Goal: Task Accomplishment & Management: Complete application form

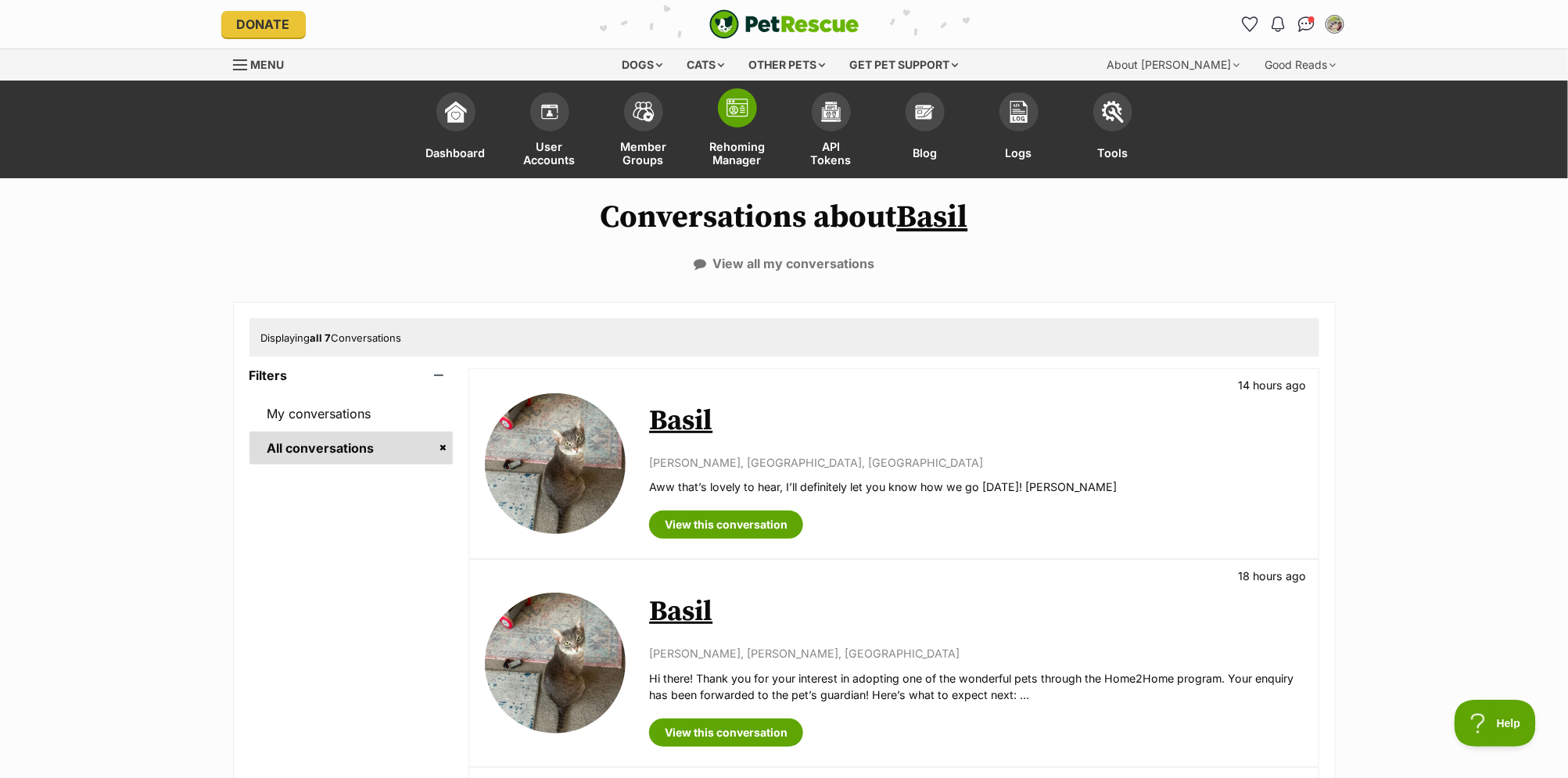
click at [740, 137] on link "Rehoming Manager" at bounding box center [737, 131] width 94 height 94
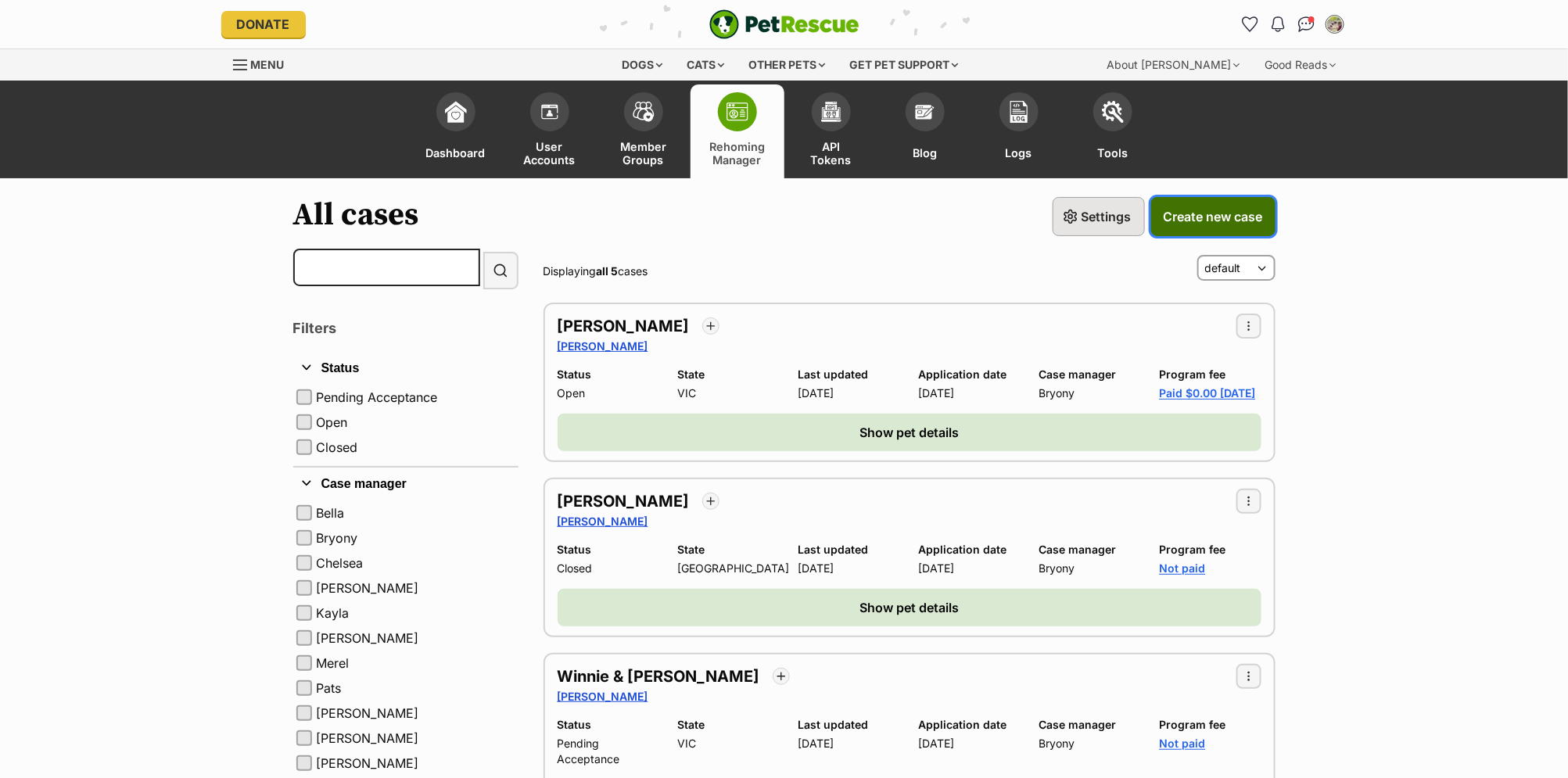
click at [1243, 222] on span "Create new case" at bounding box center [1213, 216] width 100 height 19
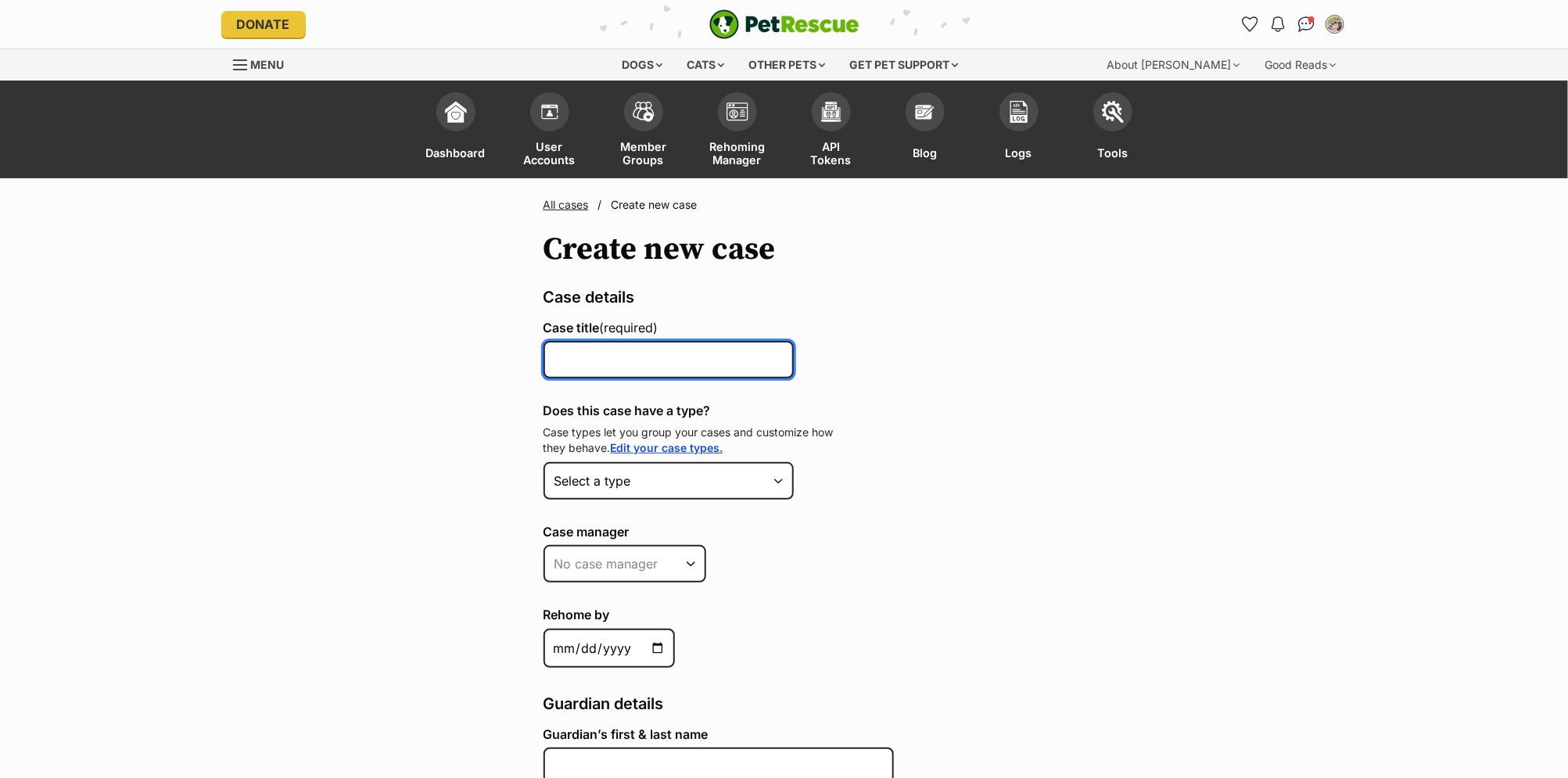
click at [597, 360] on input "Case title (required)" at bounding box center [668, 360] width 250 height 37
type input "Rocky & Kaeru"
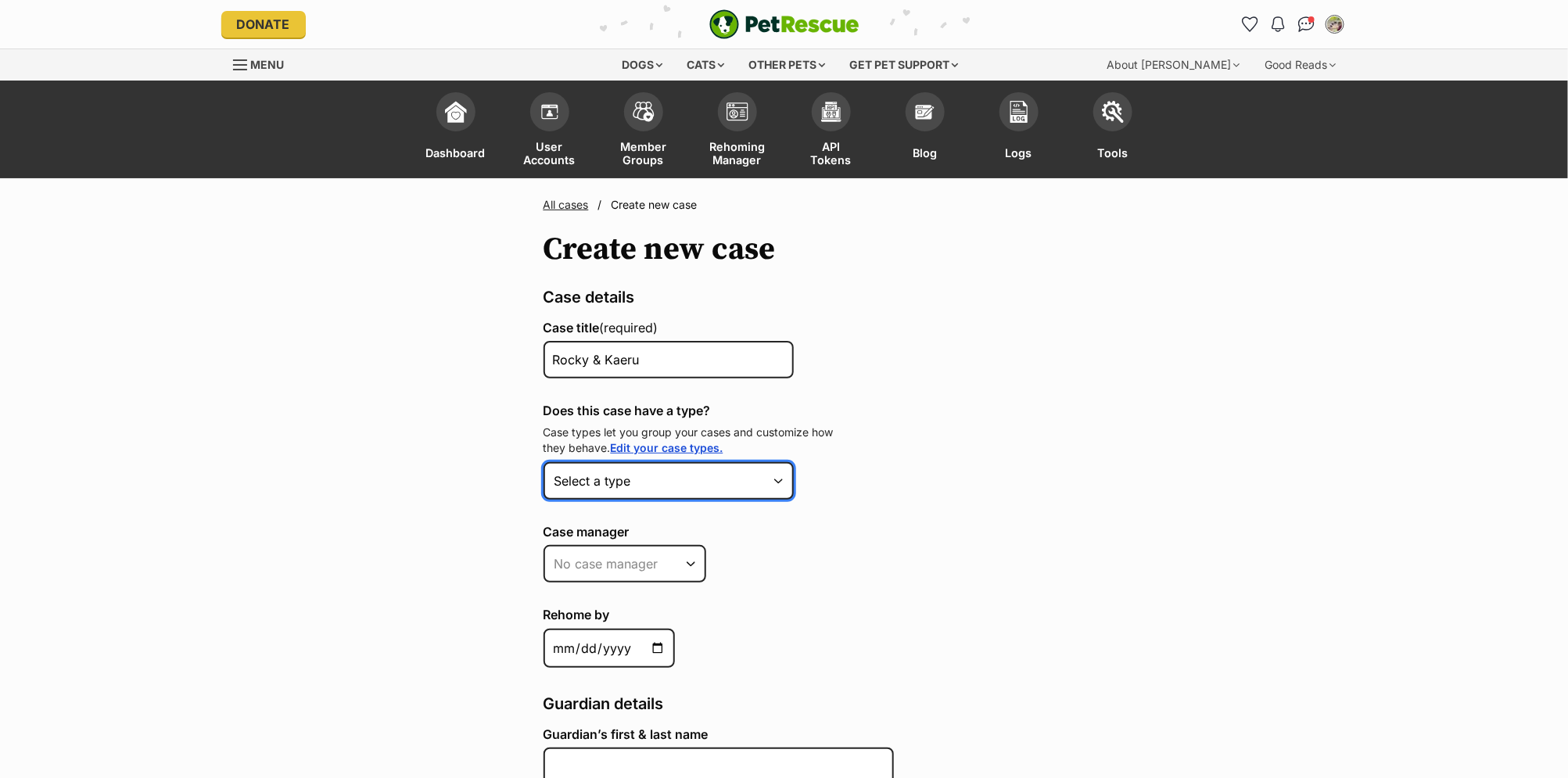
click at [706, 480] on select "Select a type PWYC Feline Fast Track $199 Feline Fast Track $399" at bounding box center [668, 481] width 250 height 37
select select "2"
click at [543, 462] on select "Select a type PWYC Feline Fast Track $199 Feline Fast Track $399" at bounding box center [668, 481] width 250 height 37
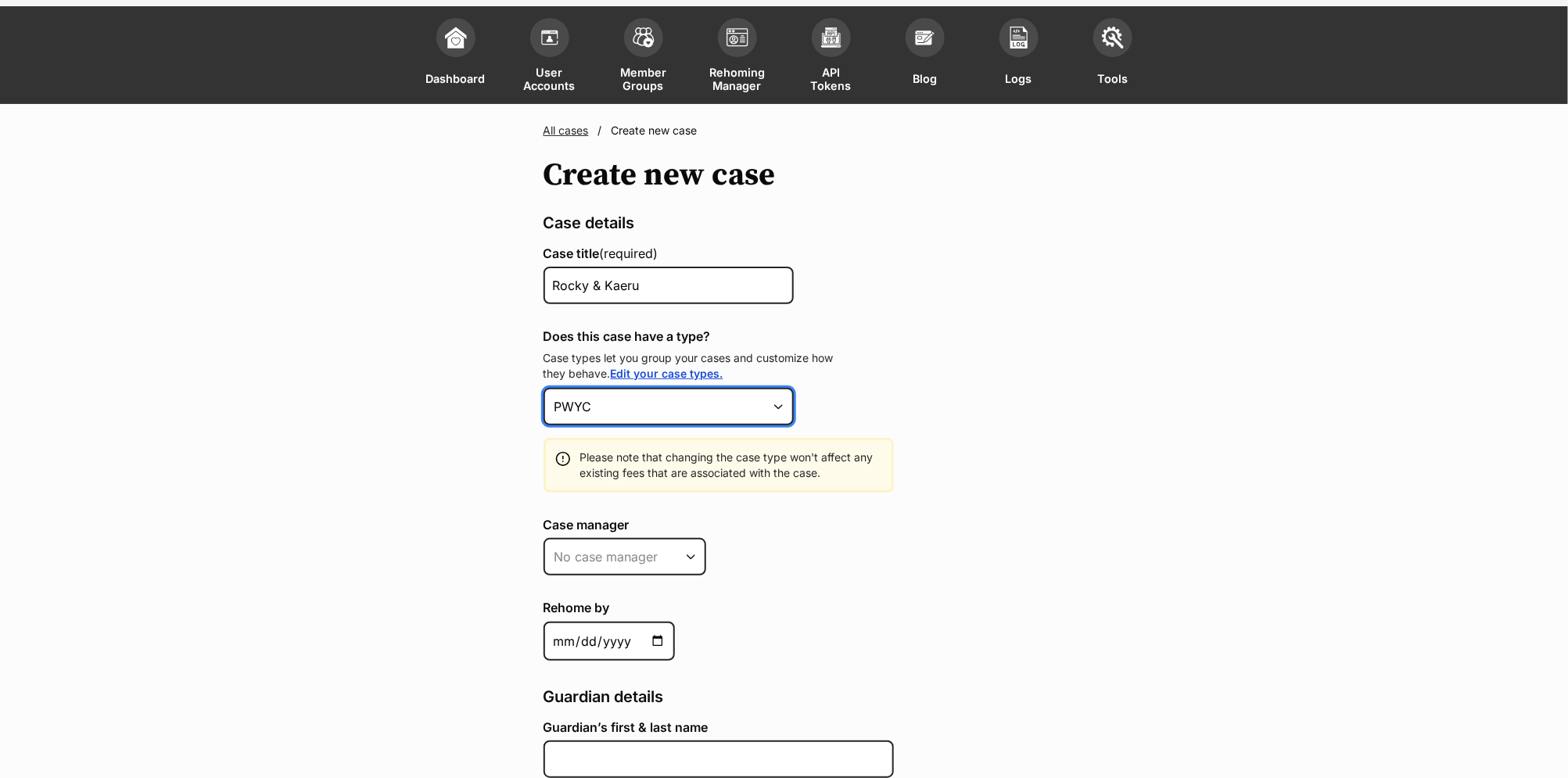
scroll to position [86, 0]
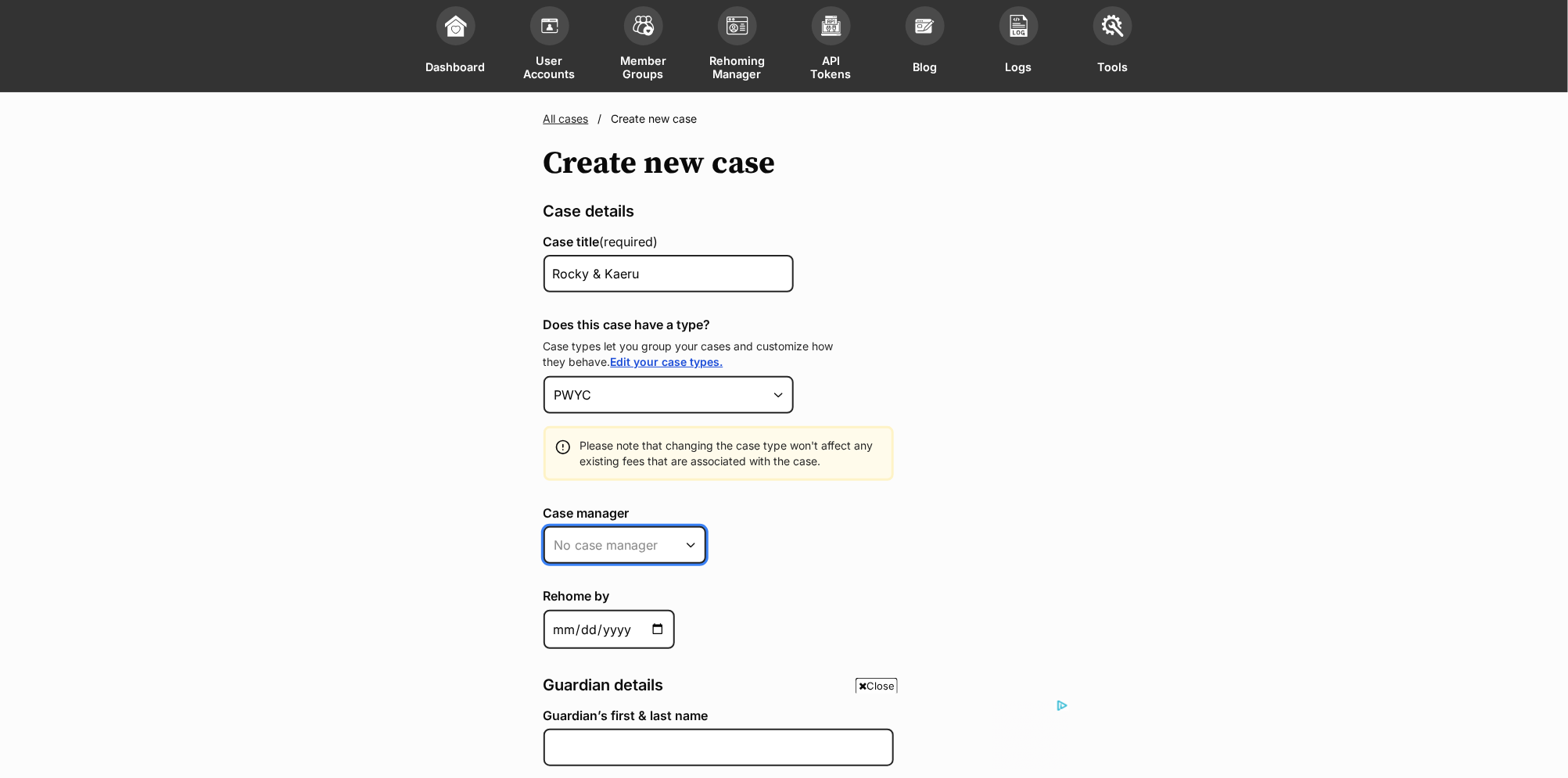
click at [642, 542] on select "No case manager Bryony Pats Merel Vicki Jenkins Susan Bella" at bounding box center [624, 545] width 163 height 37
select select "553055"
click at [543, 527] on select "No case manager Bryony Pats Merel Vicki Jenkins Susan Bella" at bounding box center [624, 545] width 163 height 37
click at [825, 540] on div "Case manager No case manager Bryony Pats Merel Vicki Jenkins Susan Bella" at bounding box center [784, 537] width 482 height 64
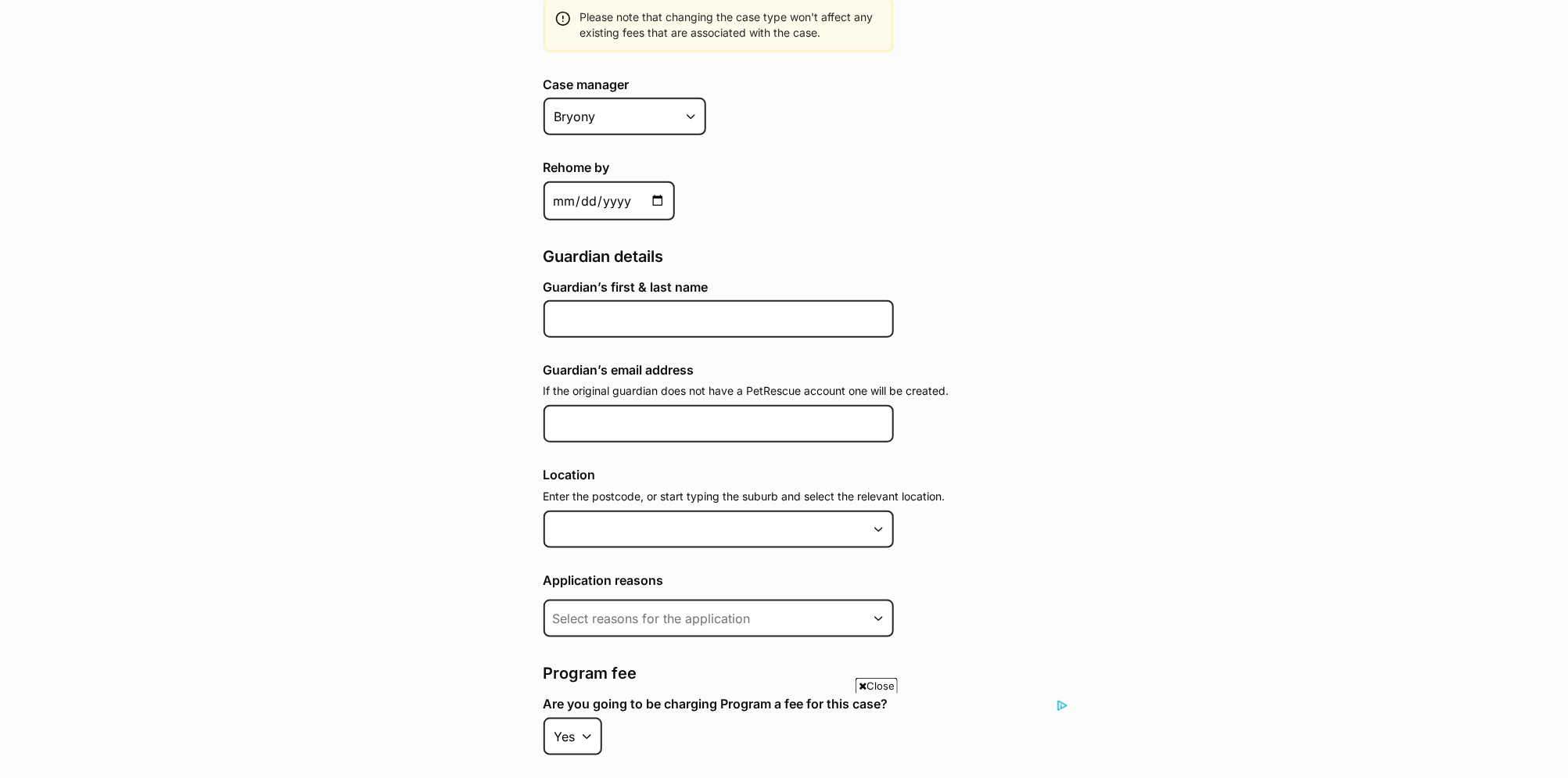
scroll to position [570, 0]
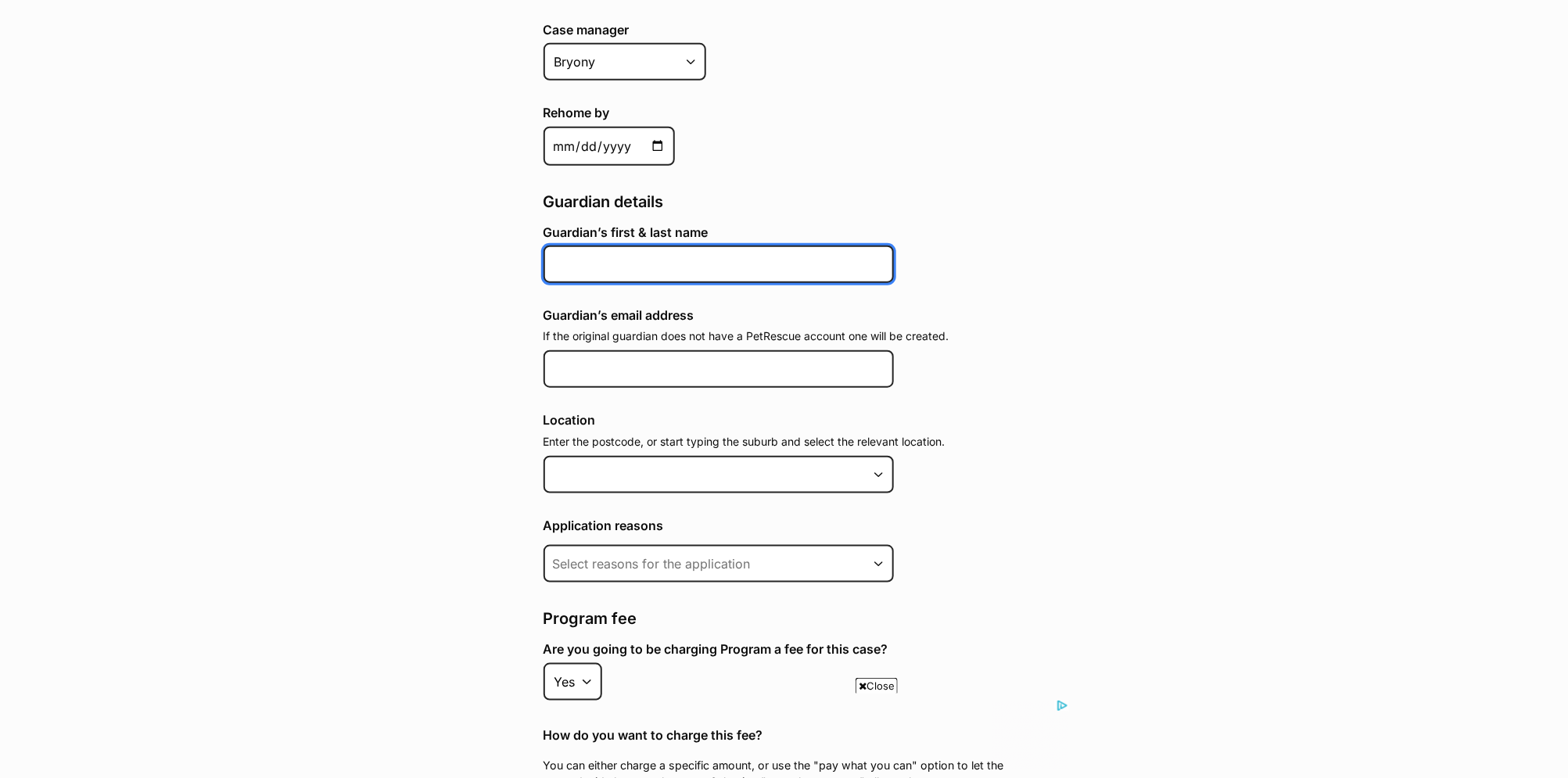
click at [645, 267] on input "Guardian’s first & last name" at bounding box center [717, 264] width 350 height 37
type input "Rebecca Harraghy"
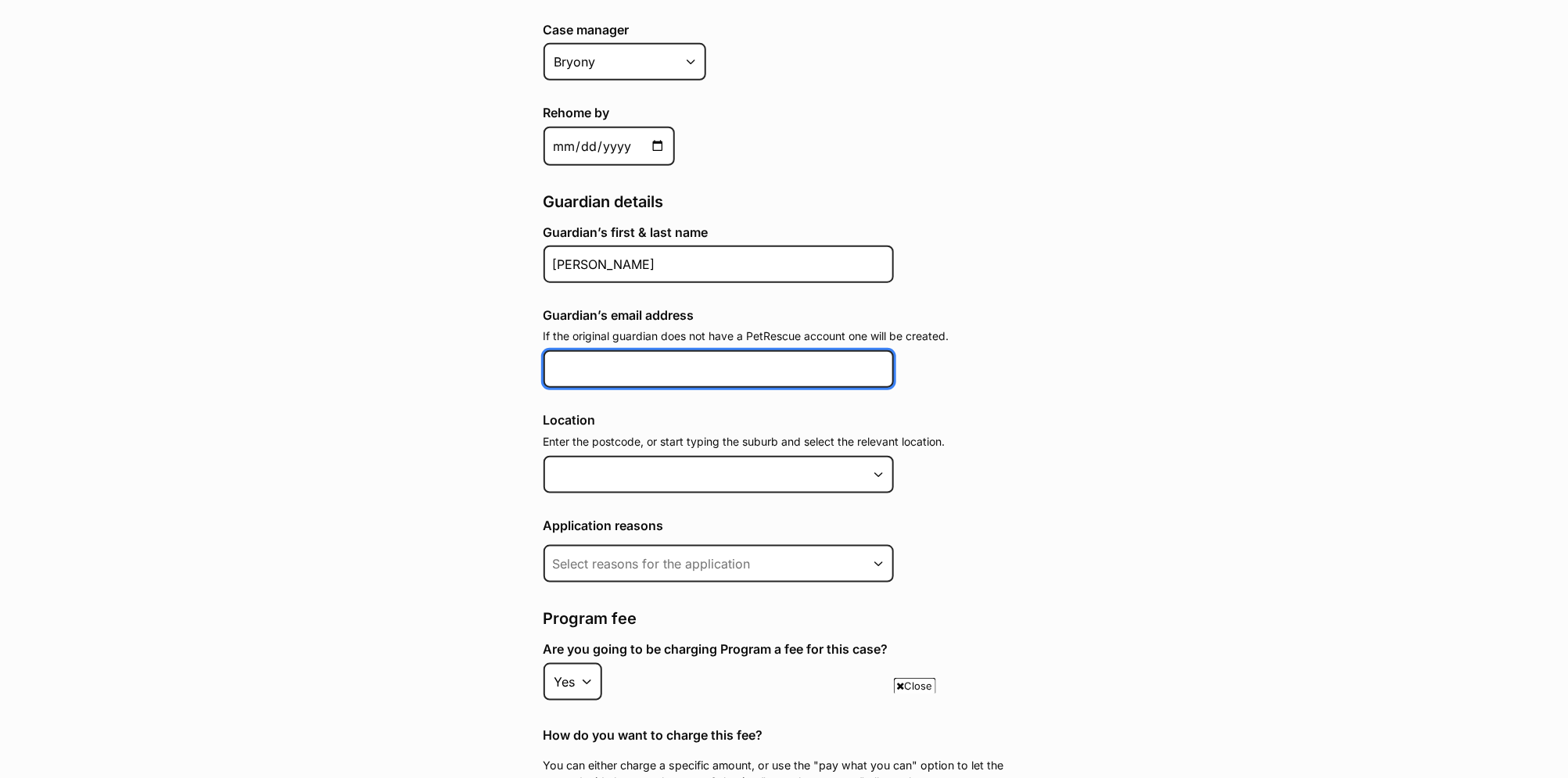
click at [614, 352] on input "Guardian’s email address" at bounding box center [717, 369] width 350 height 37
paste input "r.harraghy@gmail.com"
type input "[PERSON_NAME][EMAIL_ADDRESS][DOMAIN_NAME]"
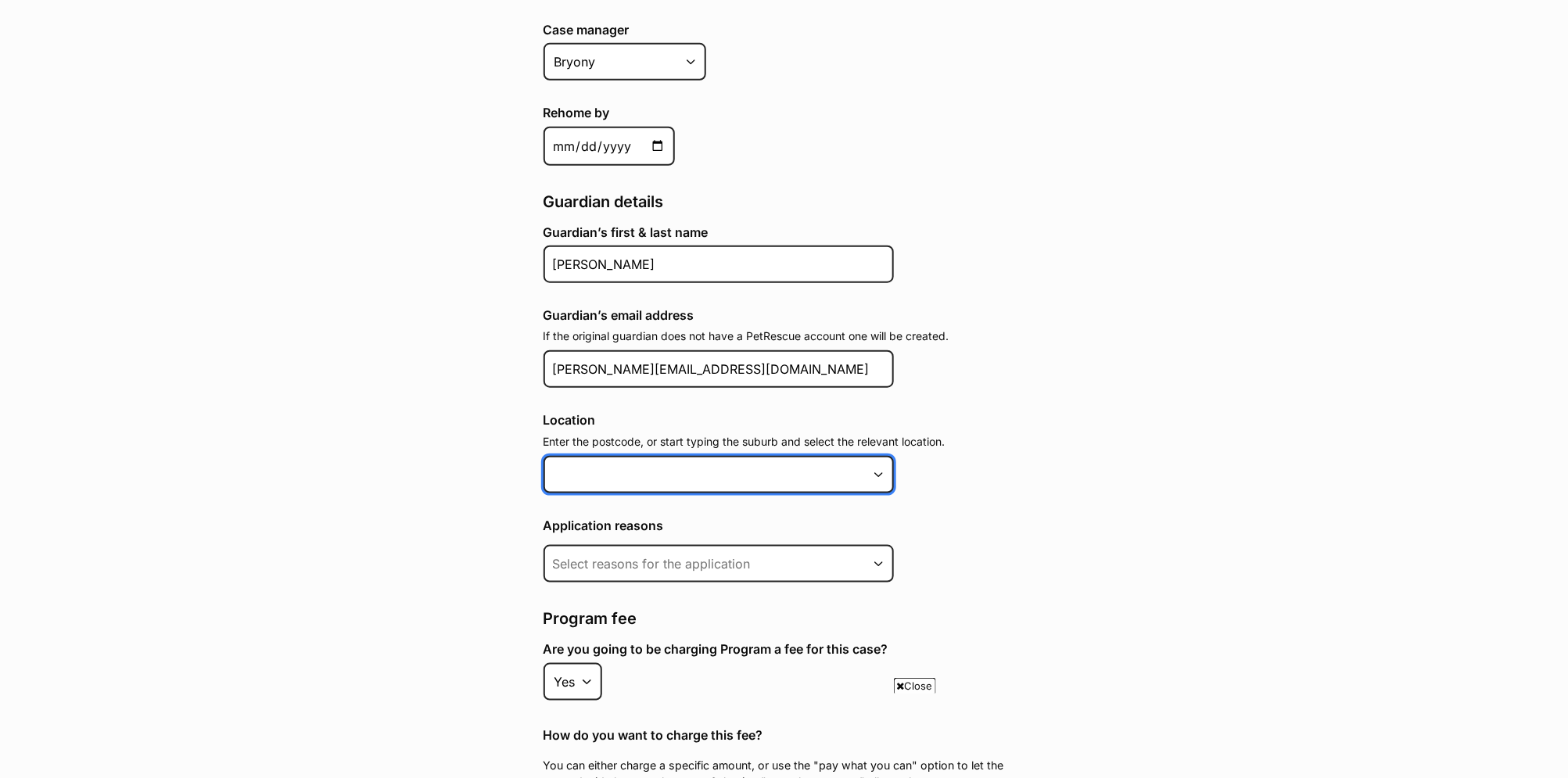
click at [620, 460] on input at bounding box center [717, 475] width 350 height 37
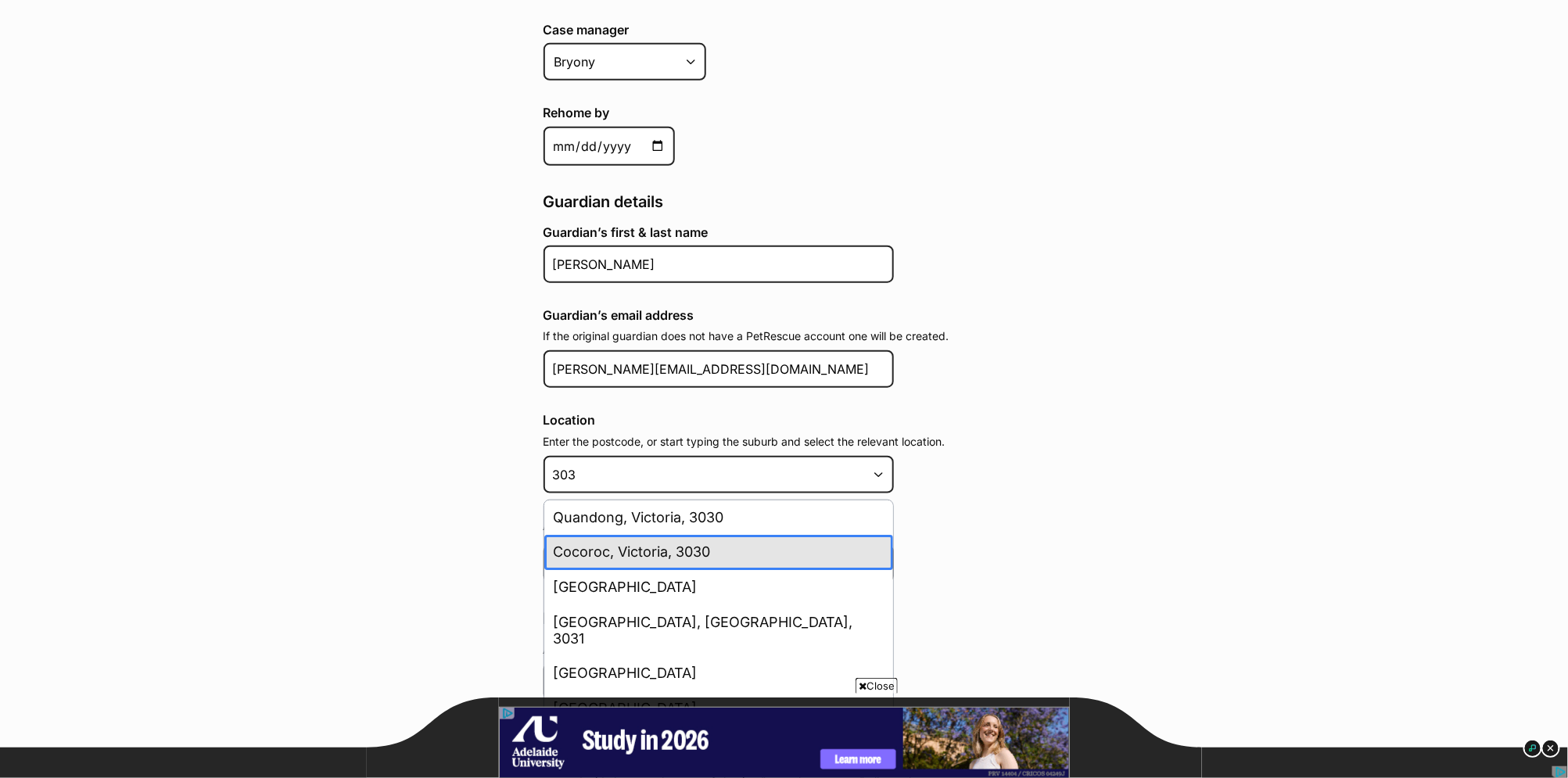
click at [694, 548] on li "Cocoroc, Victoria, 3030" at bounding box center [718, 553] width 349 height 35
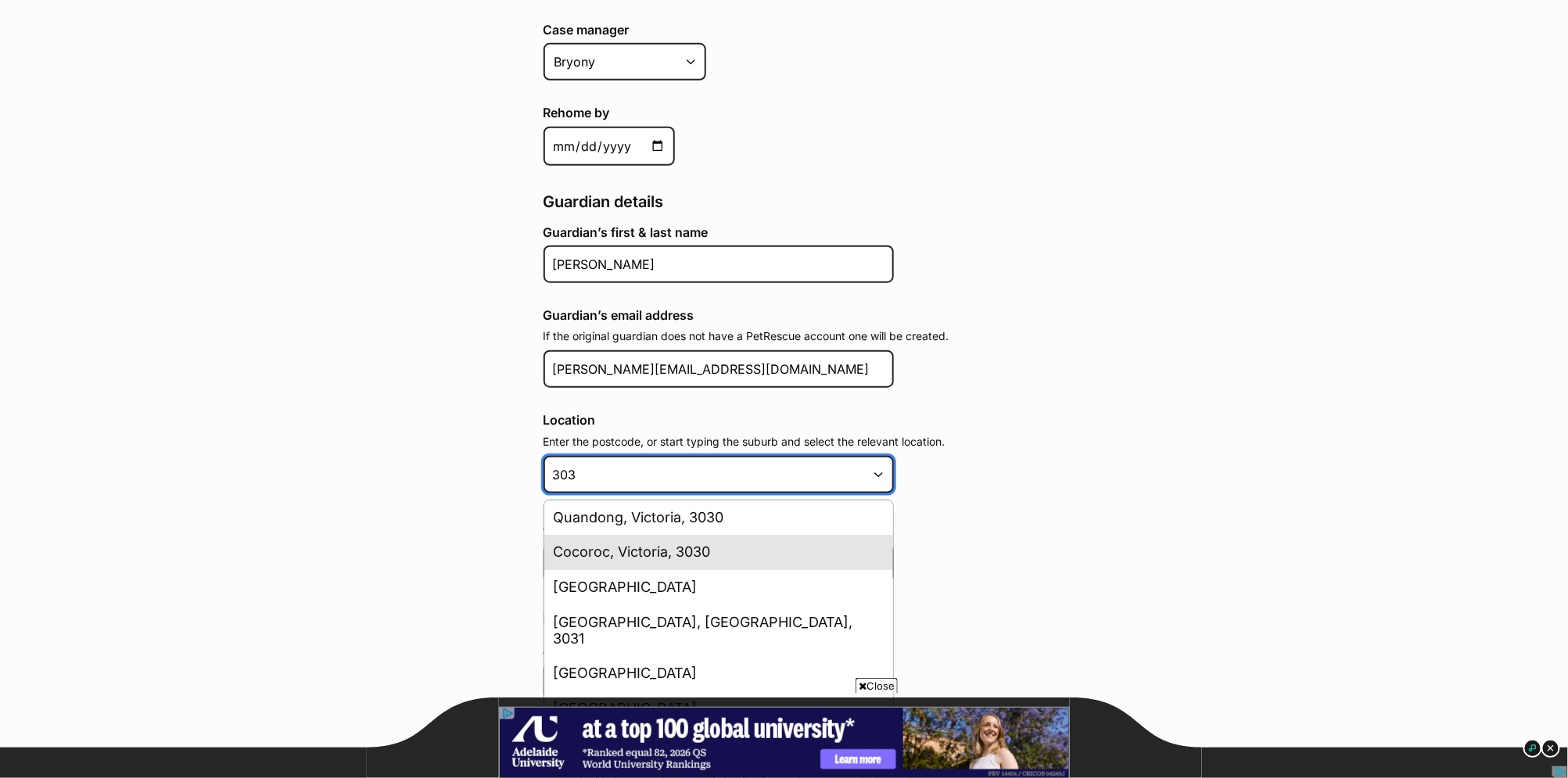
type input "Cocoroc, Victoria, 3030"
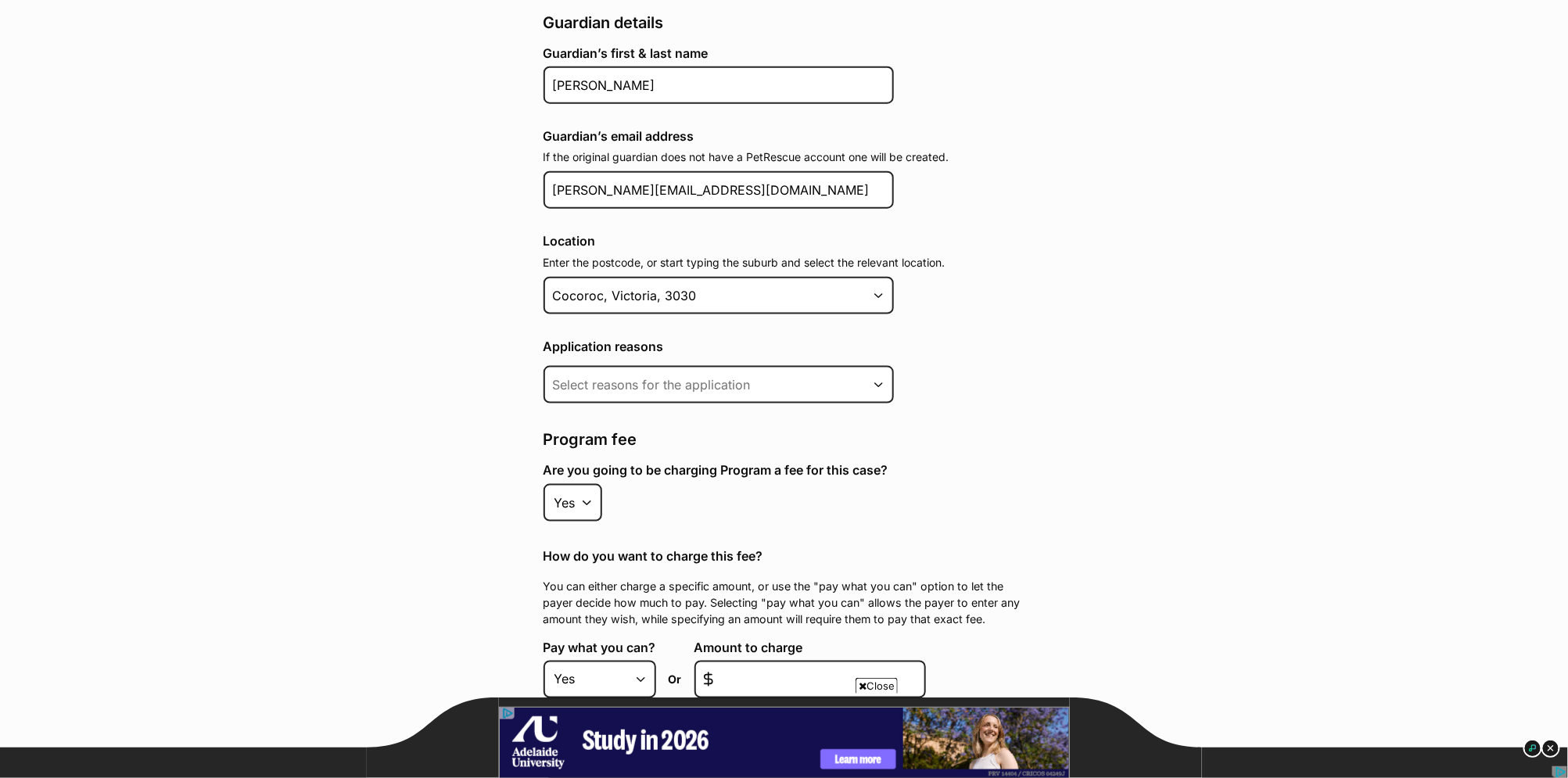
scroll to position [808, 0]
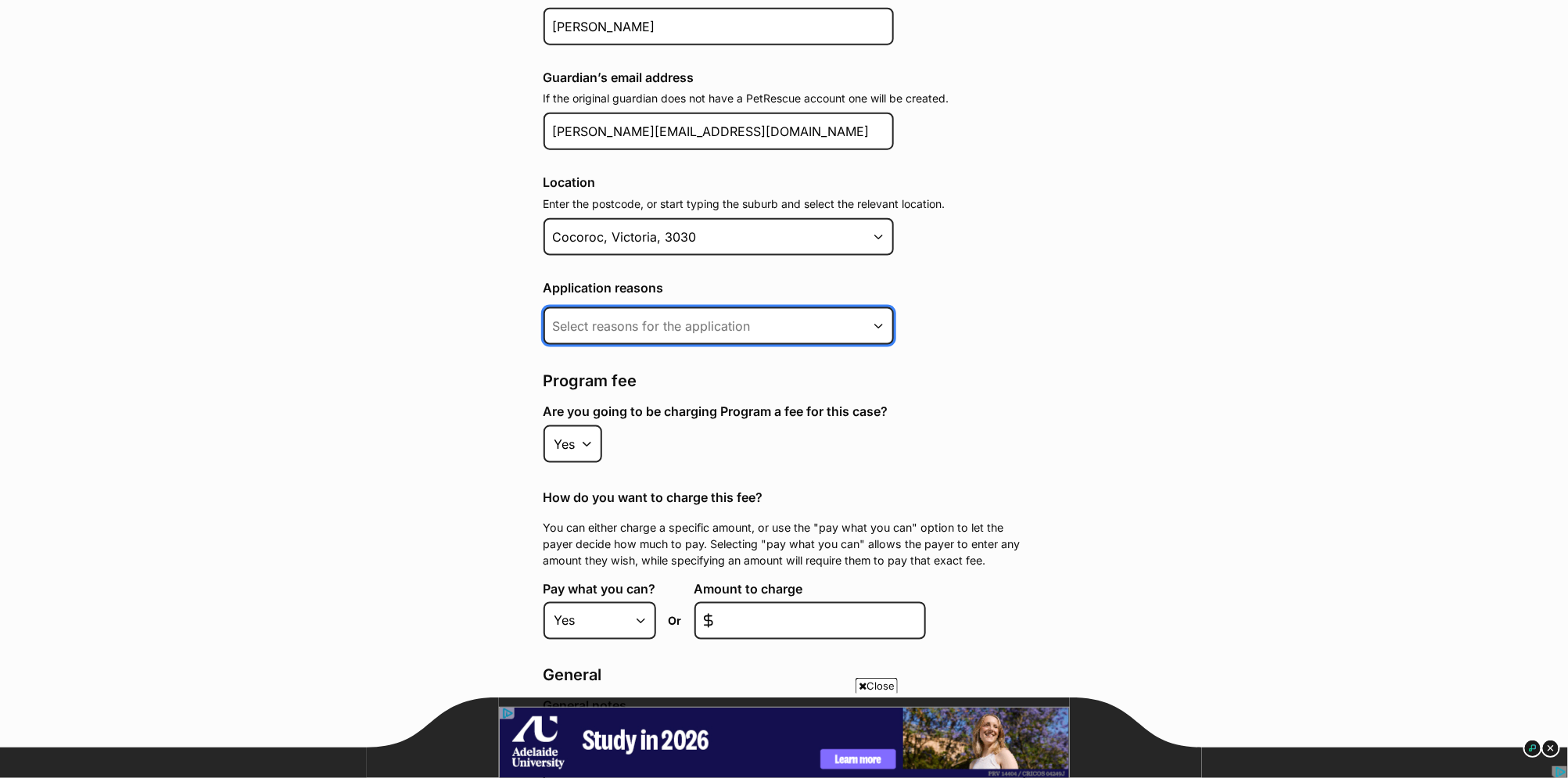
click at [763, 321] on input at bounding box center [717, 326] width 350 height 37
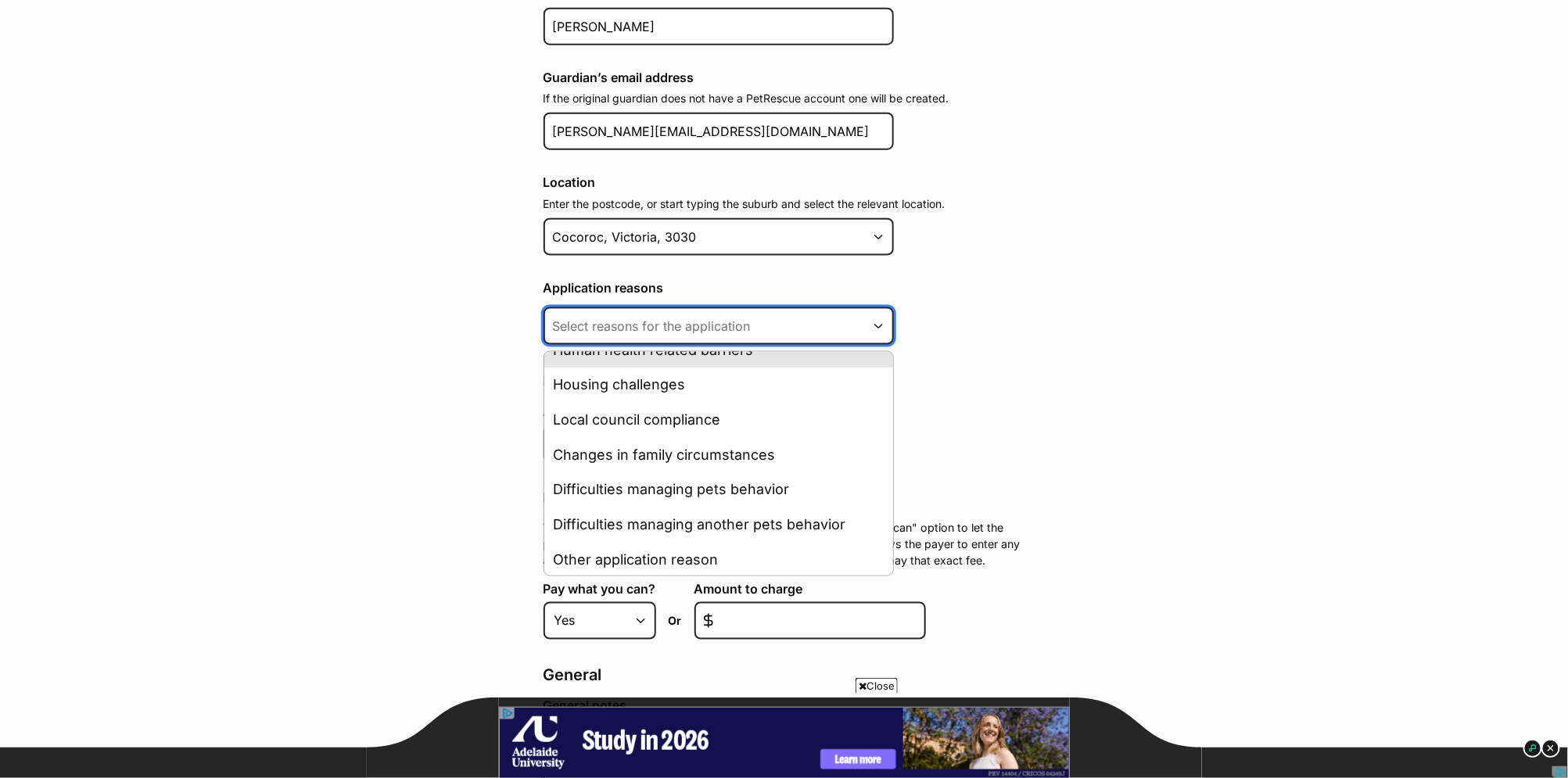
scroll to position [91, 0]
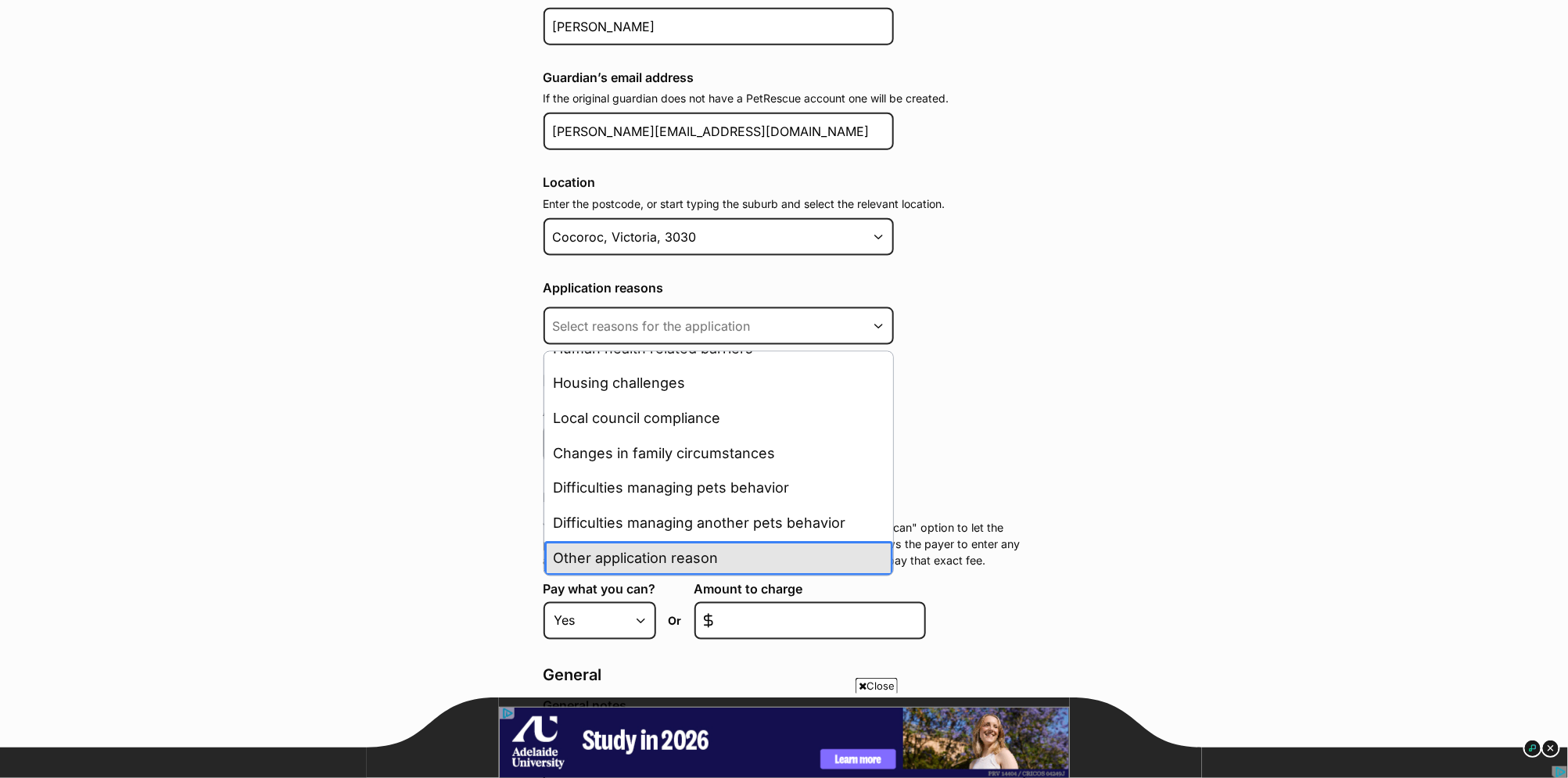
click at [791, 541] on li "Other application reason" at bounding box center [718, 559] width 349 height 35
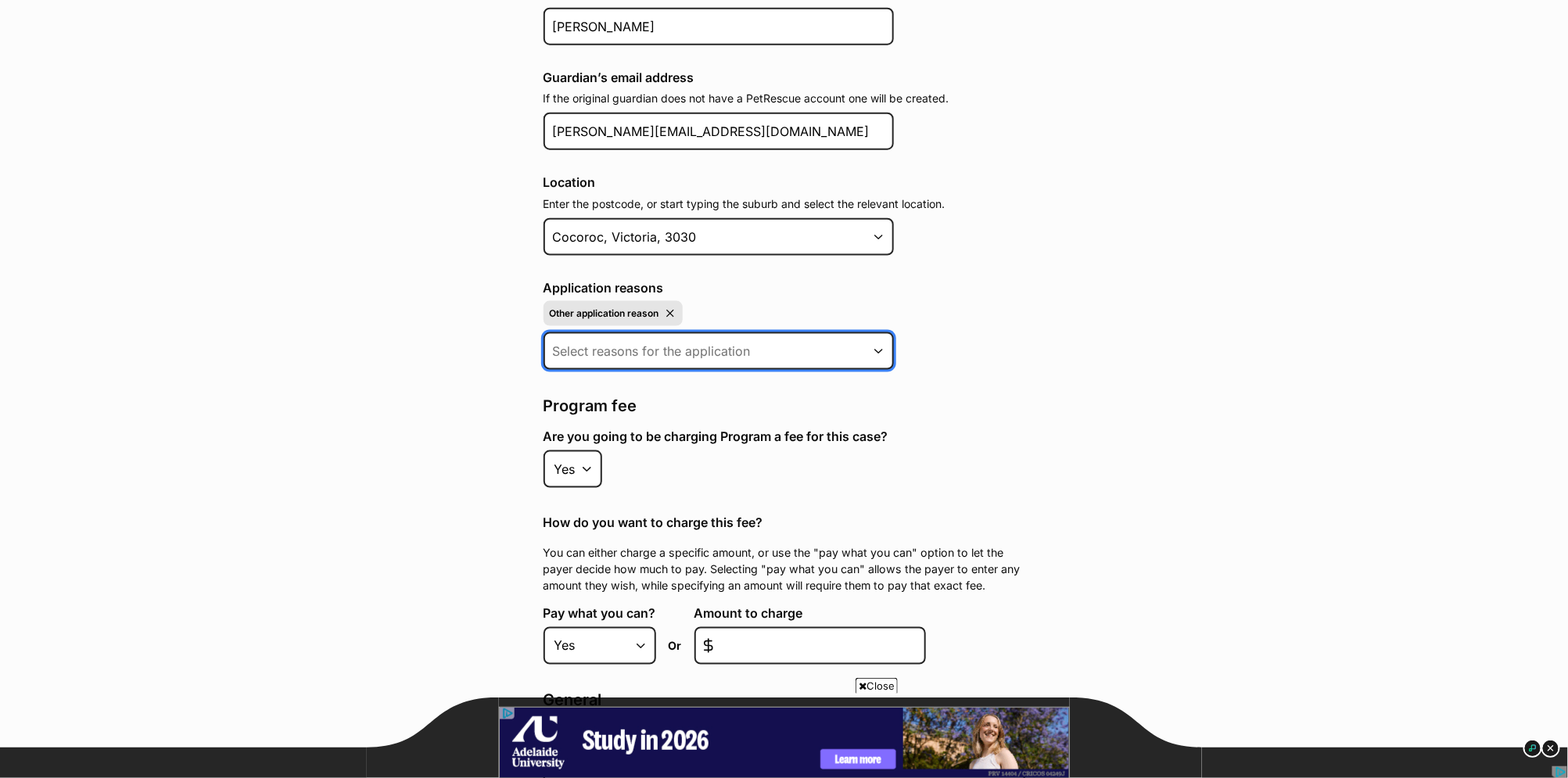
click at [762, 347] on input at bounding box center [717, 351] width 350 height 37
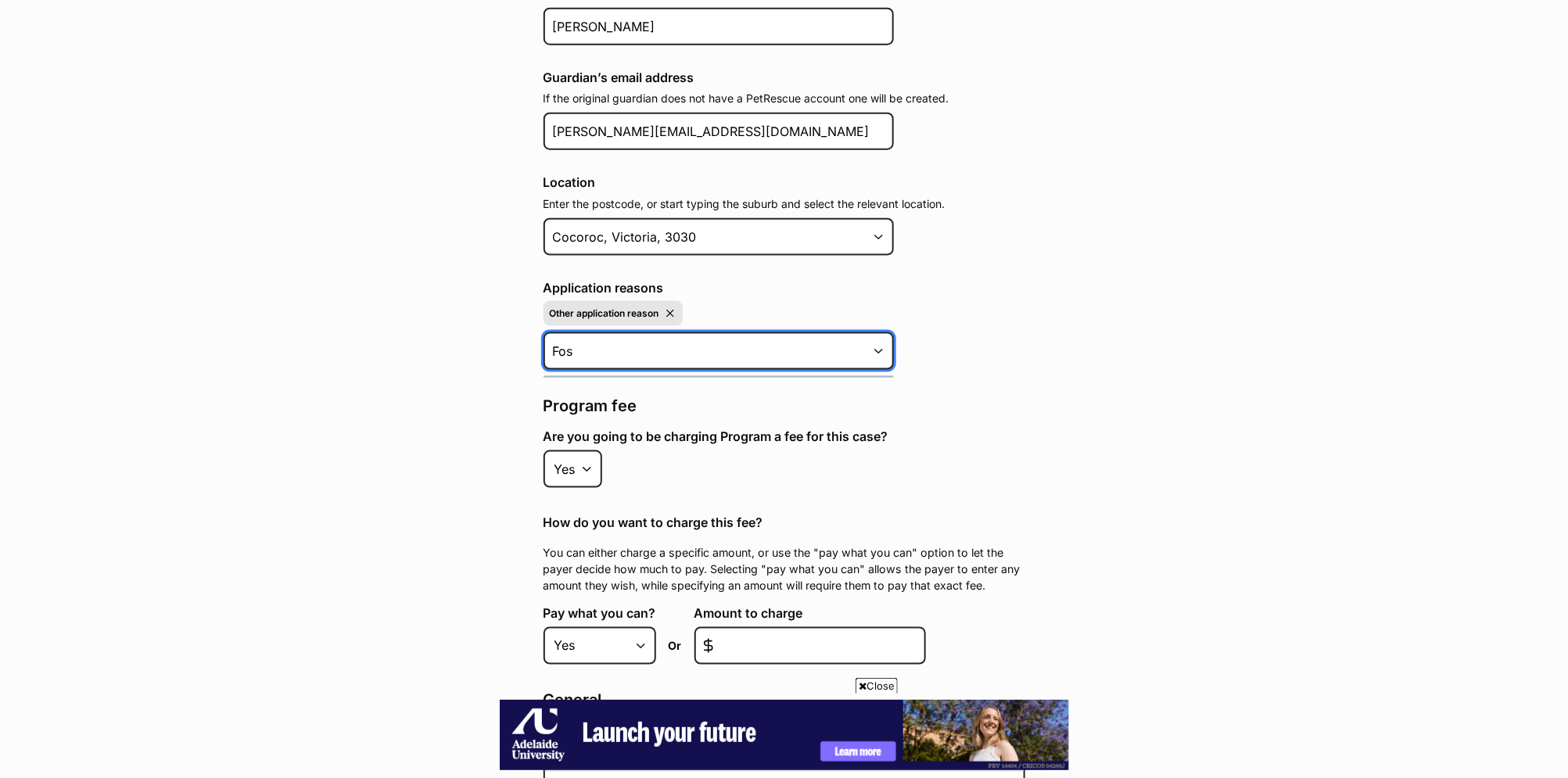
scroll to position [0, 0]
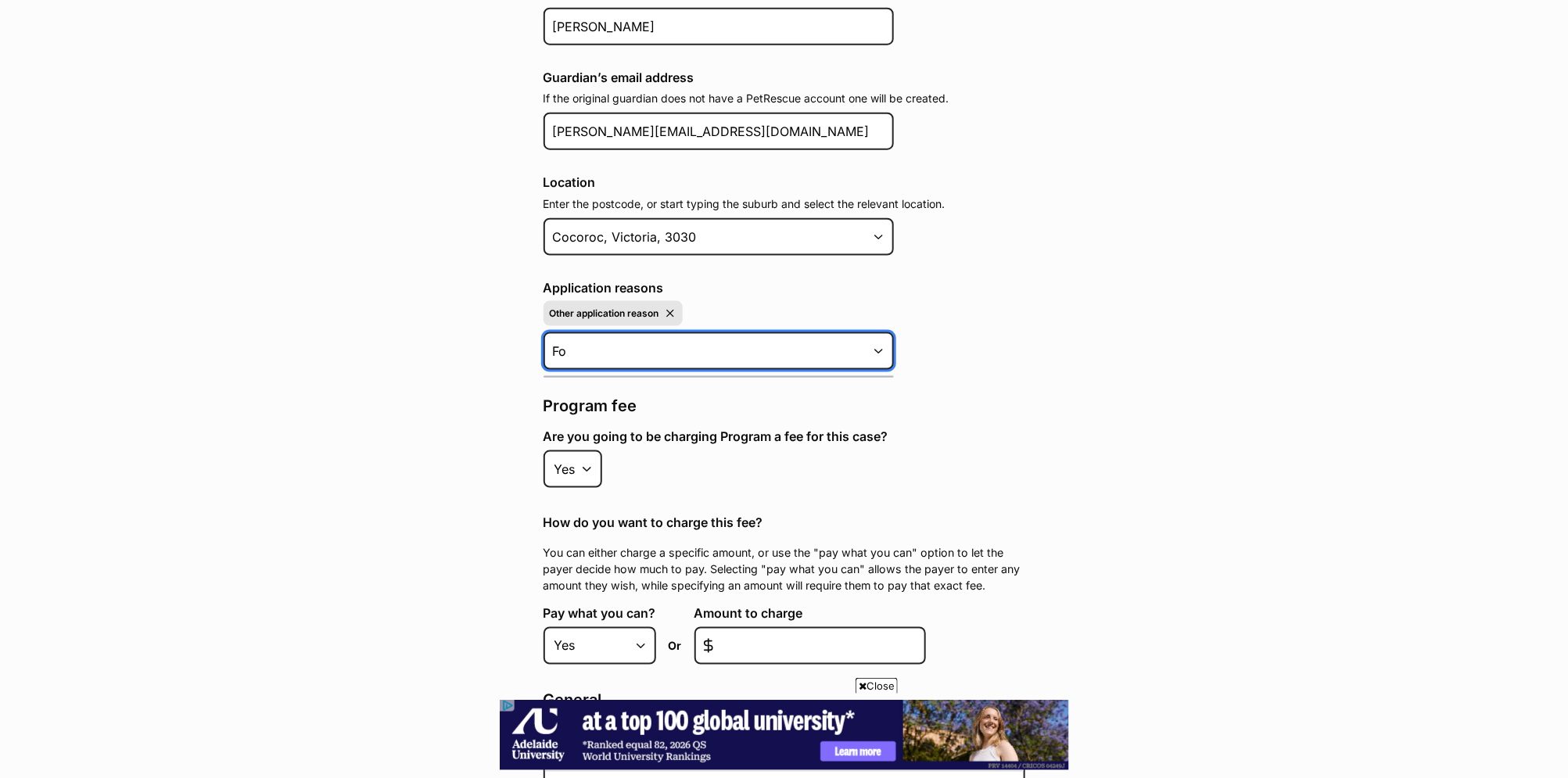
type input "F"
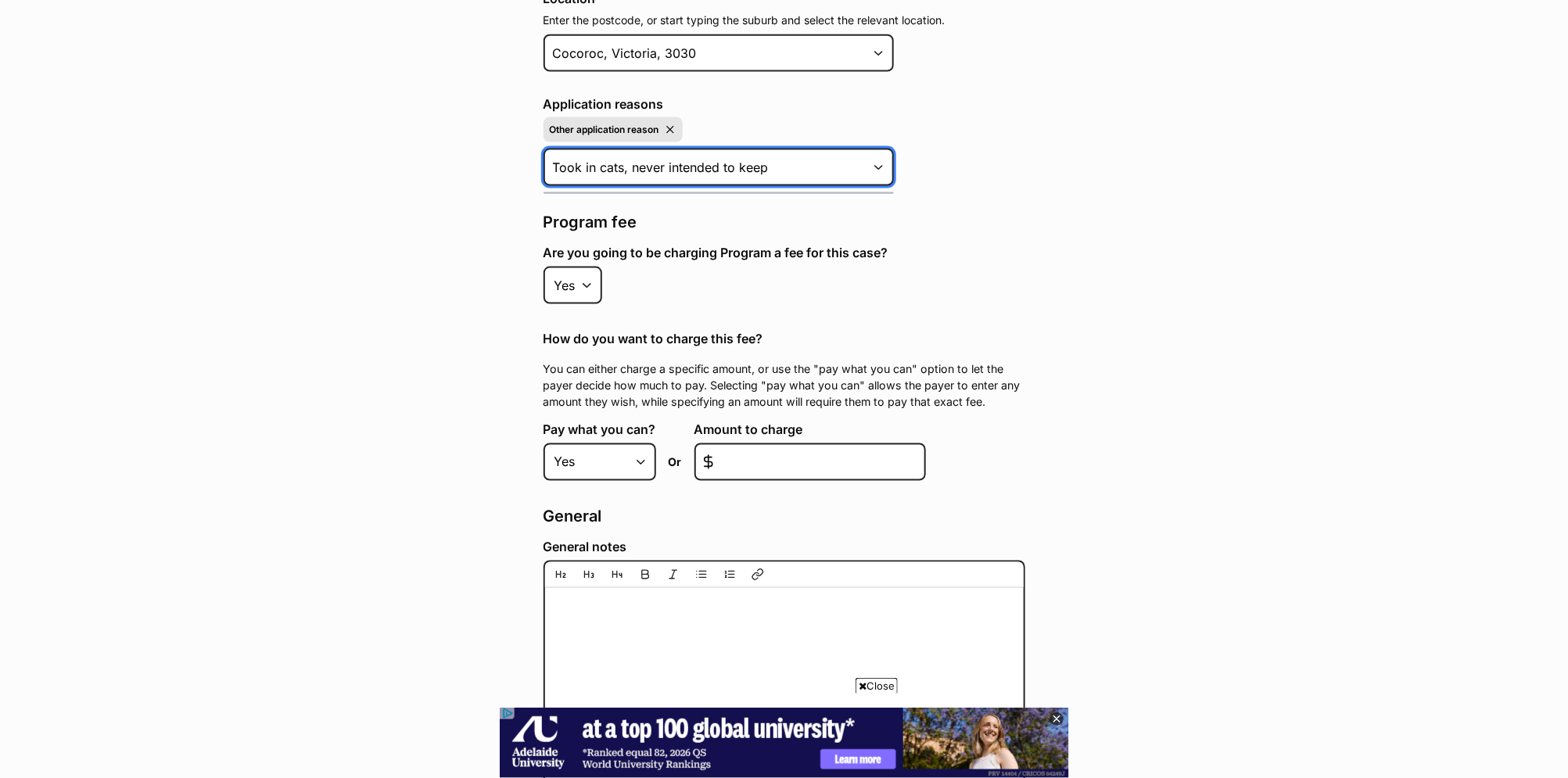
scroll to position [1046, 0]
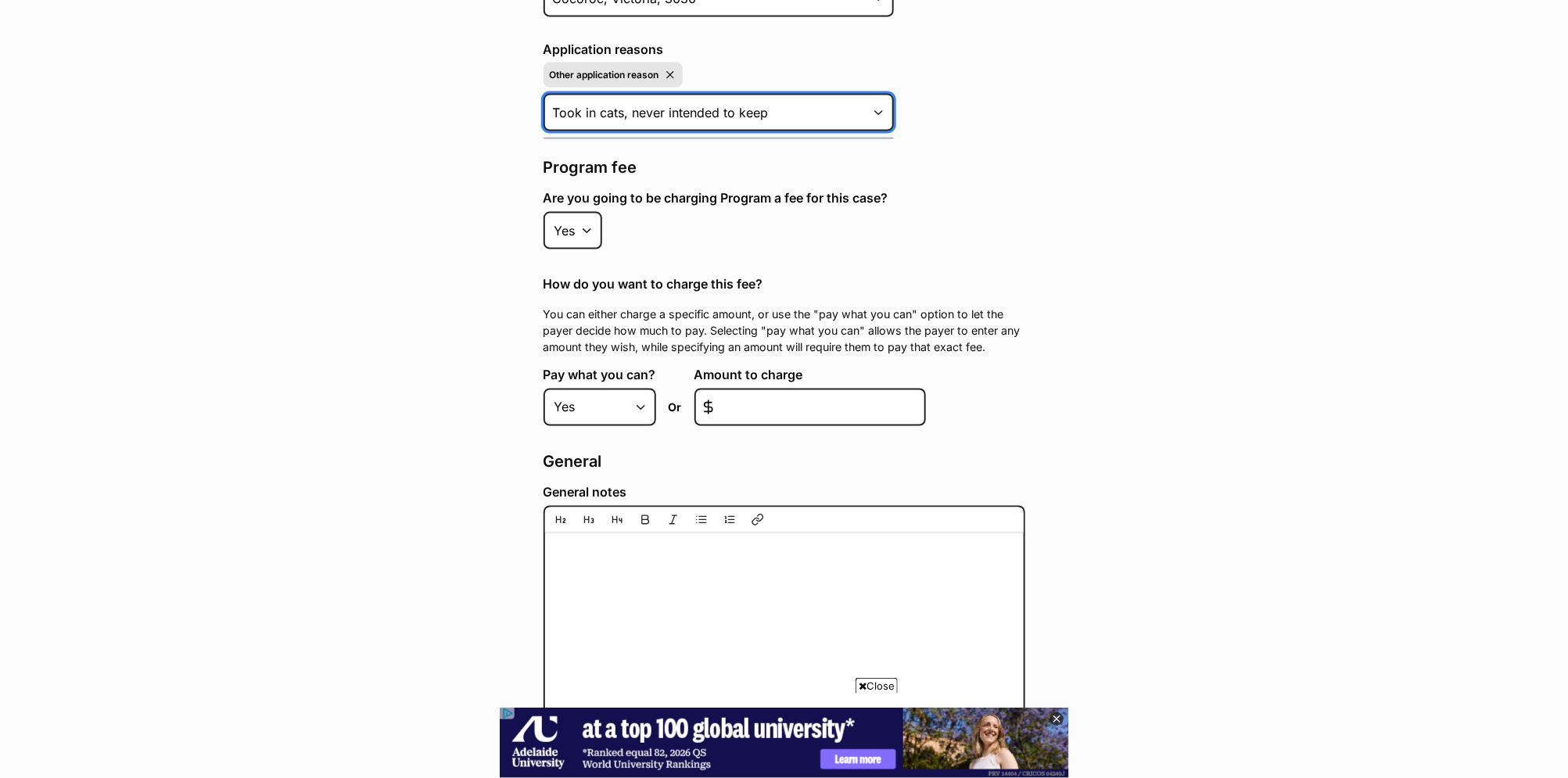
type input "Took in cats, never intended to keep"
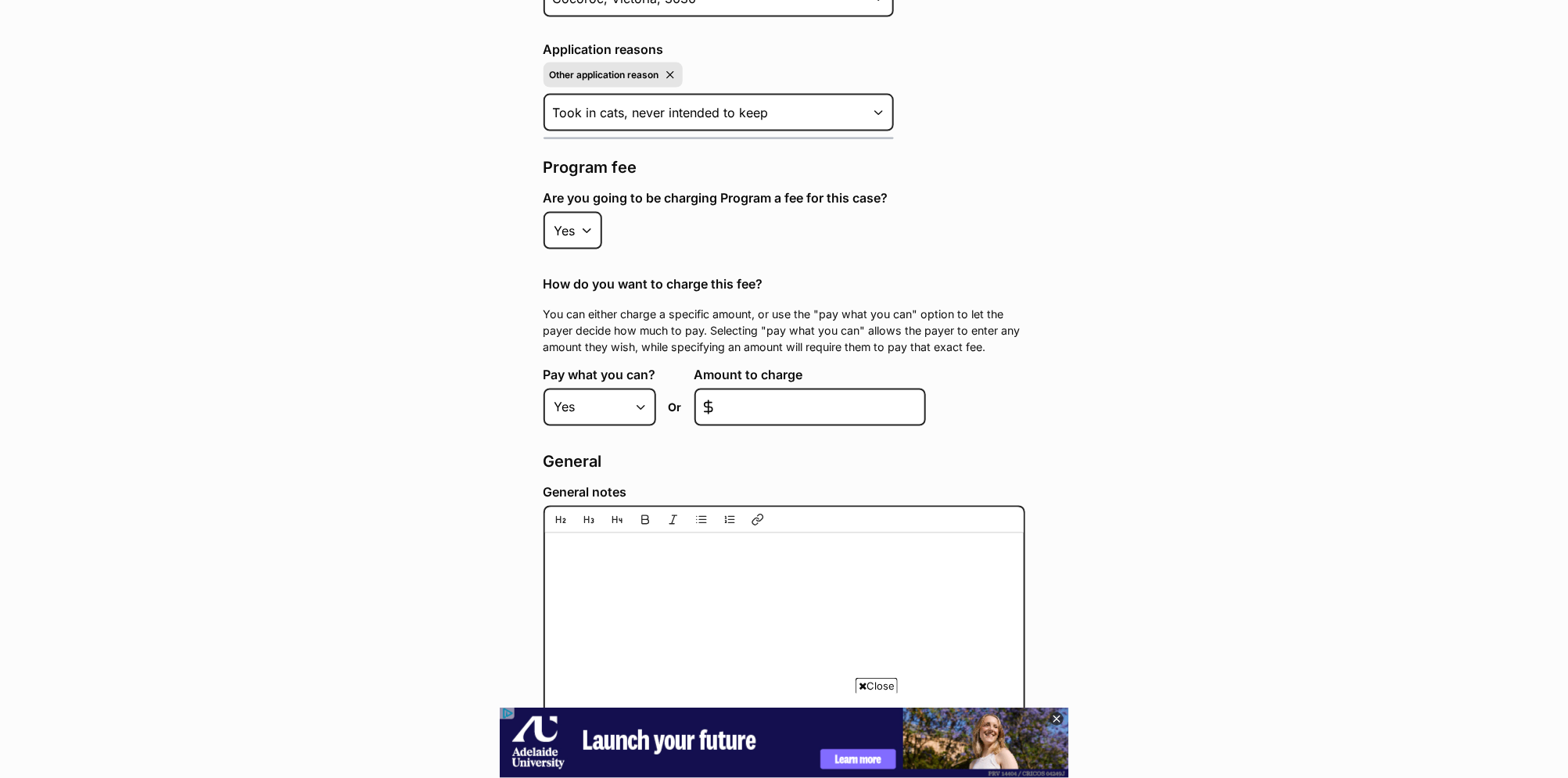
click at [975, 452] on legend "General" at bounding box center [784, 462] width 482 height 22
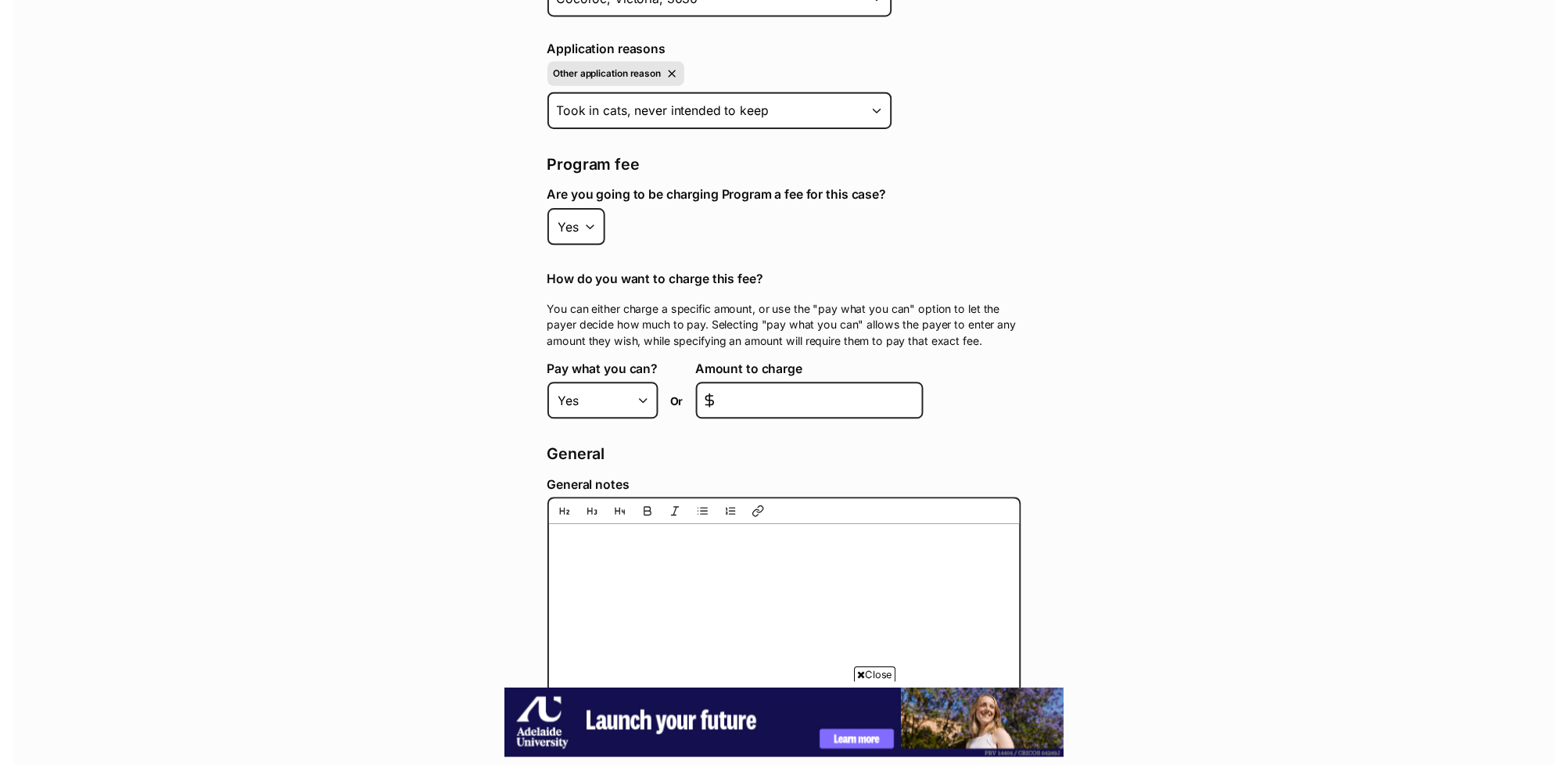
scroll to position [0, 0]
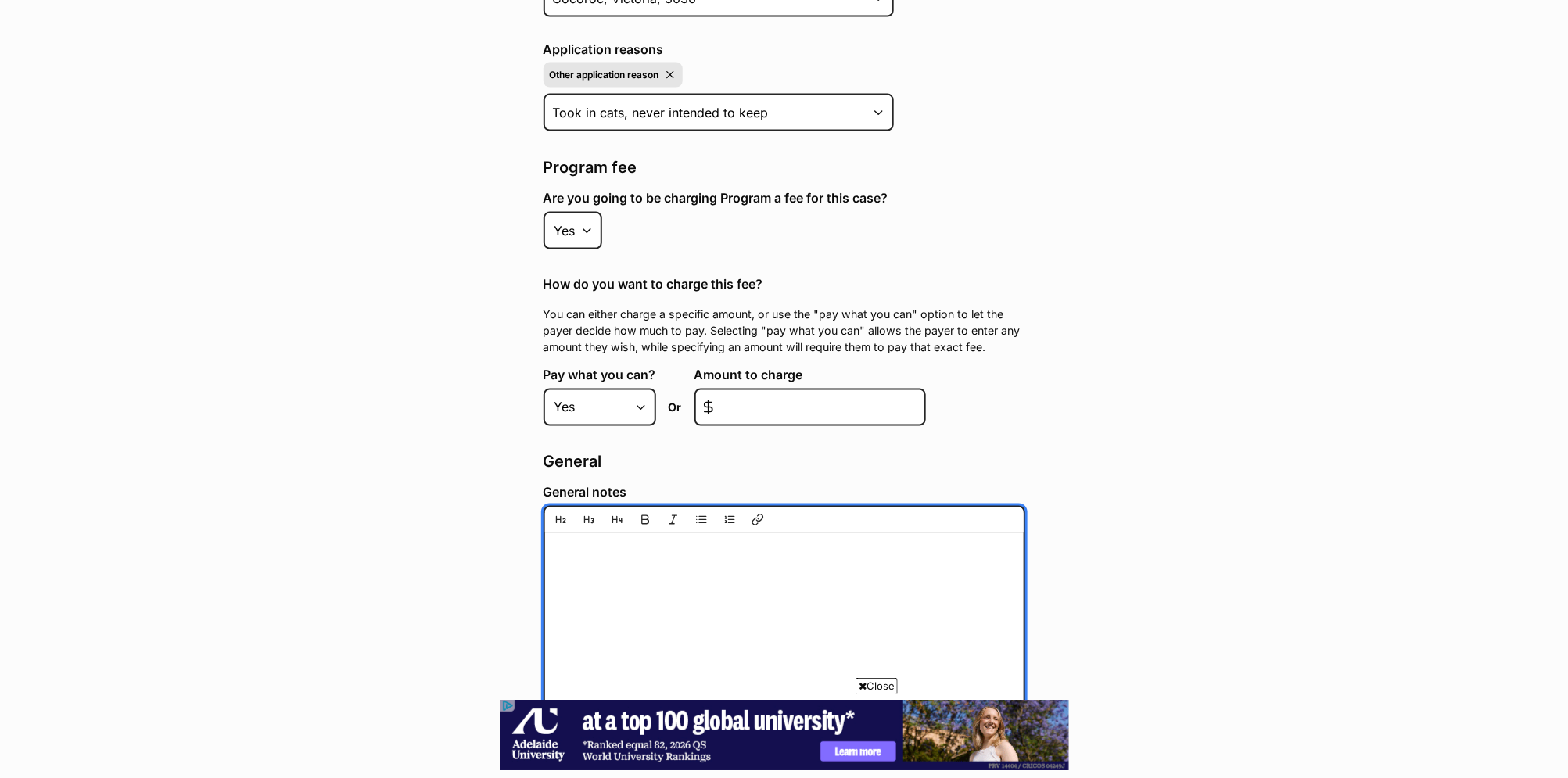
click at [787, 574] on textarea "General notes" at bounding box center [784, 631] width 482 height 250
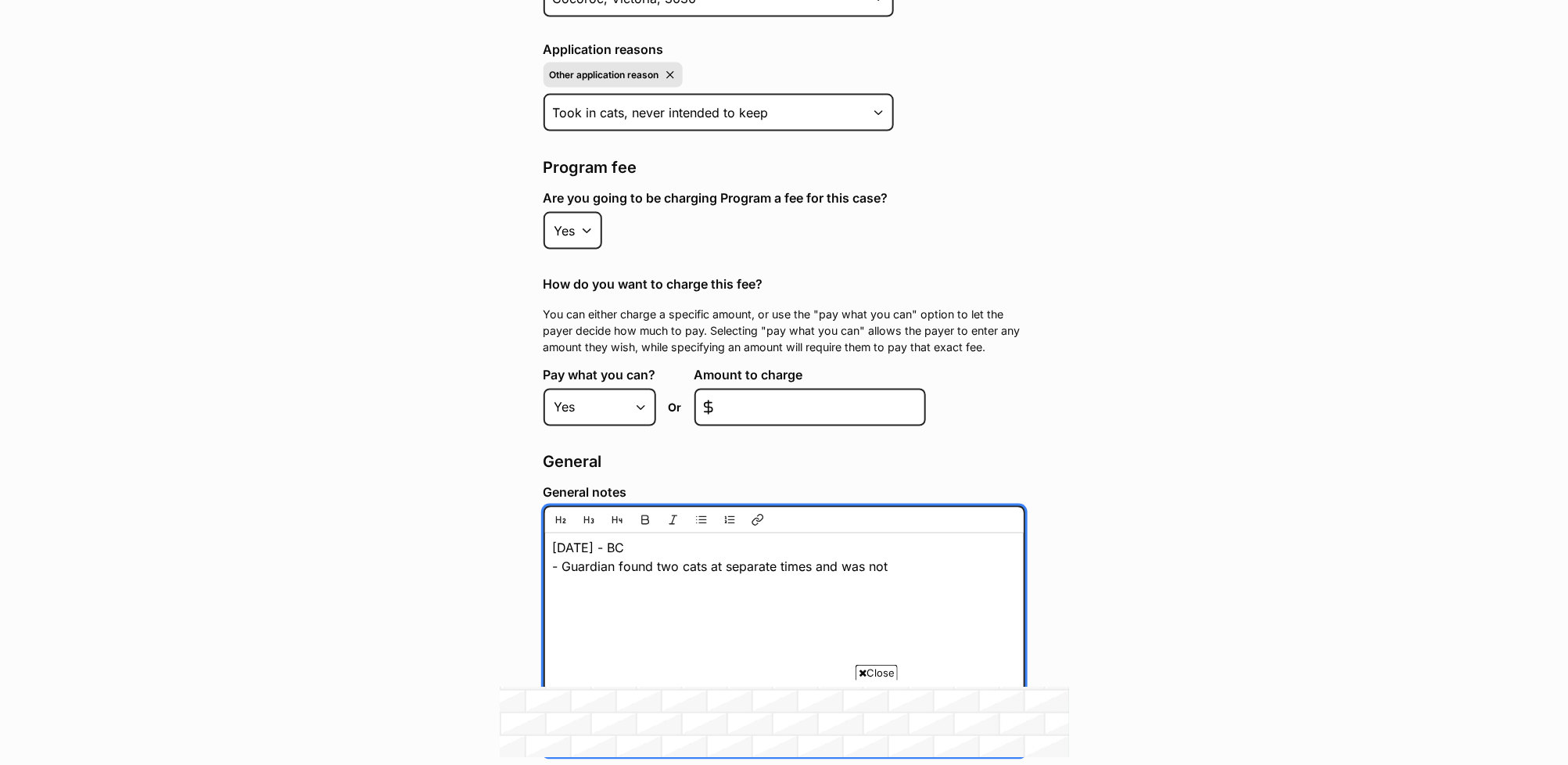
click at [680, 544] on textarea "24/9/25 - BC - Guardian found two cats at separate times and was not" at bounding box center [784, 631] width 482 height 250
click at [949, 550] on textarea "24/9/25 - BC - Guardian found two street cats at separate times and was not" at bounding box center [784, 631] width 482 height 250
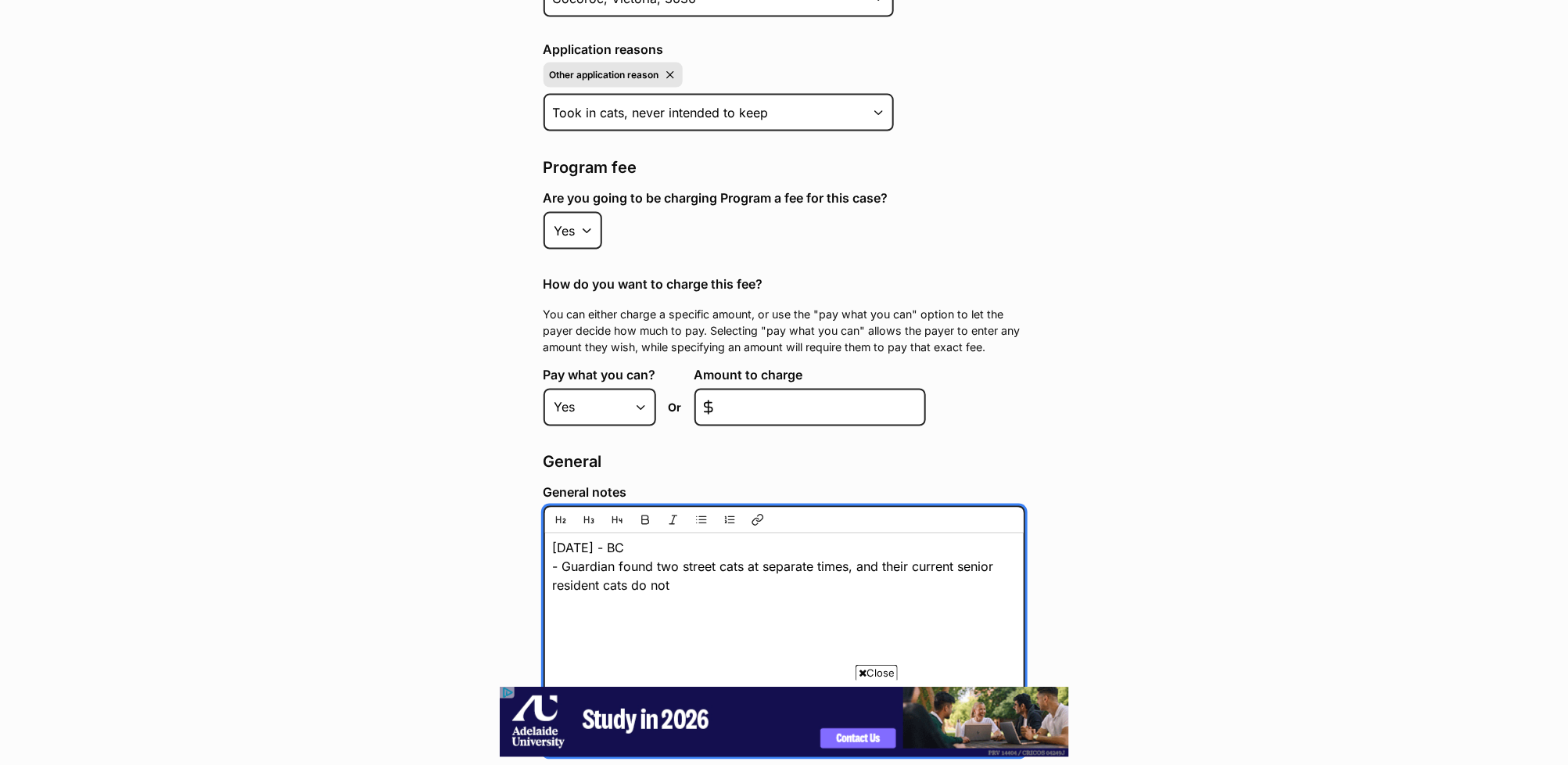
drag, startPoint x: 878, startPoint y: 554, endPoint x: 855, endPoint y: 551, distance: 23.2
click at [855, 551] on textarea "24/9/25 - BC - Guardian found two street cats at separate times, and their curr…" at bounding box center [784, 631] width 482 height 250
click at [720, 569] on textarea "24/9/25 - BC - Guardian found two street cats at separate times, their current …" at bounding box center [784, 631] width 482 height 250
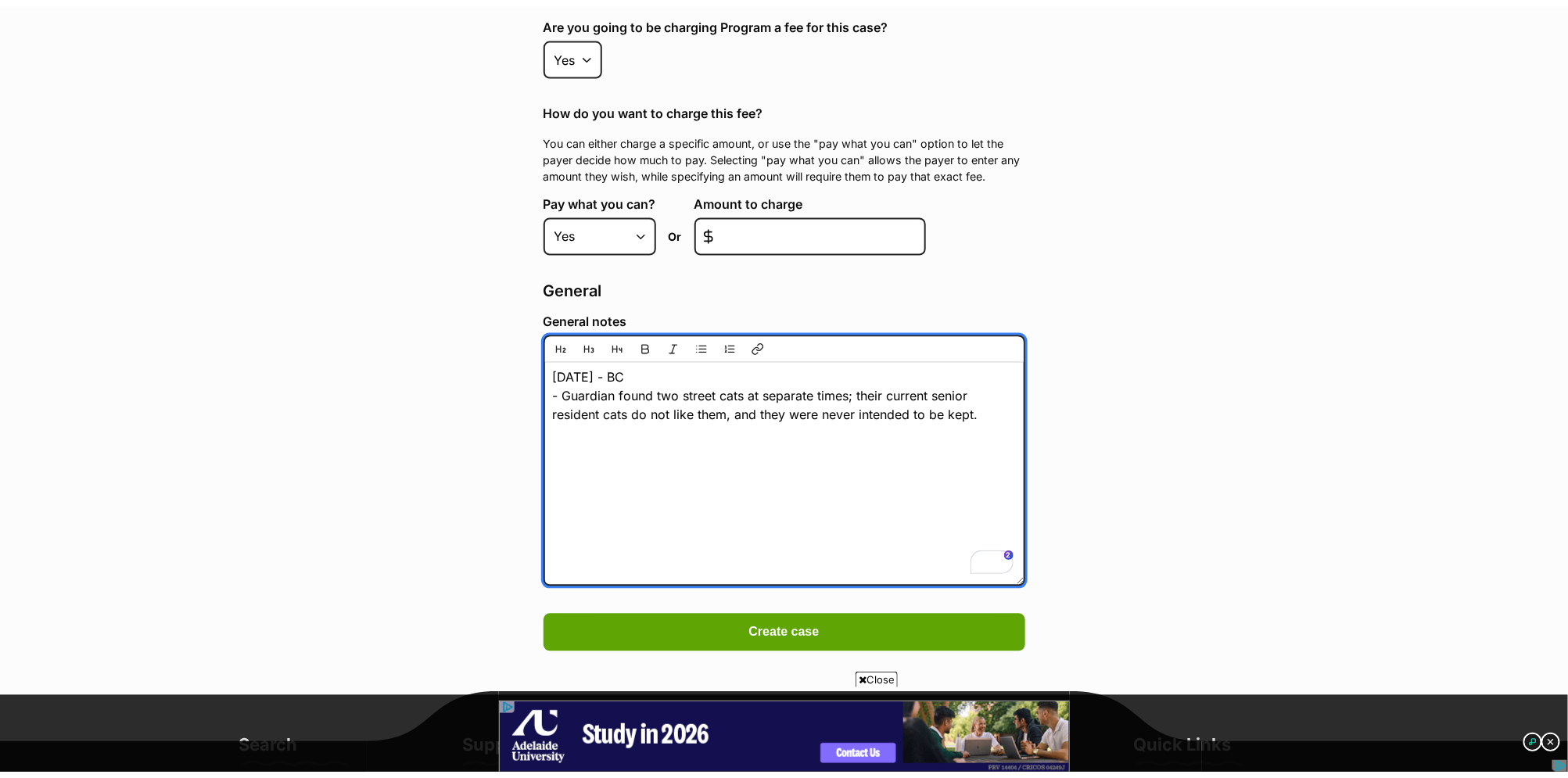
scroll to position [1384, 0]
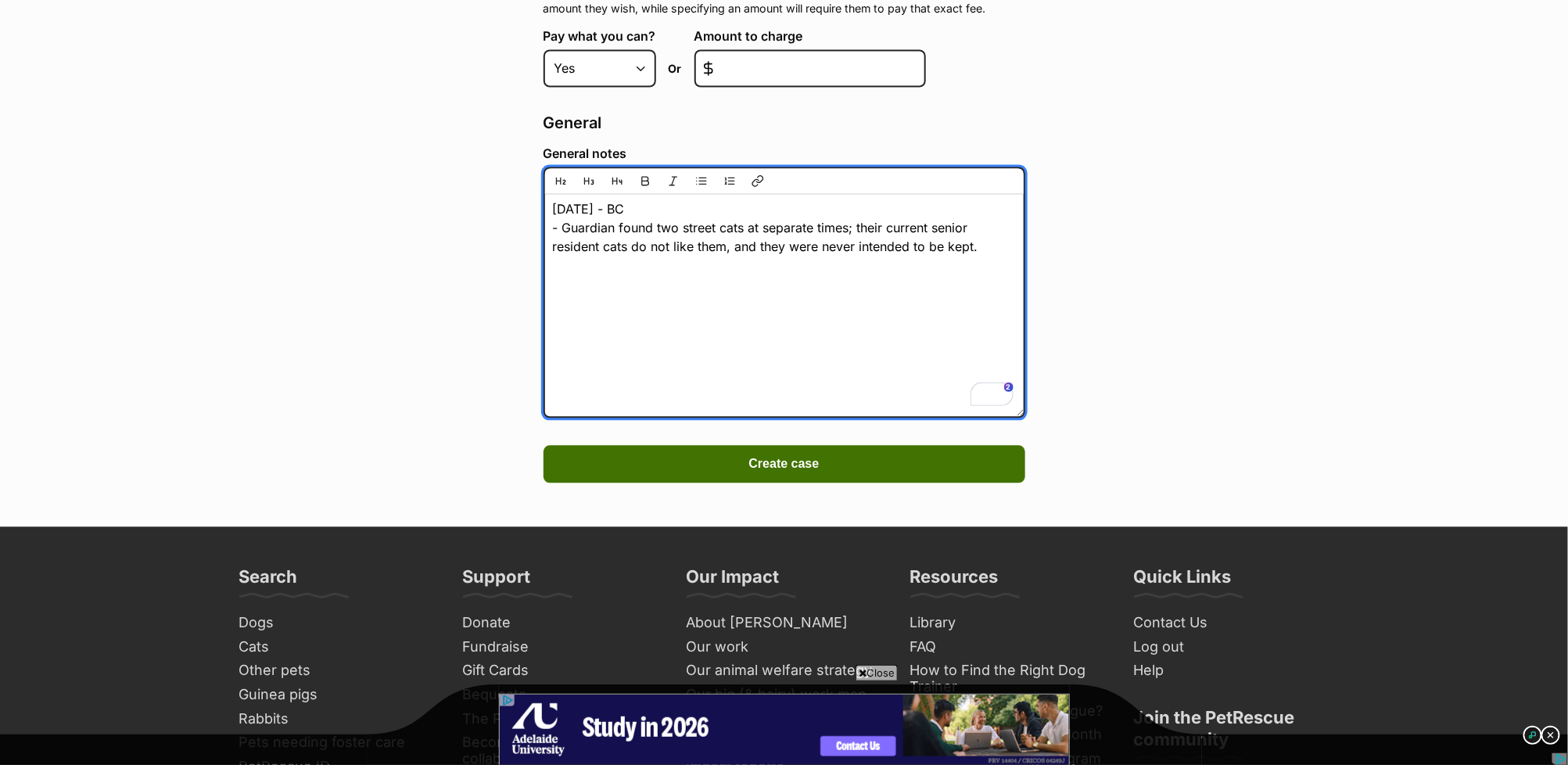
type textarea "24/9/25 - BC - Guardian found two street cats at separate times; their current …"
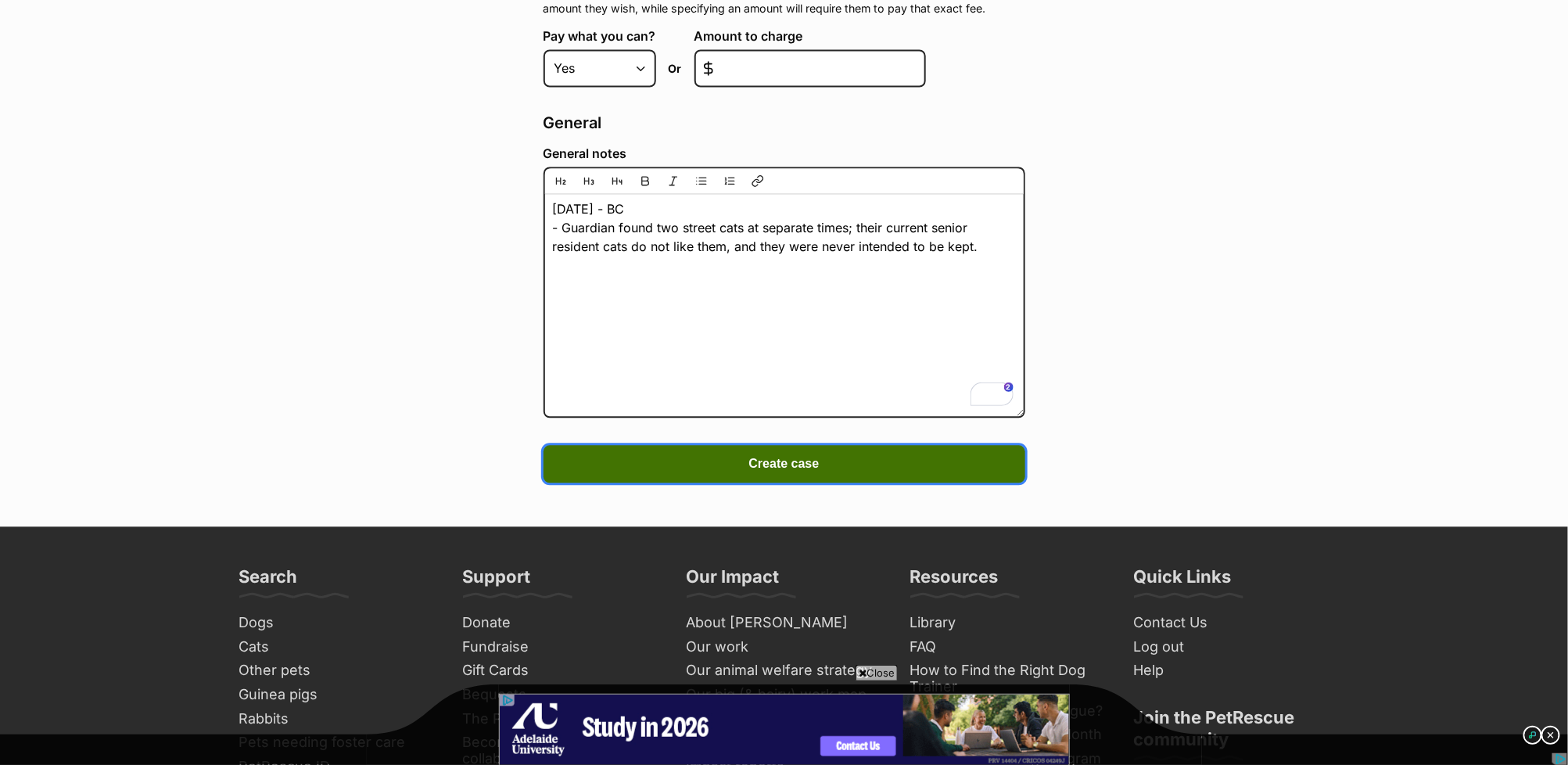
click at [819, 459] on button "Create case" at bounding box center [784, 464] width 482 height 37
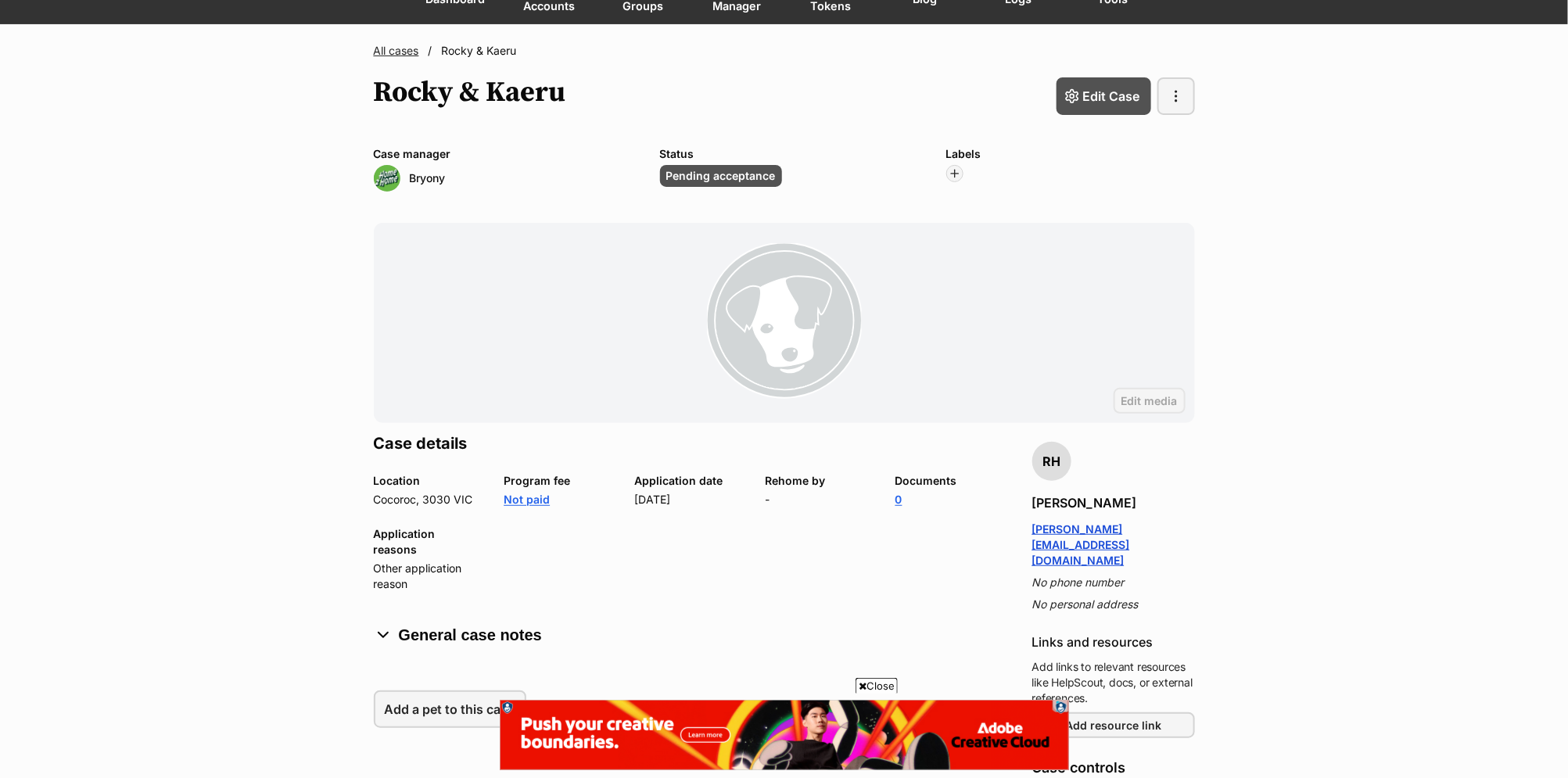
scroll to position [404, 0]
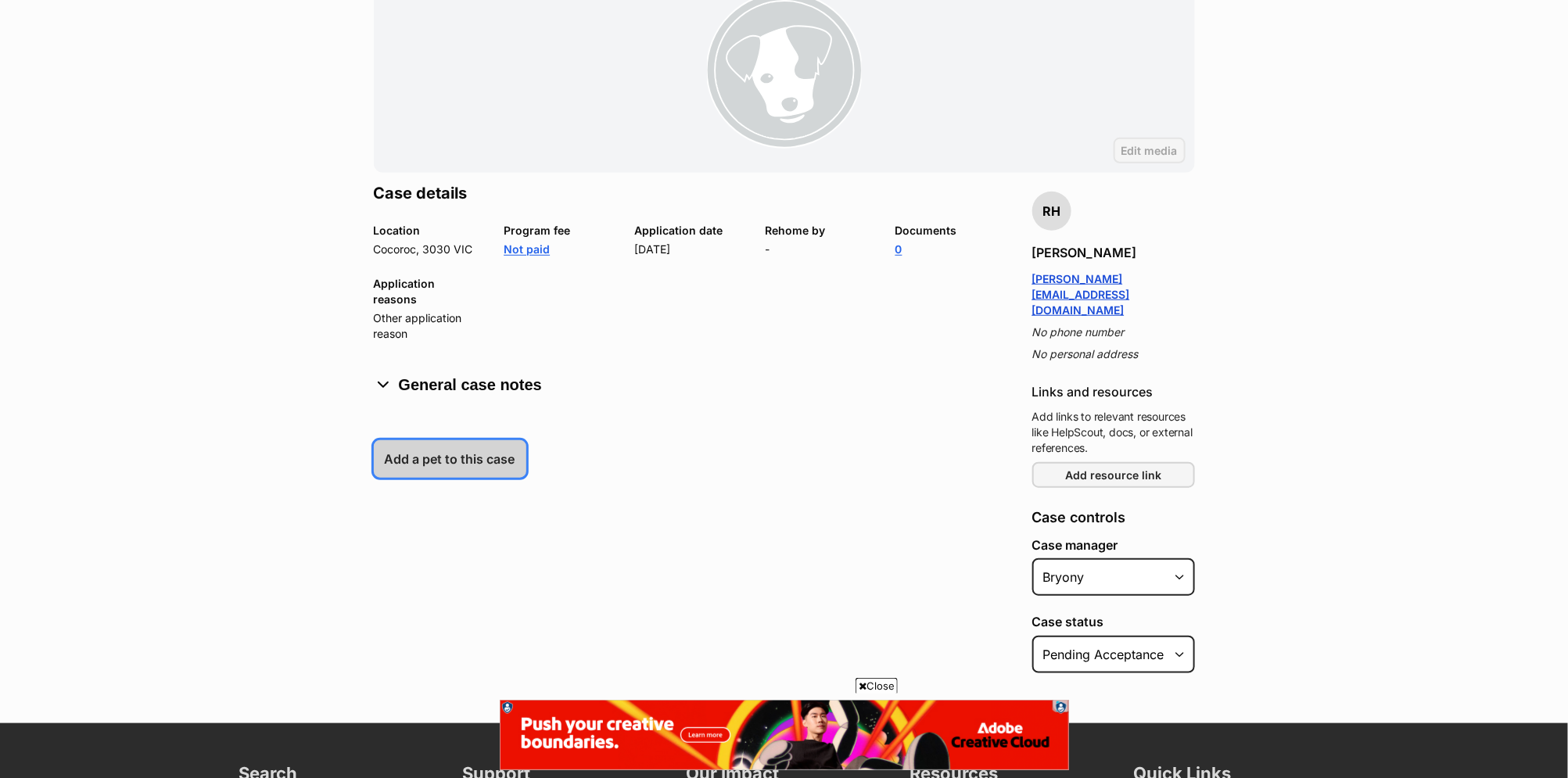
click at [406, 450] on span "Add a pet to this case" at bounding box center [449, 459] width 130 height 19
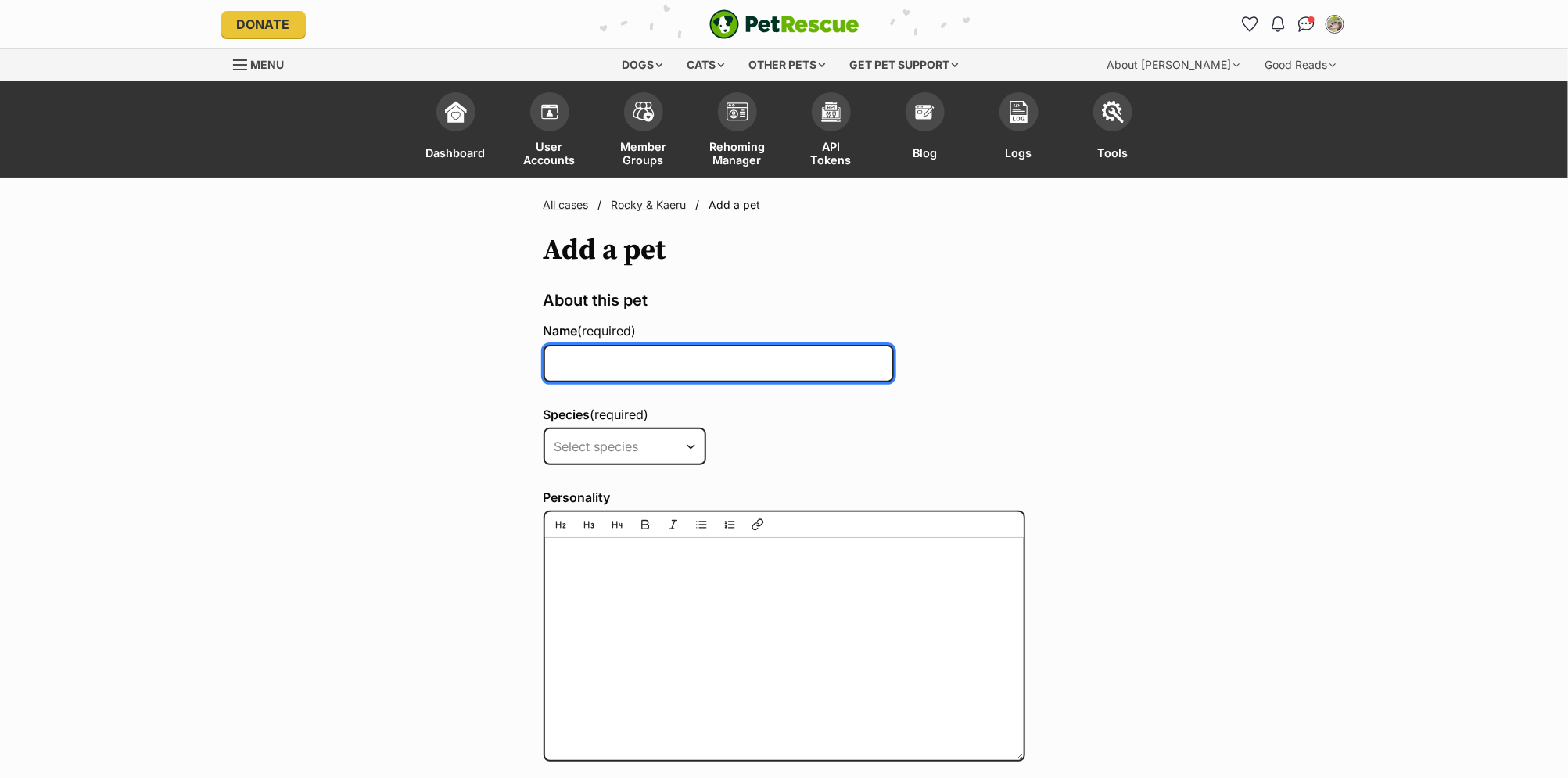
click at [619, 366] on input "Name (required)" at bounding box center [717, 364] width 350 height 37
type input "Rocky"
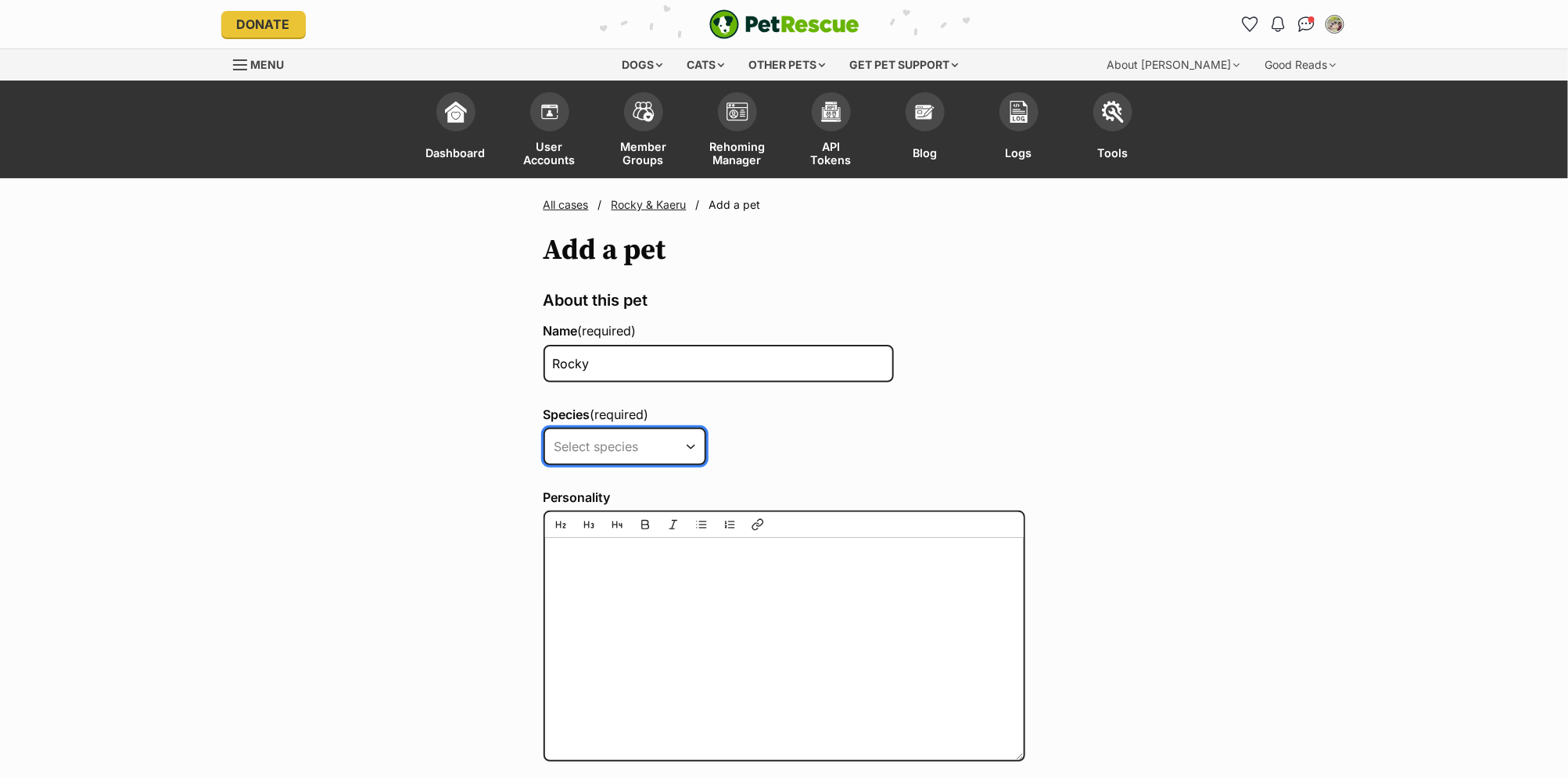
click at [679, 448] on select "Select species Alpaca Bird Cat Chicken Cow Dog Donkey Duck Ferret Fish Goat Goo…" at bounding box center [624, 447] width 163 height 37
select select "2"
click at [543, 428] on select "Select species Alpaca Bird Cat Chicken Cow Dog Donkey Duck Ferret Fish Goat Goo…" at bounding box center [624, 447] width 163 height 37
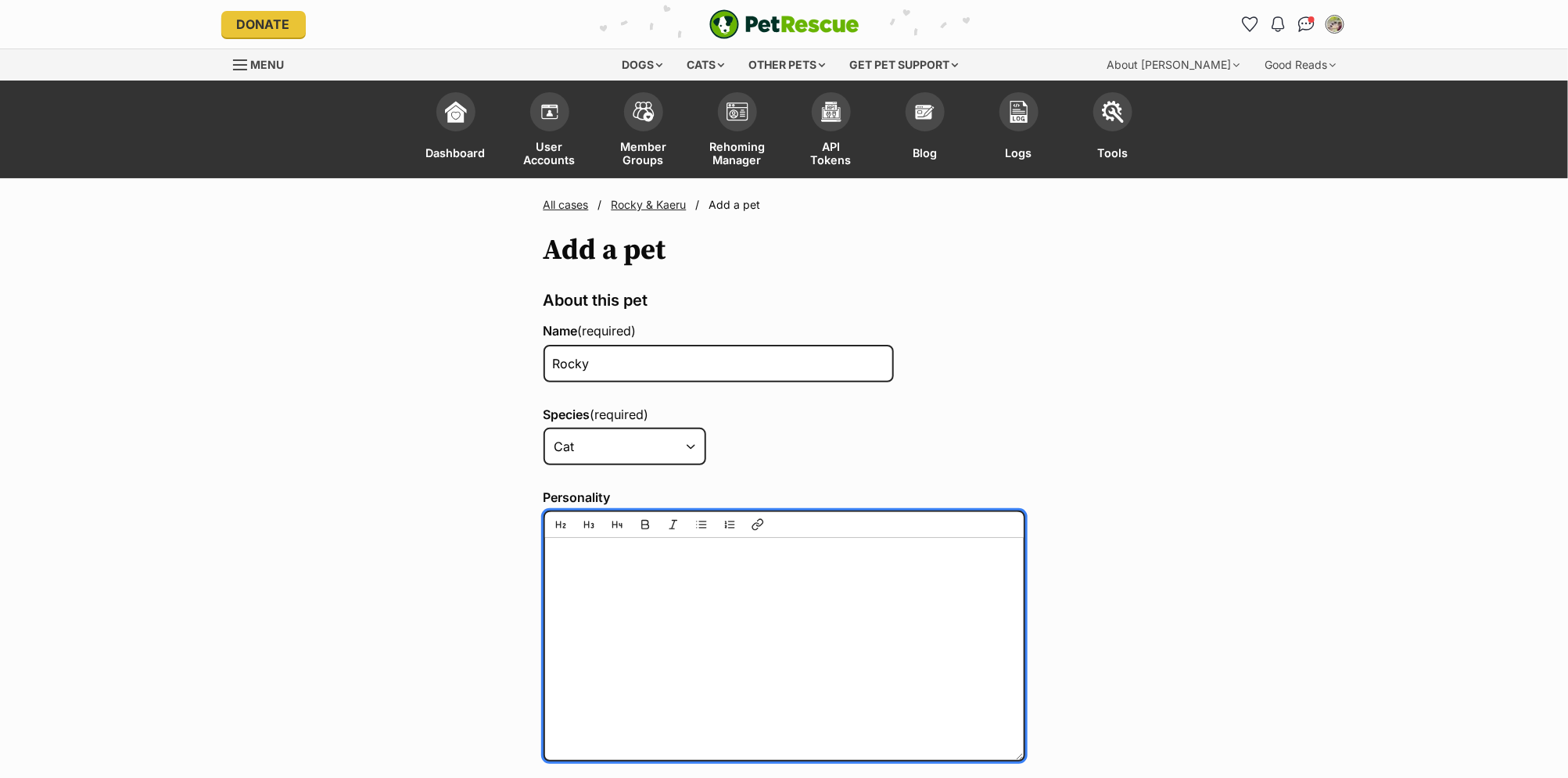
click at [577, 576] on textarea "Personality" at bounding box center [784, 636] width 482 height 250
paste textarea "What is Rocky & Kaeru like with familiar people? Great - loves everyone Please …"
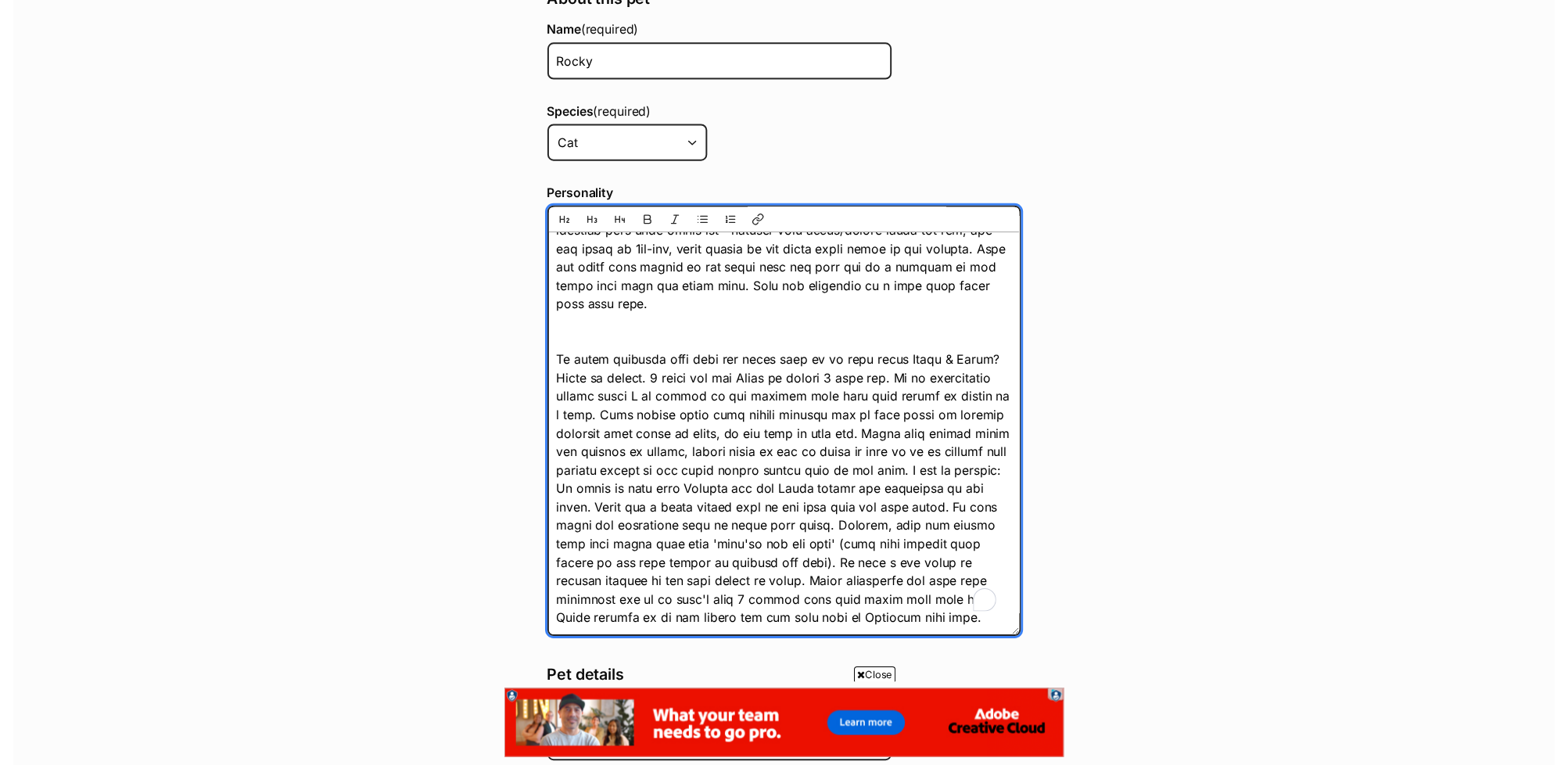
scroll to position [668, 0]
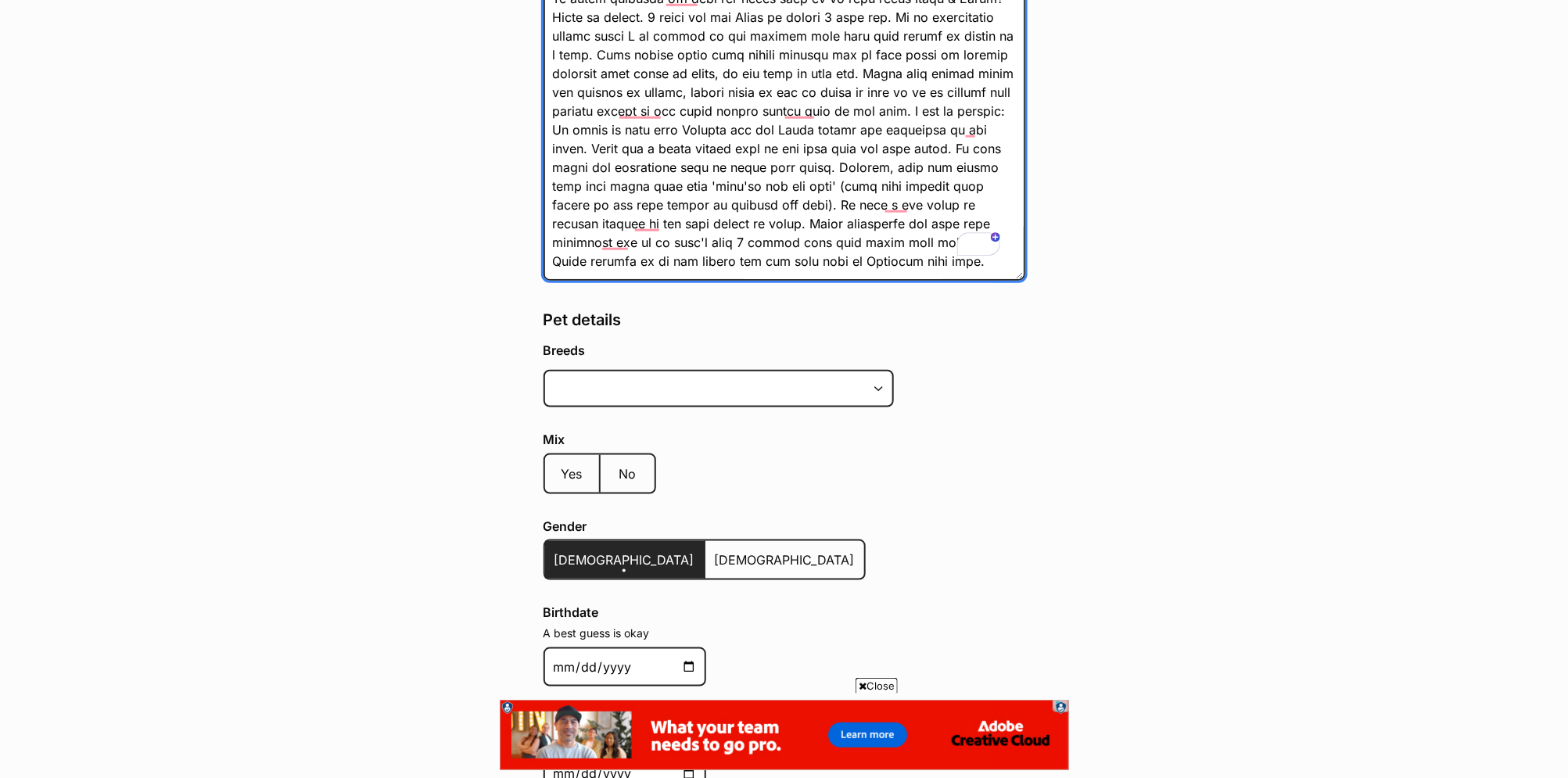
type textarea "What is Rocky & Kaeru like with familiar people? Great - loves everyone Please …"
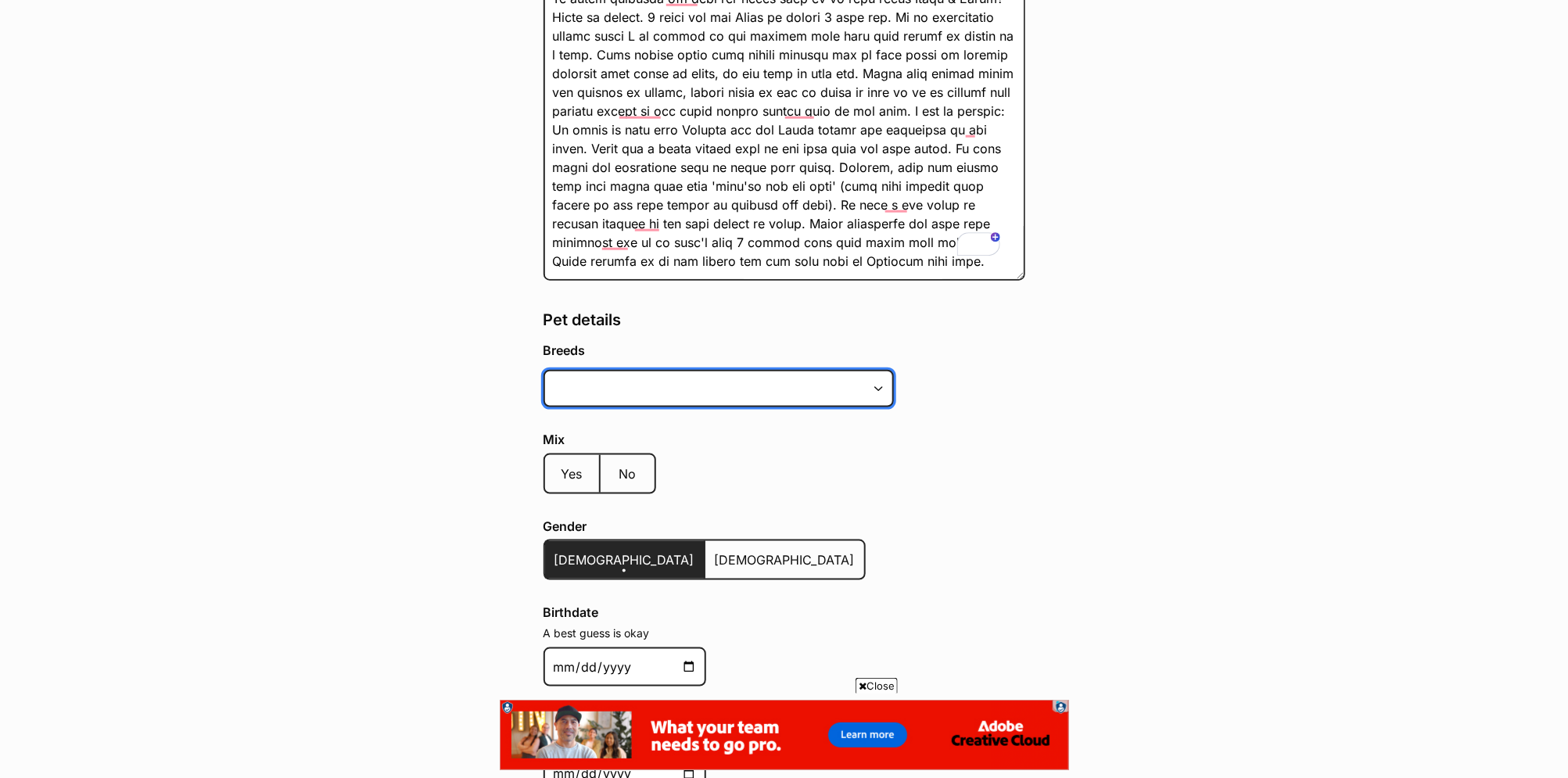
click at [659, 389] on input at bounding box center [717, 389] width 350 height 37
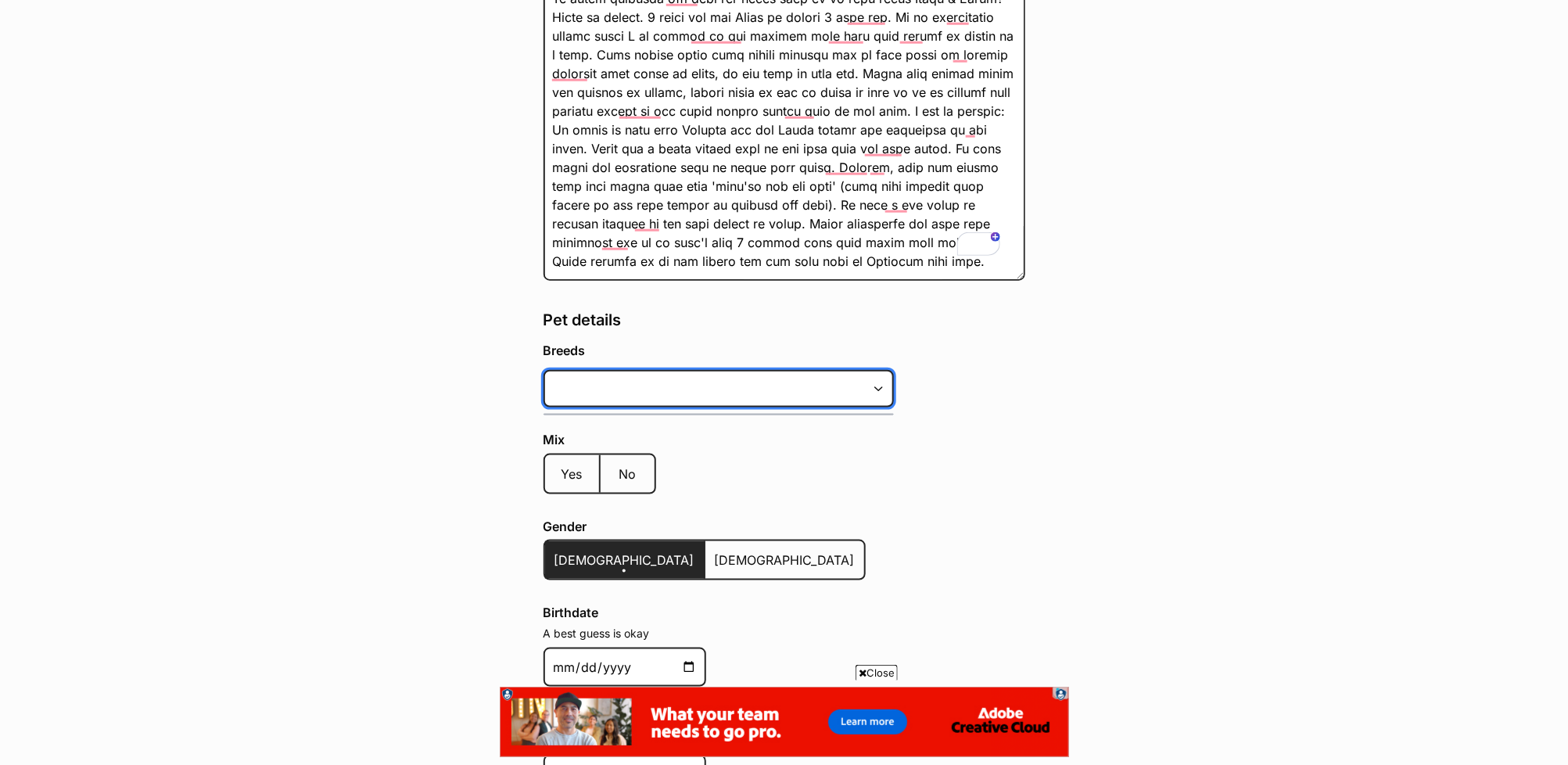
scroll to position [1445, 0]
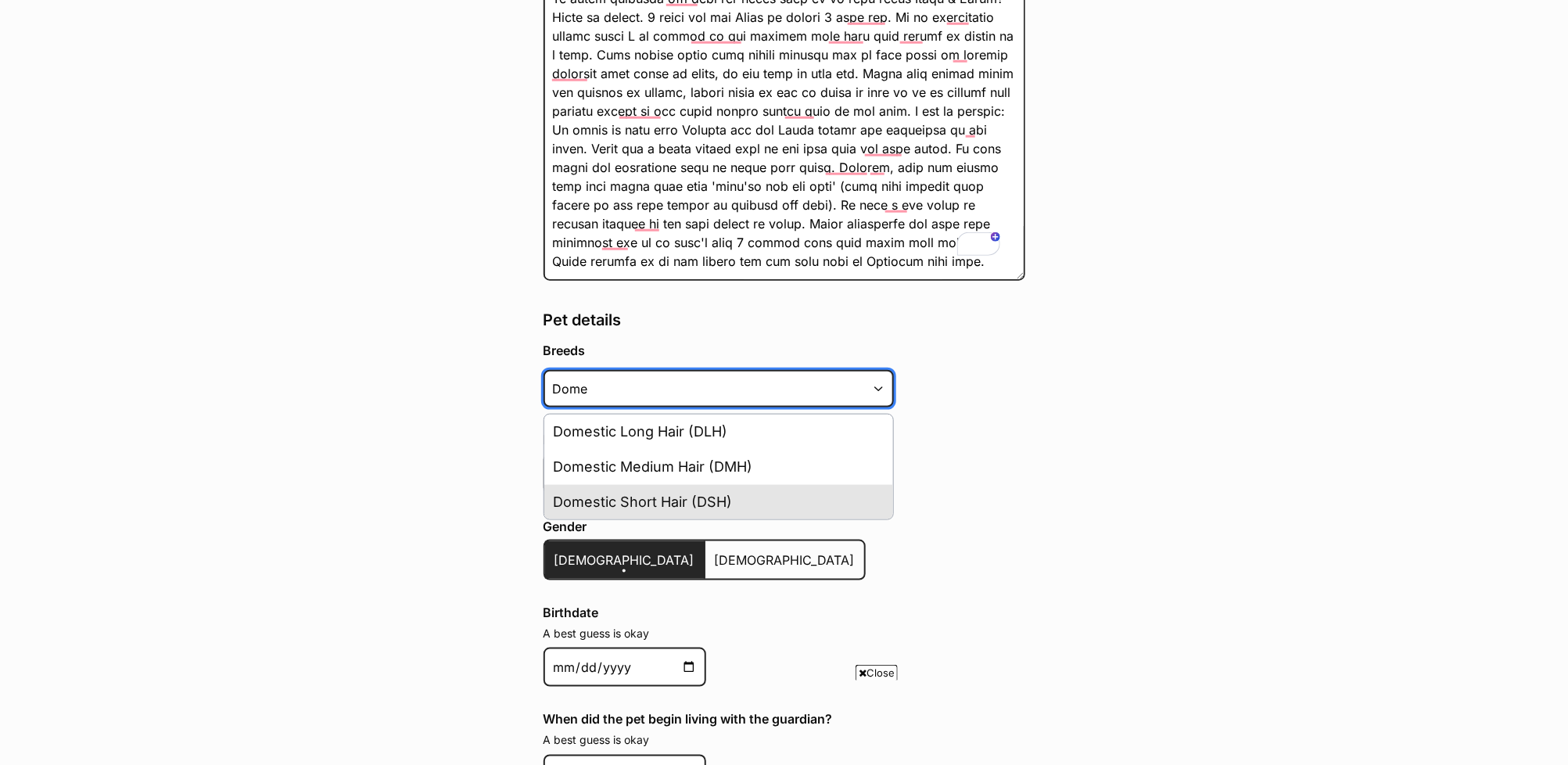
type input "Dome"
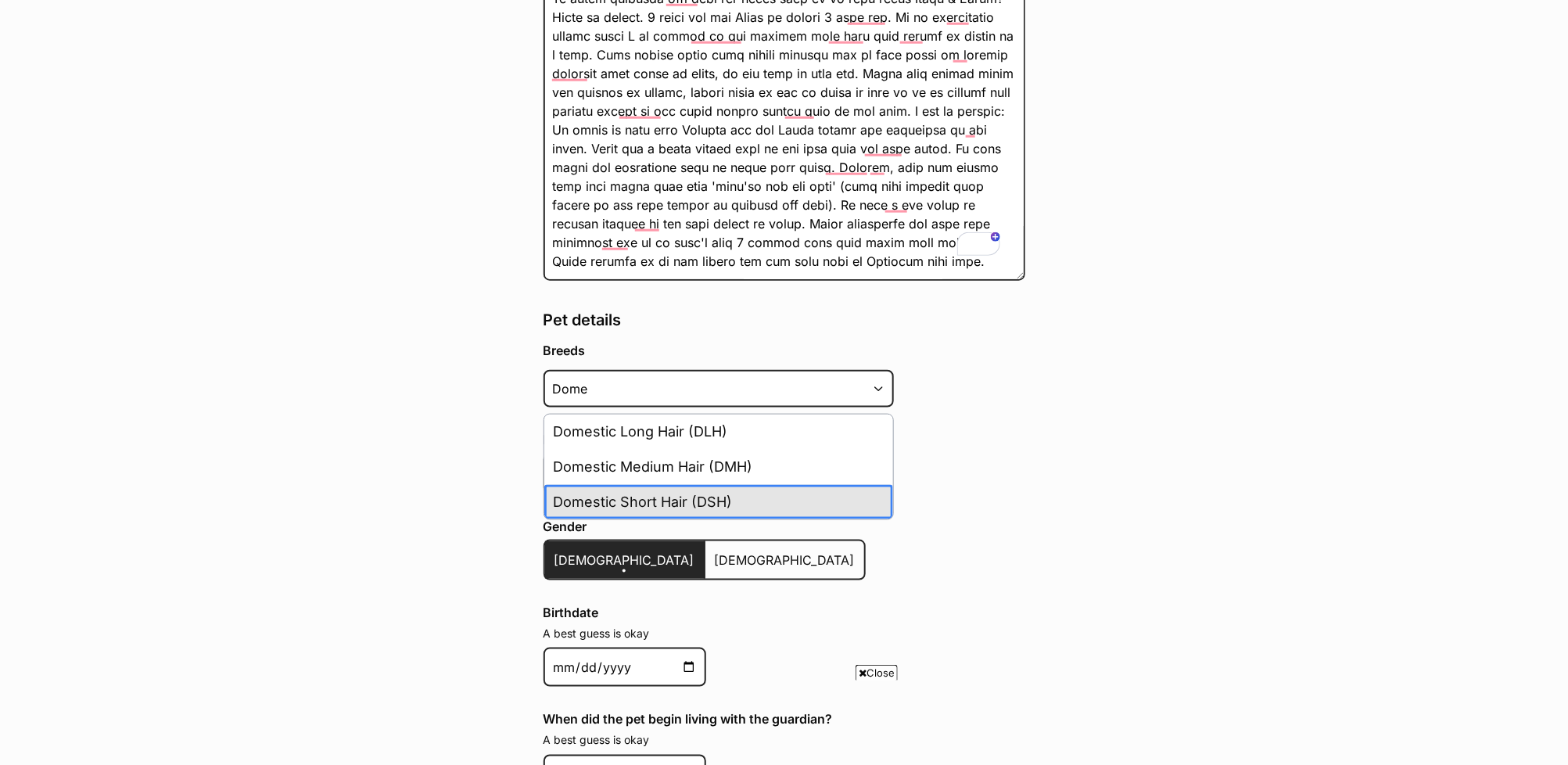
click at [729, 491] on li "Domestic Short Hair (DSH)" at bounding box center [718, 503] width 349 height 35
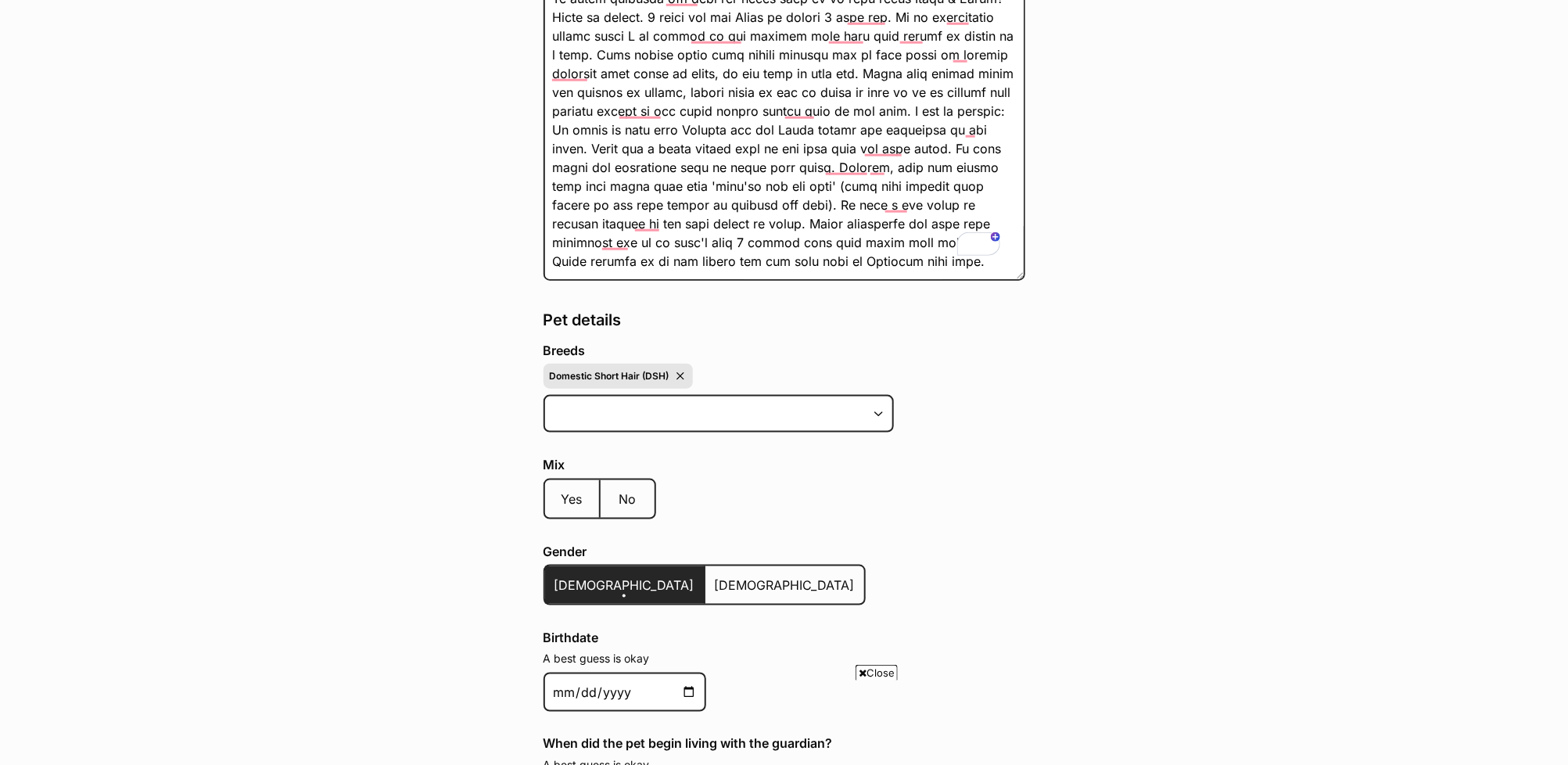
click at [823, 489] on div "Mix Yes No" at bounding box center [784, 491] width 482 height 67
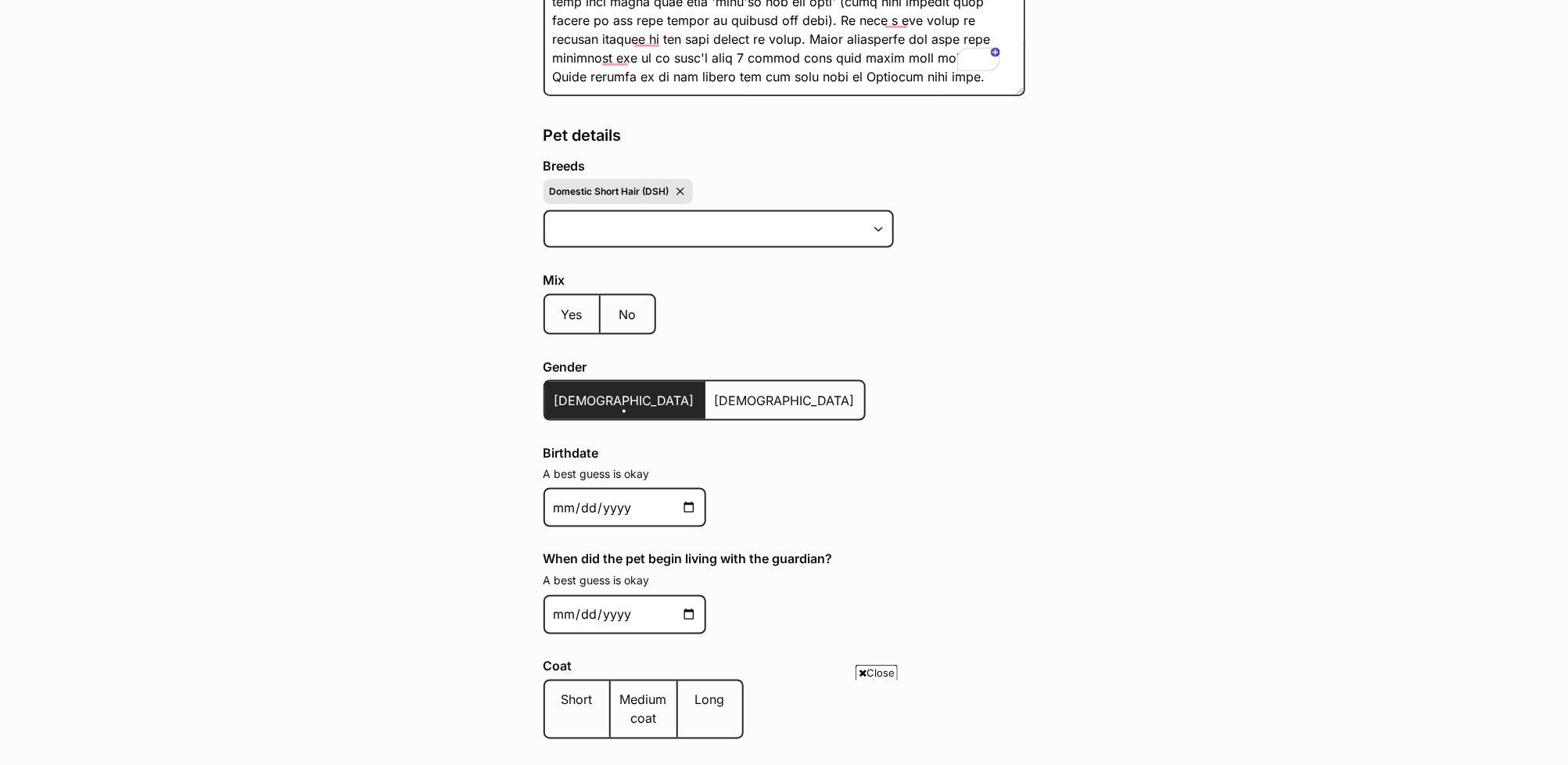
scroll to position [897, 0]
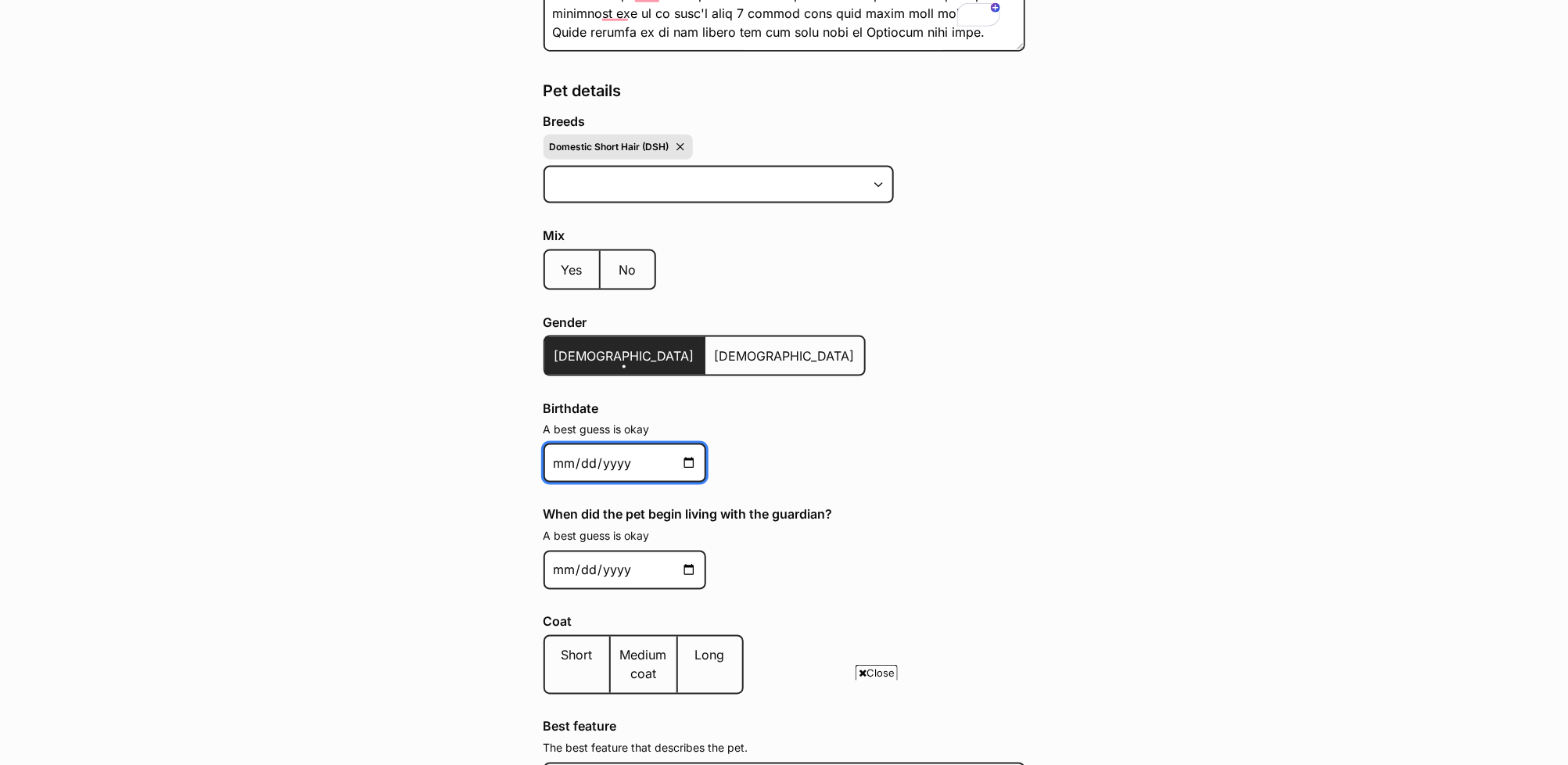
click at [556, 458] on input "Birthdate" at bounding box center [624, 463] width 163 height 39
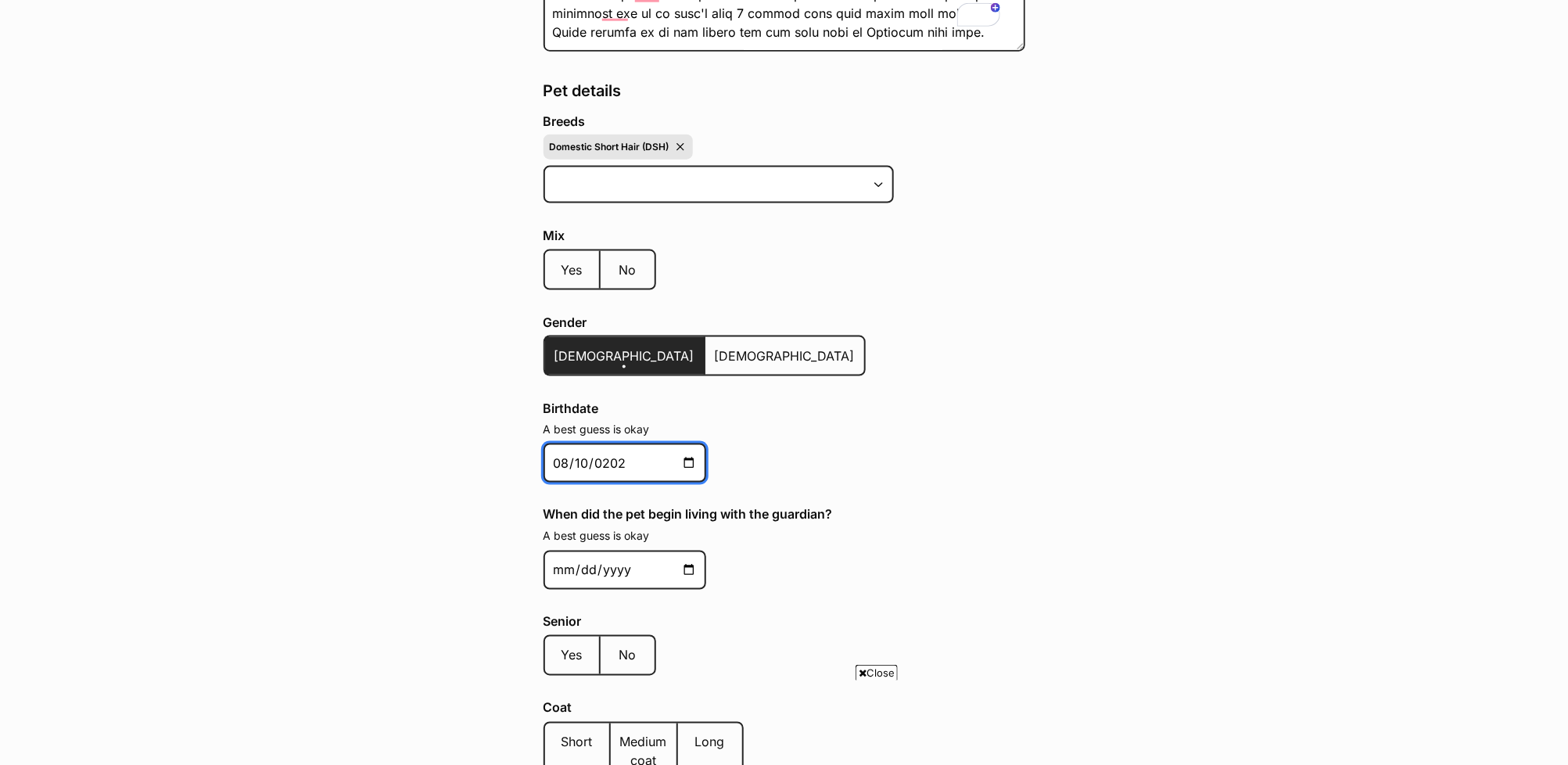
type input "2022-08-10"
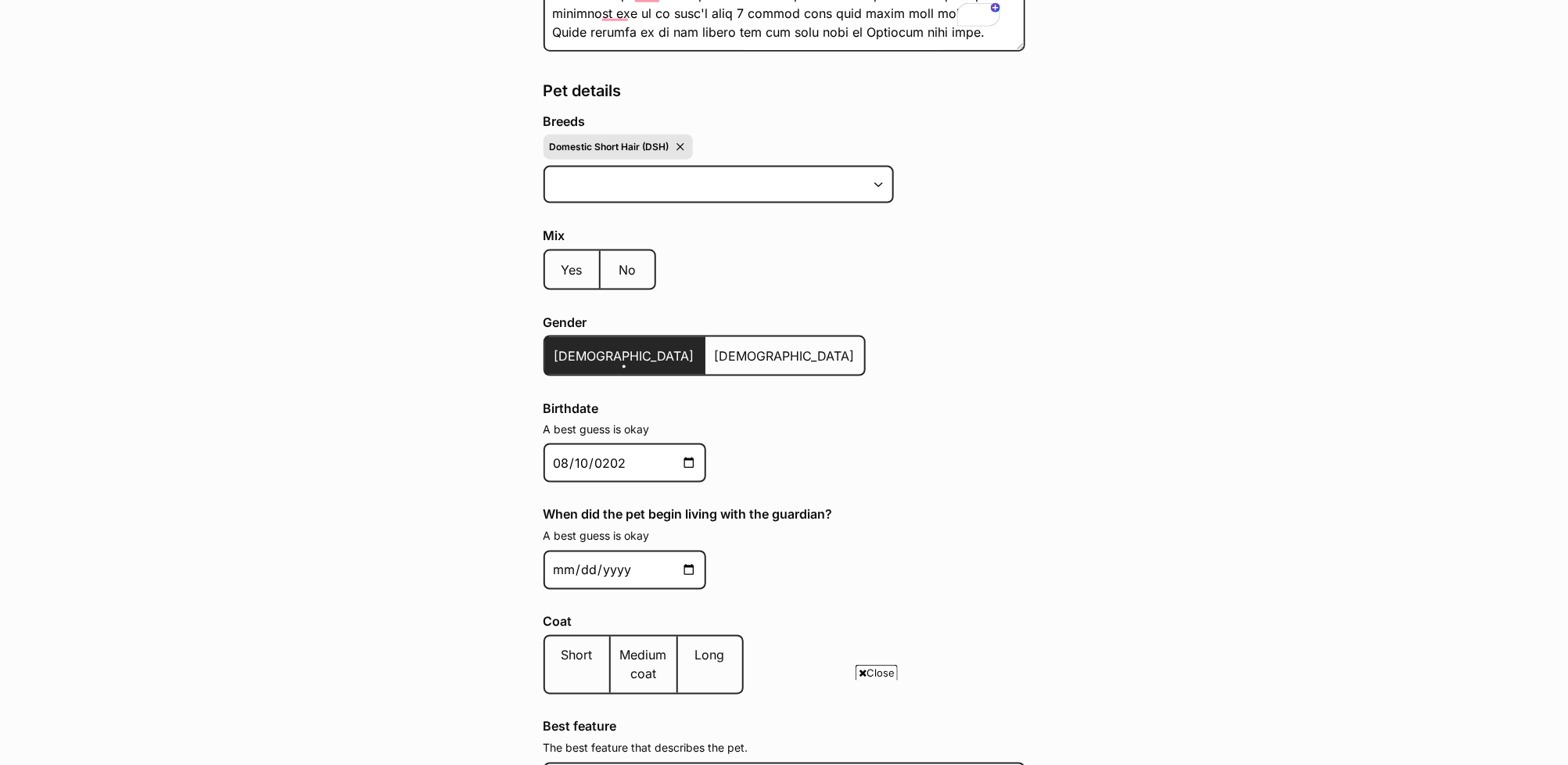
click at [1009, 498] on div "Breeds 3 options available. Arrow down to browse or start typing to filter. Dom…" at bounding box center [784, 460] width 482 height 692
click at [566, 558] on input "When did the pet begin living with the guardian?" at bounding box center [624, 571] width 163 height 39
type input "2024-10-01"
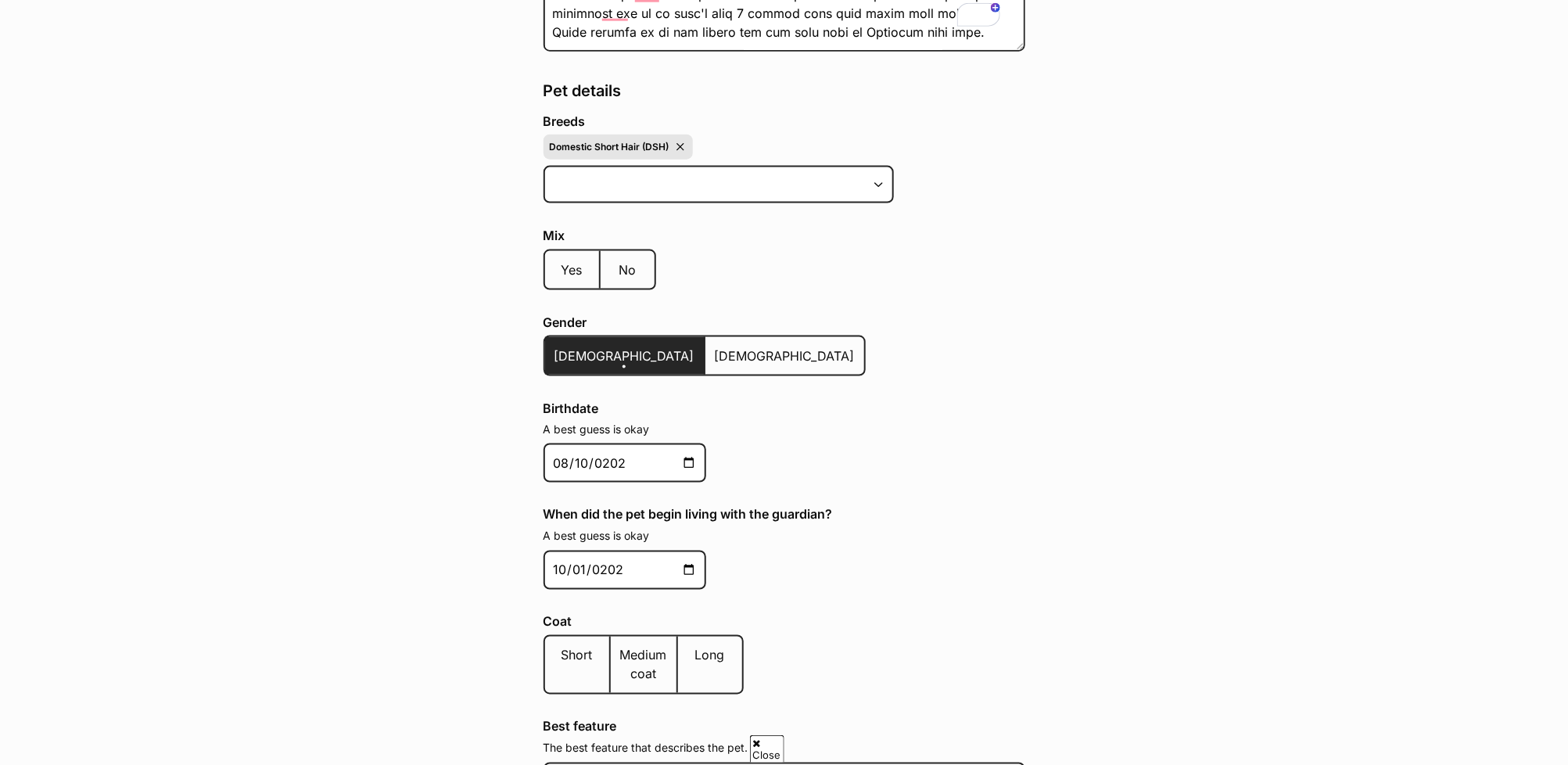
click at [582, 651] on span "Short" at bounding box center [578, 656] width 32 height 16
click at [561, 646] on input "Short" at bounding box center [561, 646] width 0 height 1
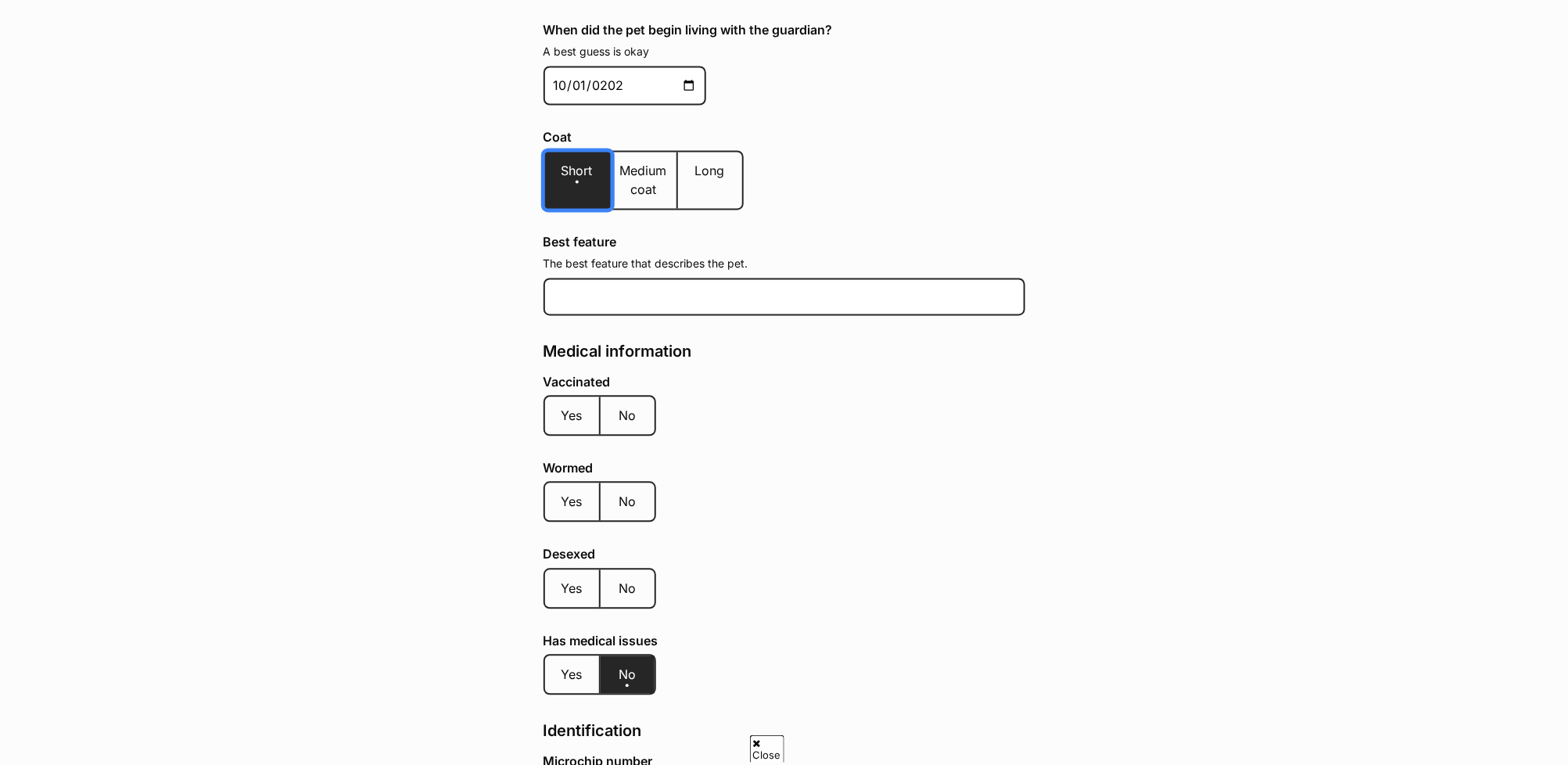
scroll to position [1395, 0]
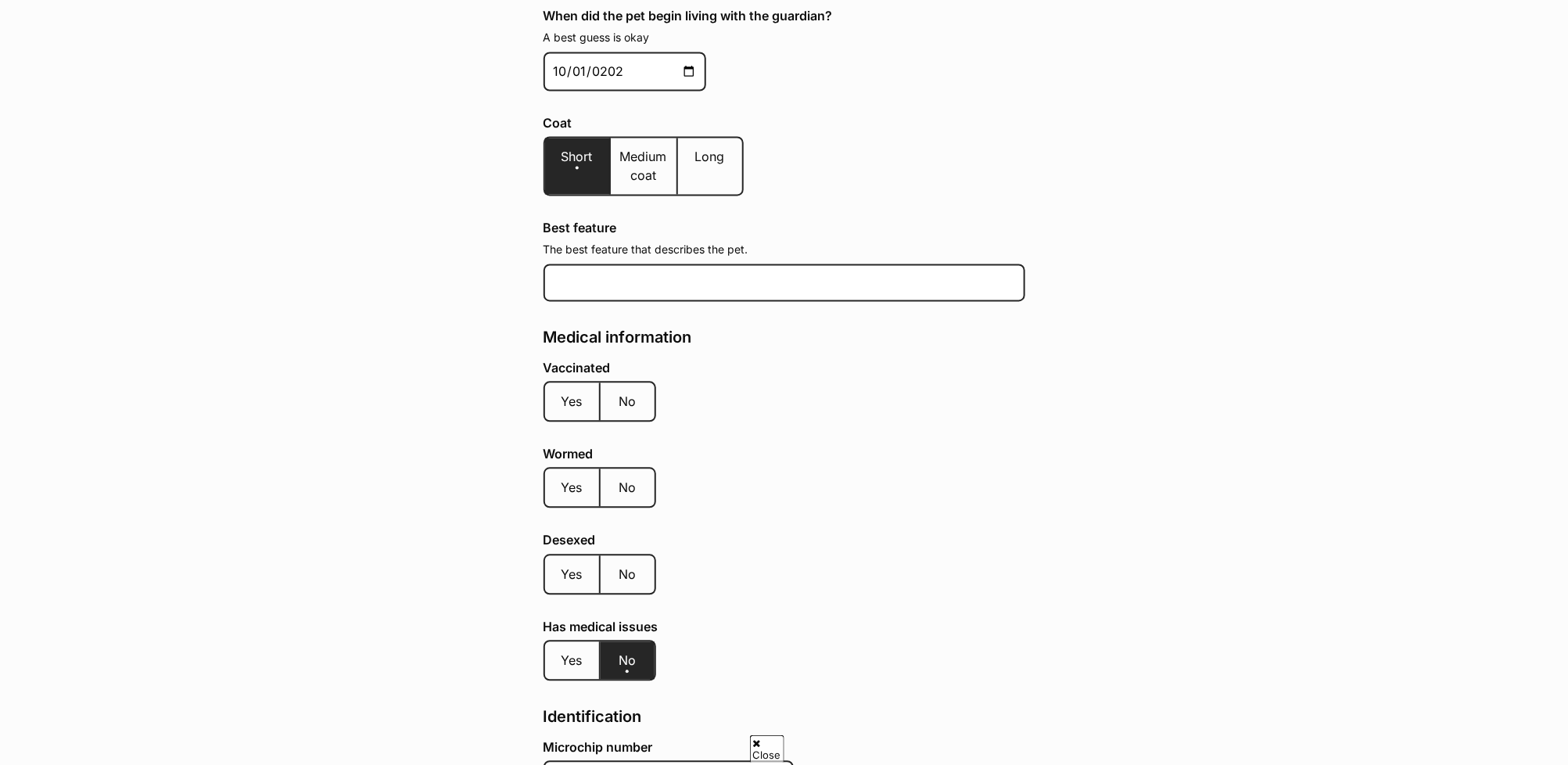
click at [562, 394] on span "Yes" at bounding box center [572, 402] width 21 height 16
click at [561, 391] on input "Yes" at bounding box center [561, 391] width 0 height 1
click at [559, 469] on label "Yes" at bounding box center [573, 488] width 55 height 37
click at [561, 478] on input "Yes" at bounding box center [561, 478] width 0 height 1
click at [574, 567] on span "Yes" at bounding box center [572, 575] width 21 height 16
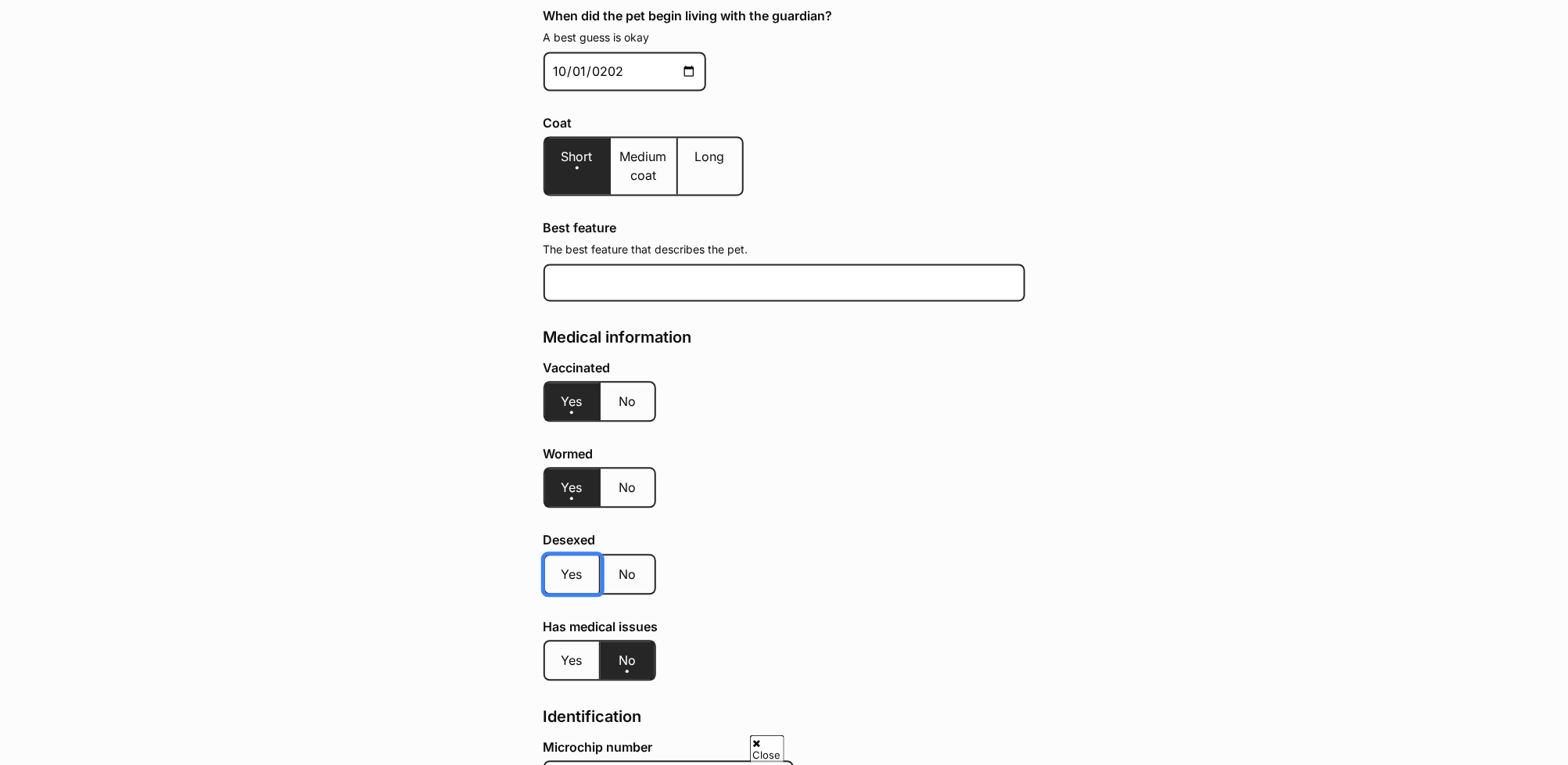
click at [561, 565] on input "Yes" at bounding box center [561, 565] width 0 height 1
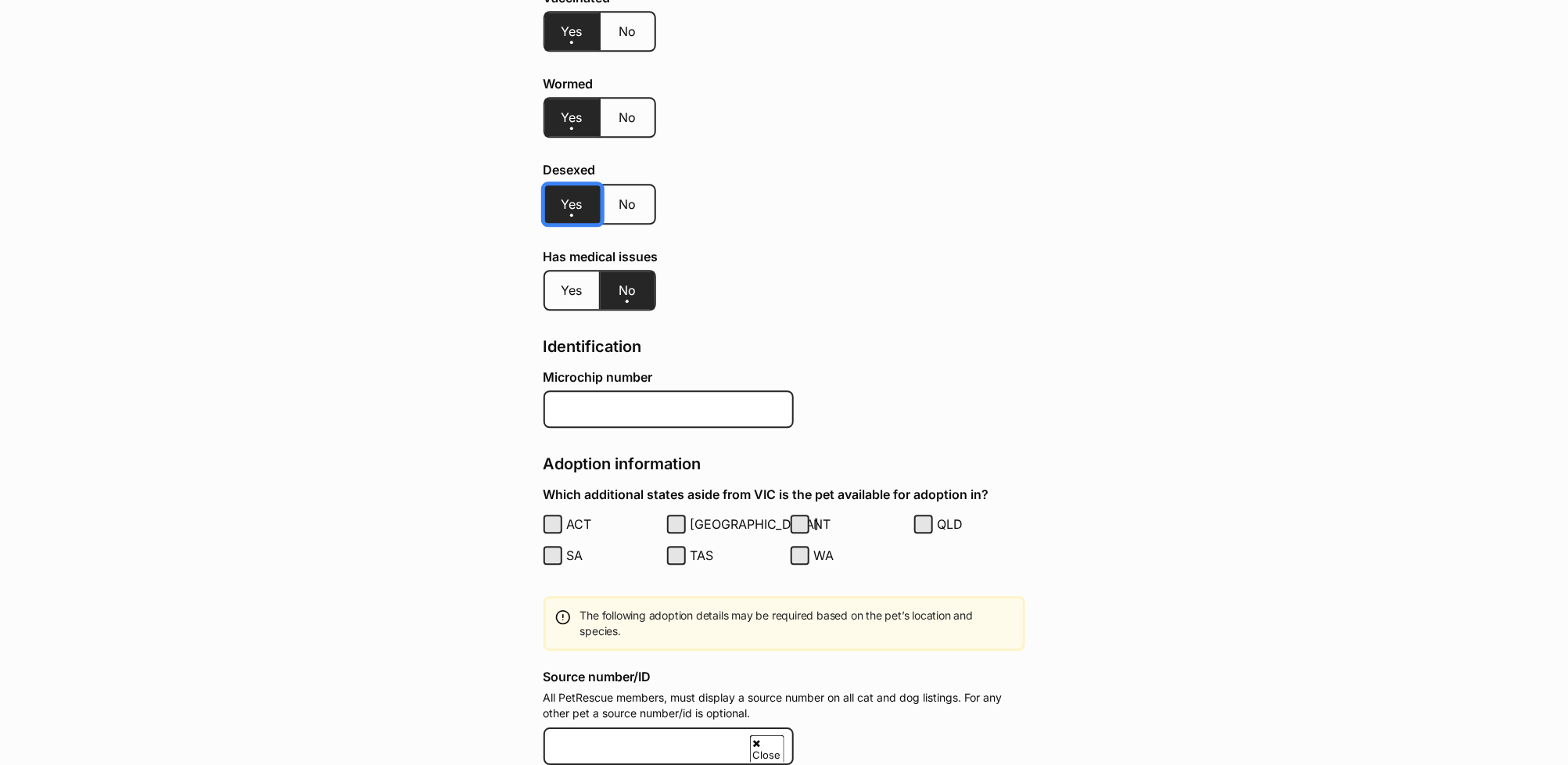
scroll to position [1886, 0]
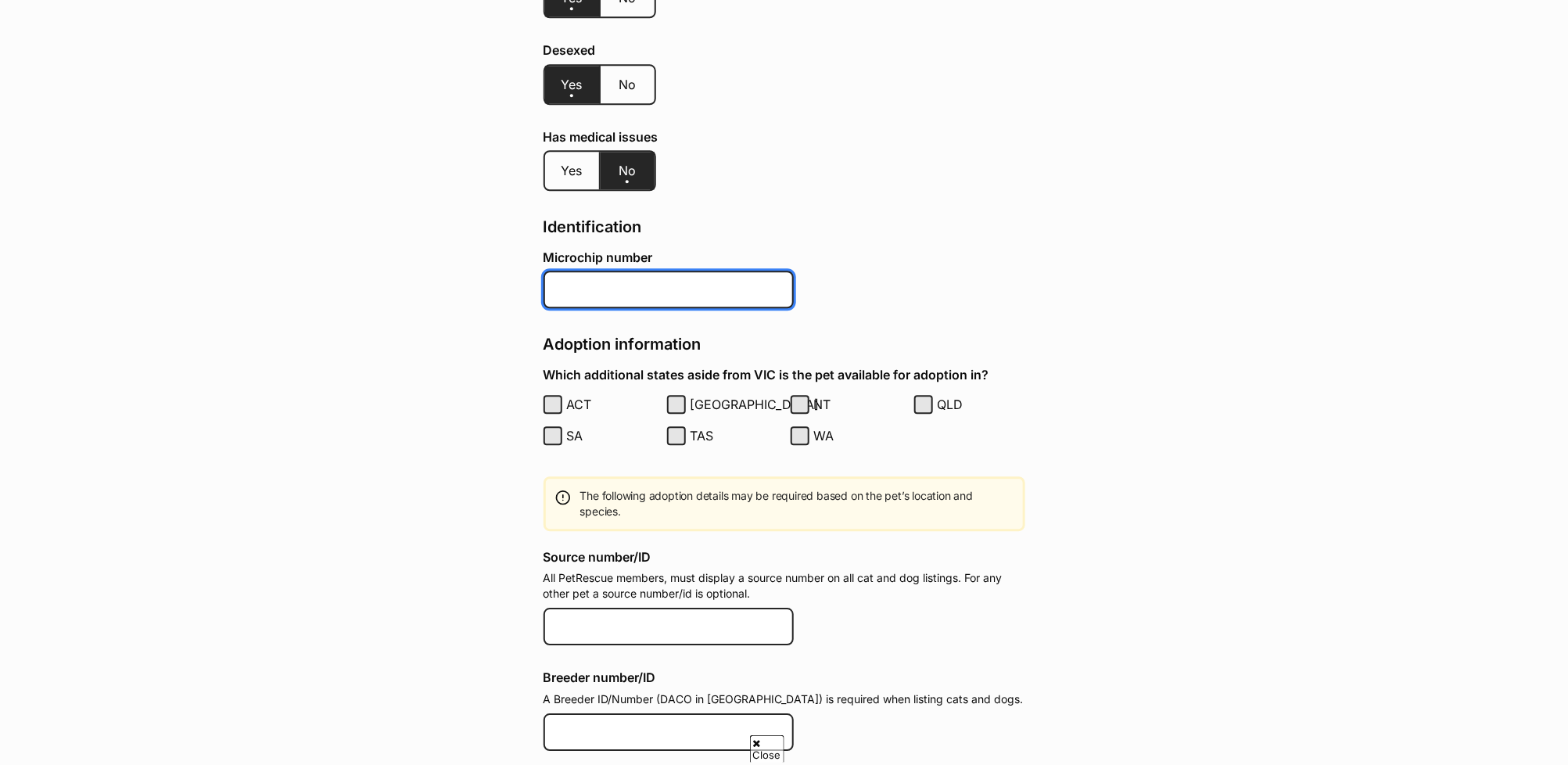
click at [592, 274] on input "Microchip number" at bounding box center [668, 290] width 250 height 37
paste input "956000018325143"
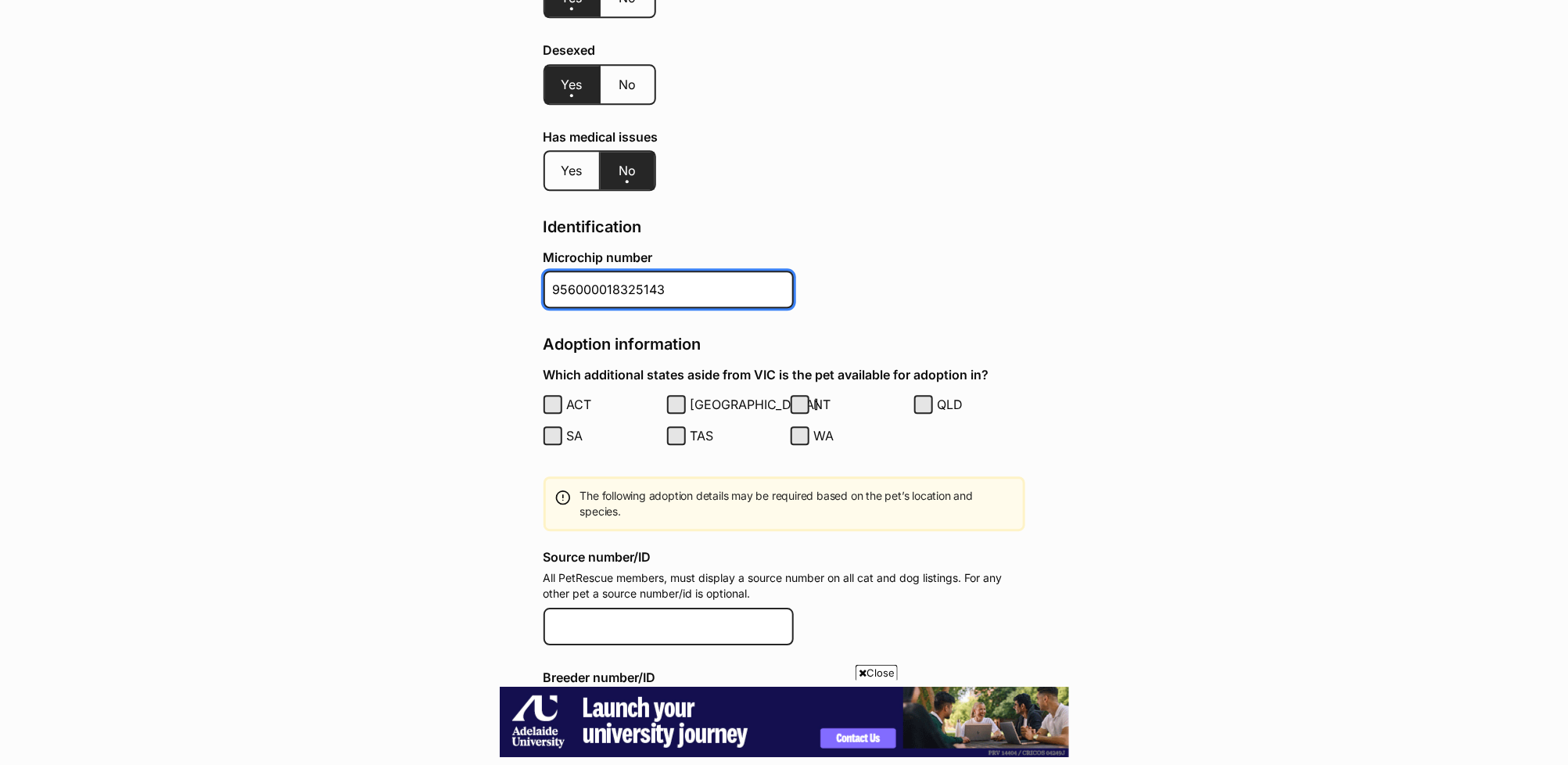
scroll to position [0, 0]
type input "956000018325143"
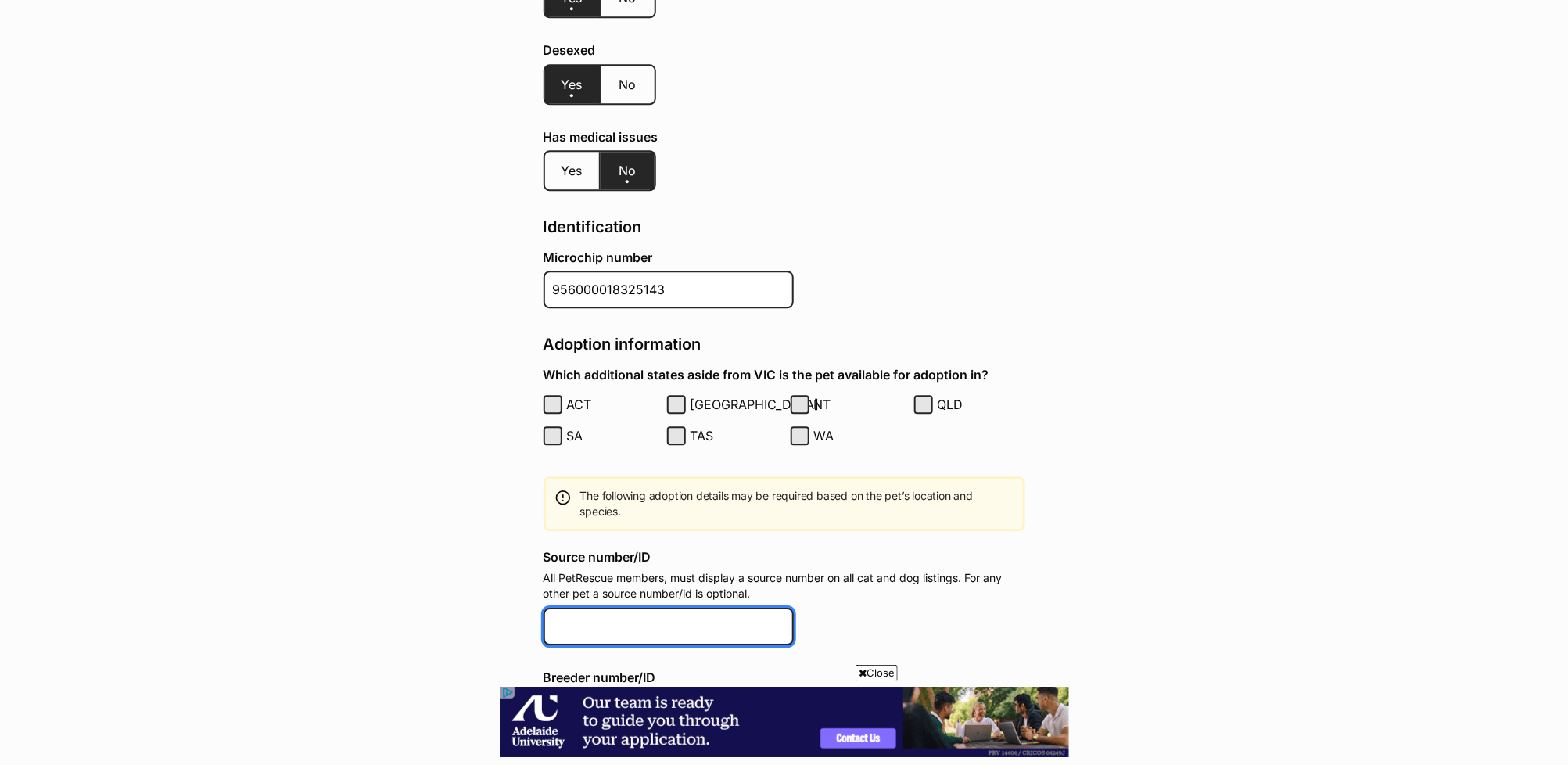
click at [656, 607] on input "Source number/ID" at bounding box center [668, 626] width 250 height 37
paste input "EE289580"
type input "EE289580"
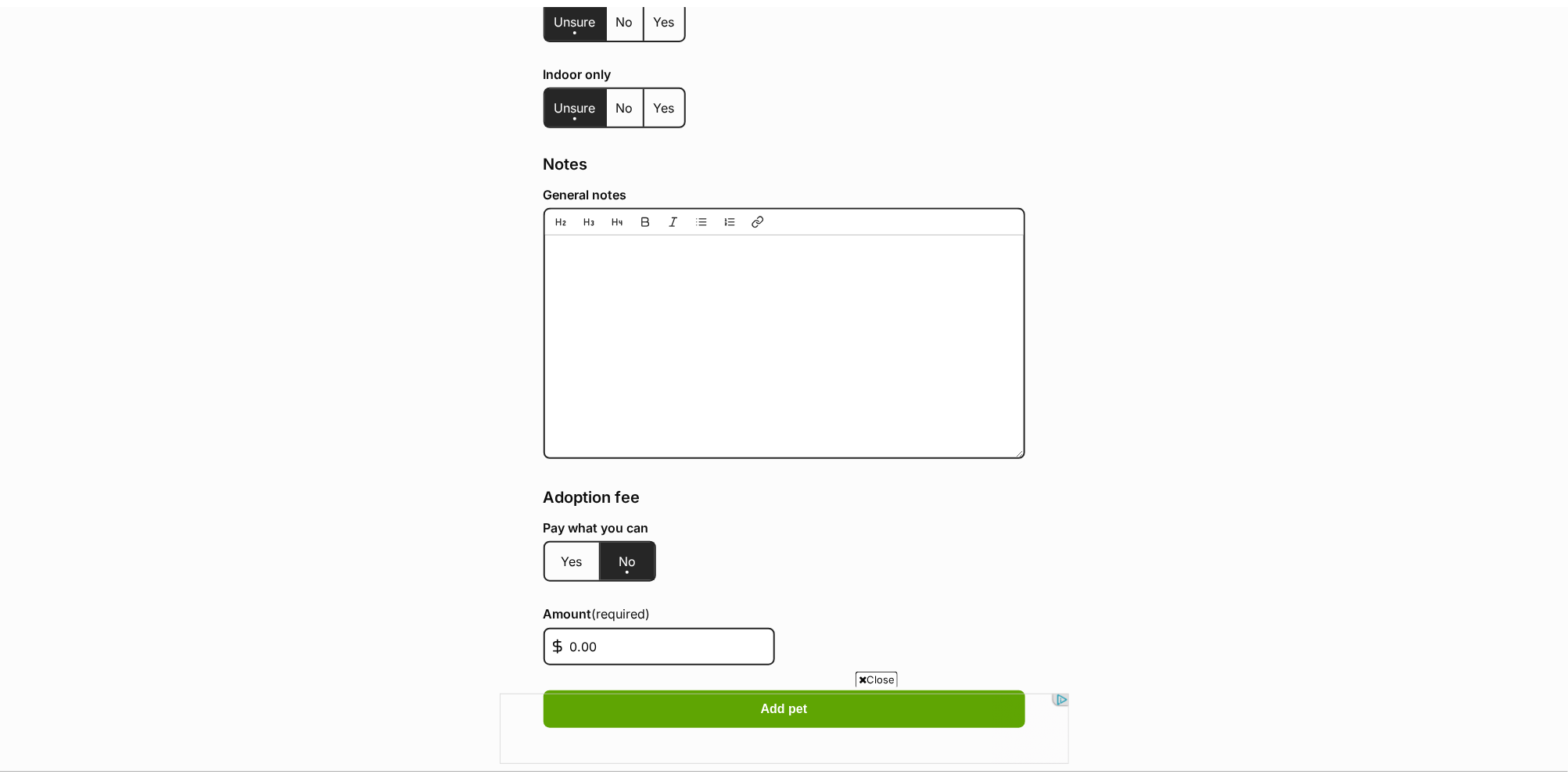
scroll to position [3135, 0]
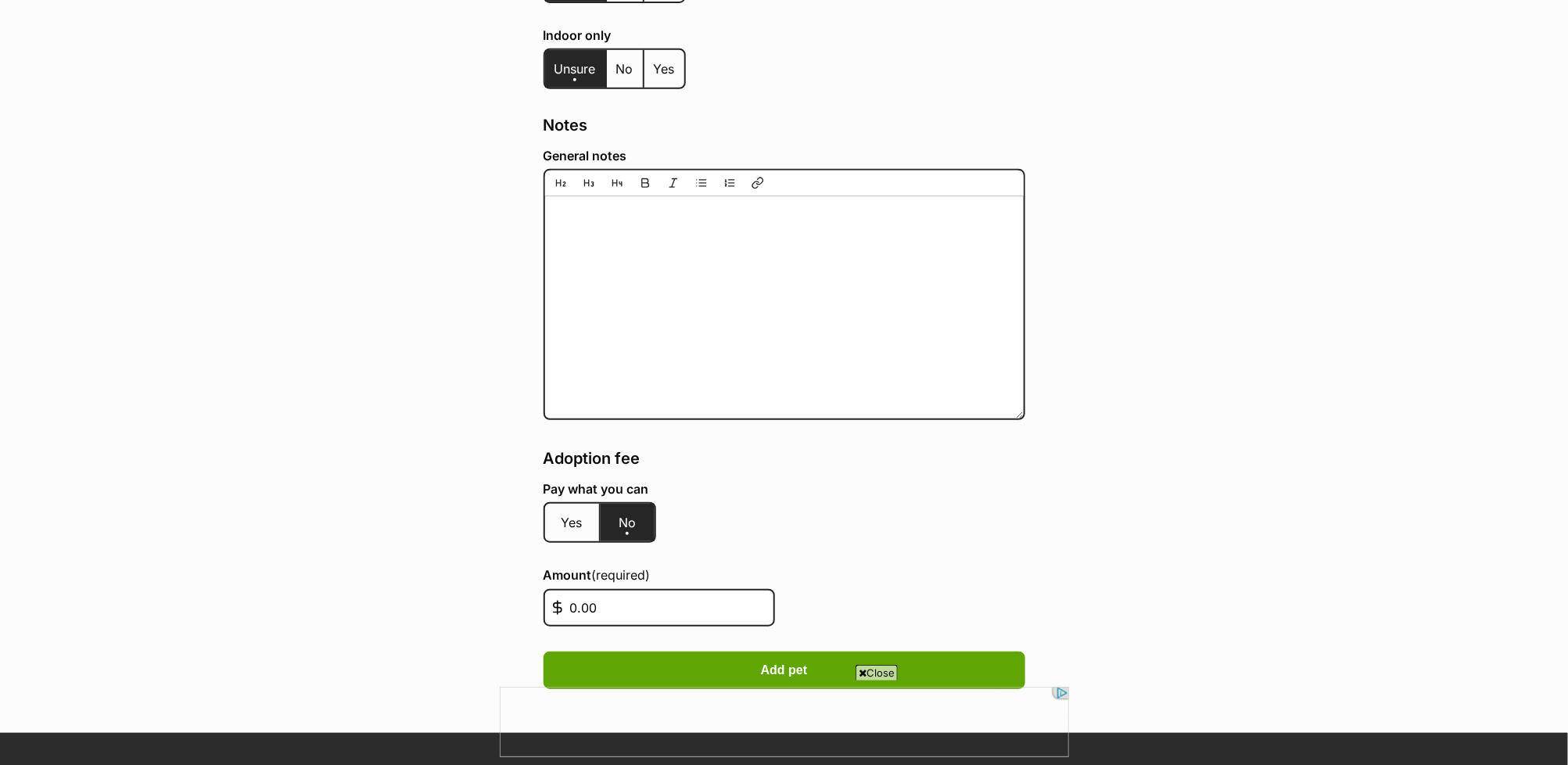
click at [564, 515] on span "Yes" at bounding box center [572, 522] width 21 height 16
click at [561, 513] on input "Yes" at bounding box center [561, 513] width 0 height 1
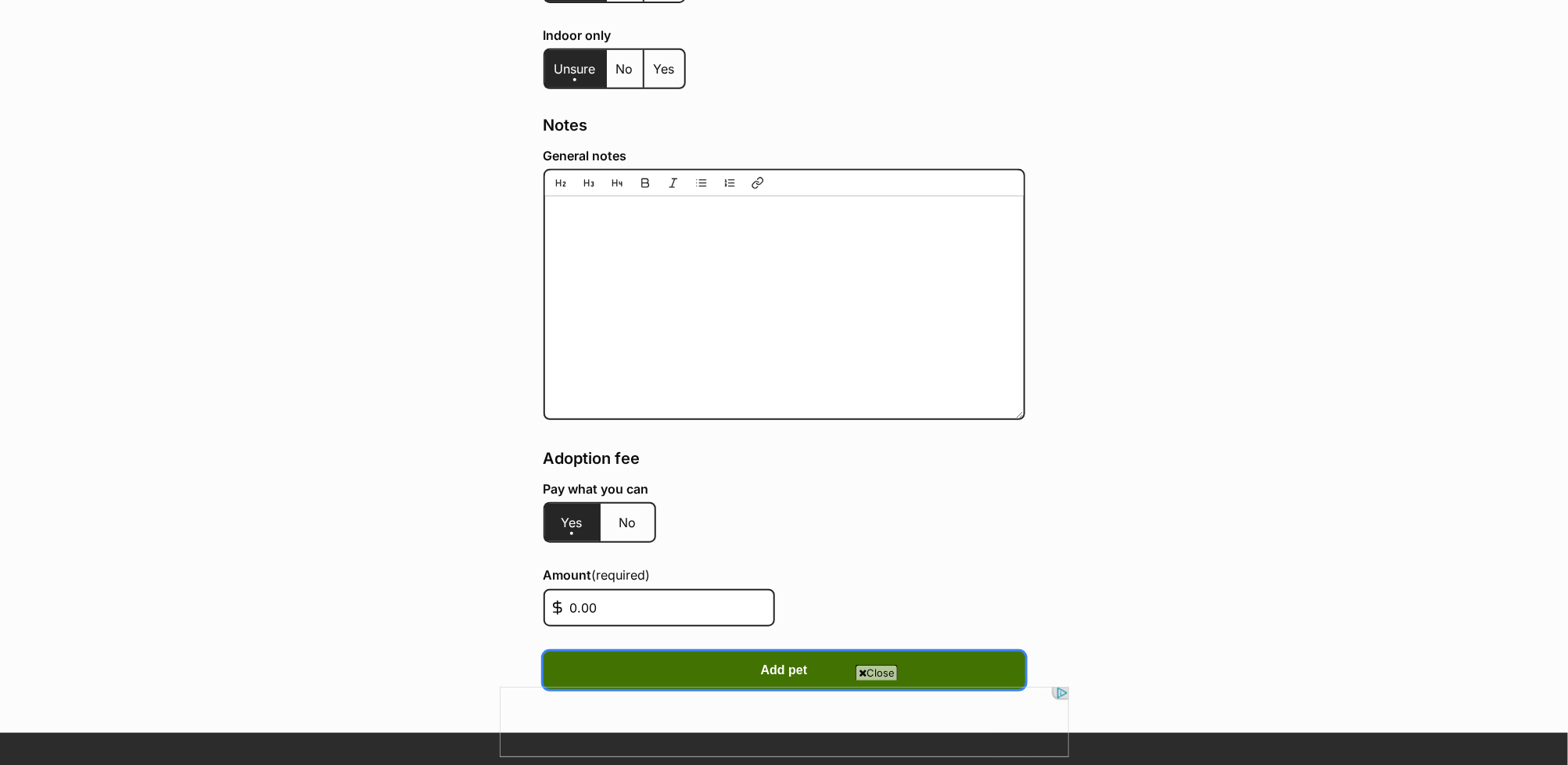
click at [895, 652] on button "Add pet" at bounding box center [784, 670] width 482 height 37
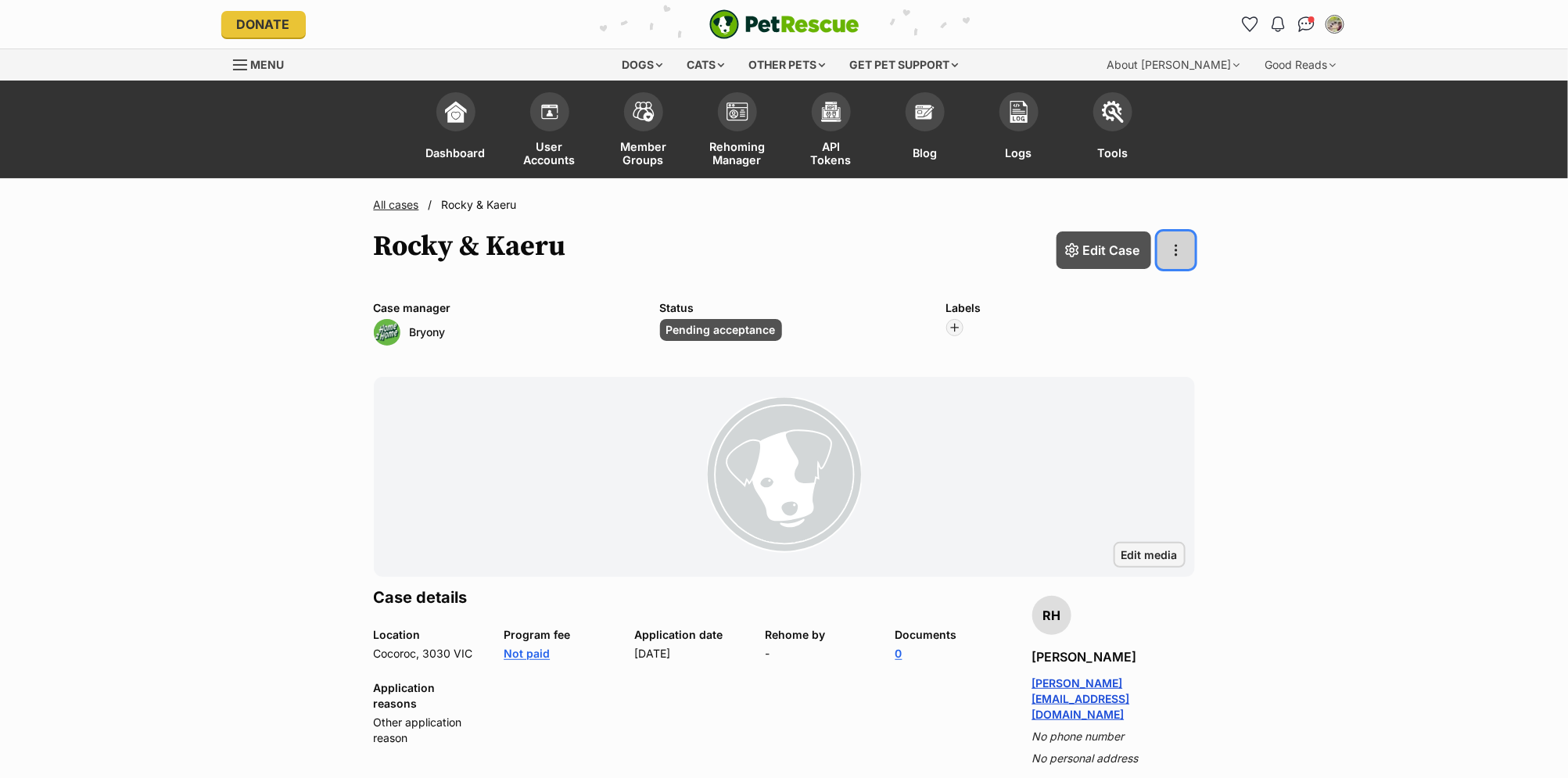
click at [1183, 248] on span "button" at bounding box center [1176, 249] width 16 height 19
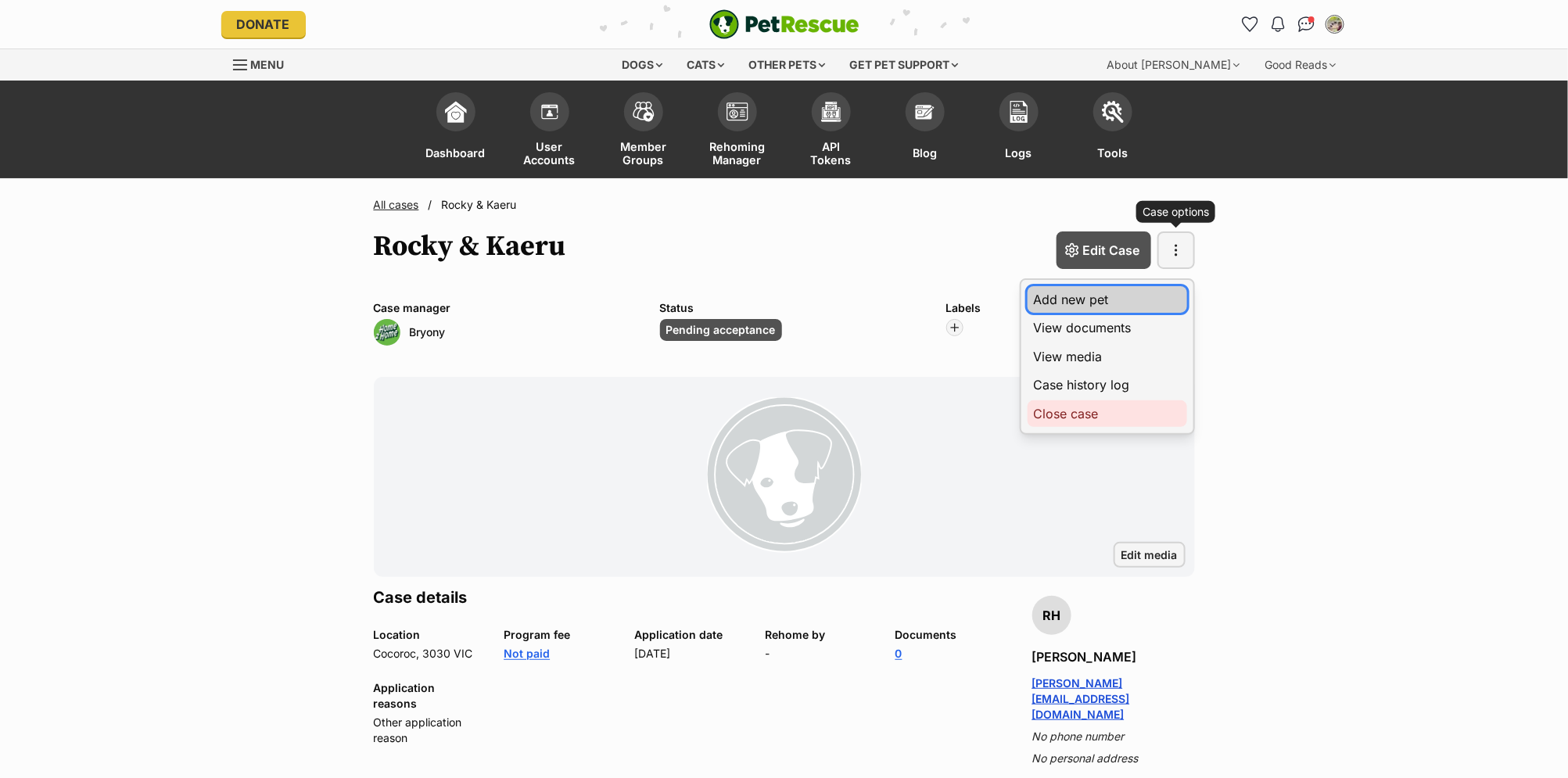
click at [1139, 304] on link "Add new pet" at bounding box center [1107, 299] width 160 height 27
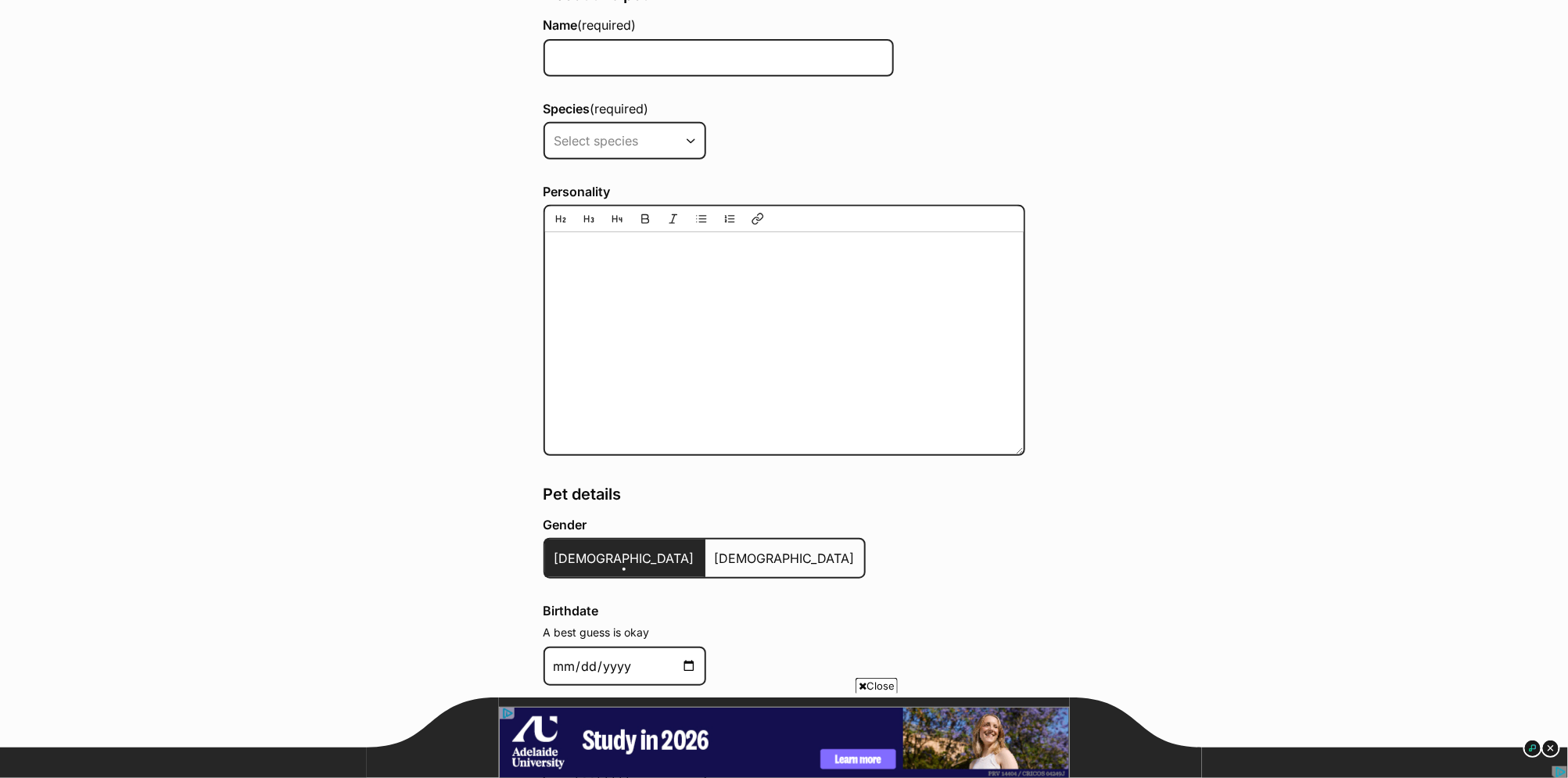
scroll to position [193, 0]
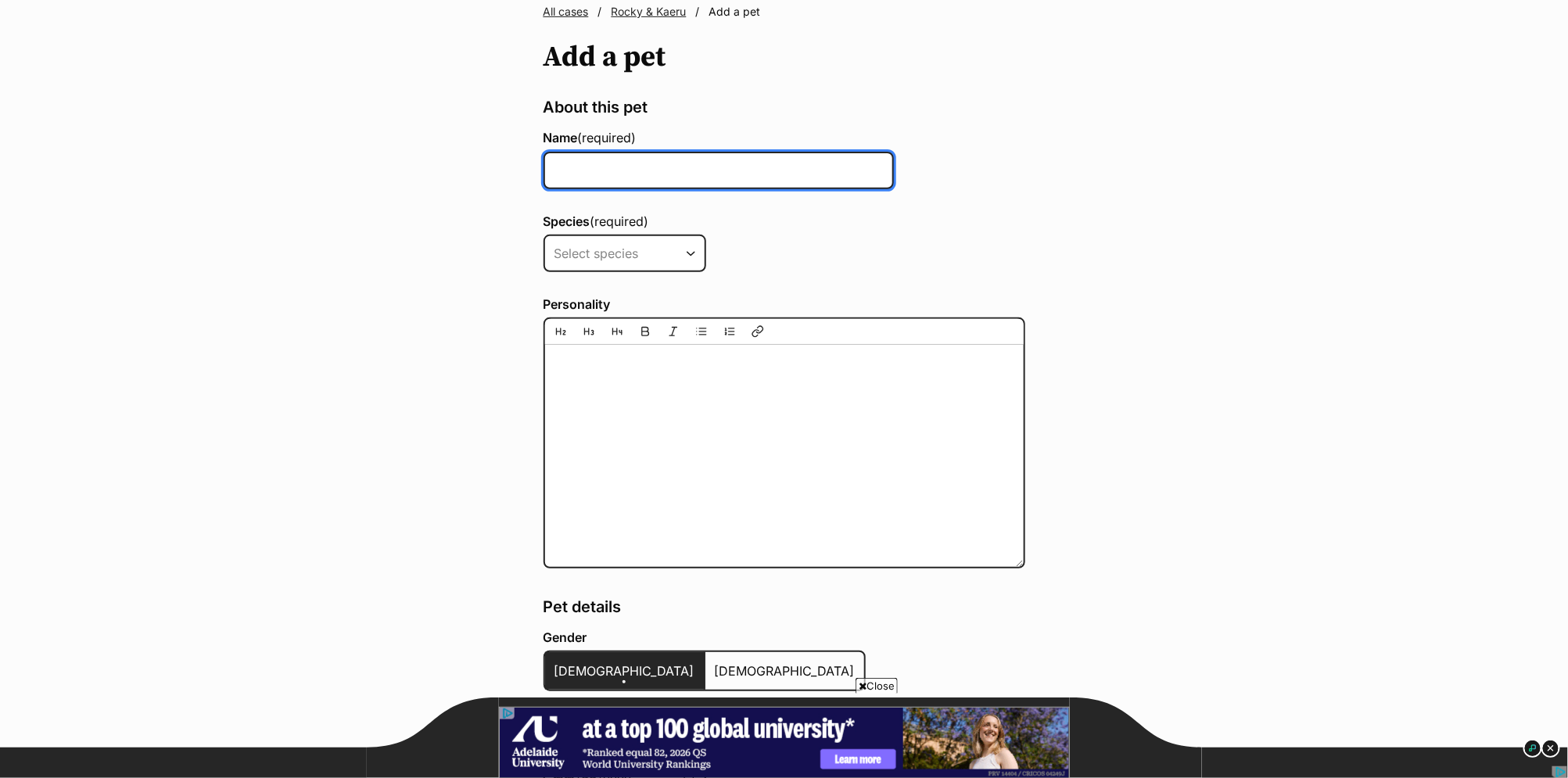
click at [744, 183] on input "Name (required)" at bounding box center [717, 171] width 350 height 37
type input "Kaeru"
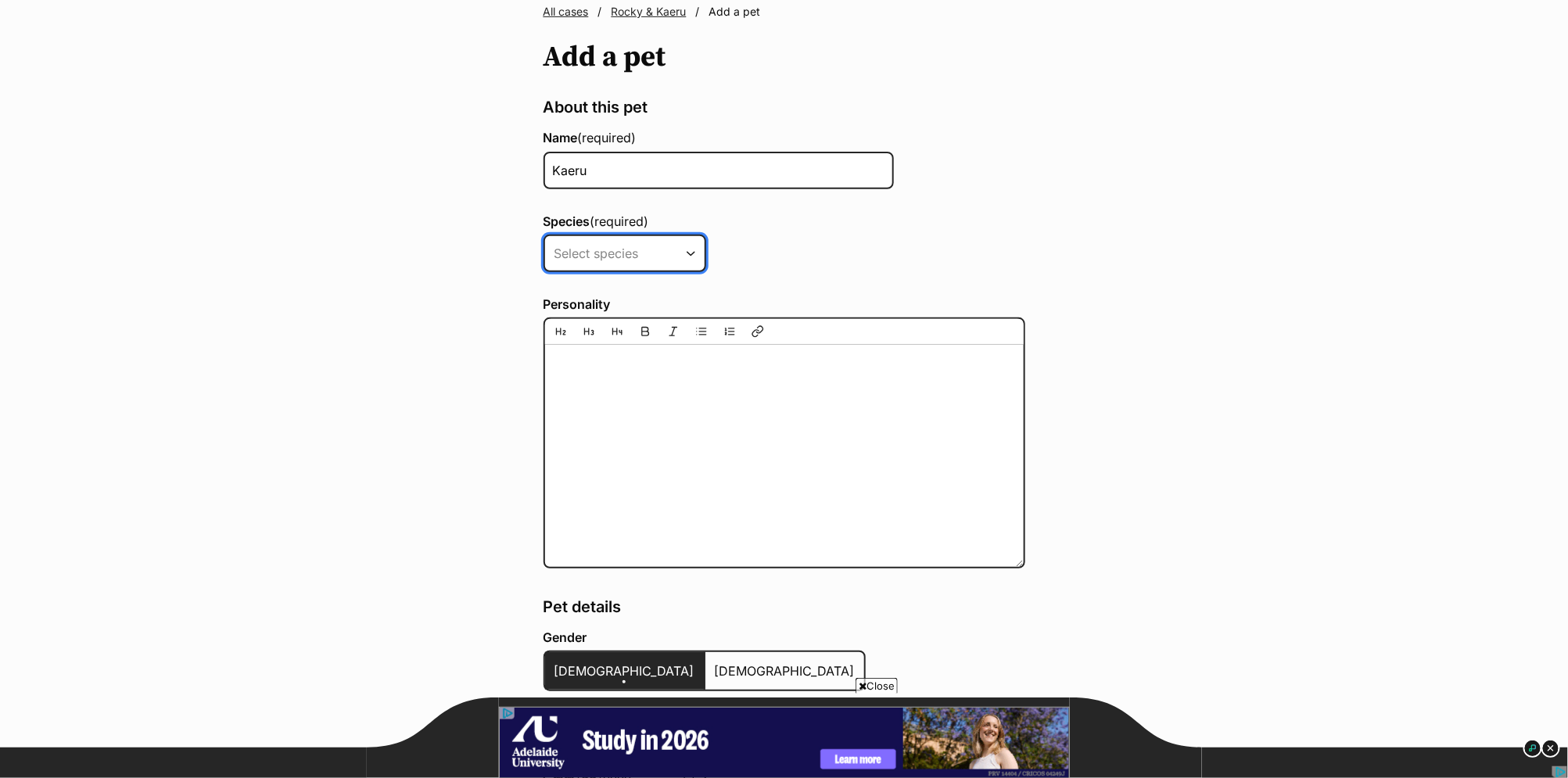
click at [623, 255] on select "Select species Alpaca Bird Cat Chicken Cow Dog Donkey Duck Ferret Fish Goat Goo…" at bounding box center [624, 253] width 163 height 37
select select "2"
click at [543, 235] on select "Select species Alpaca Bird Cat Chicken Cow Dog Donkey Duck Ferret Fish Goat Goo…" at bounding box center [624, 253] width 163 height 37
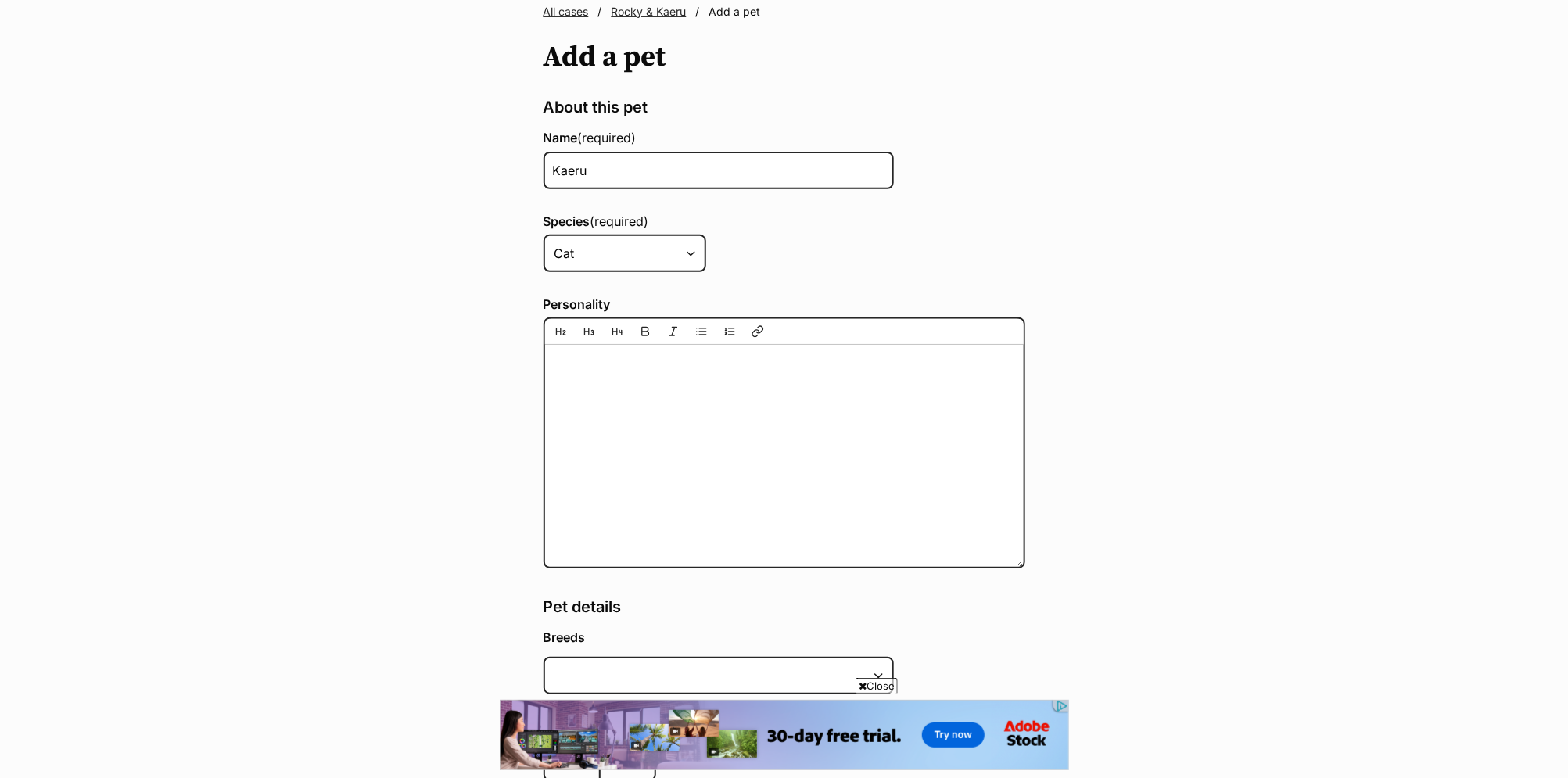
scroll to position [0, 0]
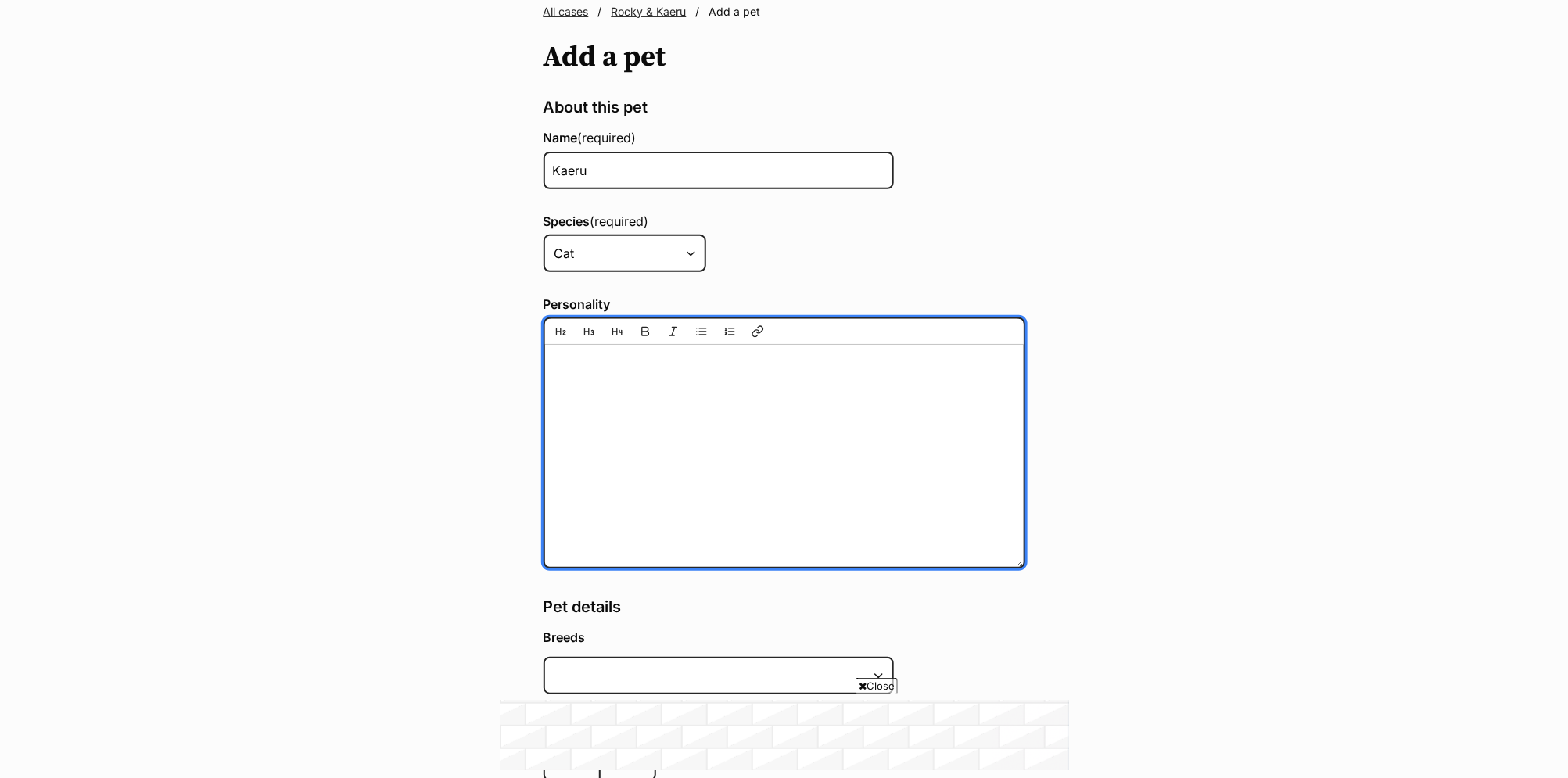
click at [586, 381] on textarea "Personality" at bounding box center [784, 443] width 482 height 250
paste textarea "What is Rocky & Kaeru like with familiar people? Great - loves everyone Please …"
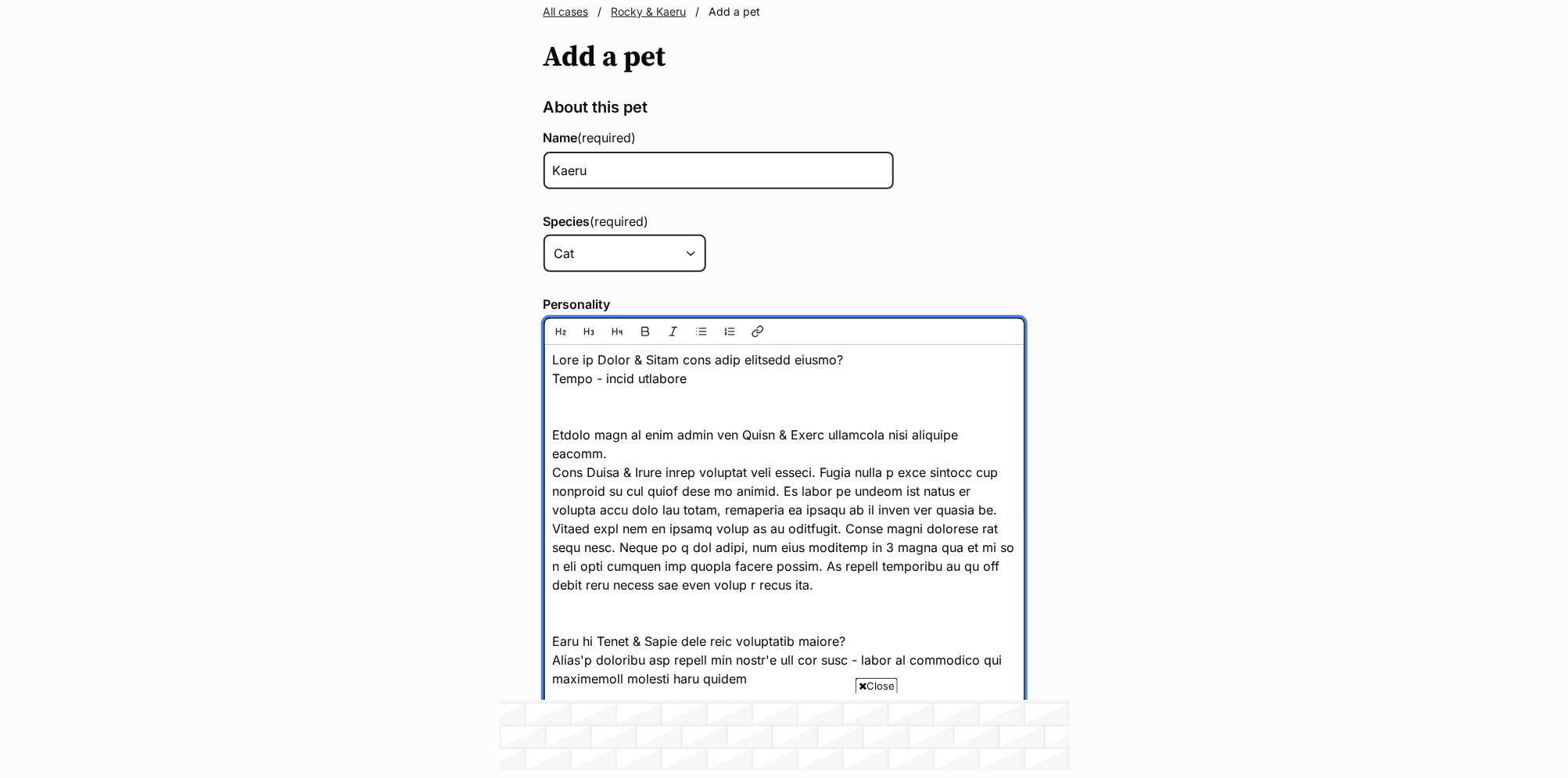
scroll to position [1446, 0]
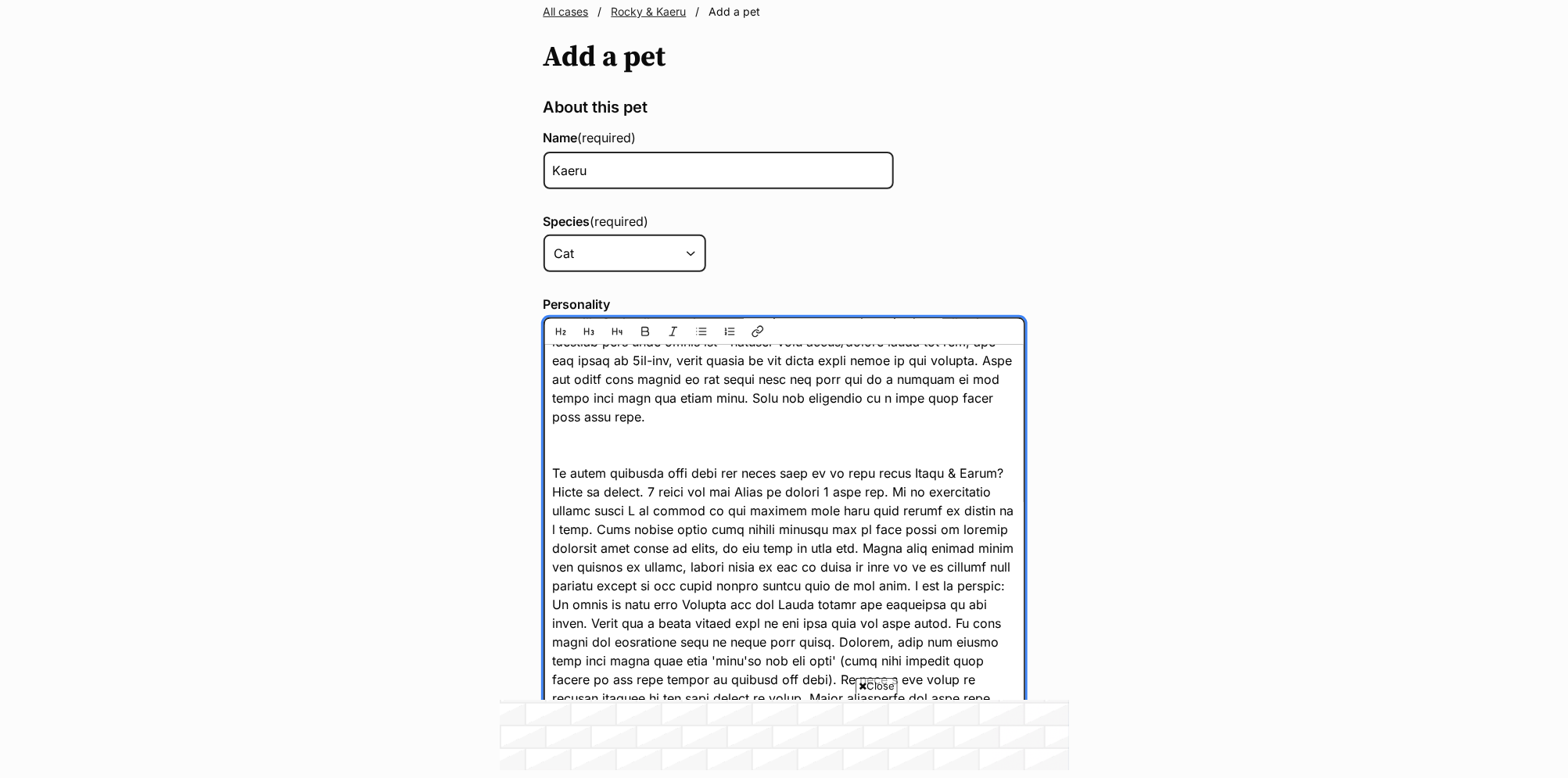
type textarea "What is Rocky & Kaeru like with familiar people? Great - loves everyone Please …"
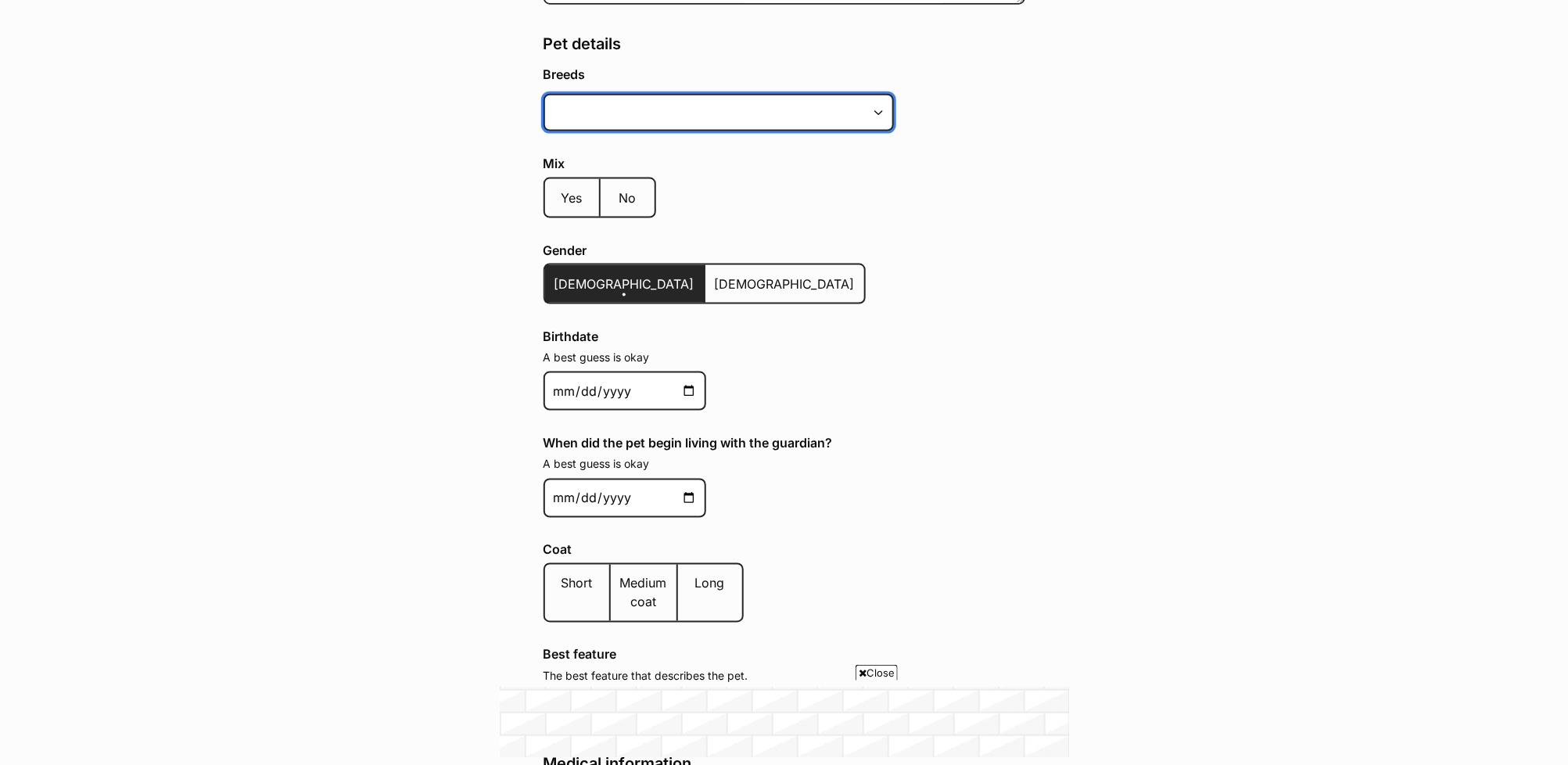
click at [672, 115] on input at bounding box center [717, 112] width 350 height 37
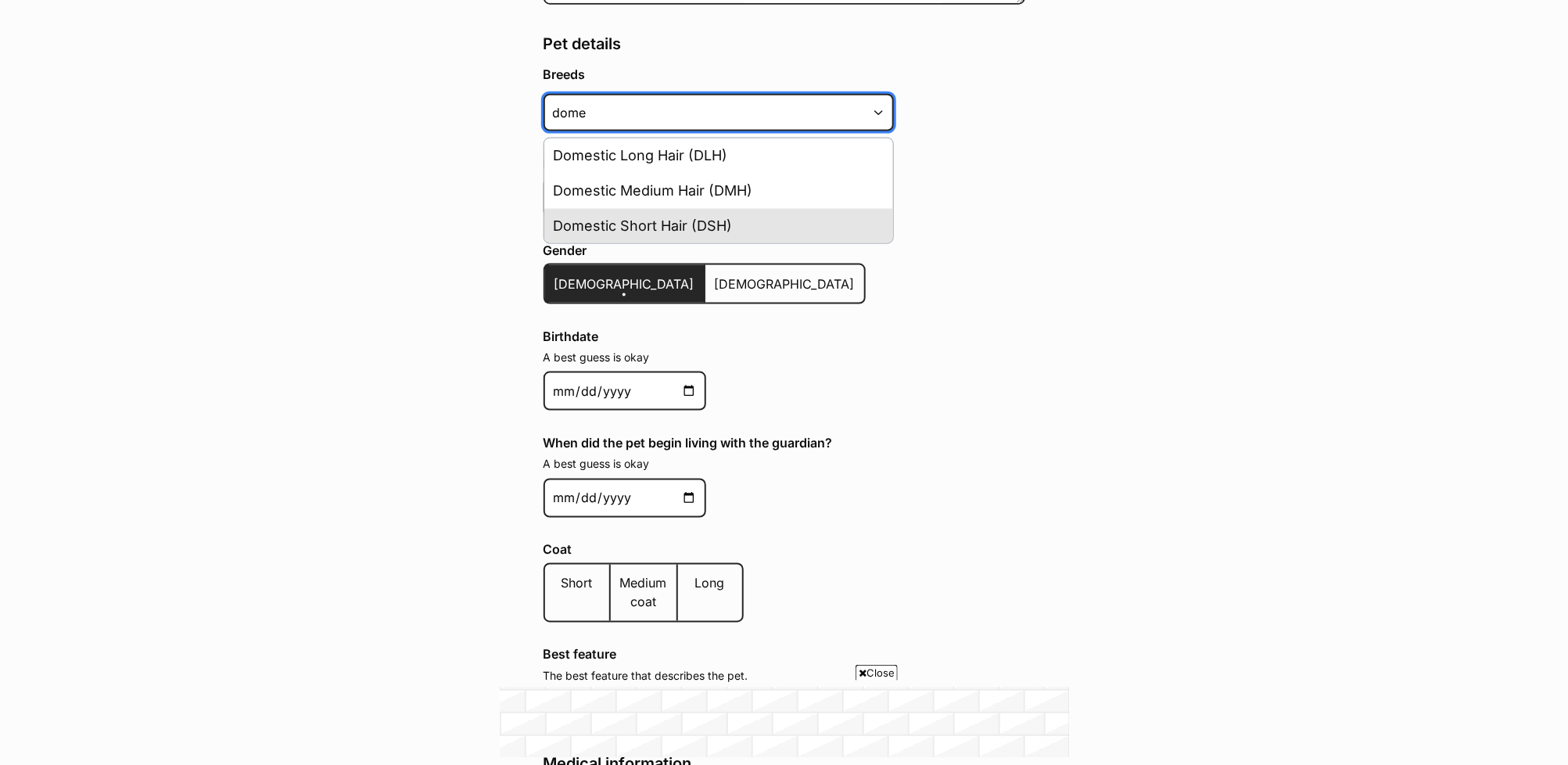
type input "dome"
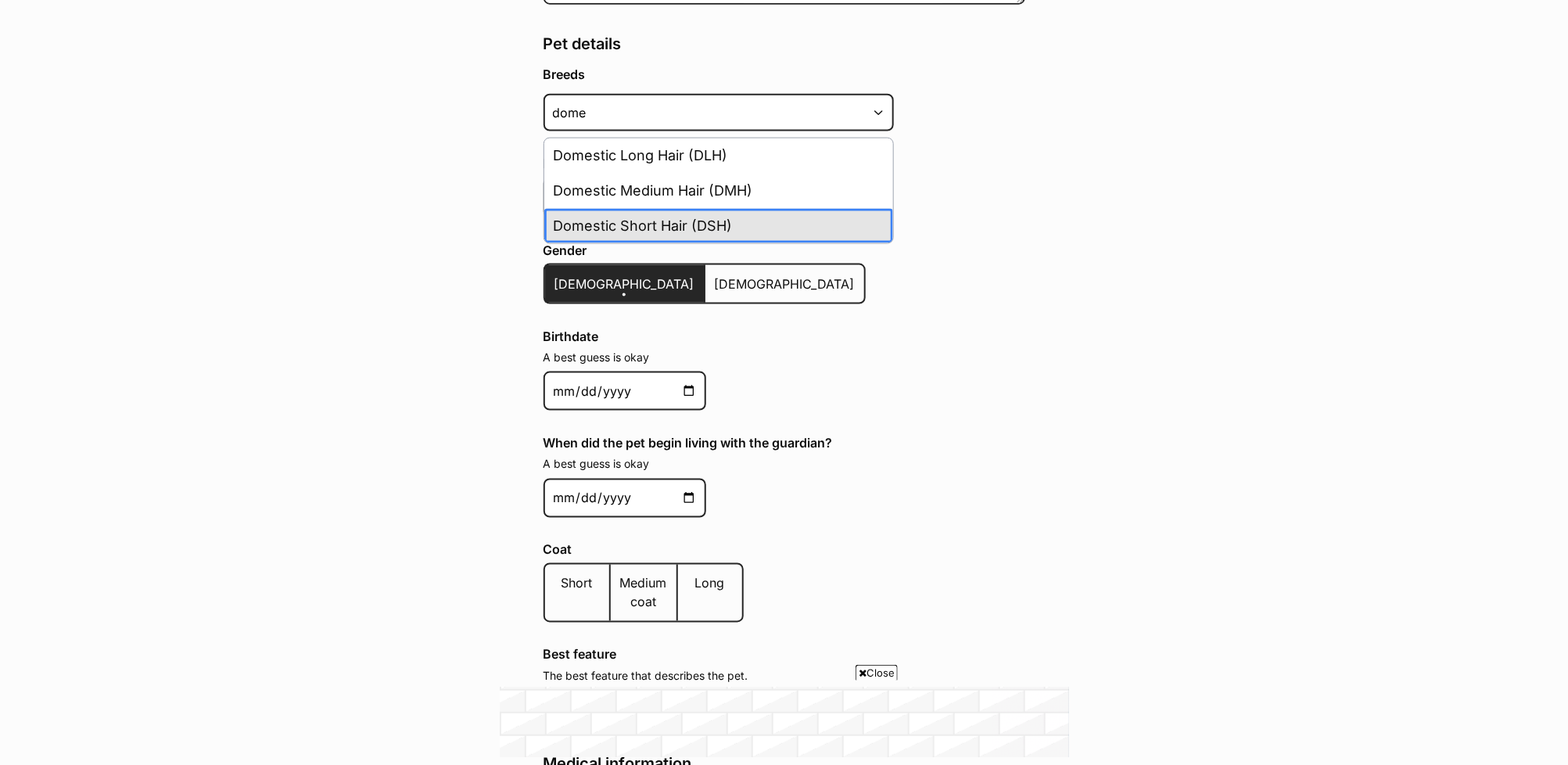
click at [717, 222] on li "Domestic Short Hair (DSH)" at bounding box center [718, 227] width 349 height 35
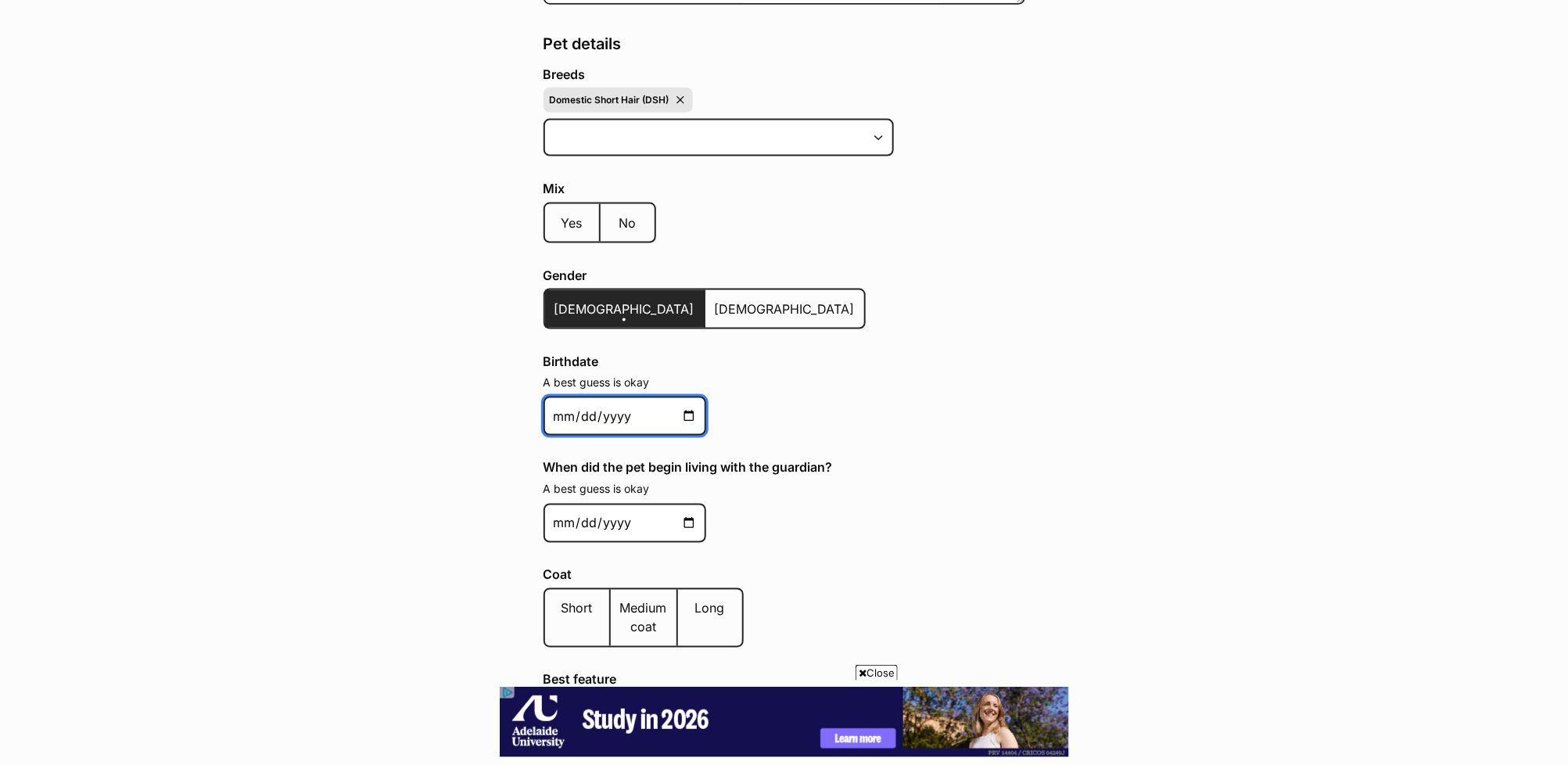
click at [553, 411] on input "Birthdate" at bounding box center [624, 416] width 163 height 39
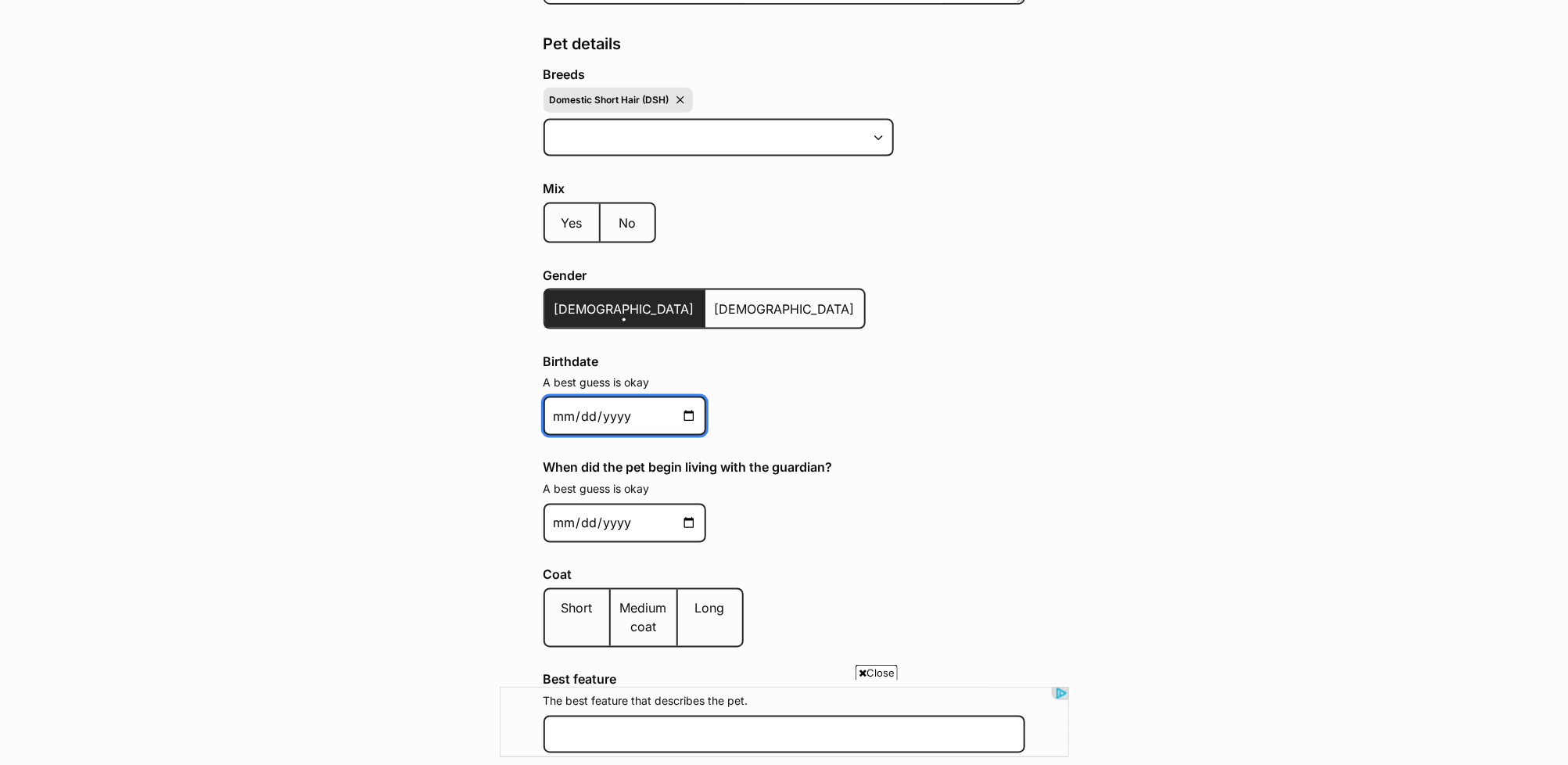
scroll to position [0, 0]
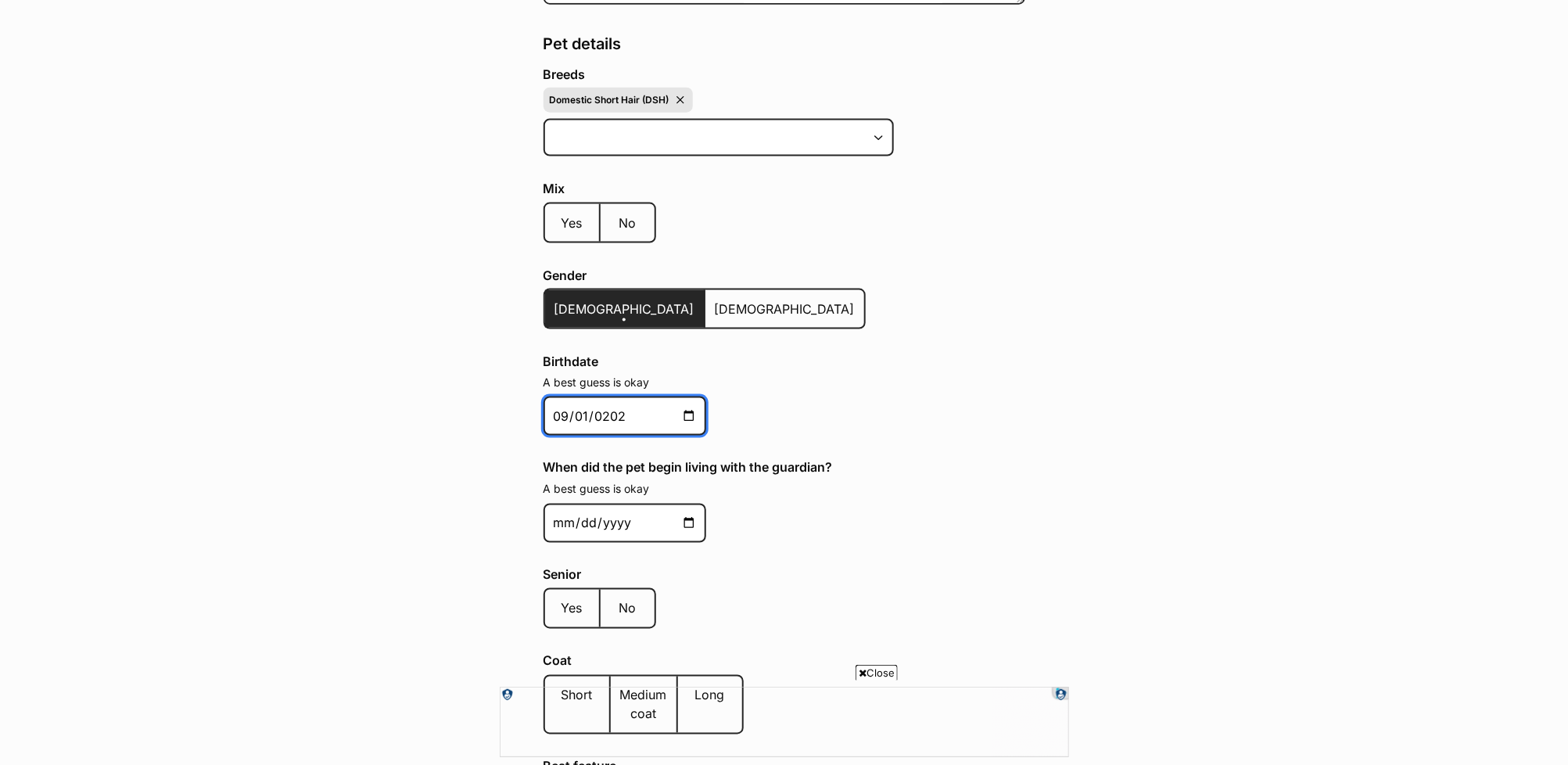
type input "2024-09-01"
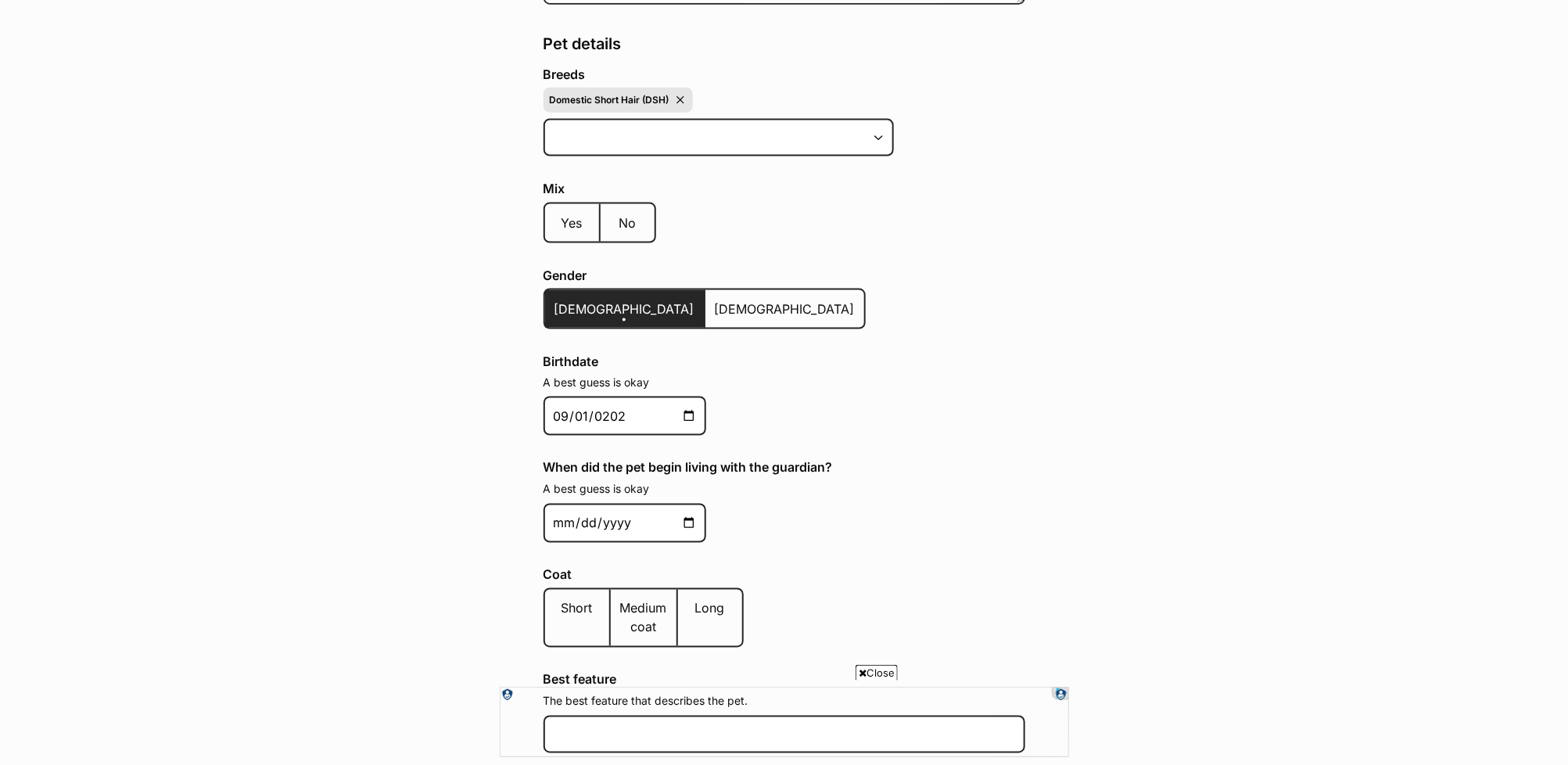
click at [959, 482] on p "A best guess is okay" at bounding box center [784, 490] width 482 height 16
click at [566, 510] on input "When did the pet begin living with the guardian?" at bounding box center [624, 523] width 163 height 39
type input "2024-10-01"
drag, startPoint x: 567, startPoint y: 597, endPoint x: 629, endPoint y: 577, distance: 65.1
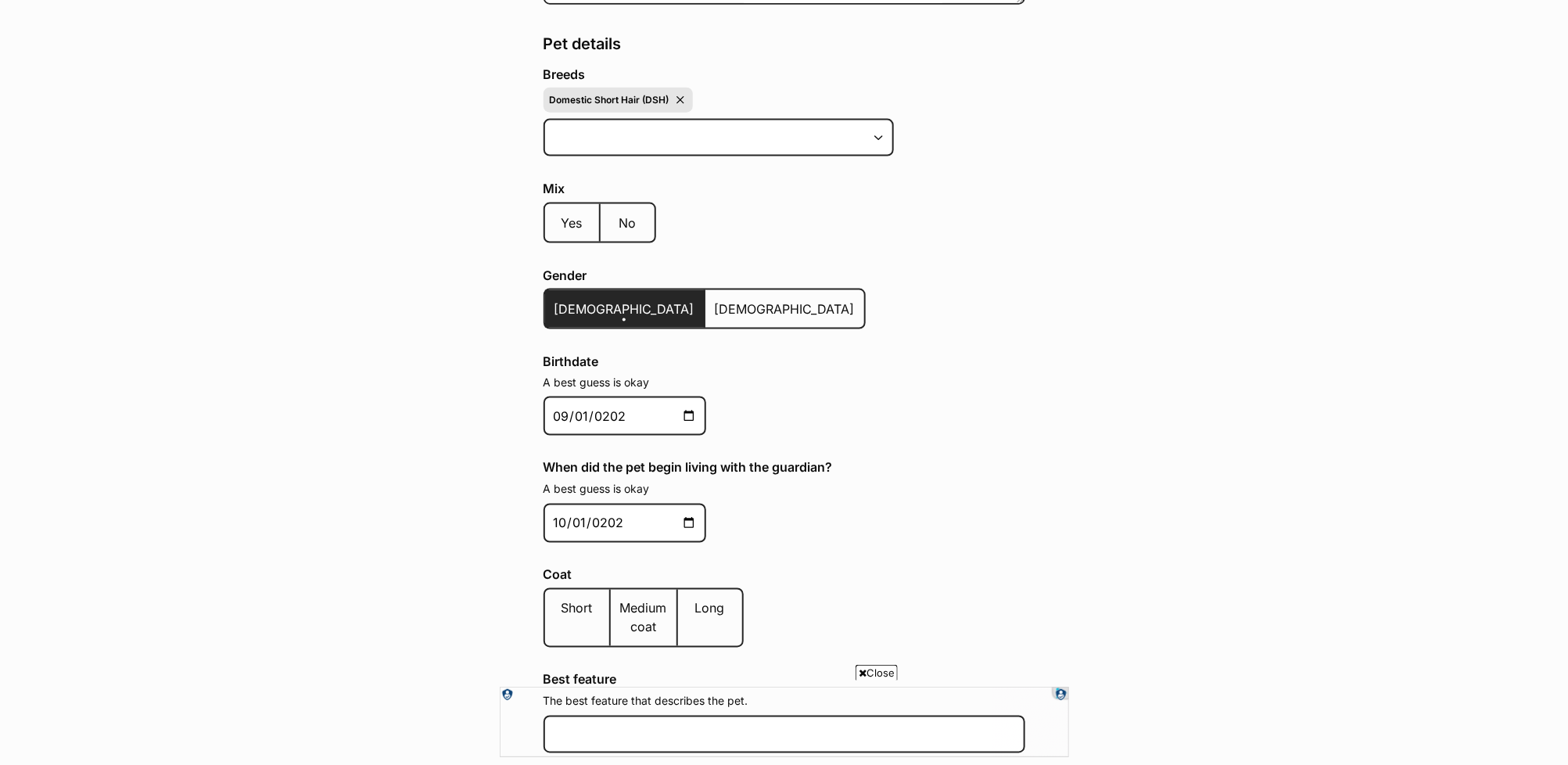
click at [567, 600] on span "Short" at bounding box center [578, 608] width 32 height 16
click at [561, 598] on input "Short" at bounding box center [561, 598] width 0 height 1
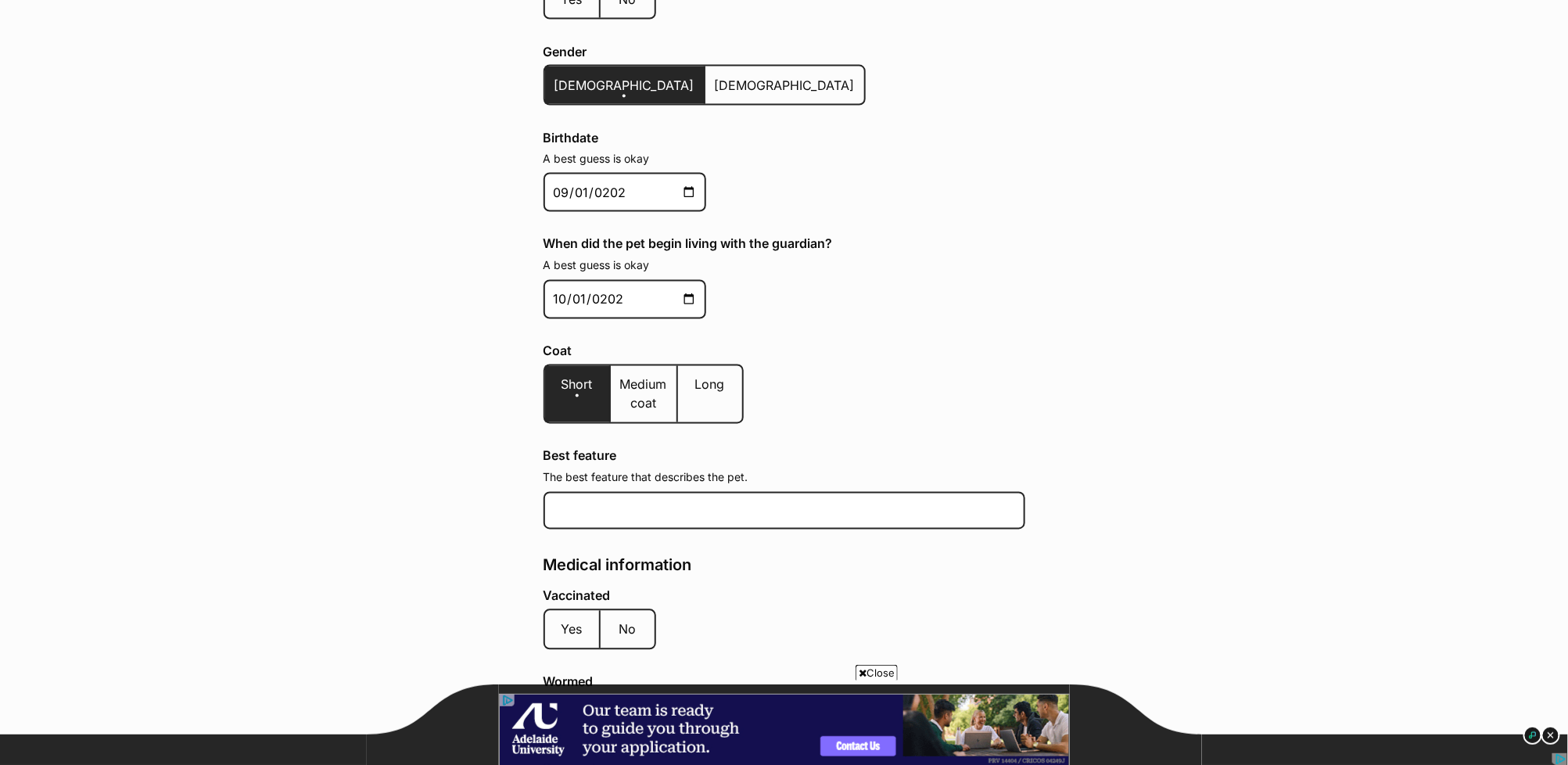
scroll to position [1379, 0]
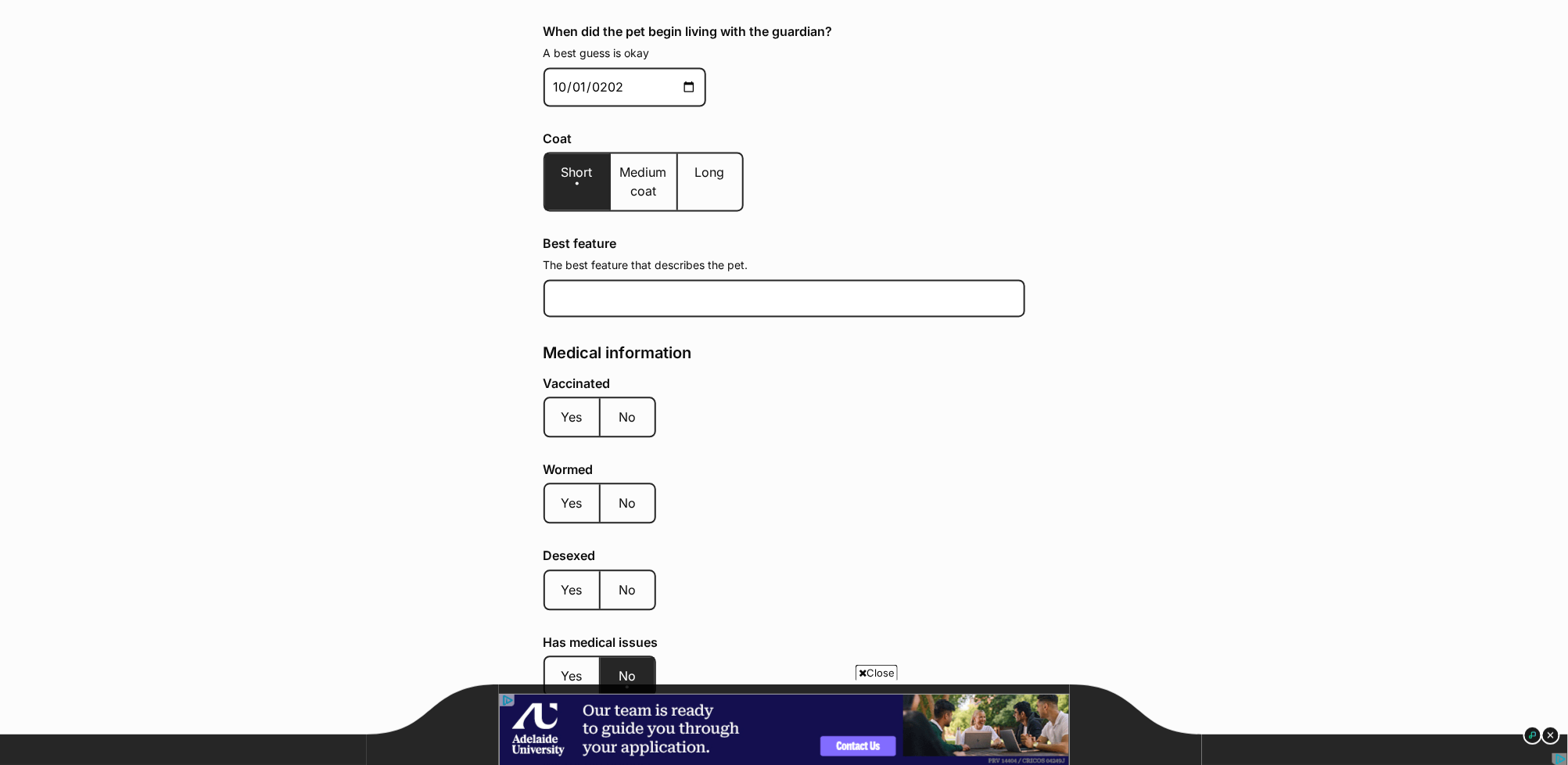
click at [568, 410] on span "Yes" at bounding box center [572, 418] width 21 height 16
click at [561, 407] on input "Yes" at bounding box center [561, 407] width 0 height 1
click at [574, 496] on span "Yes" at bounding box center [572, 504] width 21 height 16
click at [561, 494] on input "Yes" at bounding box center [561, 494] width 0 height 1
click at [560, 572] on label "Yes" at bounding box center [573, 591] width 55 height 37
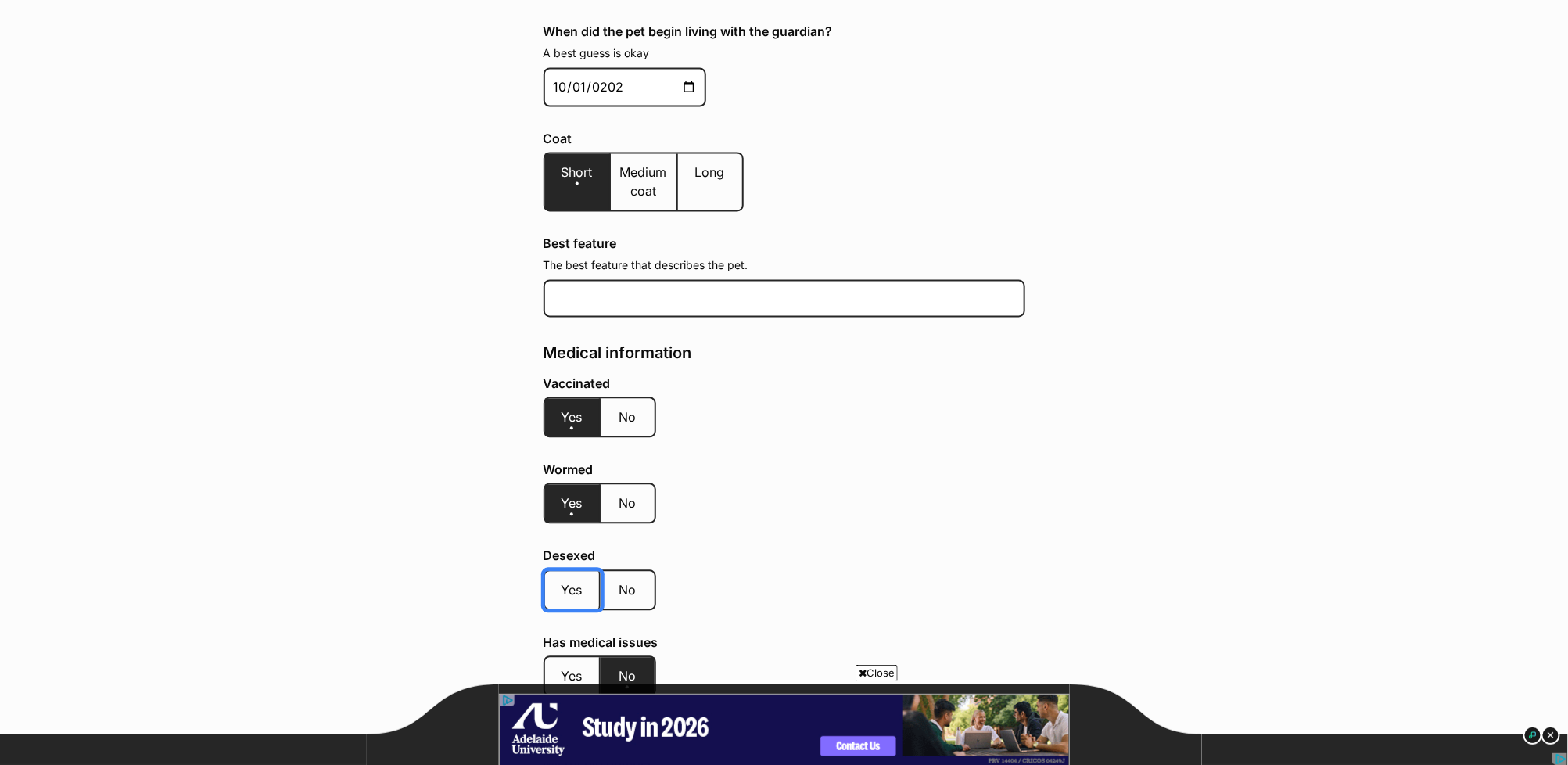
click at [561, 581] on input "Yes" at bounding box center [561, 581] width 0 height 1
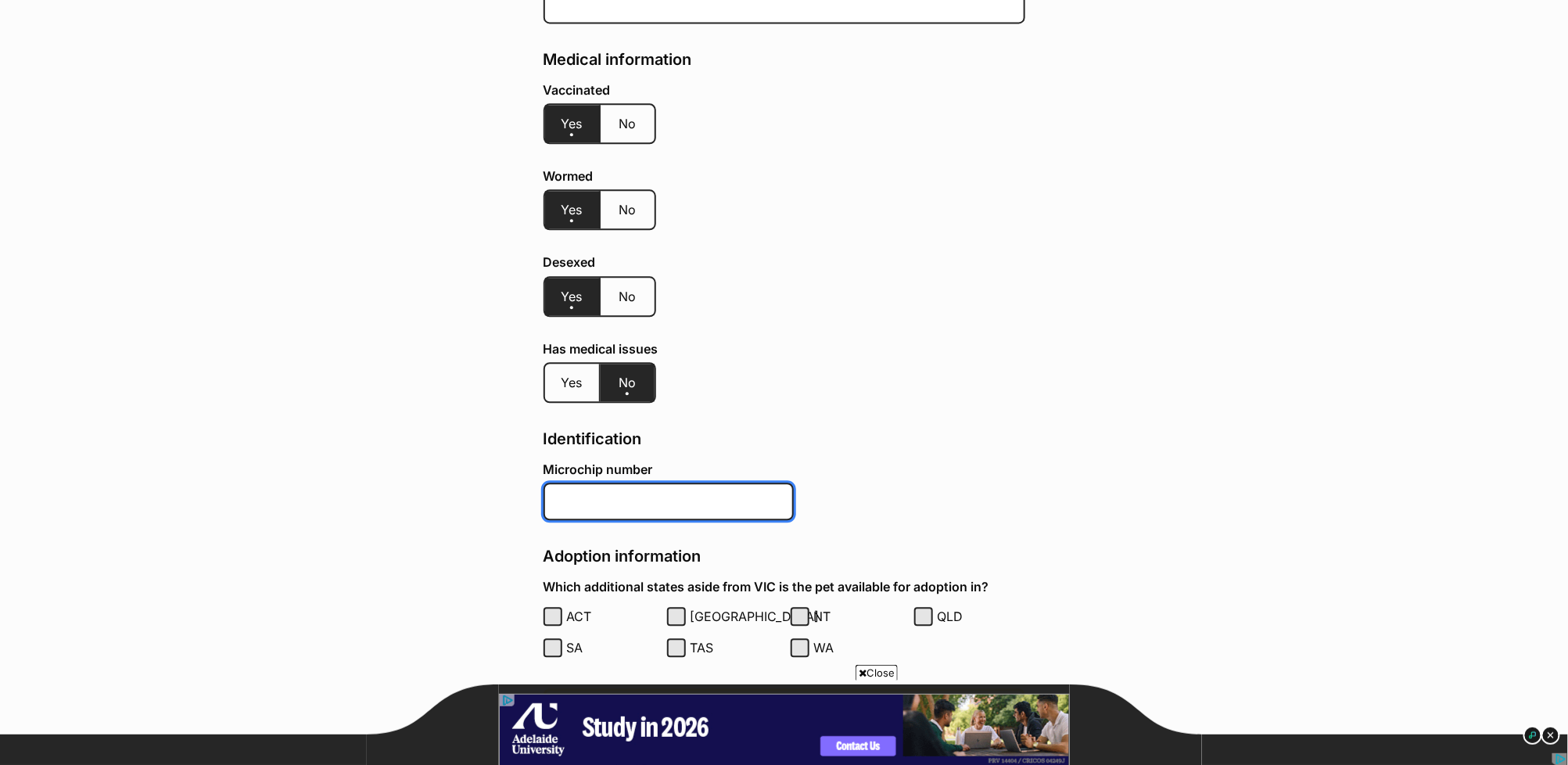
click at [626, 492] on input "Microchip number" at bounding box center [668, 501] width 250 height 37
paste input "956000017336355"
type input "956000017336355"
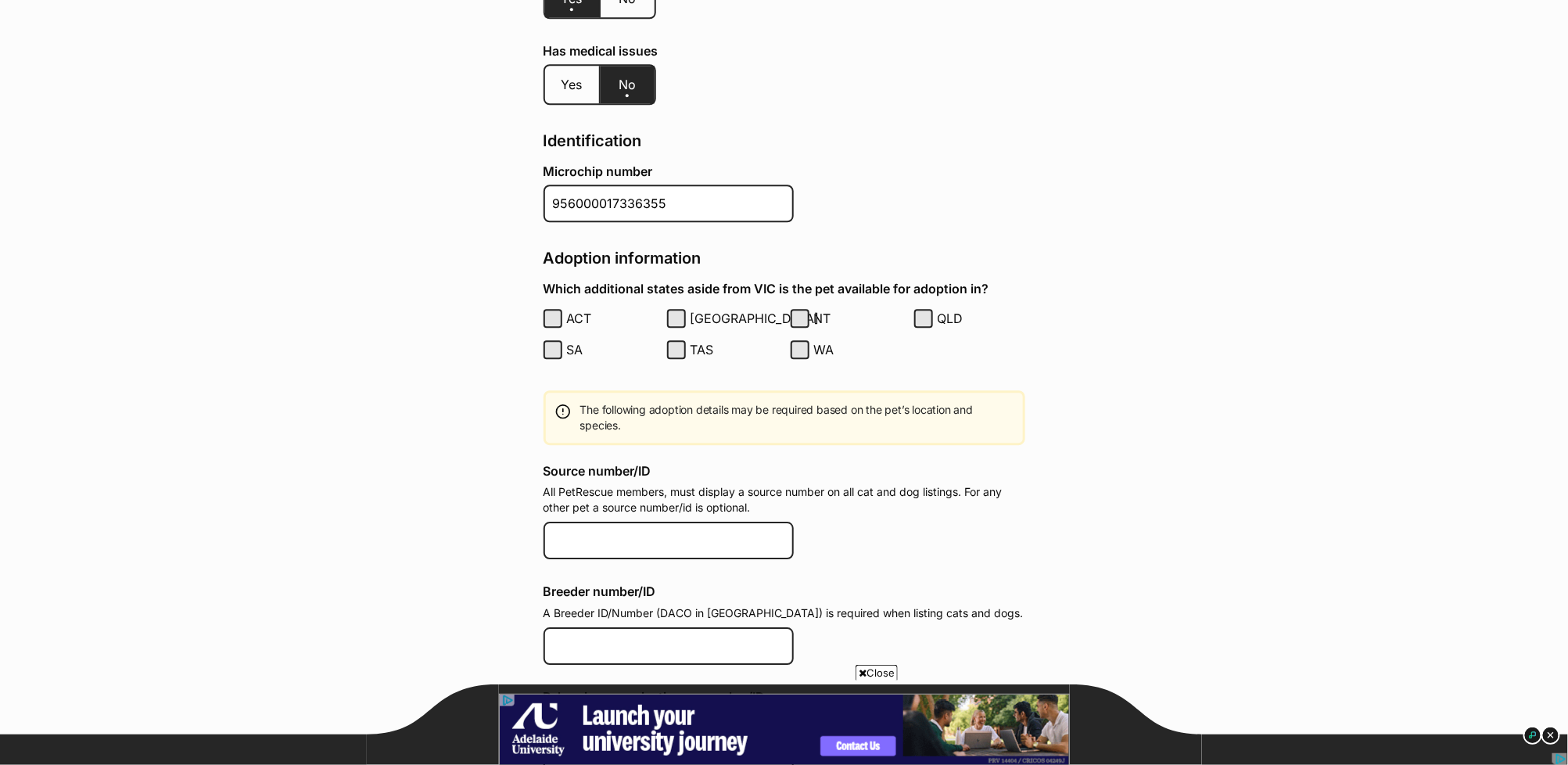
scroll to position [1981, 0]
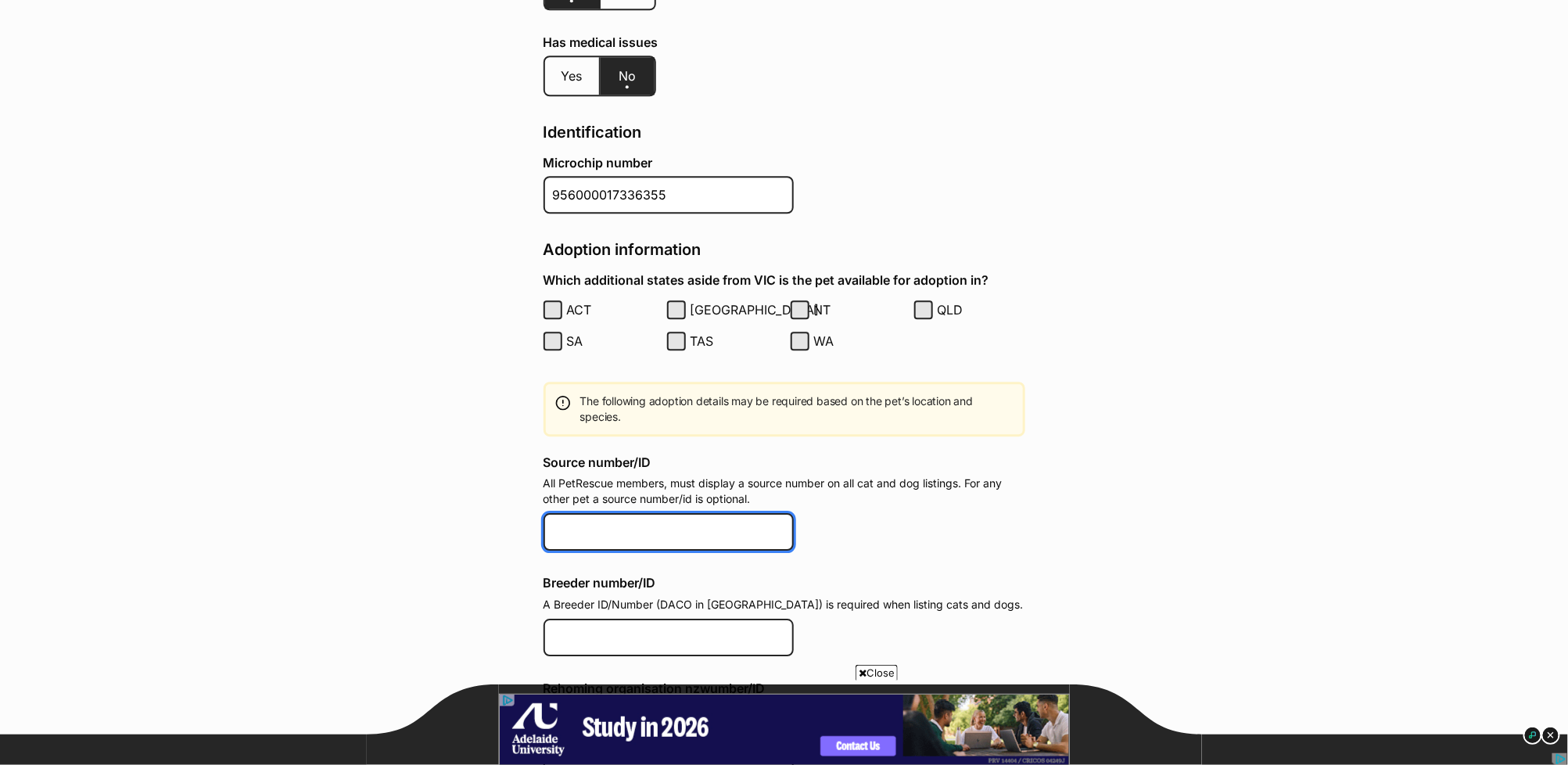
click at [615, 513] on input "Source number/ID" at bounding box center [668, 531] width 250 height 37
paste input "EE289580"
type input "EE289580"
click at [1054, 498] on main "All cases / Rocky & Kaeru / Add a pet Add a pet About this pet Name (required) …" at bounding box center [784, 144] width 1568 height 3893
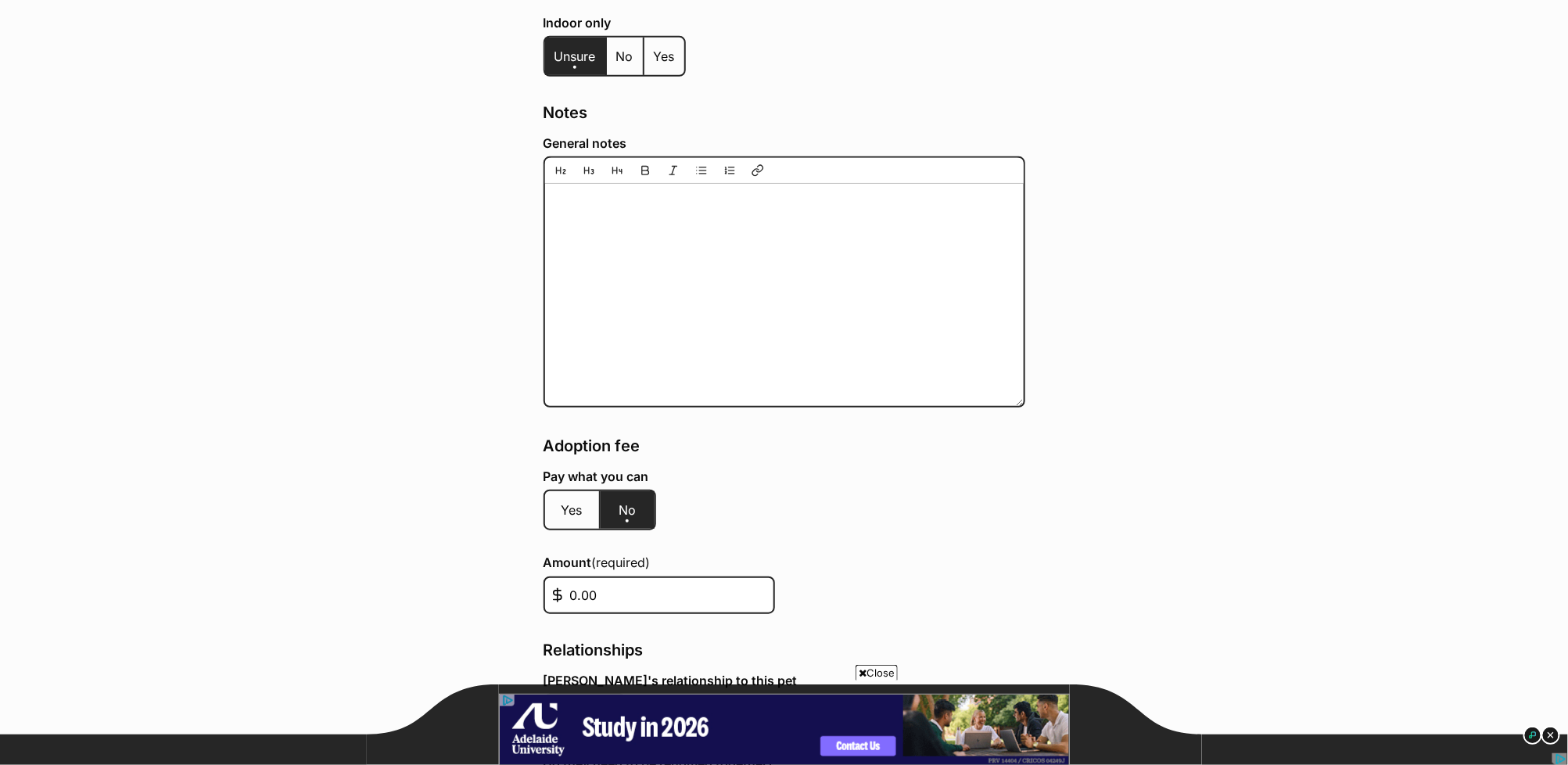
scroll to position [3147, 0]
click at [566, 490] on label "Yes" at bounding box center [573, 509] width 55 height 37
click at [561, 499] on input "Yes" at bounding box center [561, 499] width 0 height 1
click at [781, 468] on div "Pay what you can Yes No" at bounding box center [784, 502] width 482 height 67
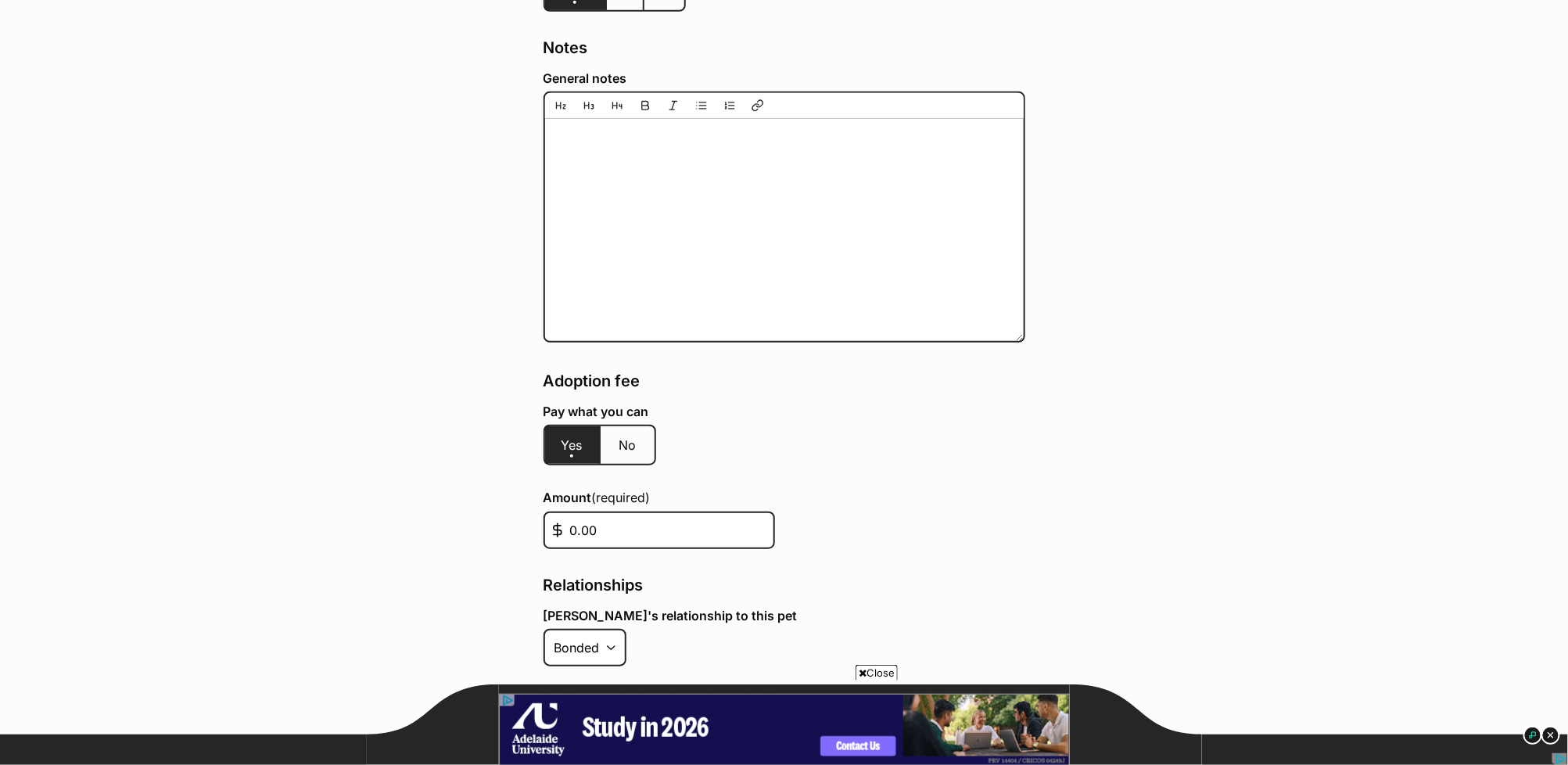
scroll to position [3290, 0]
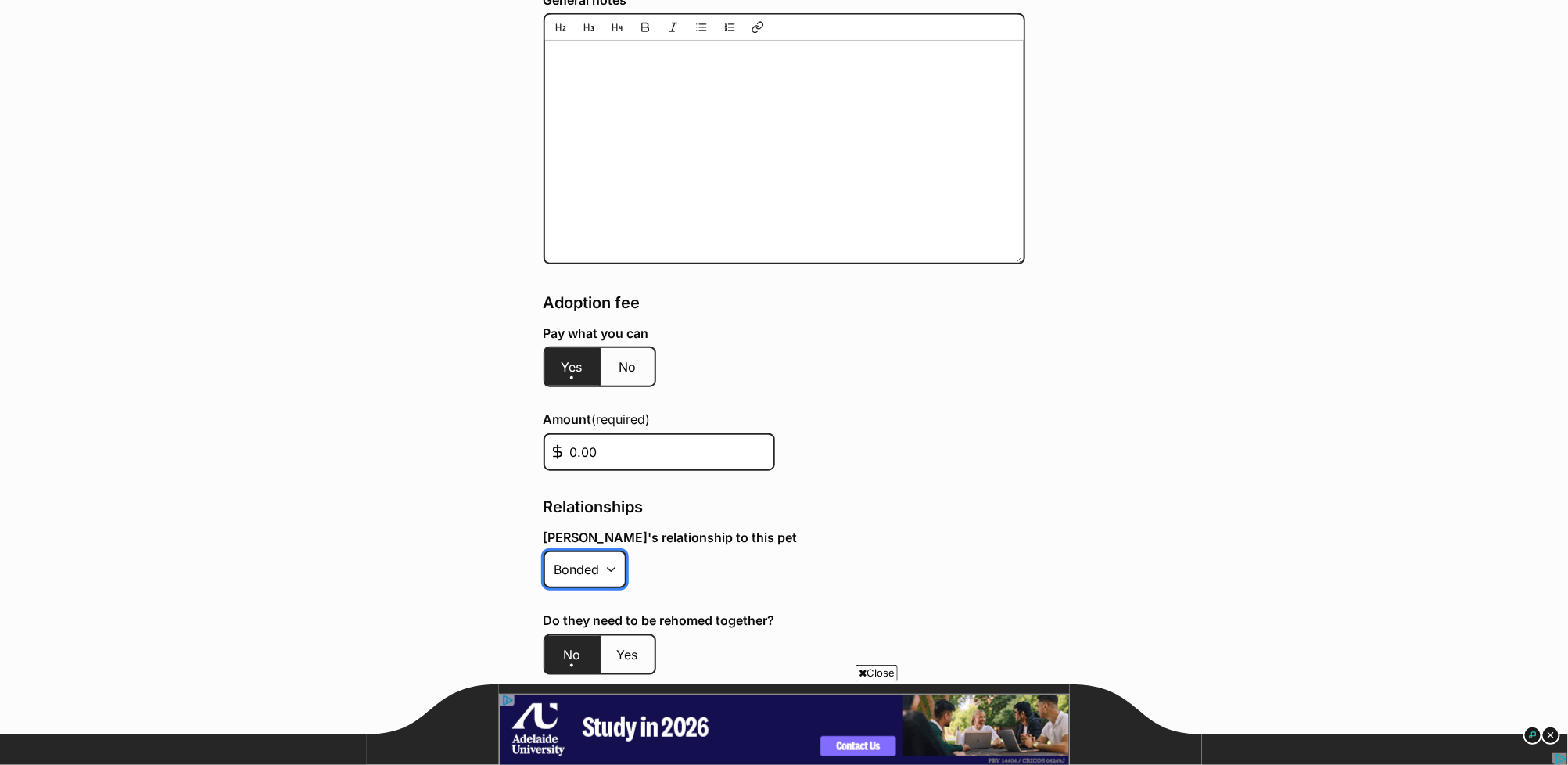
click at [579, 551] on select "Bonded Sibling None" at bounding box center [584, 570] width 83 height 37
select select
click at [543, 551] on select "Bonded Sibling None" at bounding box center [584, 570] width 83 height 37
click at [804, 543] on div "Rocky's relationship to this pet Bonded Sibling None" at bounding box center [784, 562] width 482 height 64
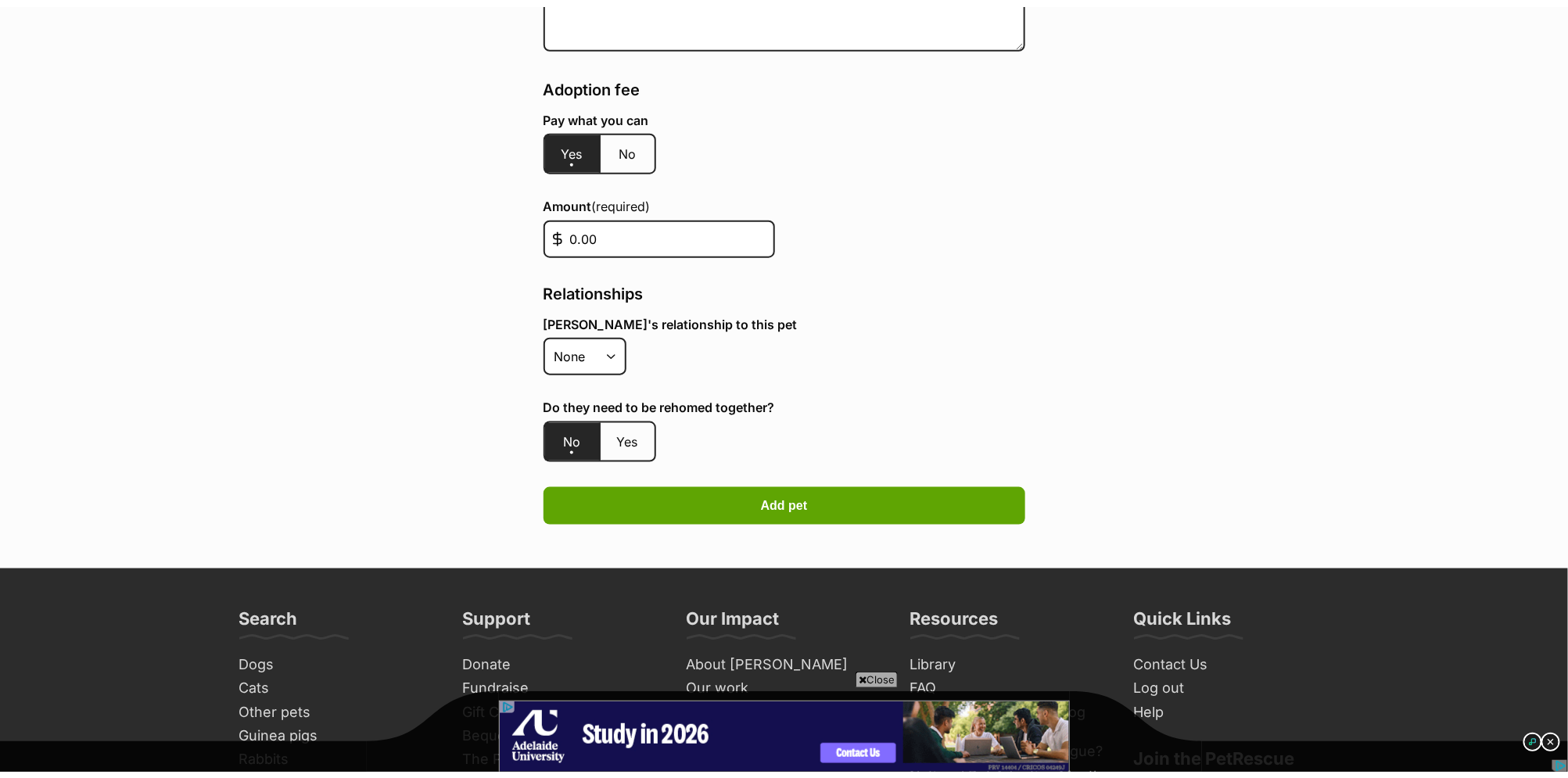
scroll to position [3685, 0]
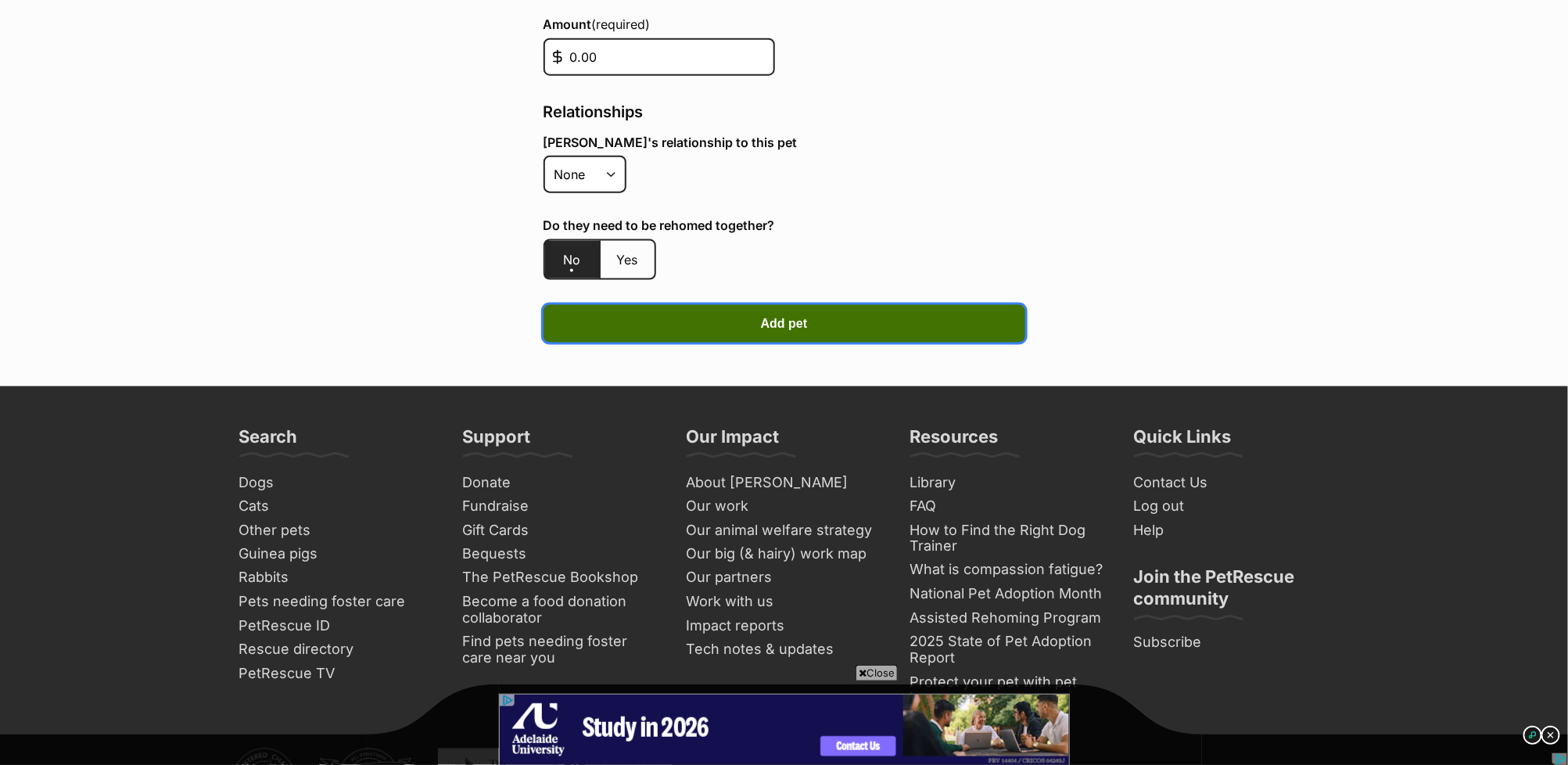
drag, startPoint x: 810, startPoint y: 282, endPoint x: 818, endPoint y: 280, distance: 8.2
click at [810, 305] on button "Add pet" at bounding box center [784, 323] width 482 height 37
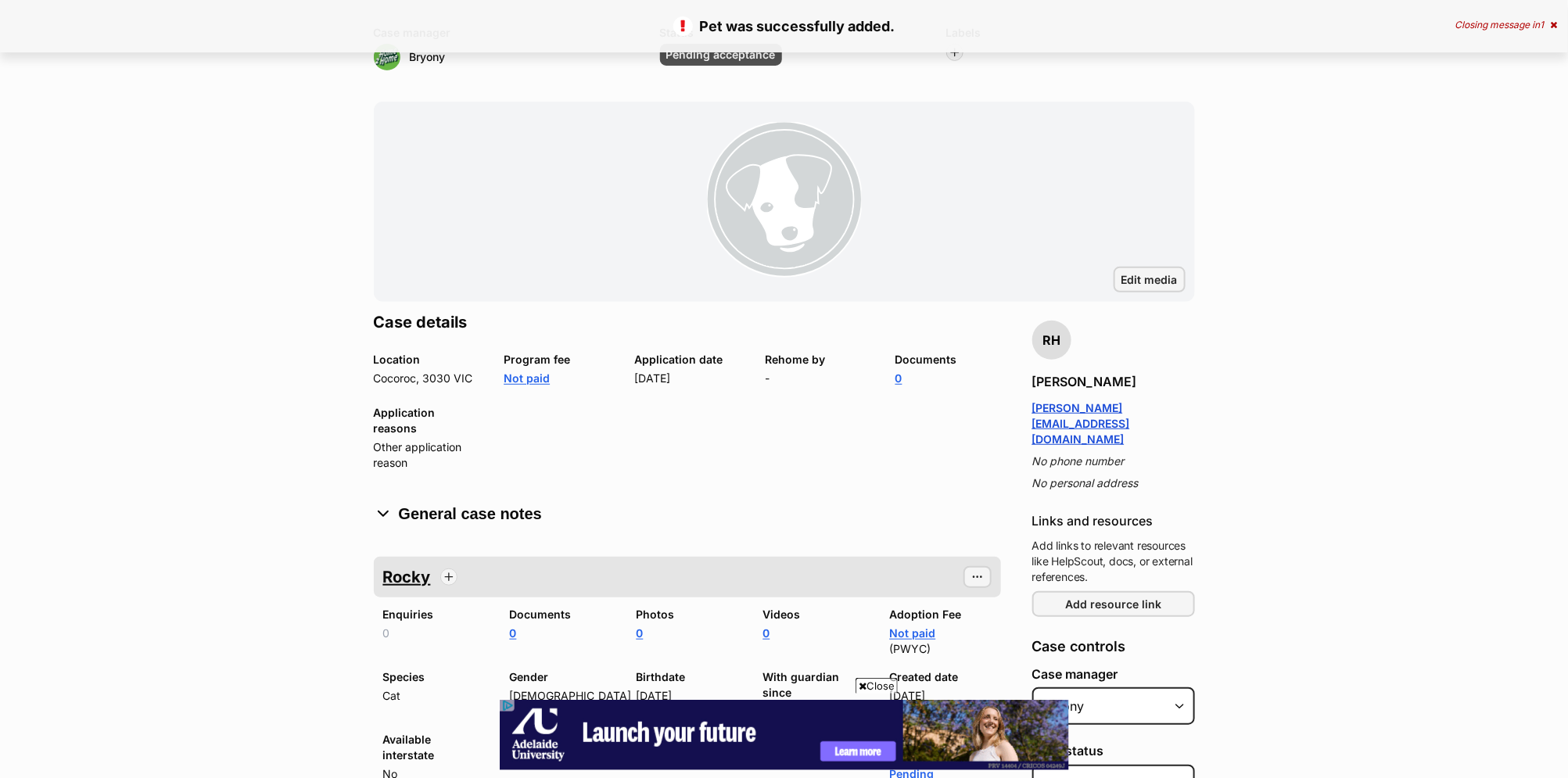
scroll to position [276, 0]
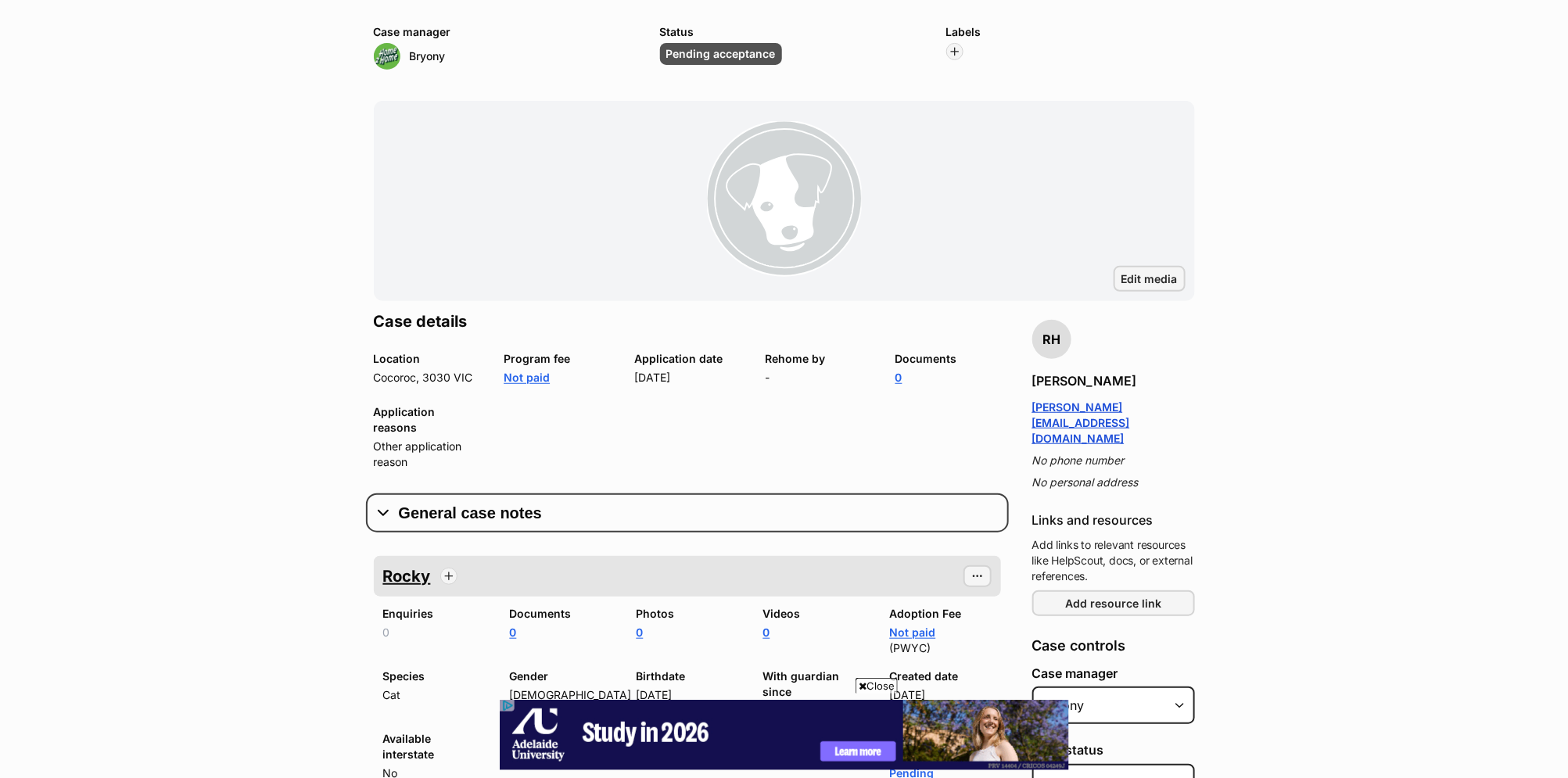
click at [460, 502] on button "General case notes" at bounding box center [687, 514] width 627 height 24
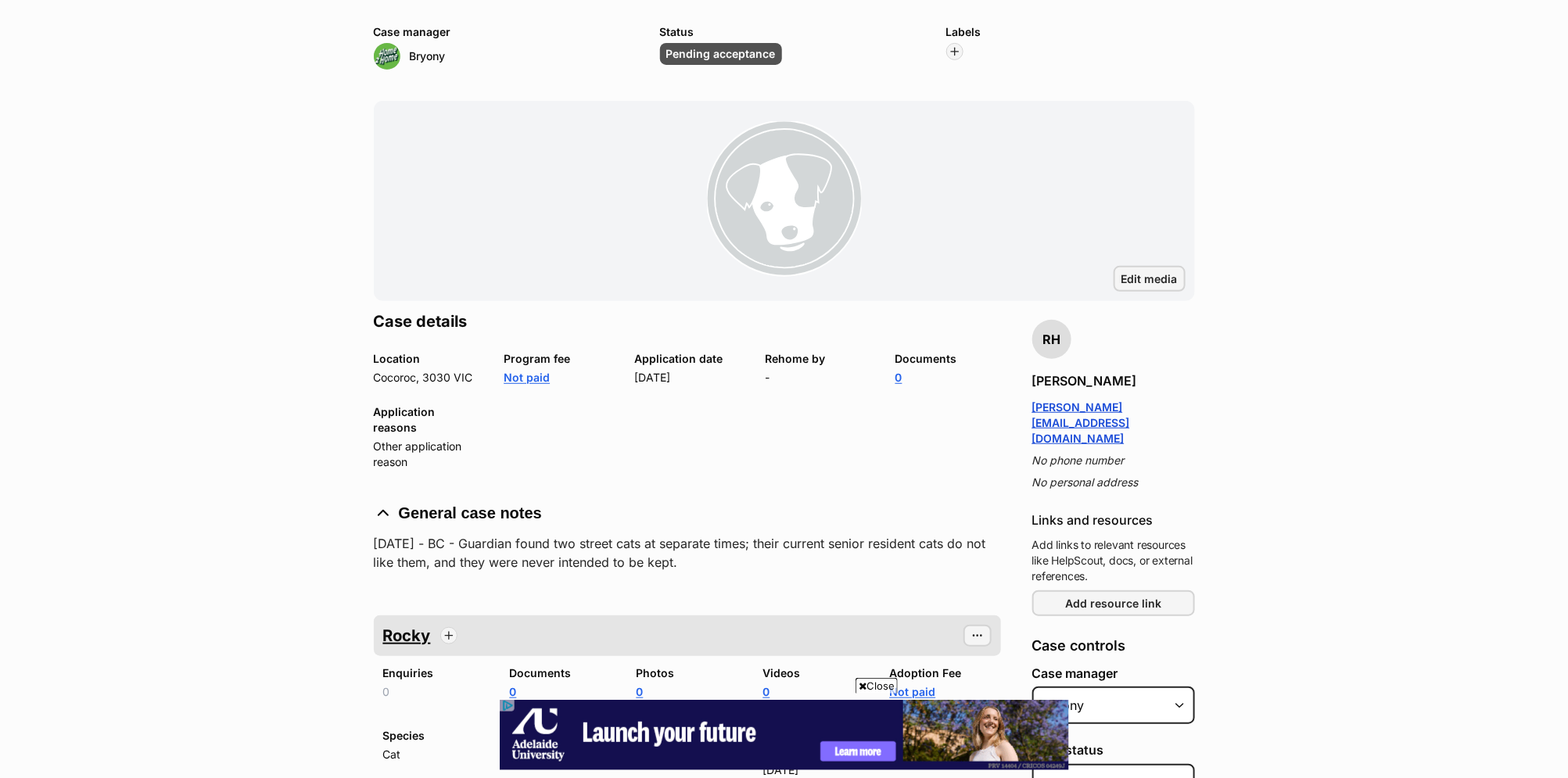
click at [633, 534] on p "24/9/25 - BC - Guardian found two street cats at separate times; their current …" at bounding box center [687, 553] width 627 height 37
click at [680, 536] on p "24/9/25 - BC - Guardian found two street cats at separate times; their current …" at bounding box center [687, 553] width 627 height 37
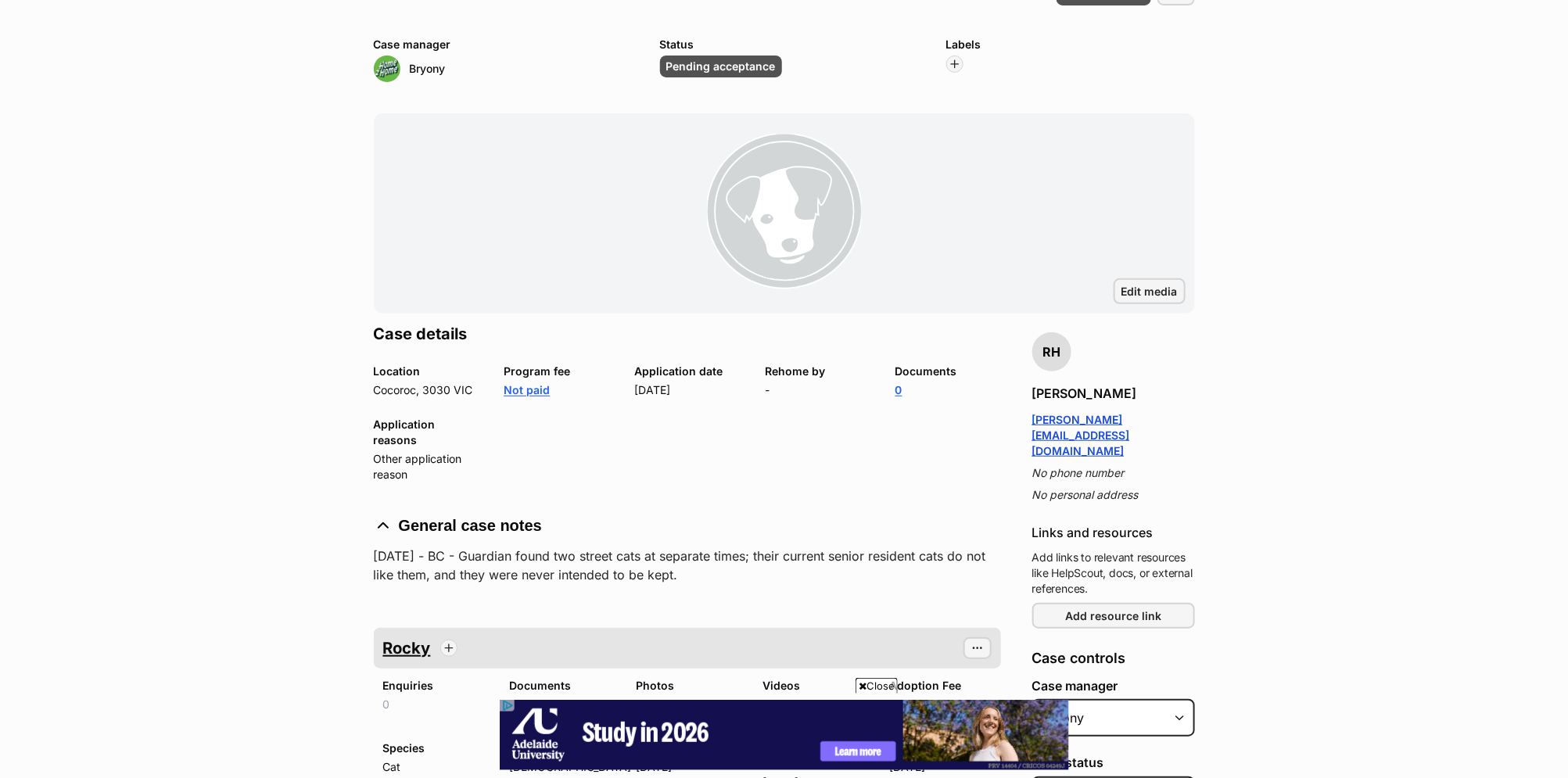
scroll to position [0, 0]
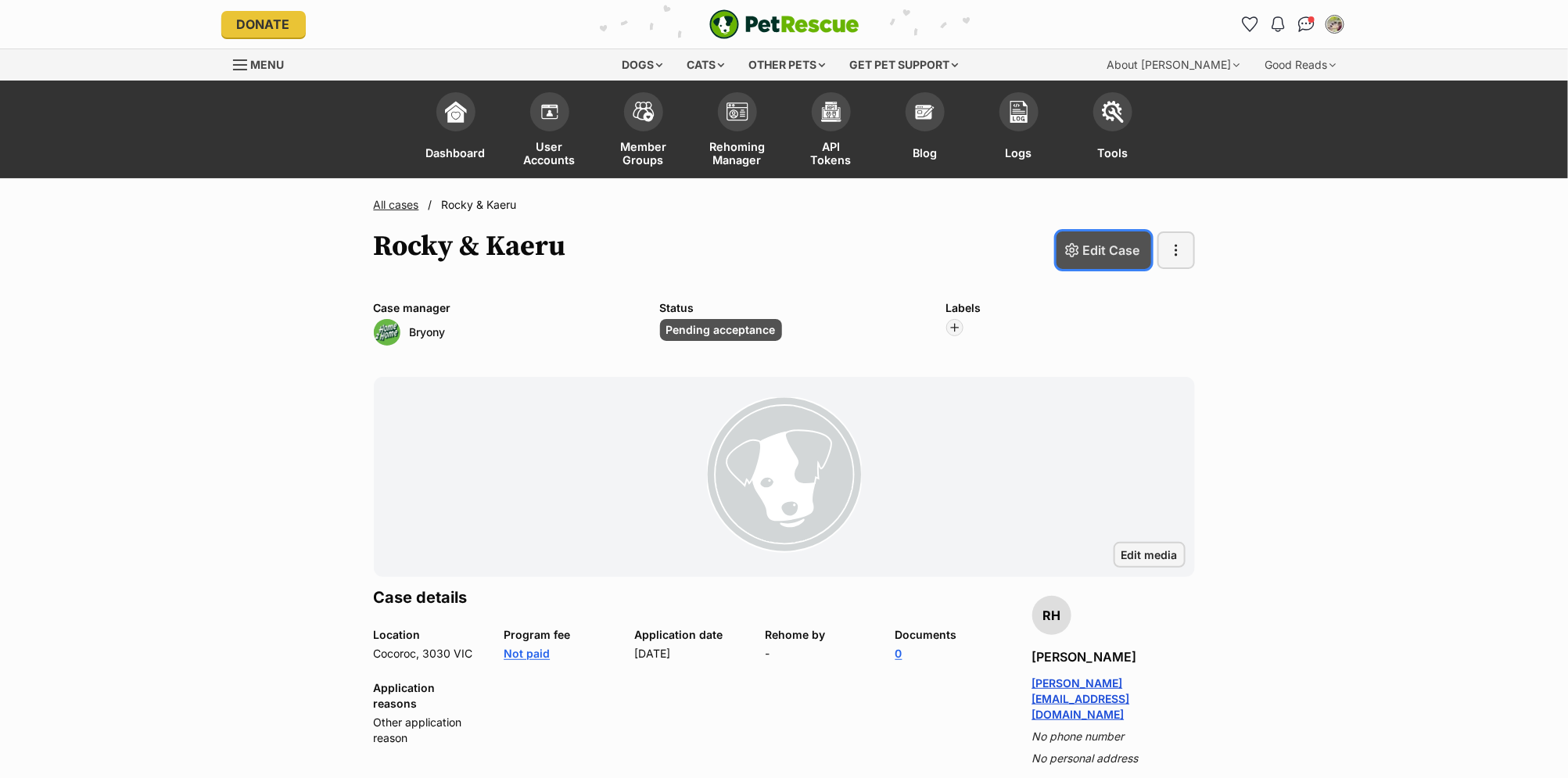
click at [1092, 259] on link "Edit Case" at bounding box center [1104, 250] width 95 height 37
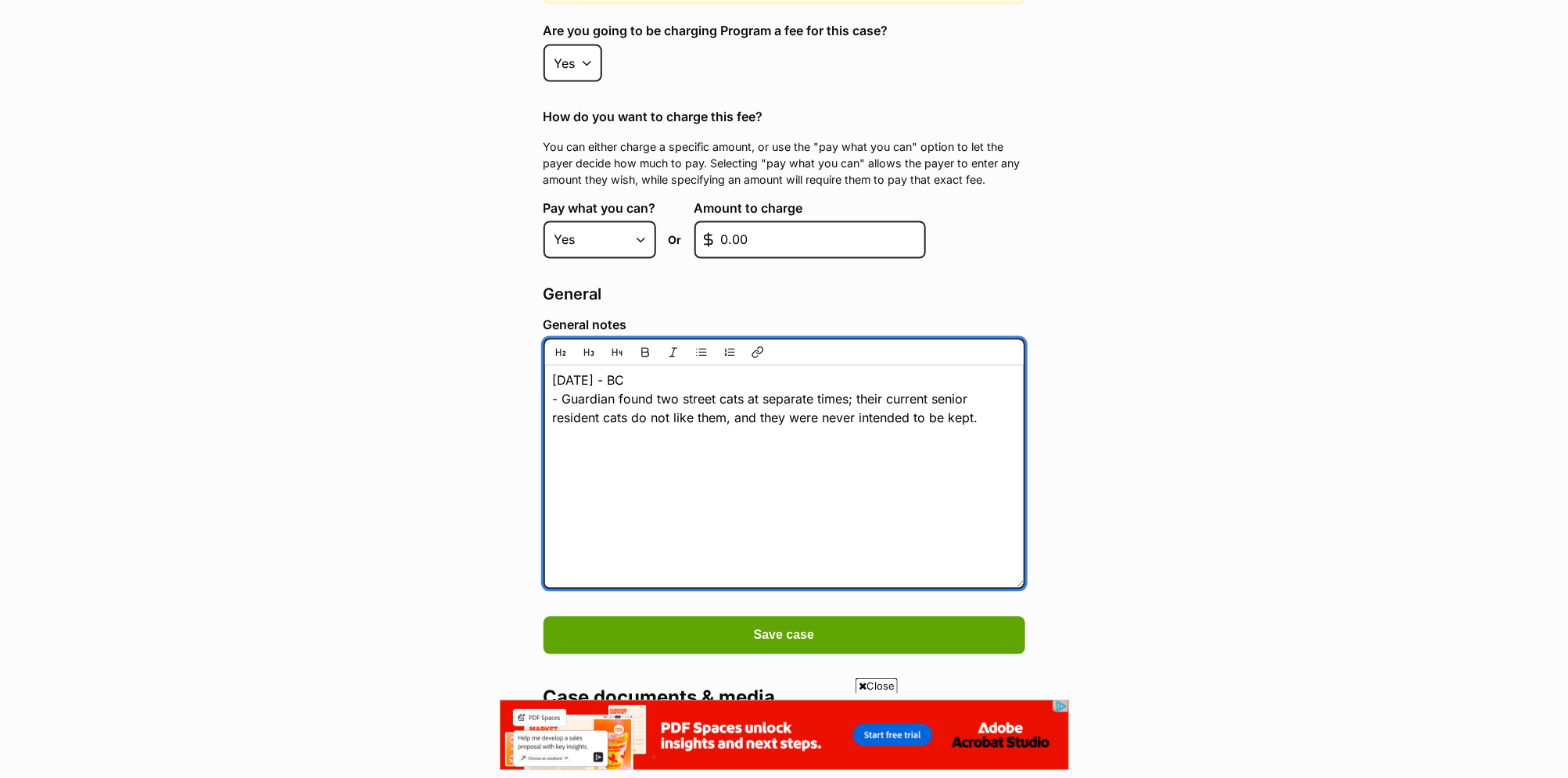
click at [984, 399] on textarea "[DATE] - BC - Guardian found two street cats at separate times; their current s…" at bounding box center [784, 464] width 482 height 250
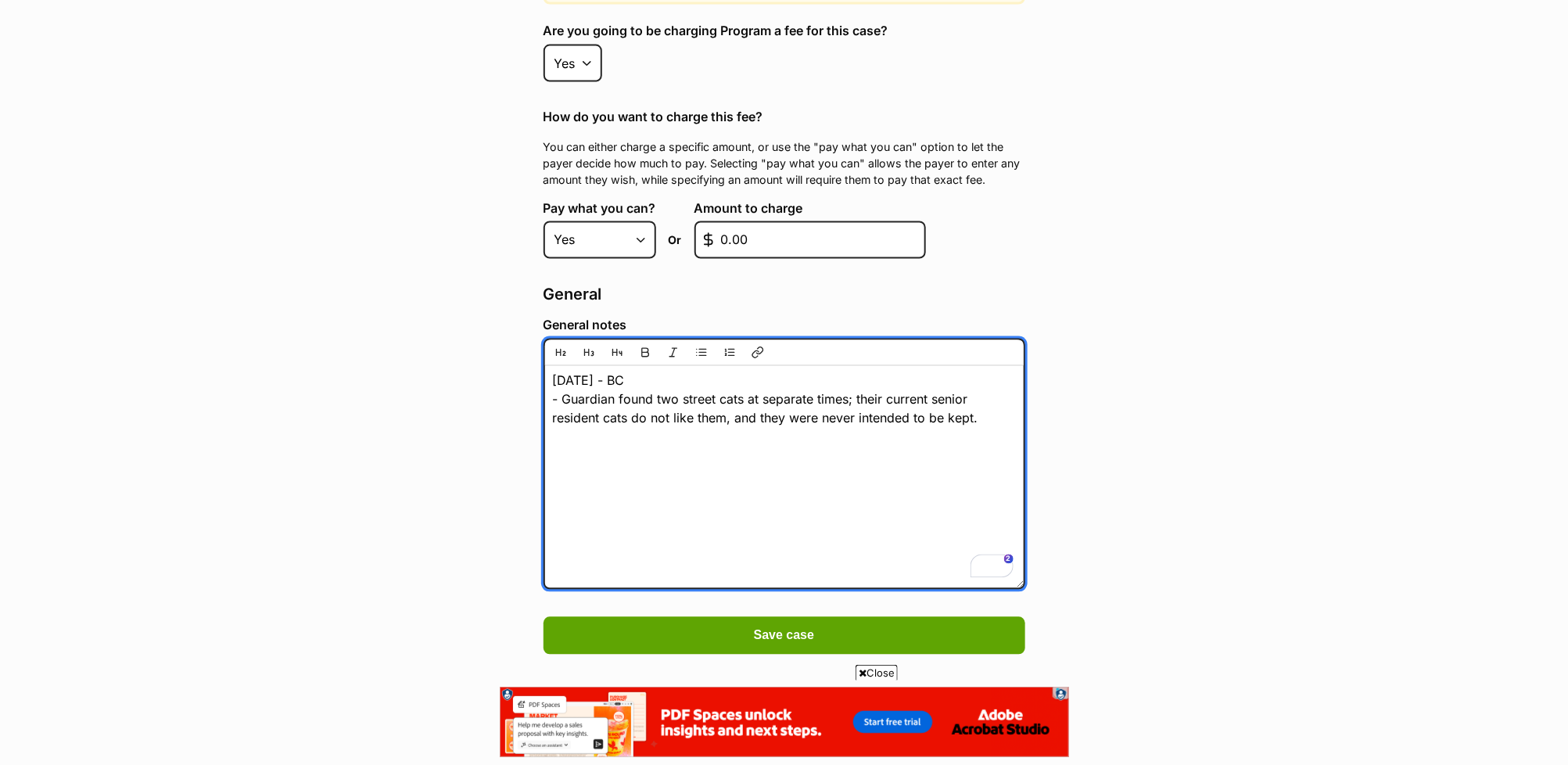
click at [652, 364] on textarea "[DATE] - BC - Guardian found two street cats at separate times; their current s…" at bounding box center [784, 464] width 482 height 250
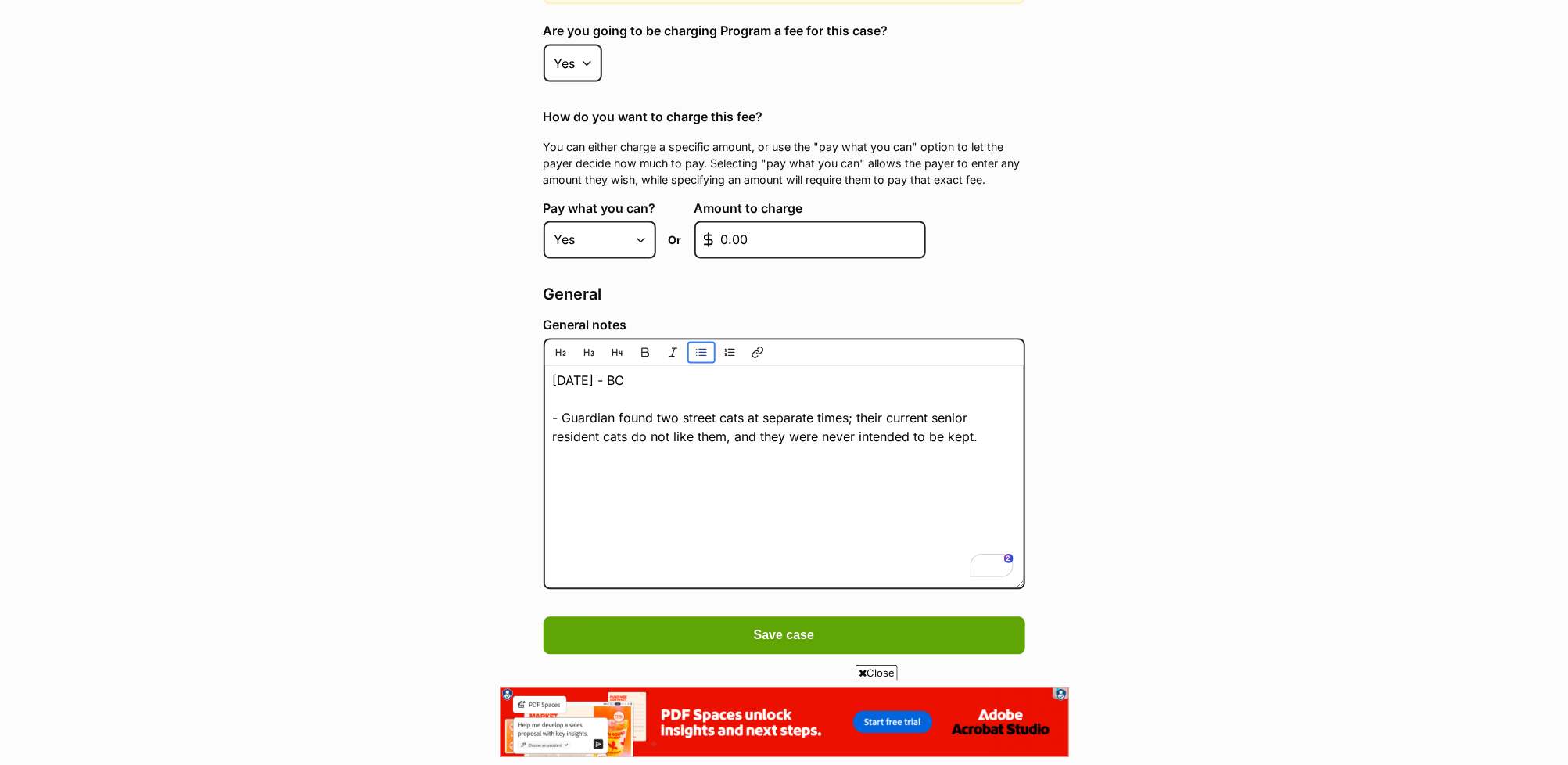
click at [703, 346] on span "editor" at bounding box center [701, 352] width 13 height 13
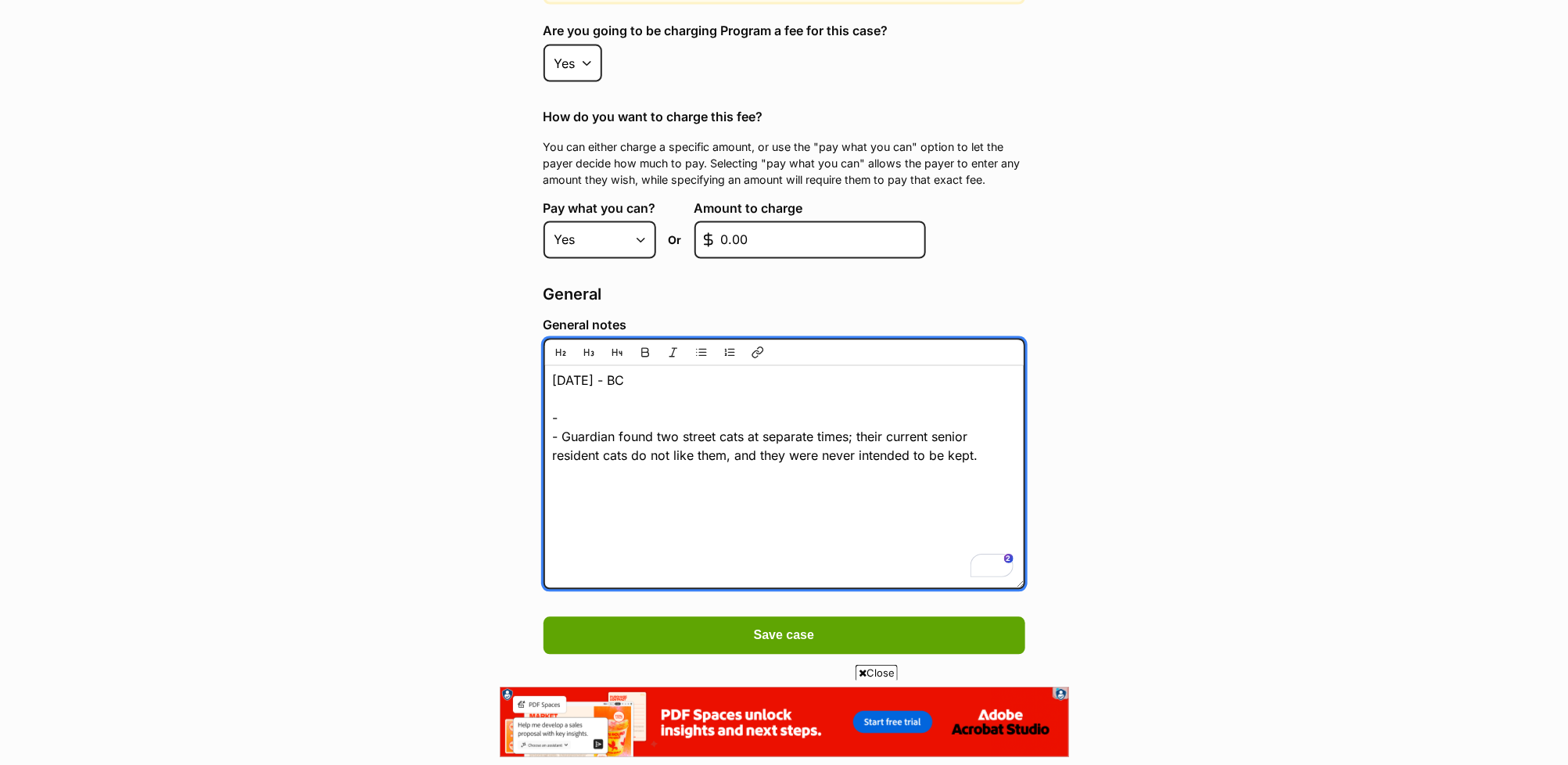
click at [559, 422] on textarea "[DATE] - BC - Guardian found two street cats at separate times; their current s…" at bounding box center [784, 464] width 482 height 250
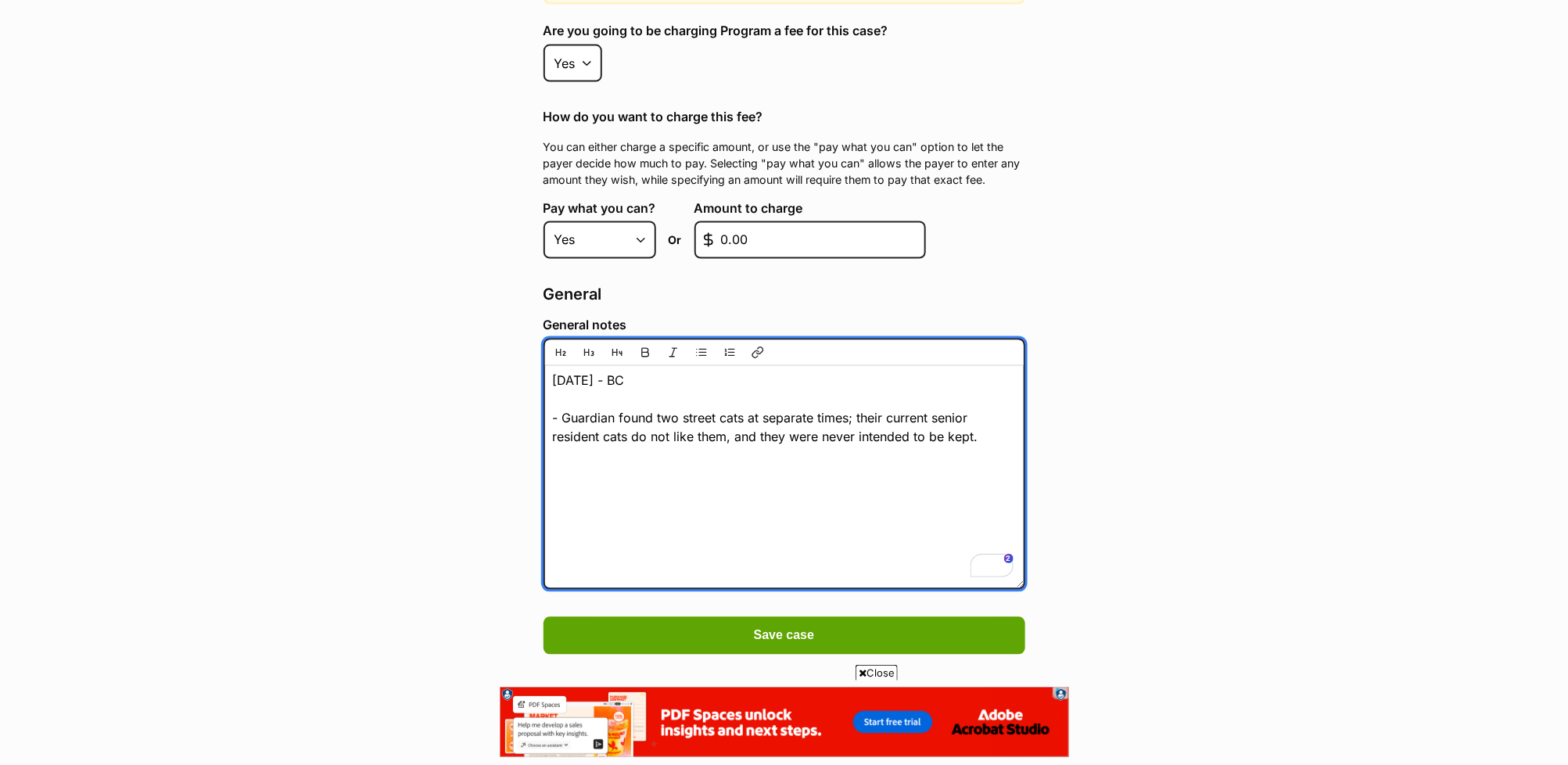
click at [981, 422] on textarea "[DATE] - BC - Guardian found two street cats at separate times; their current s…" at bounding box center [784, 464] width 482 height 250
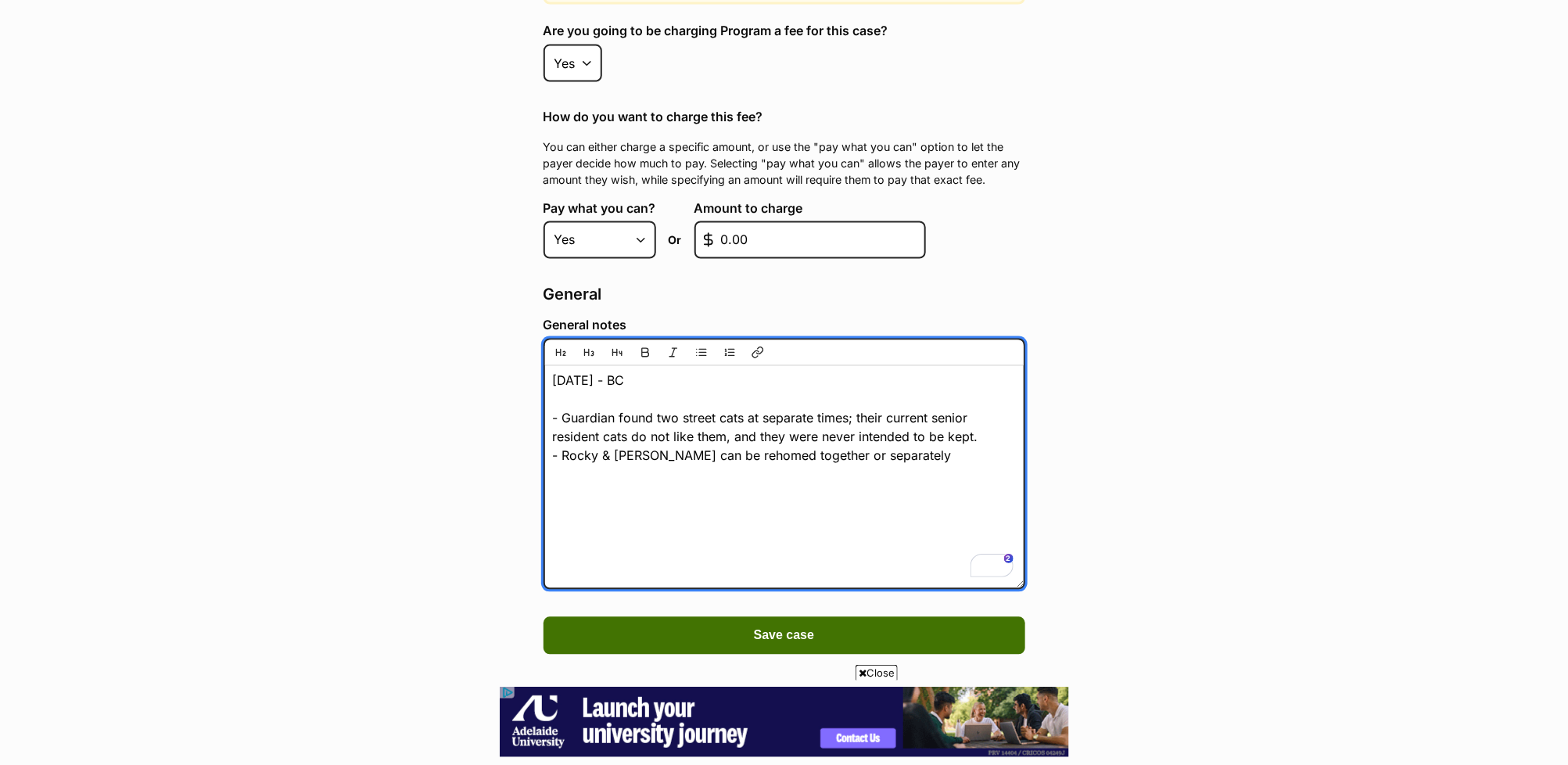
type textarea "24/9/25 - BC - Guardian found two street cats at separate times; their current …"
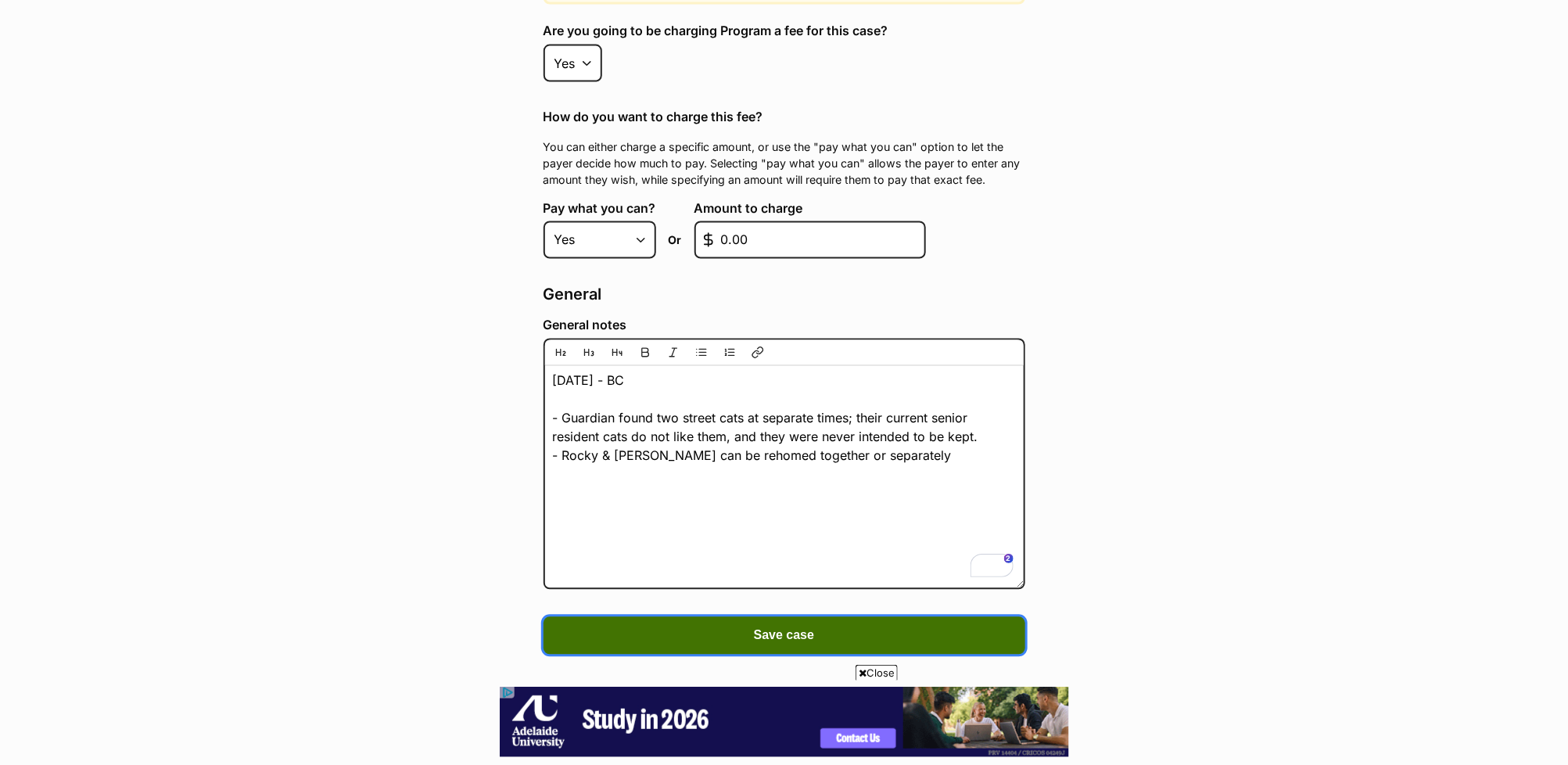
click at [928, 617] on button "Save case" at bounding box center [784, 636] width 482 height 37
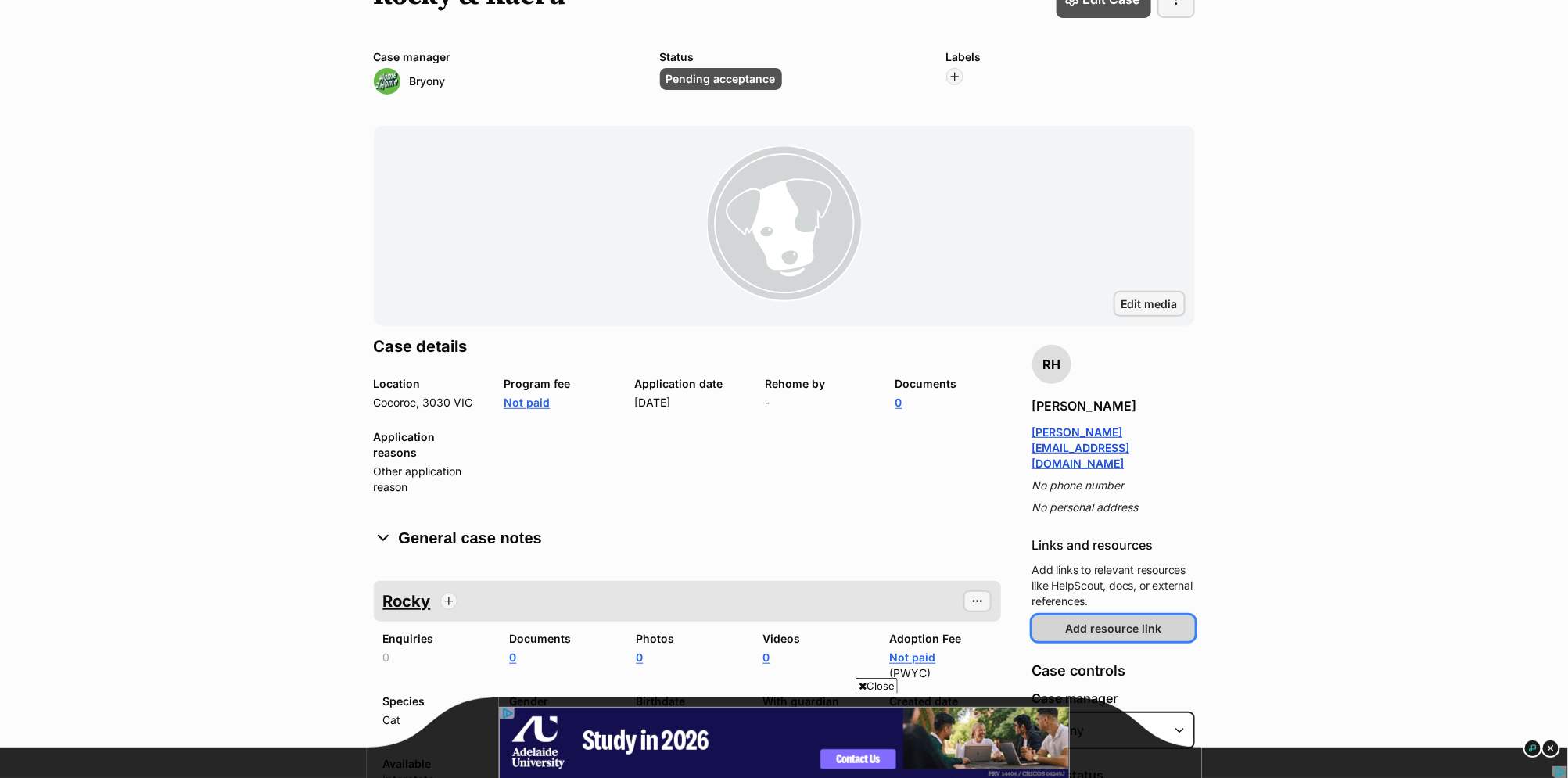
click at [1080, 620] on span "Add resource link" at bounding box center [1114, 628] width 97 height 17
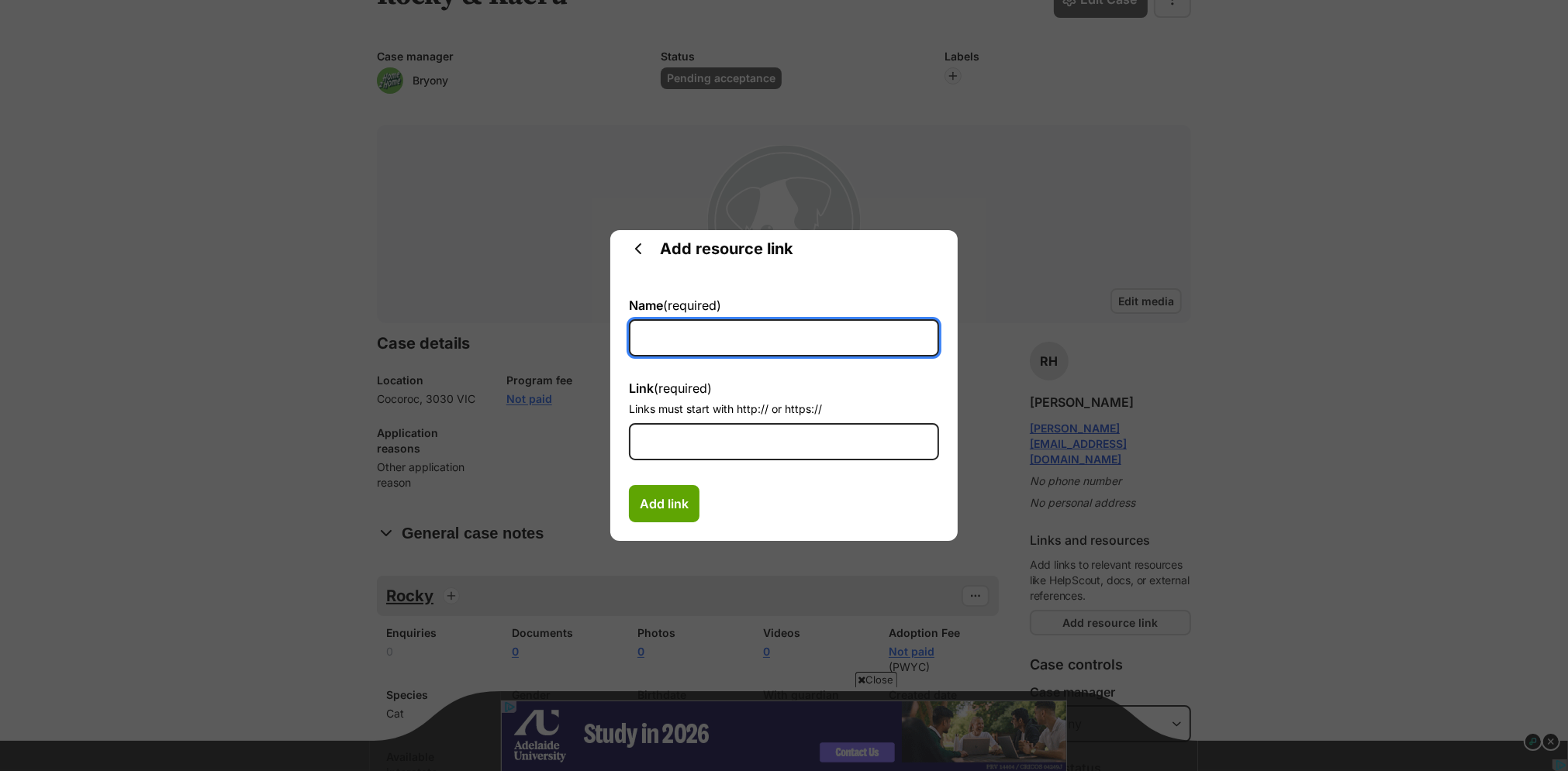
click at [694, 342] on input "Name (required)" at bounding box center [783, 338] width 310 height 37
type input "HS - Enquiry for Rocky & [PERSON_NAME]"
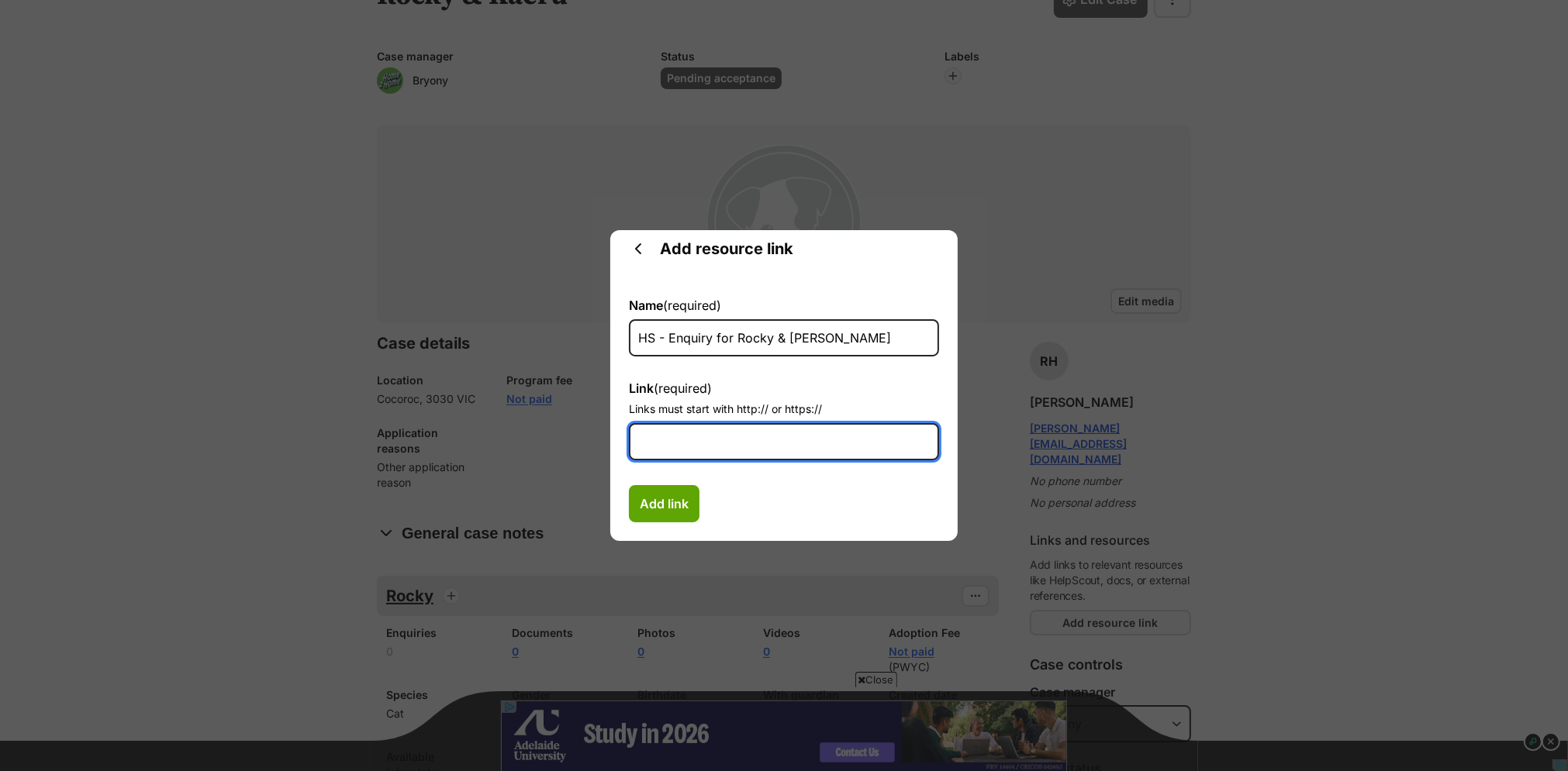
click at [734, 442] on input "Link (required)" at bounding box center [783, 442] width 310 height 37
paste input "https://secure.helpscout.net/conversation/3086133530/193066?viewId=3828818#"
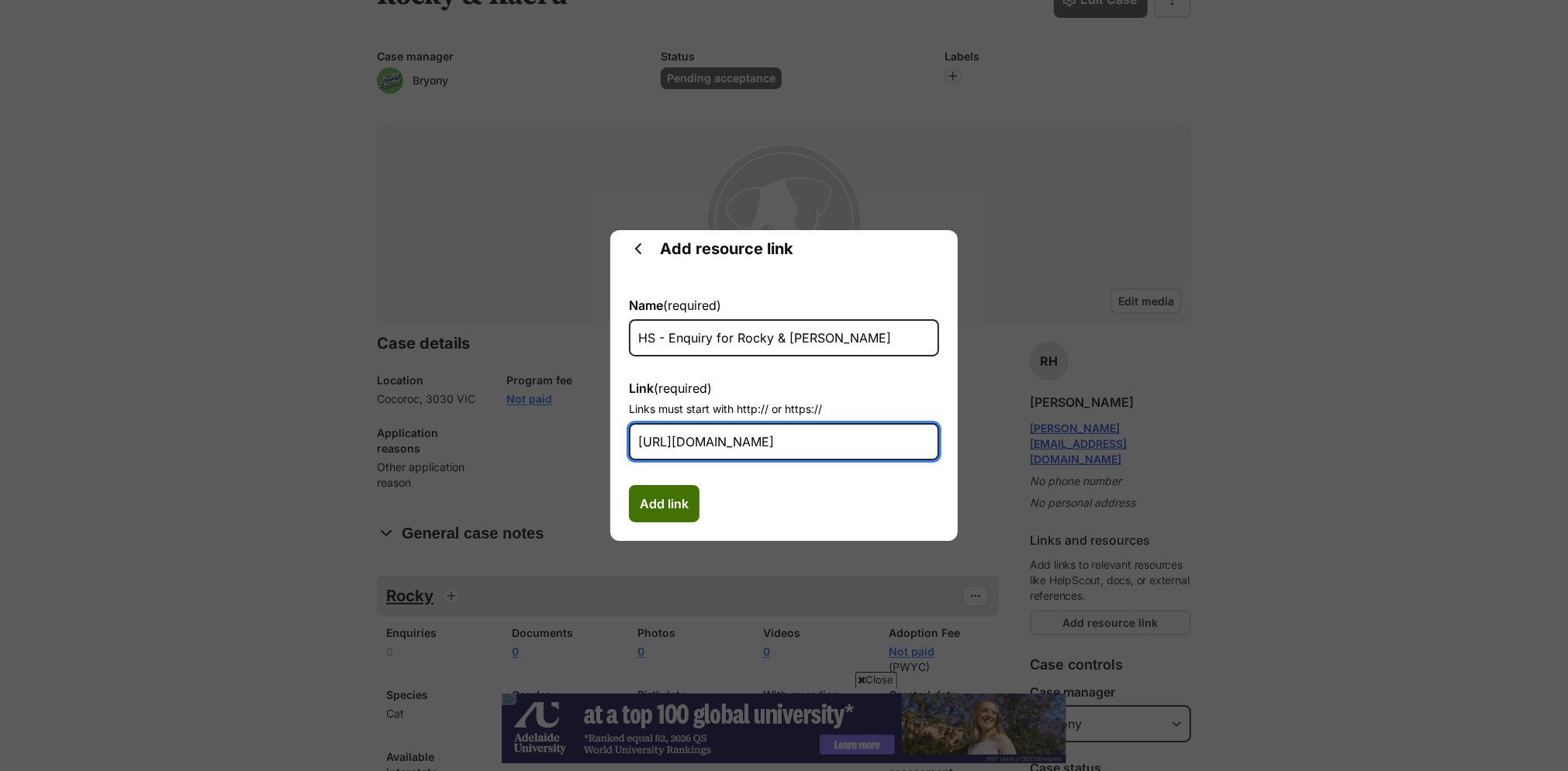
type input "https://secure.helpscout.net/conversation/3086133530/193066?viewId=3828818#"
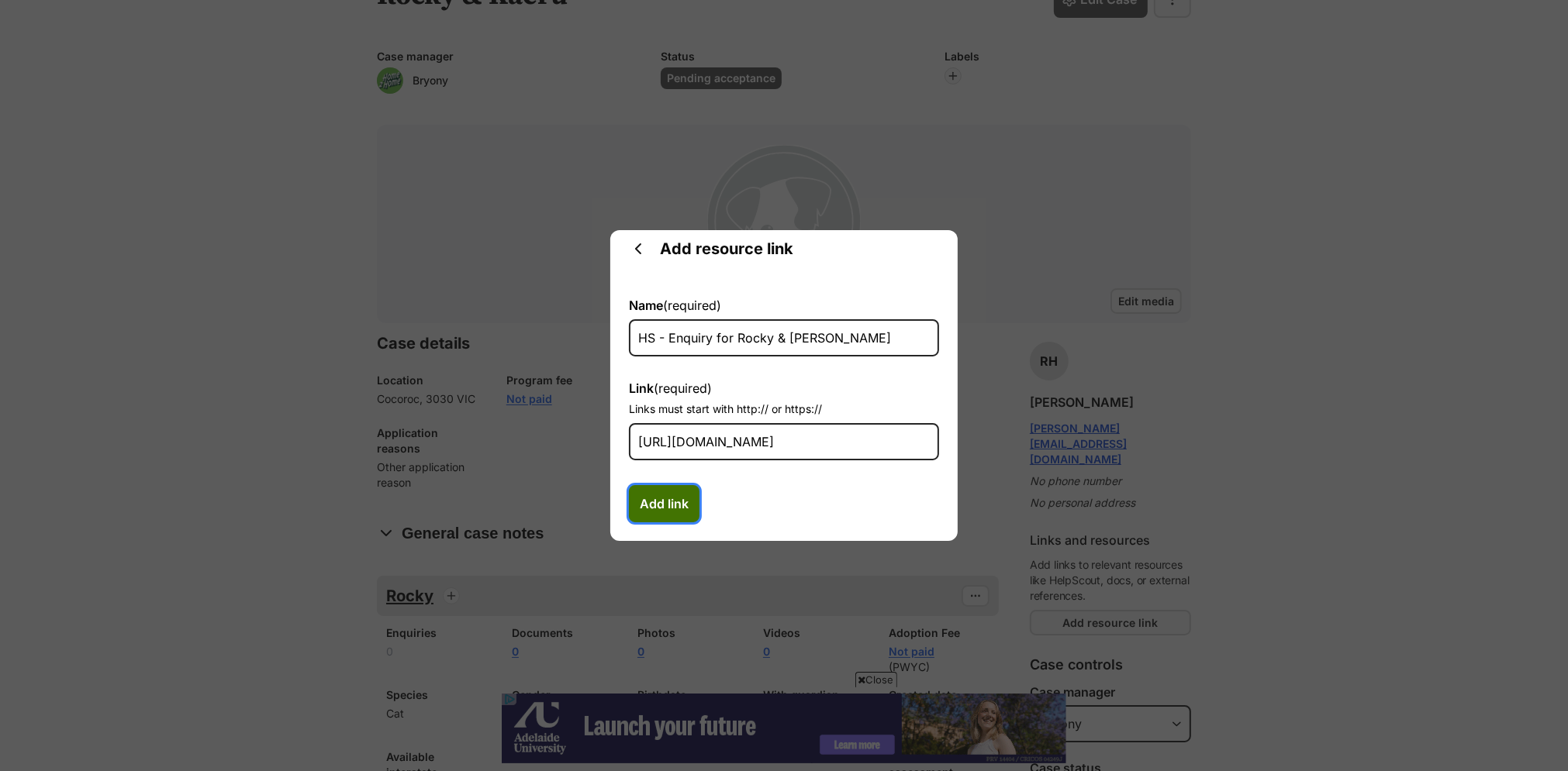
click at [660, 505] on span "Add link" at bounding box center [665, 503] width 49 height 19
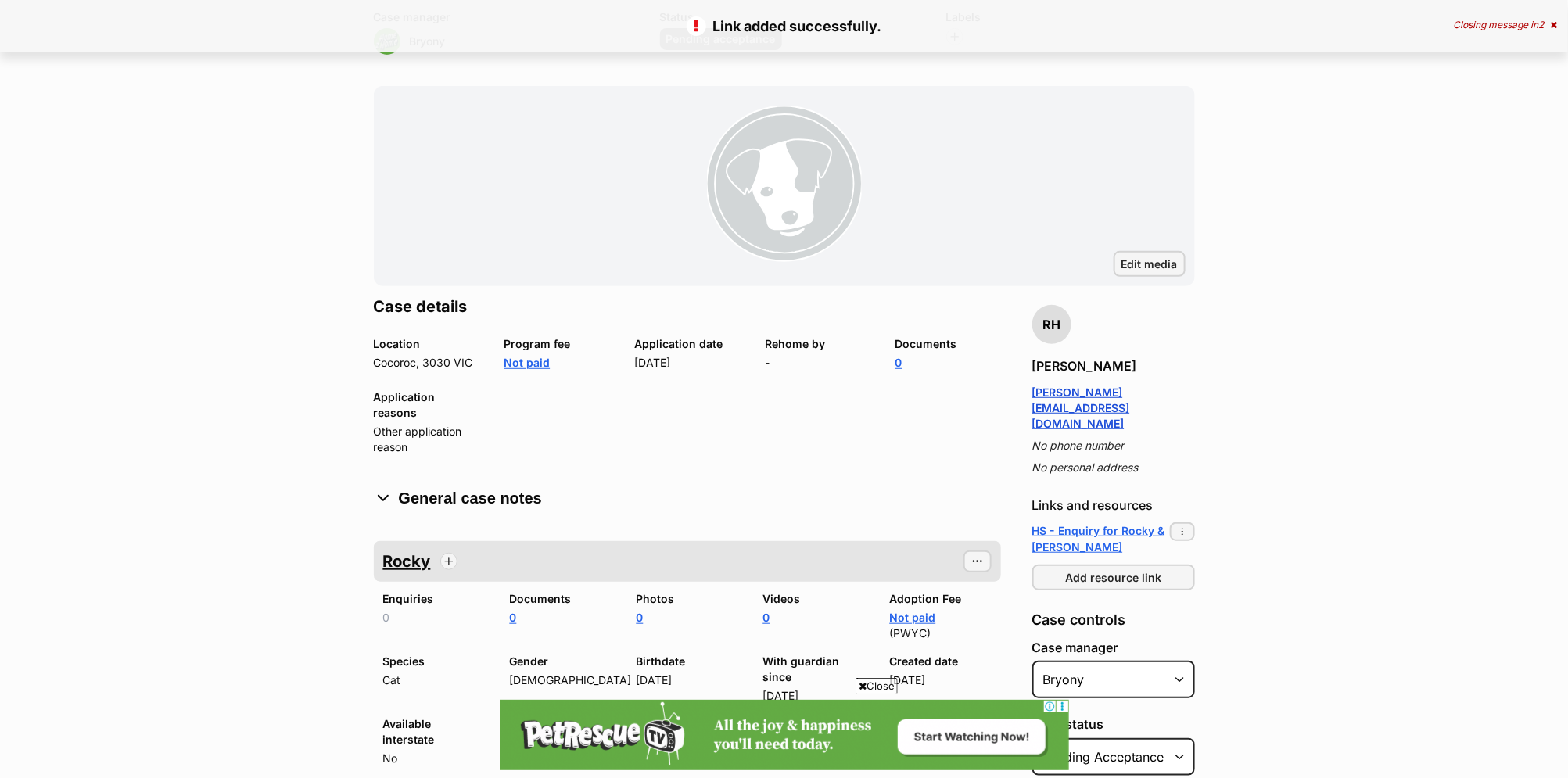
click at [903, 368] on dd "0" at bounding box center [947, 363] width 105 height 16
click at [901, 362] on link "0" at bounding box center [898, 362] width 7 height 13
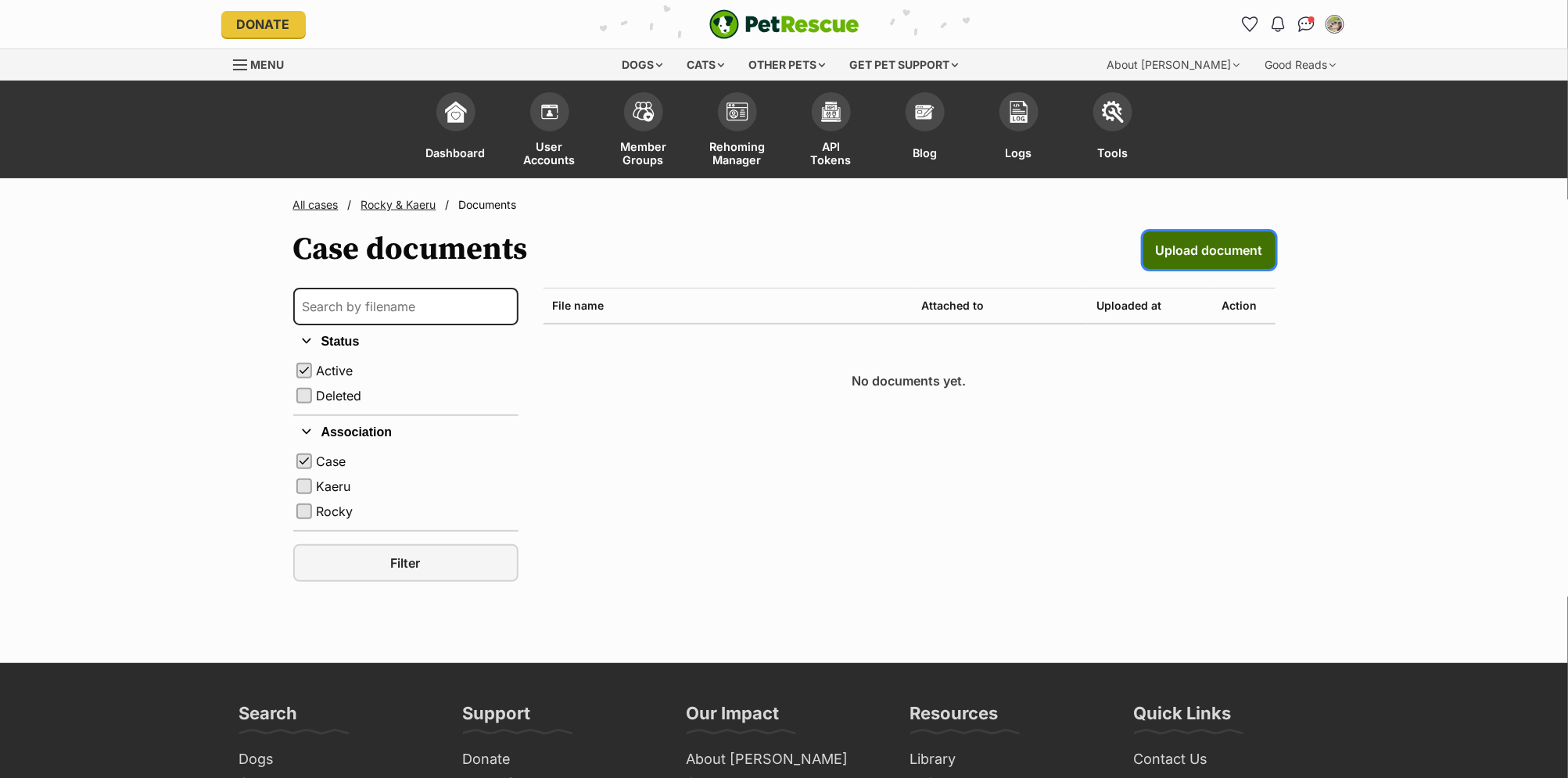
click at [1213, 258] on span "Upload document" at bounding box center [1209, 249] width 107 height 19
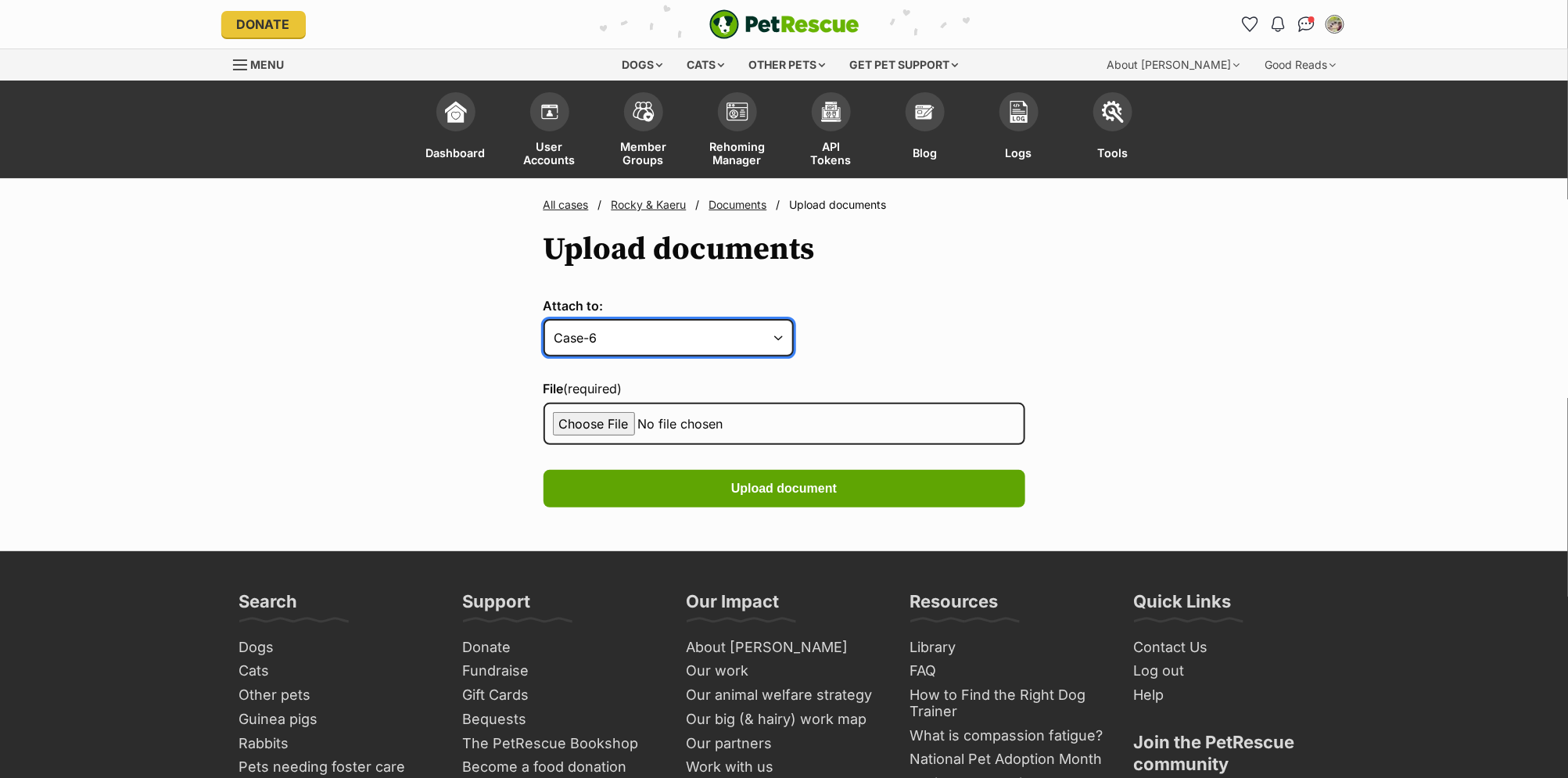
click at [767, 340] on select "Case-6 Pet-12 Pet-11" at bounding box center [668, 338] width 250 height 37
select select "Kaeru"
click at [543, 319] on select "Case-6 Pet-12 Pet-11" at bounding box center [668, 338] width 250 height 37
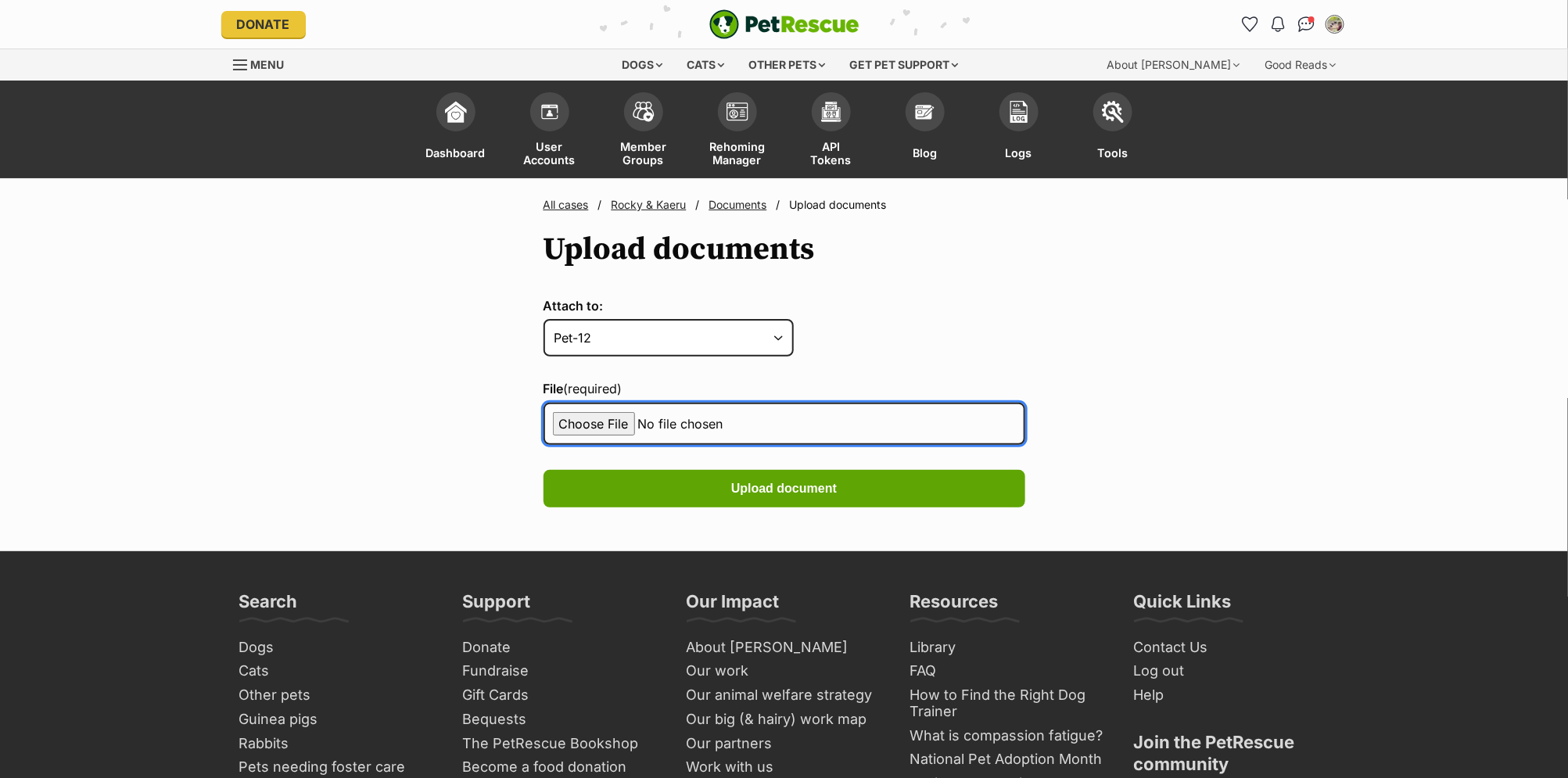
click at [603, 421] on input "File (required)" at bounding box center [784, 424] width 482 height 42
type input "C:\fakepath\1000057767.jpg"
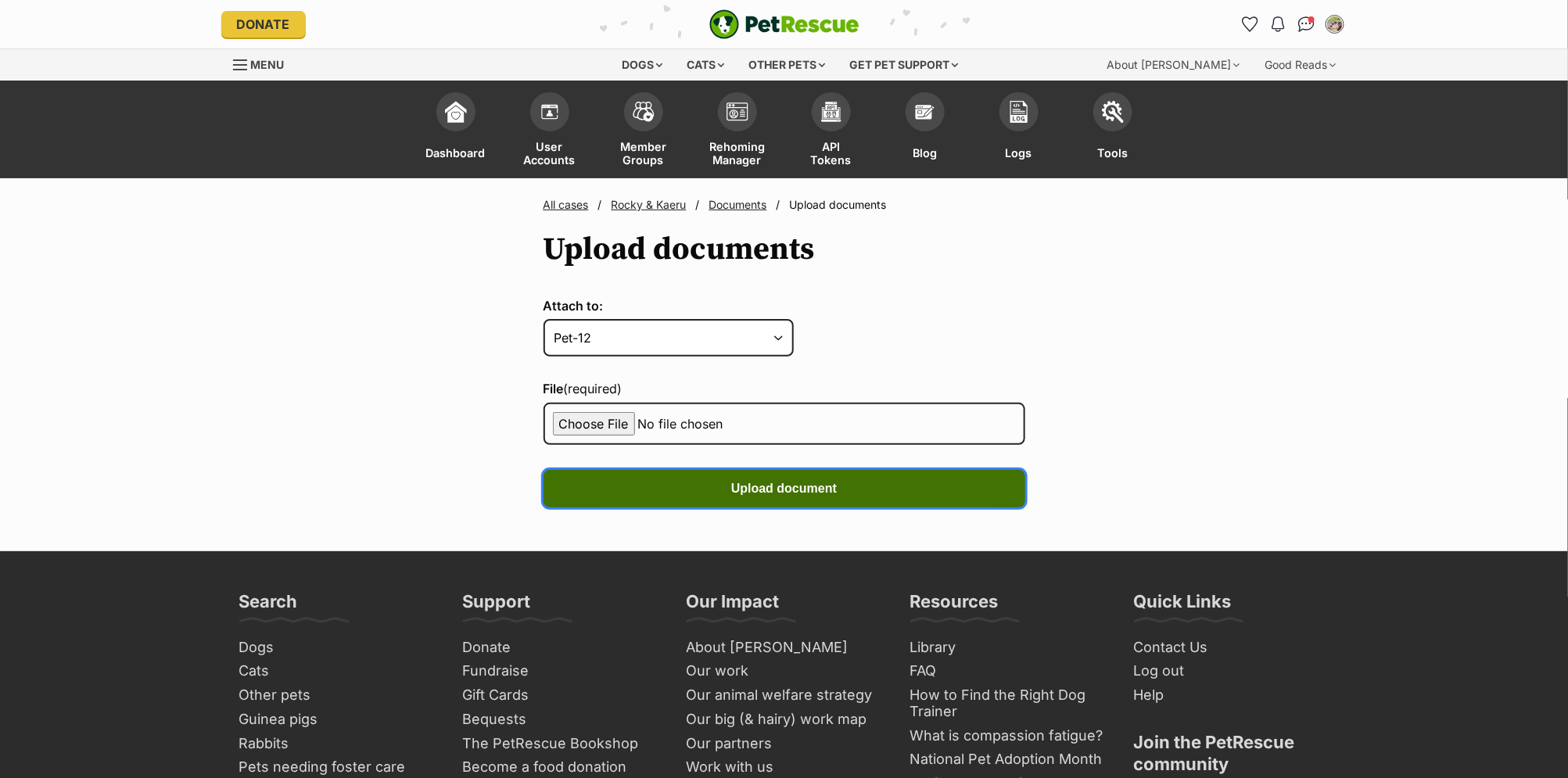
click at [787, 484] on span "Upload document" at bounding box center [784, 488] width 105 height 19
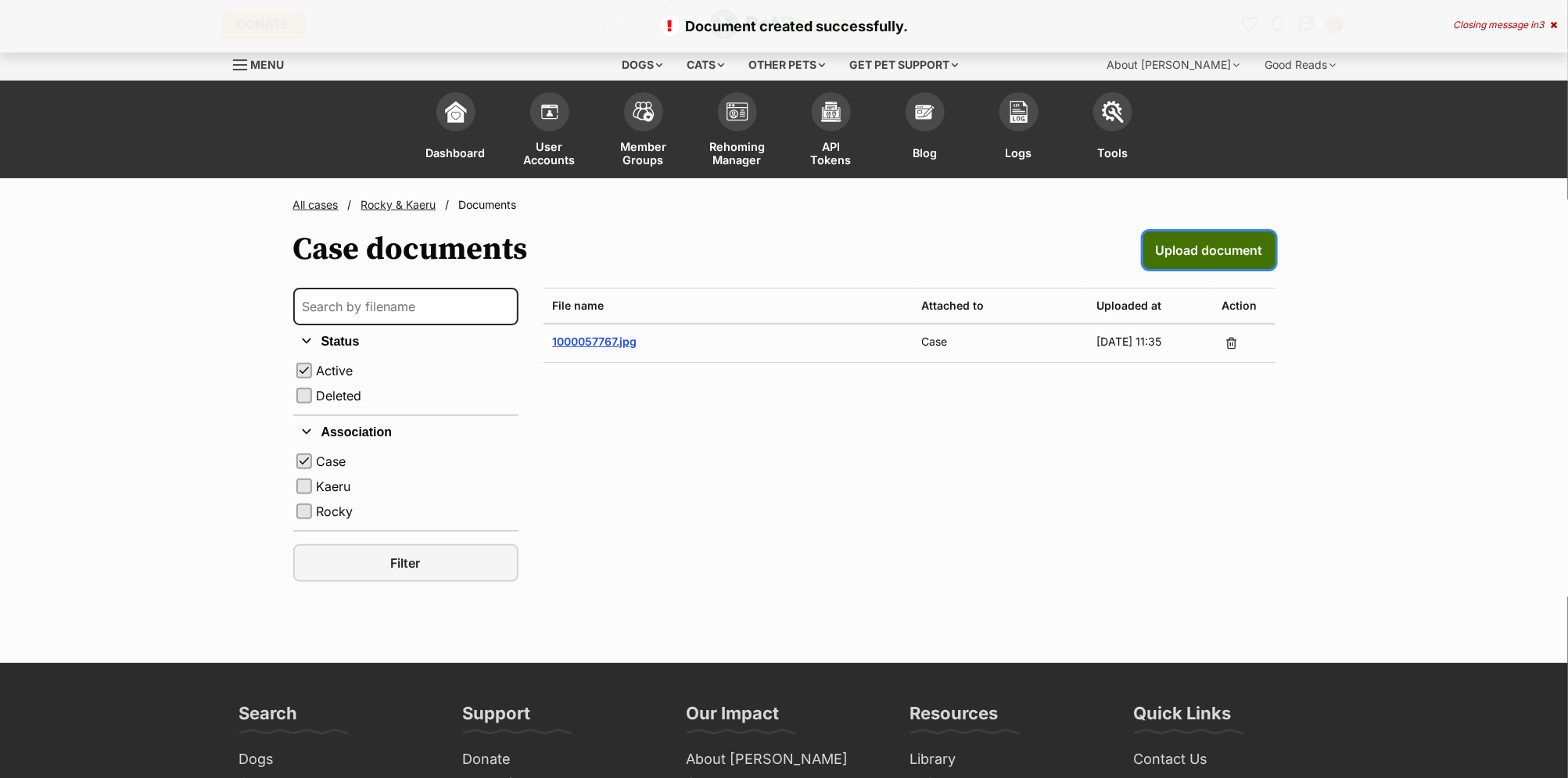
click at [1230, 247] on span "Upload document" at bounding box center [1209, 249] width 107 height 19
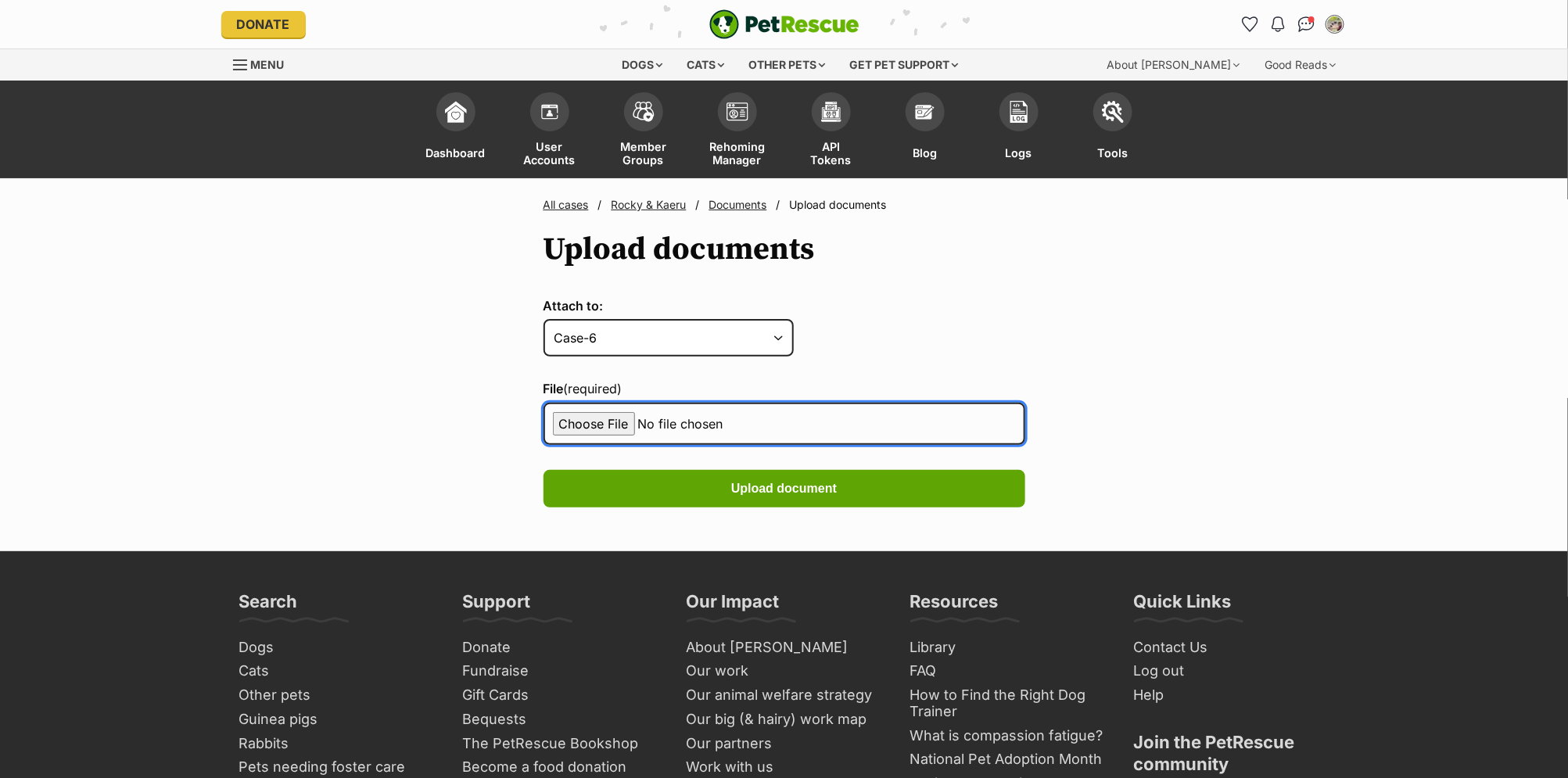
click at [580, 416] on input "File (required)" at bounding box center [784, 424] width 482 height 42
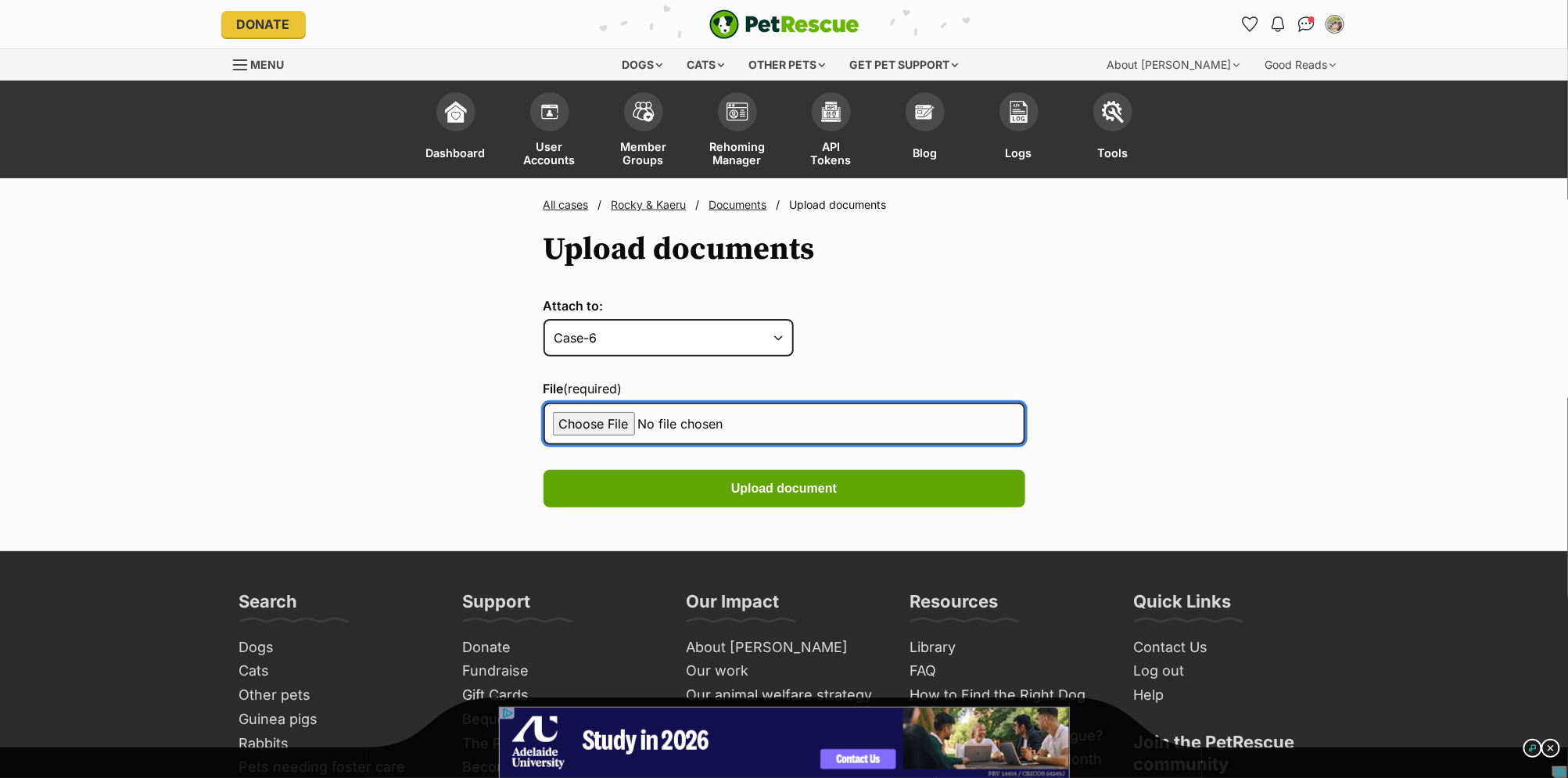
type input "C:\fakepath\df15fdc92e2c-kaeru_cert.pdf"
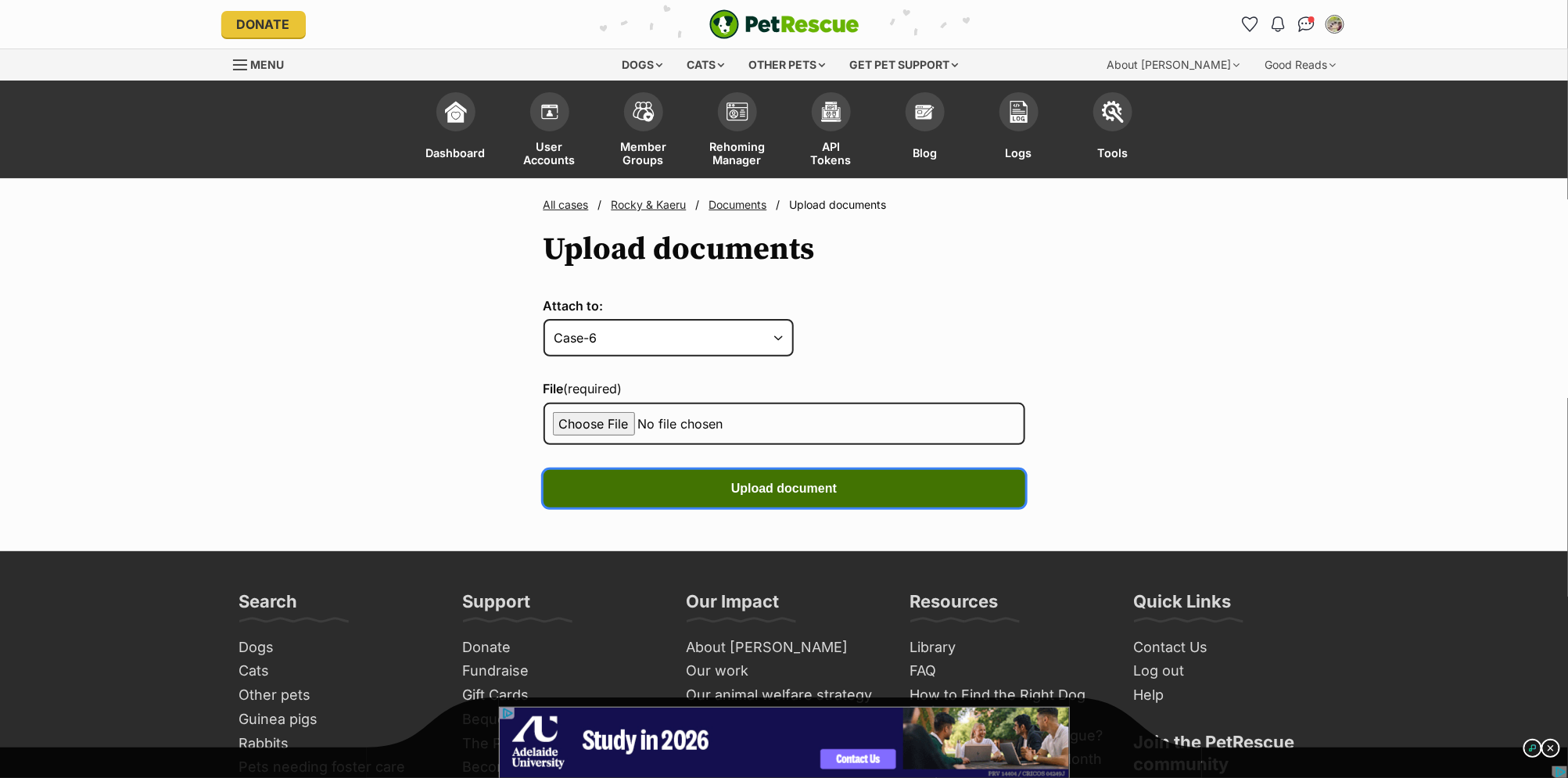
click at [989, 492] on button "Upload document" at bounding box center [784, 489] width 482 height 37
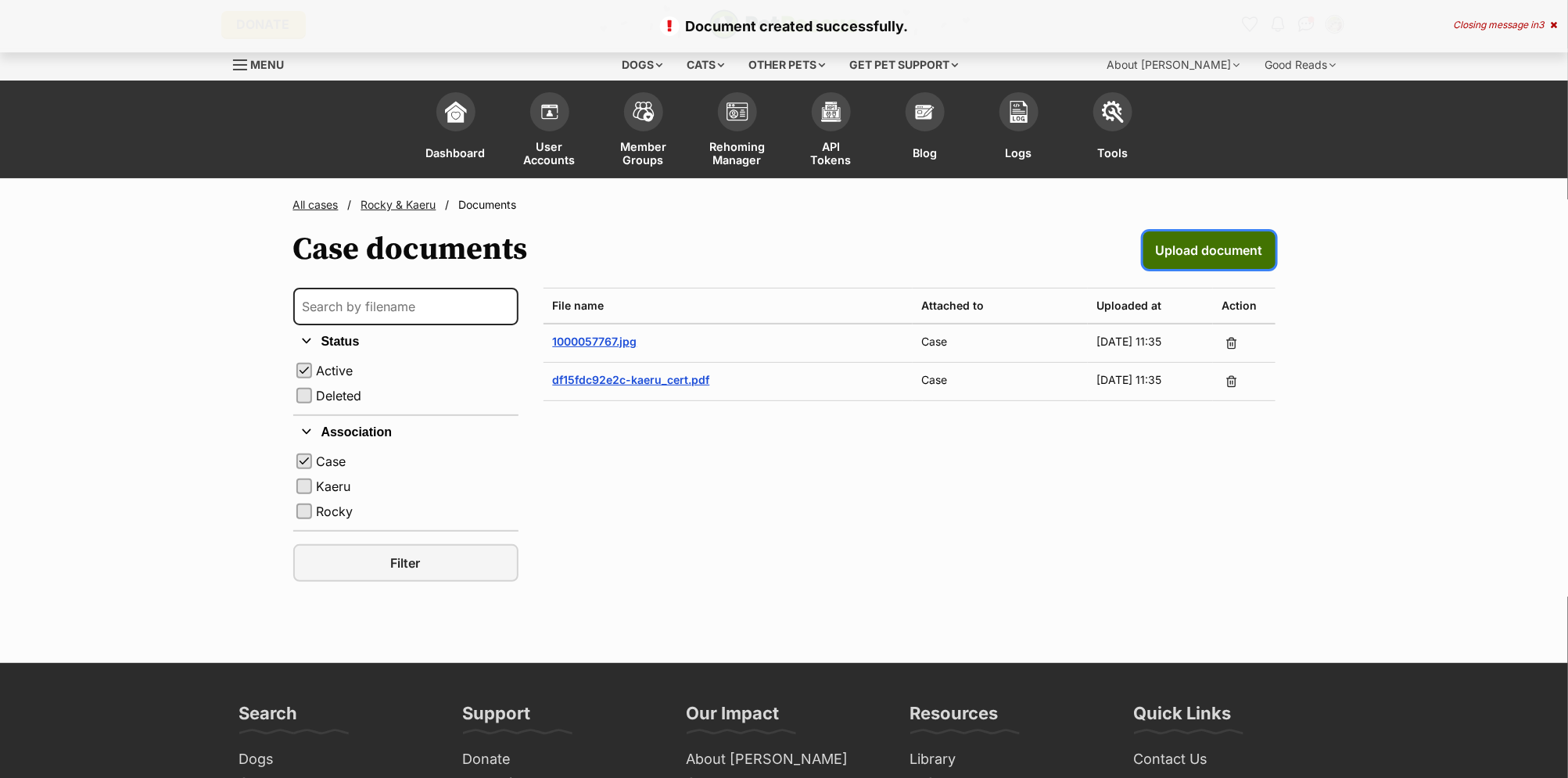
click at [1193, 256] on span "Upload document" at bounding box center [1209, 249] width 107 height 19
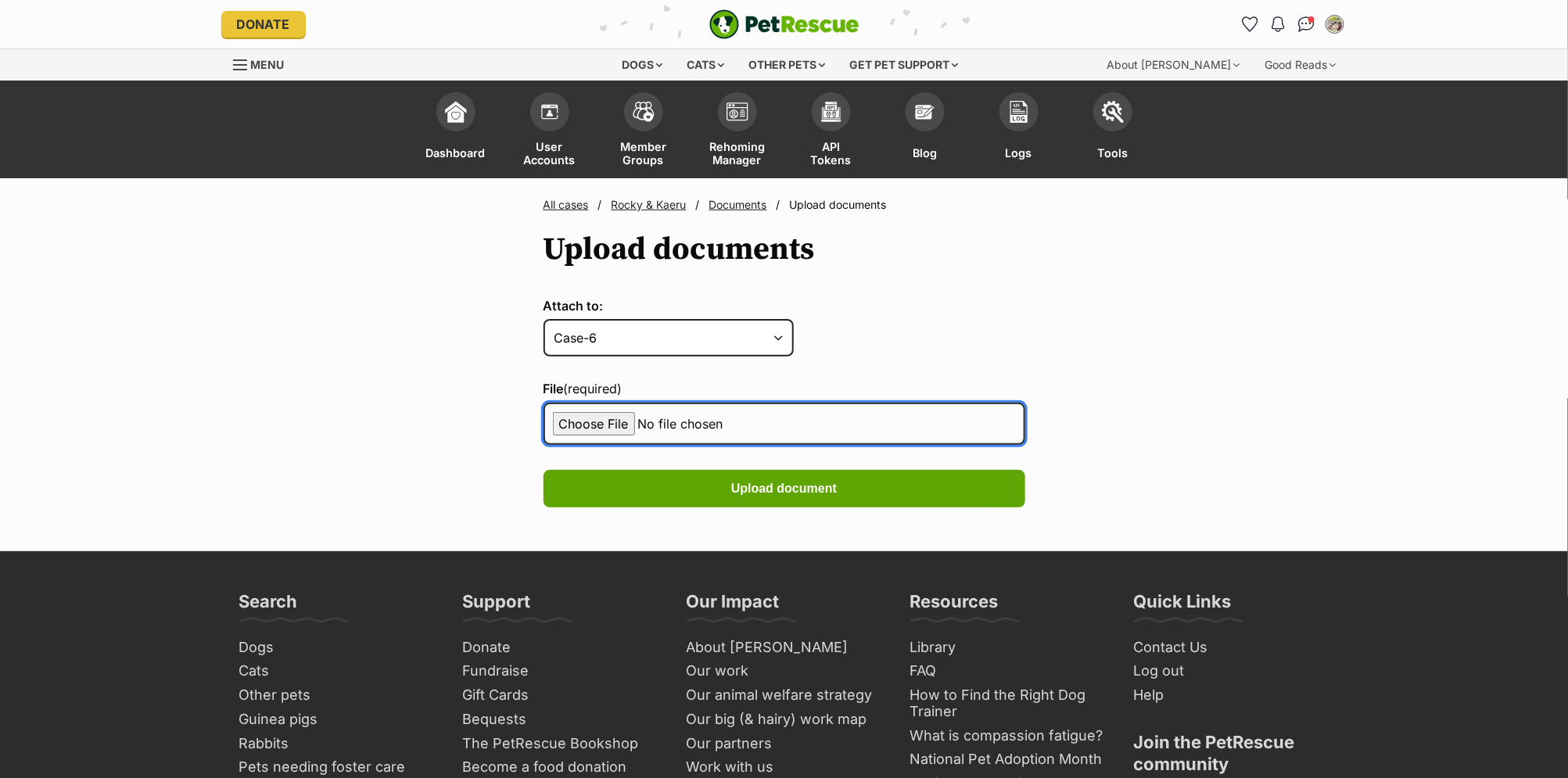
click at [615, 425] on input "File (required)" at bounding box center [784, 424] width 482 height 42
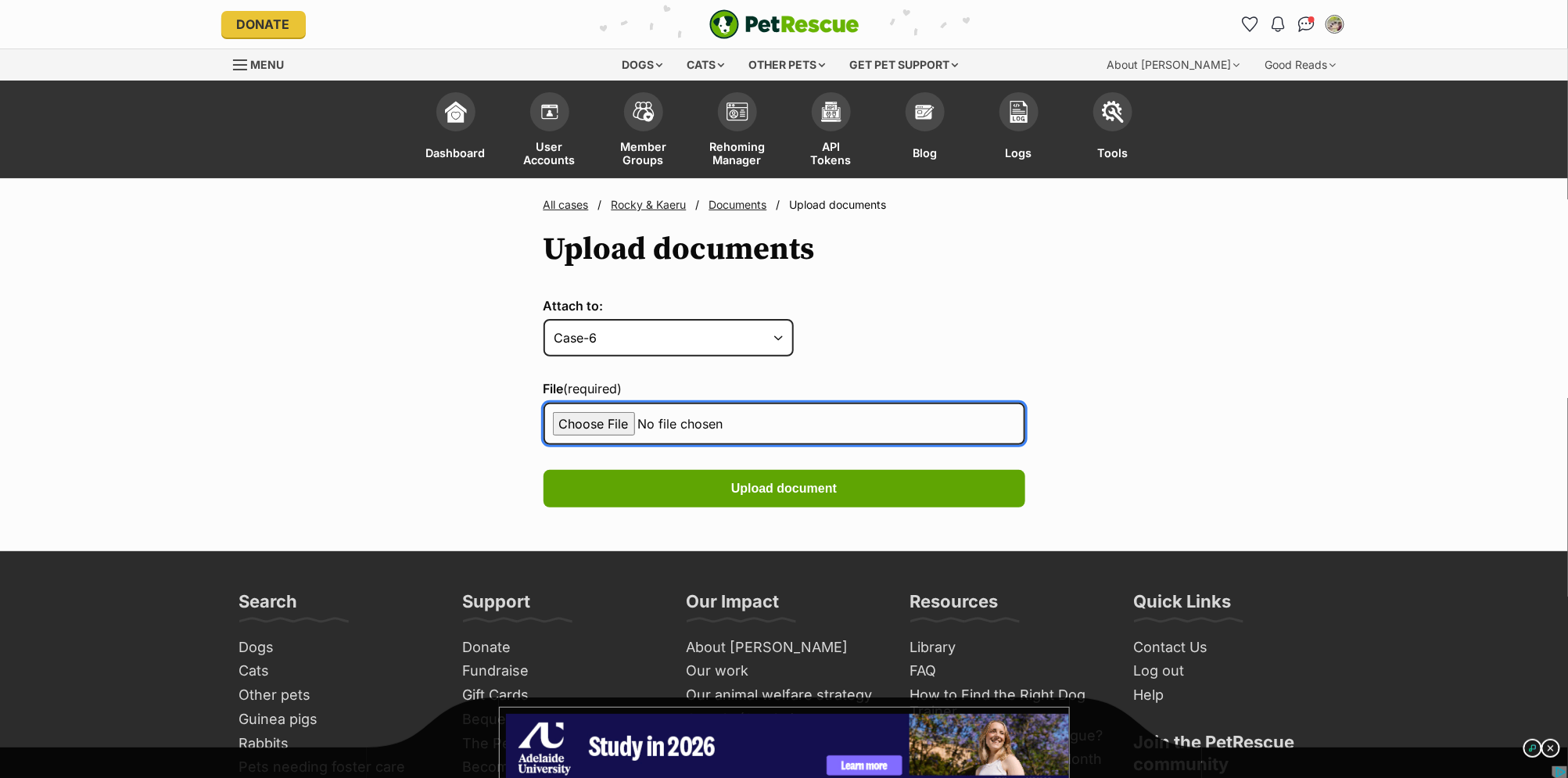
type input "C:\fakepath\Kaeru_CAR_transfer.pdf"
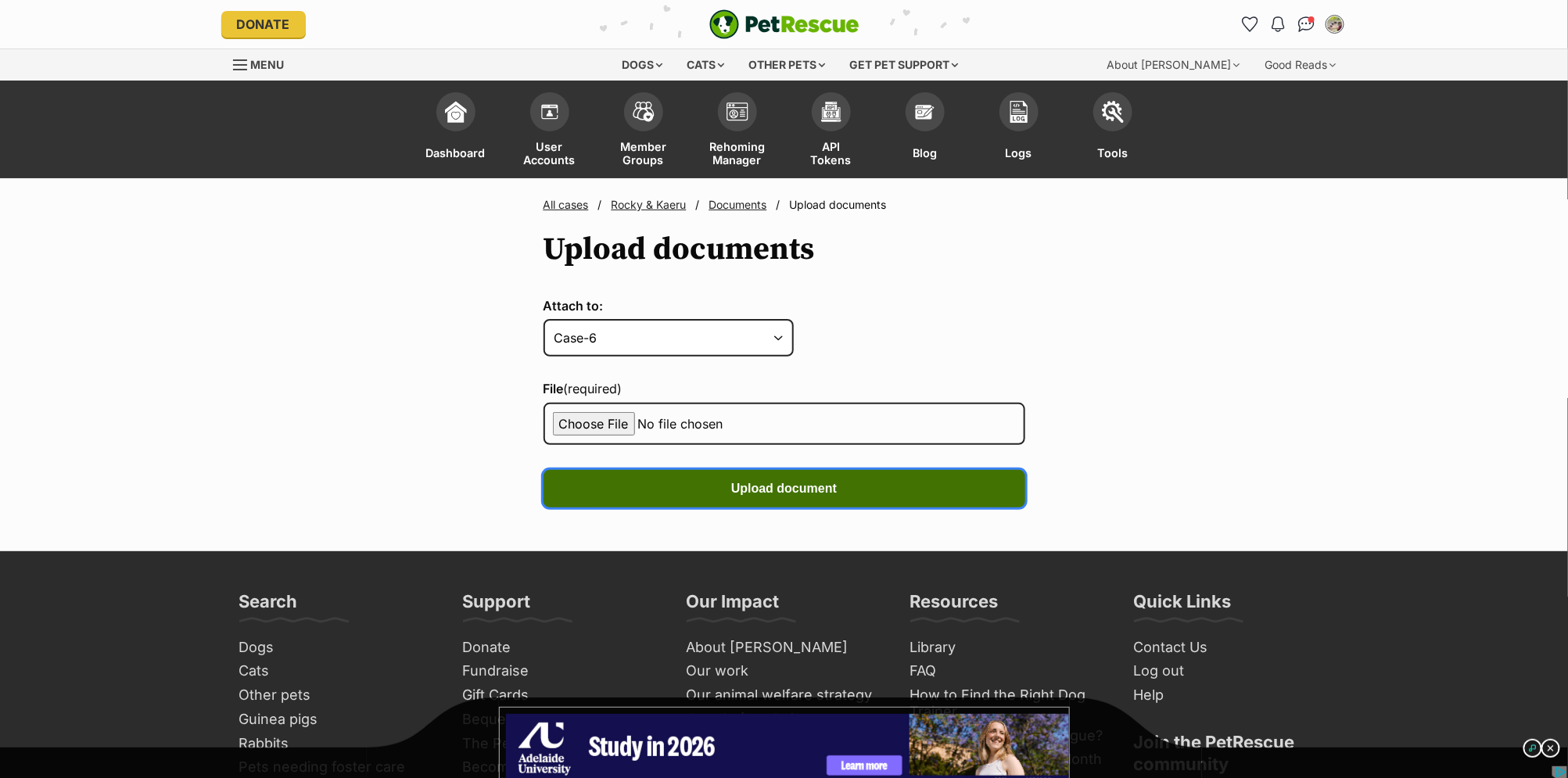
click at [915, 482] on button "Upload document" at bounding box center [784, 489] width 482 height 37
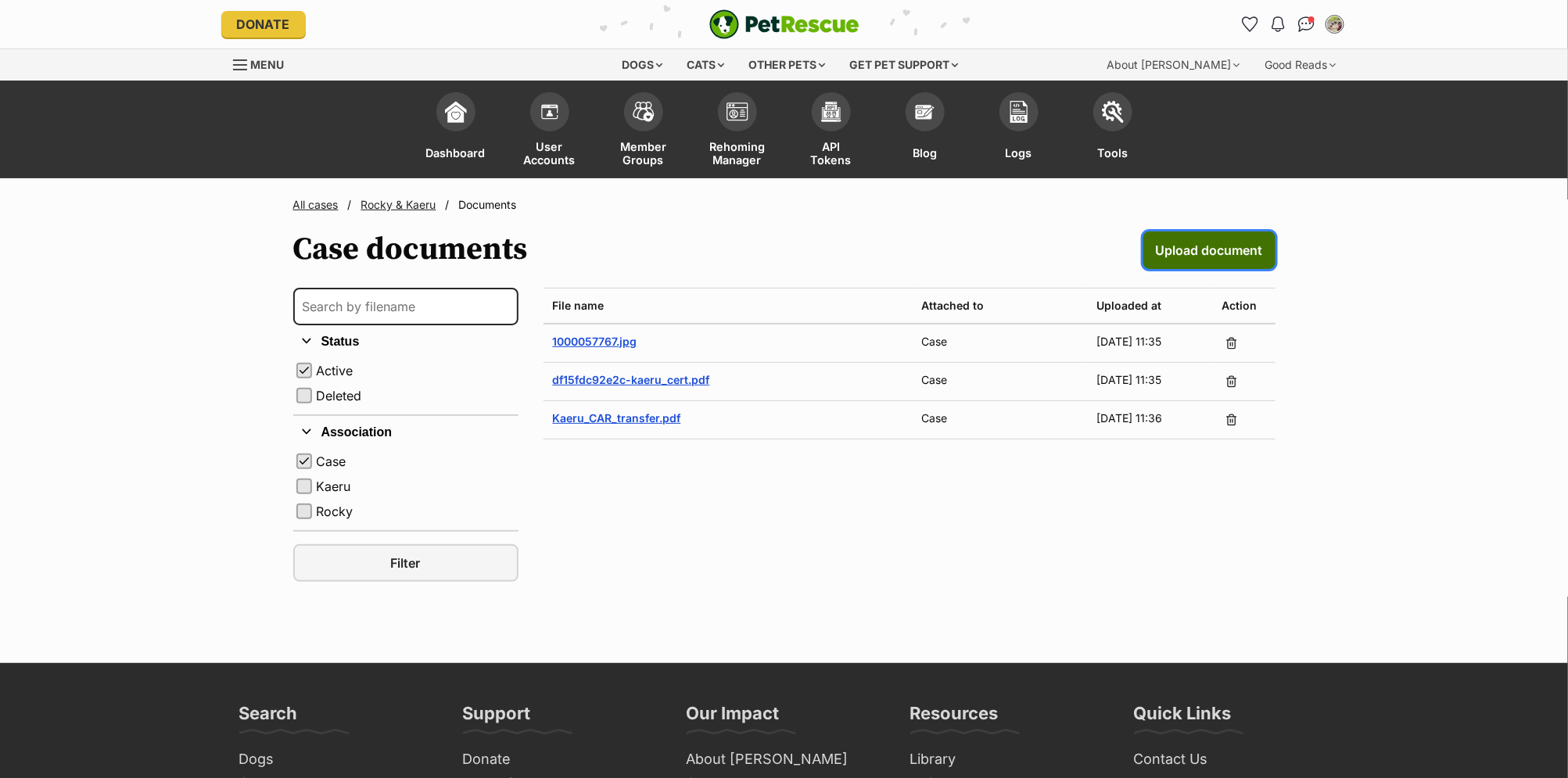
click at [1224, 247] on span "Upload document" at bounding box center [1209, 249] width 107 height 19
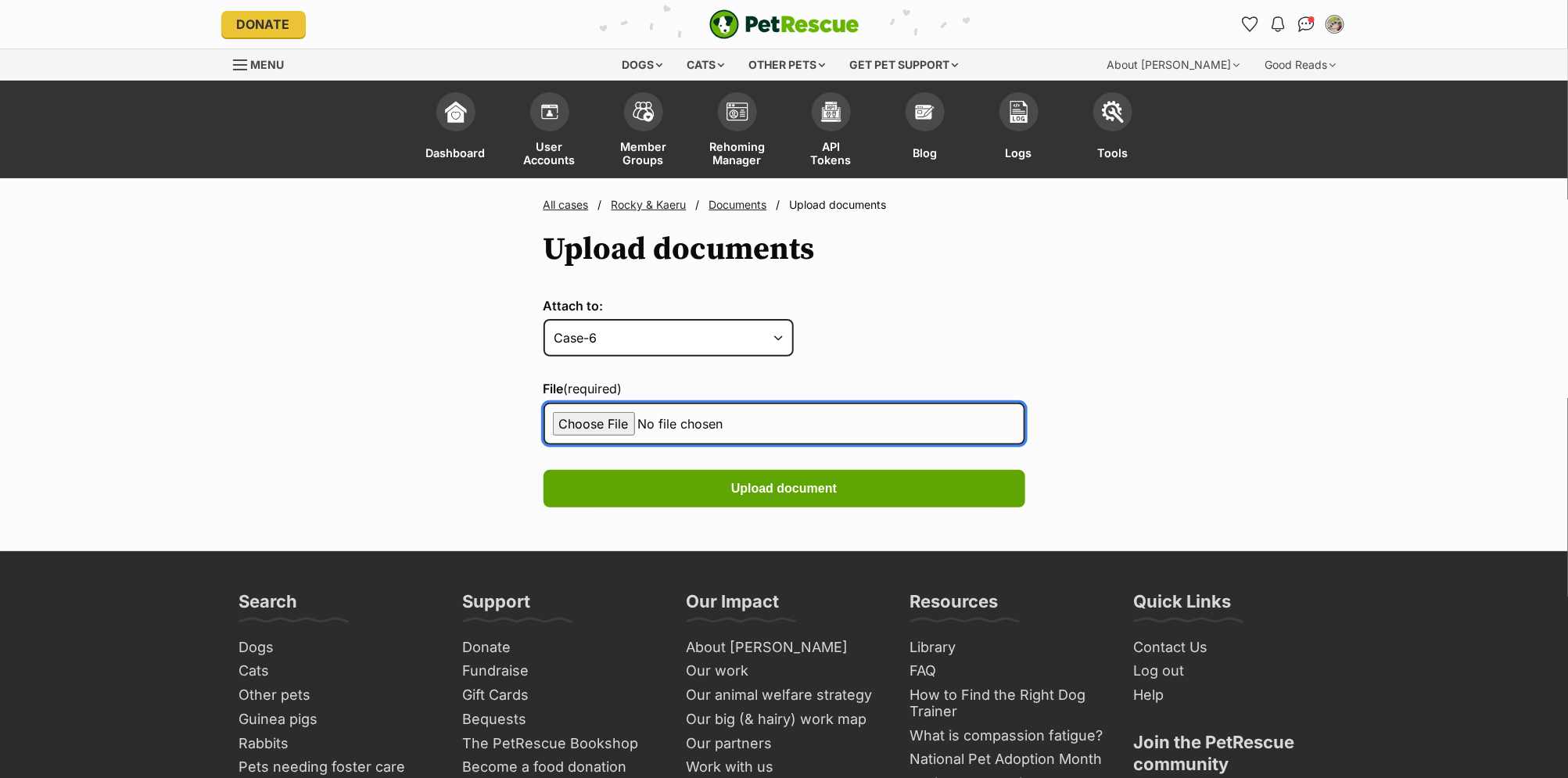
click at [607, 418] on input "File (required)" at bounding box center [784, 424] width 482 height 42
click at [581, 422] on input "File (required)" at bounding box center [784, 424] width 482 height 42
type input "C:\fakepath\Rocky_CAR_transfer.pdf"
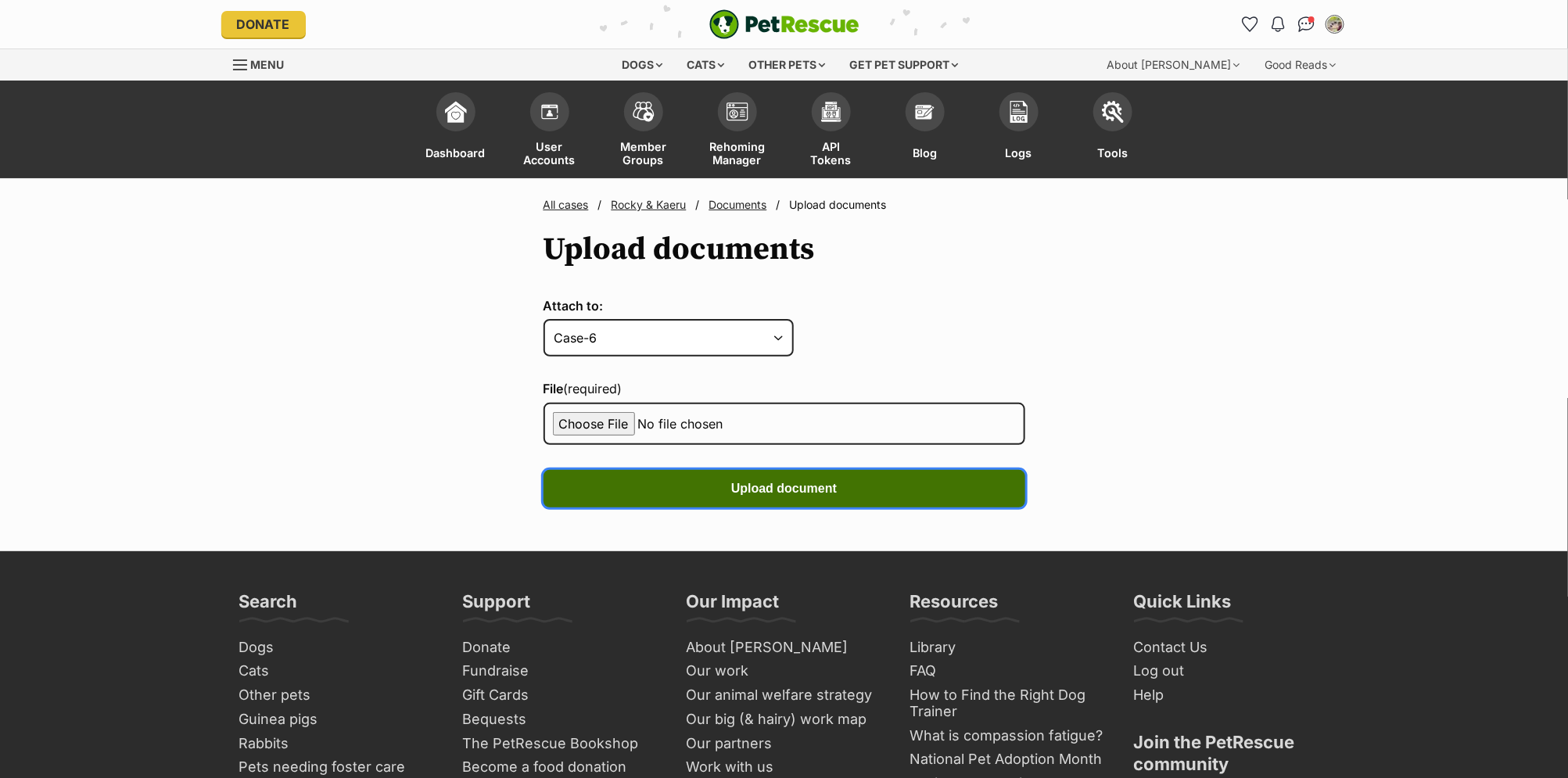
click at [860, 482] on button "Upload document" at bounding box center [784, 489] width 482 height 37
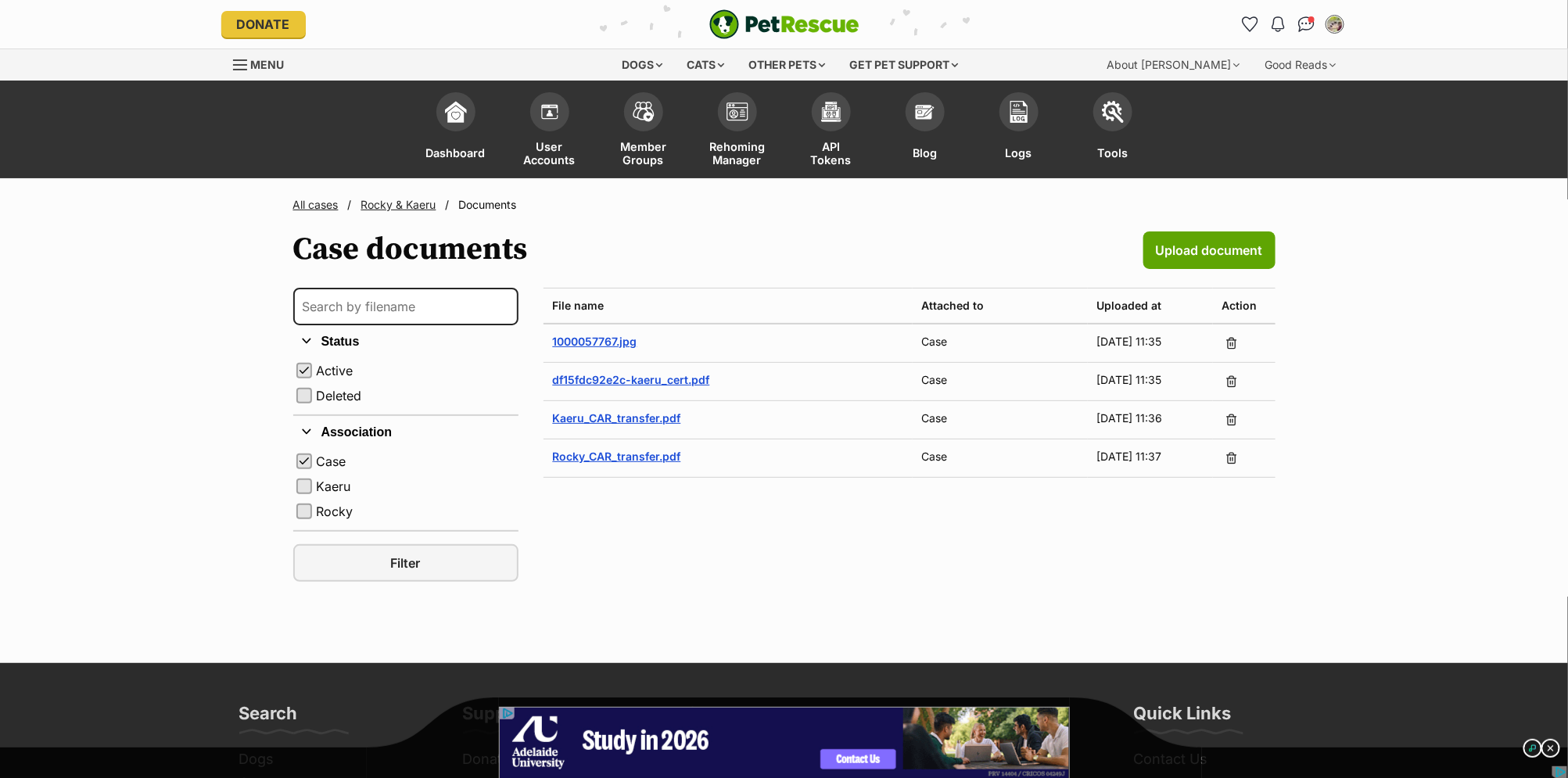
click at [406, 203] on link "Rocky & Kaeru" at bounding box center [399, 204] width 75 height 13
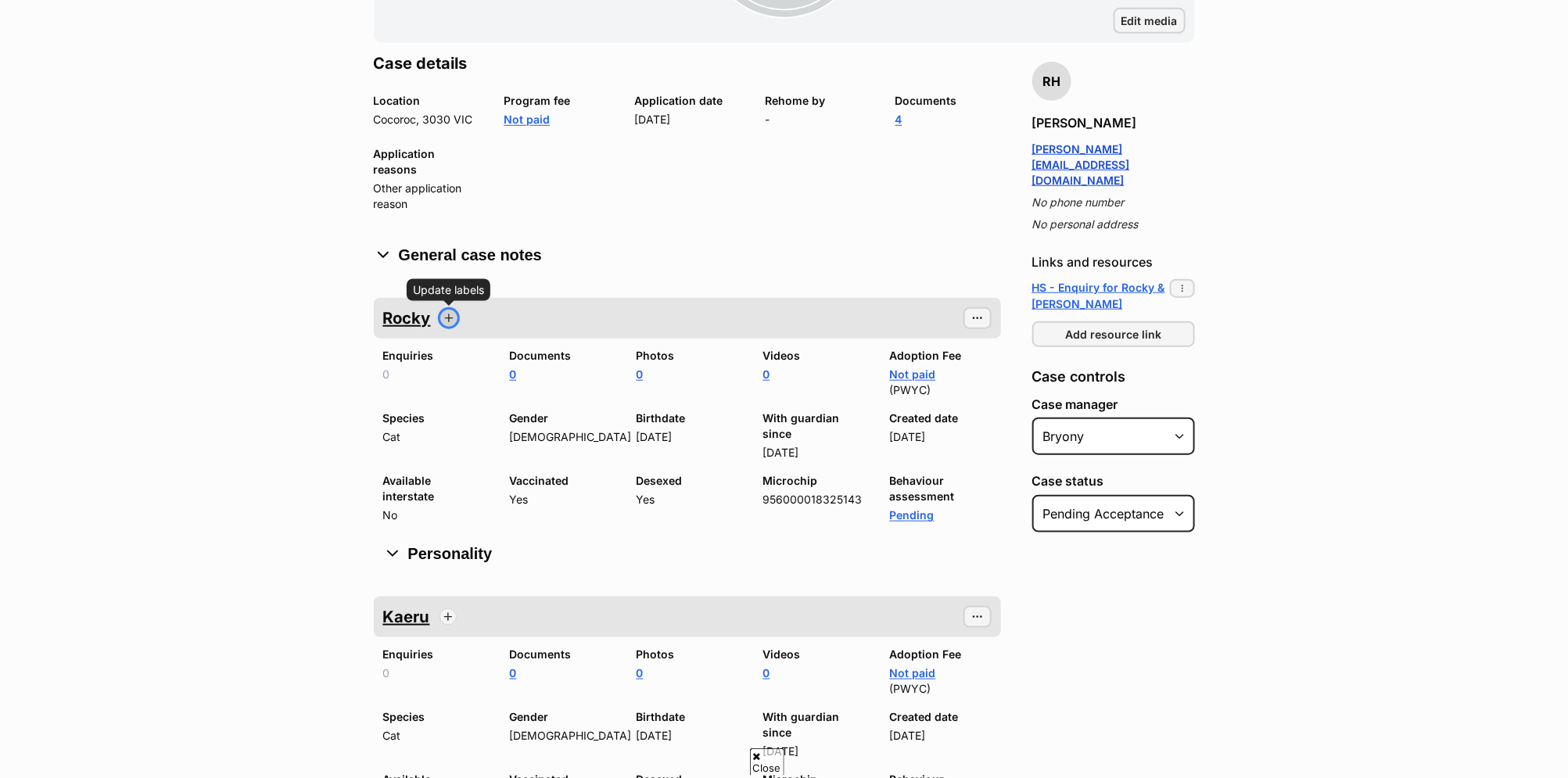
click at [448, 313] on span "button" at bounding box center [448, 318] width 13 height 13
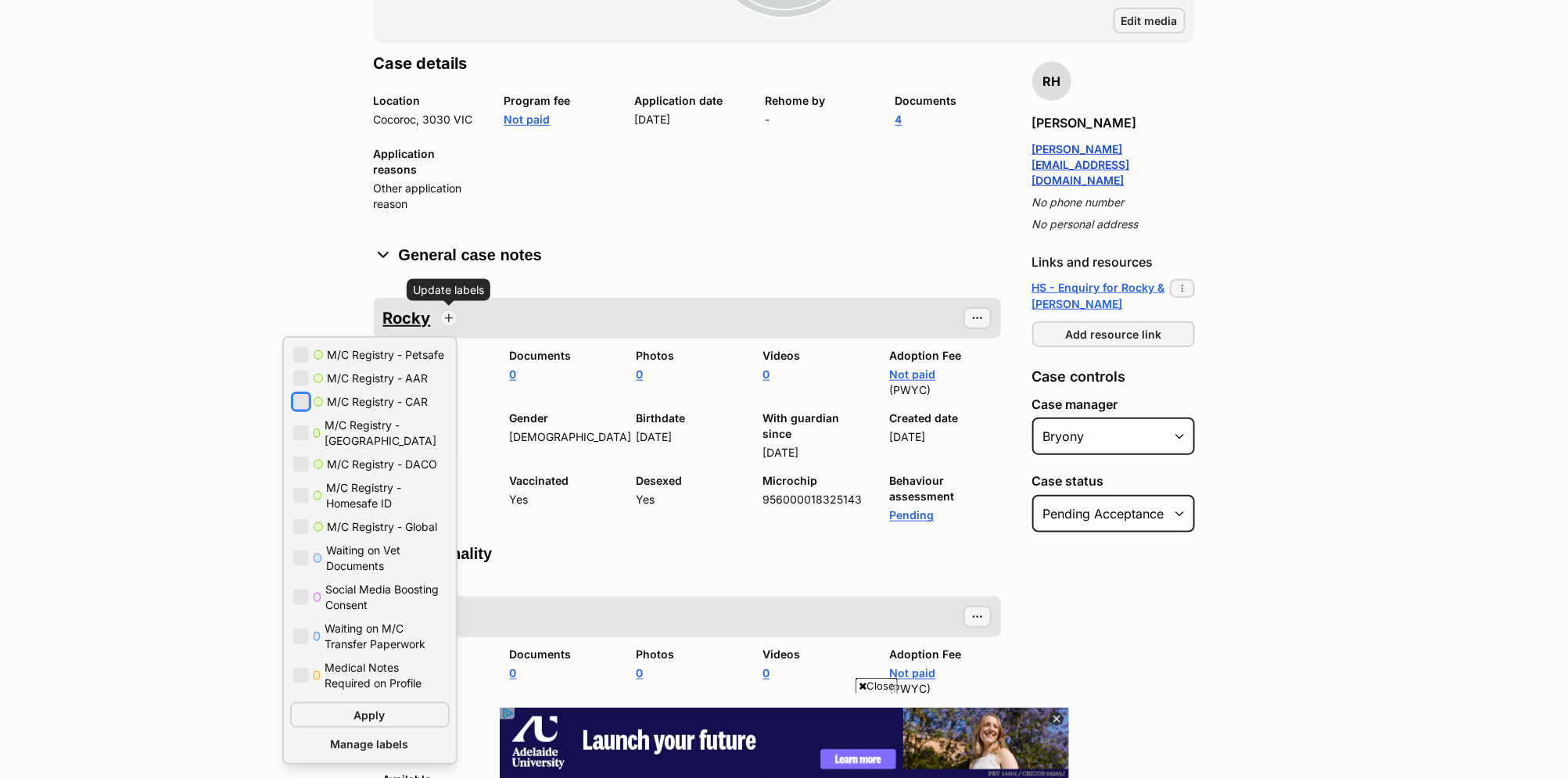
click at [301, 394] on button "button" at bounding box center [302, 402] width 16 height 16
checkbox input "true"
click at [297, 590] on button "button" at bounding box center [302, 598] width 16 height 16
checkbox input "true"
click at [301, 551] on button "button" at bounding box center [302, 559] width 16 height 16
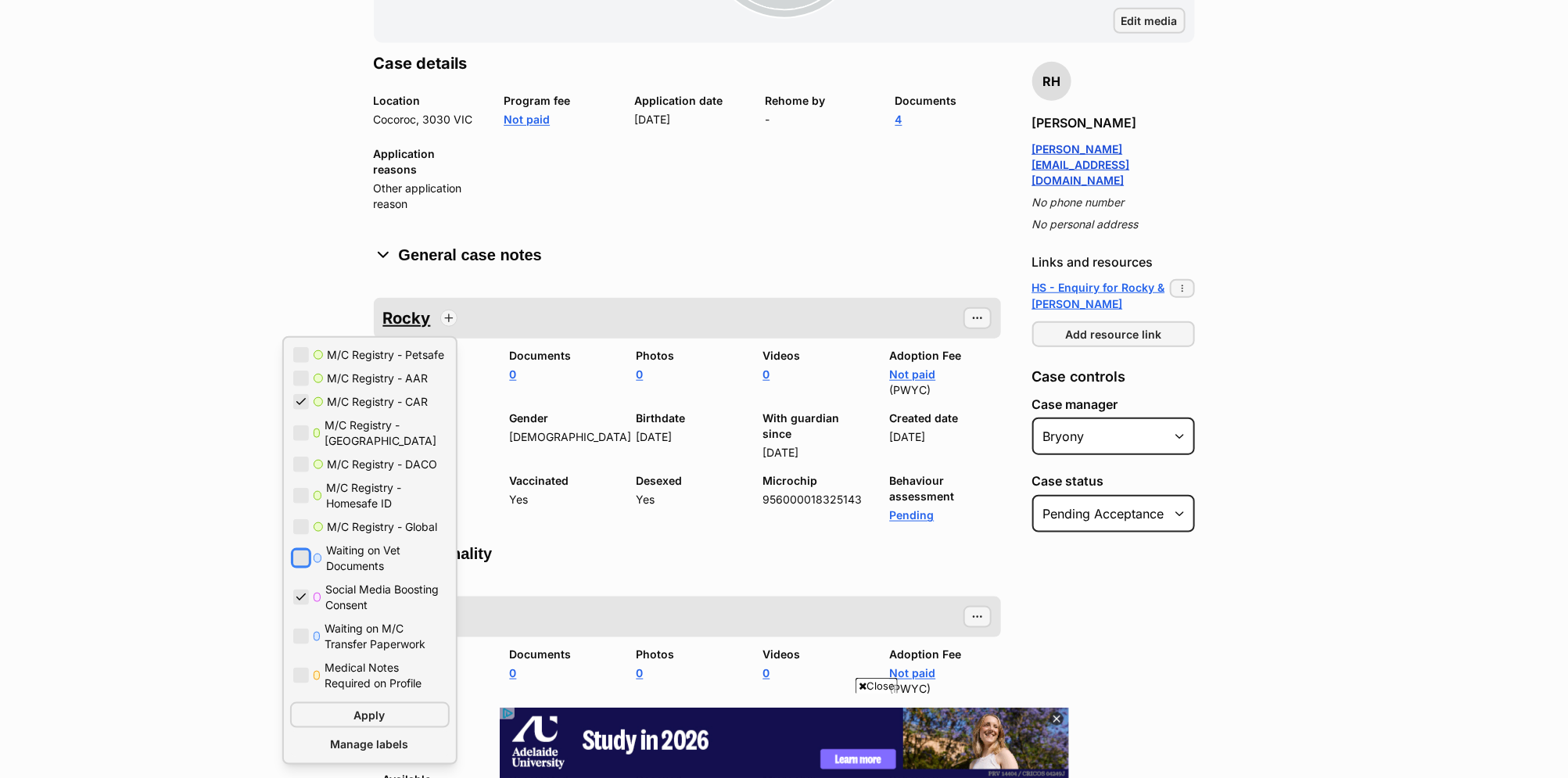
checkbox input "true"
click at [1262, 608] on main "All cases / Rocky & Kaeru Rocky & Kaeru Edit Case Case options Case options Add…" at bounding box center [784, 285] width 1568 height 1283
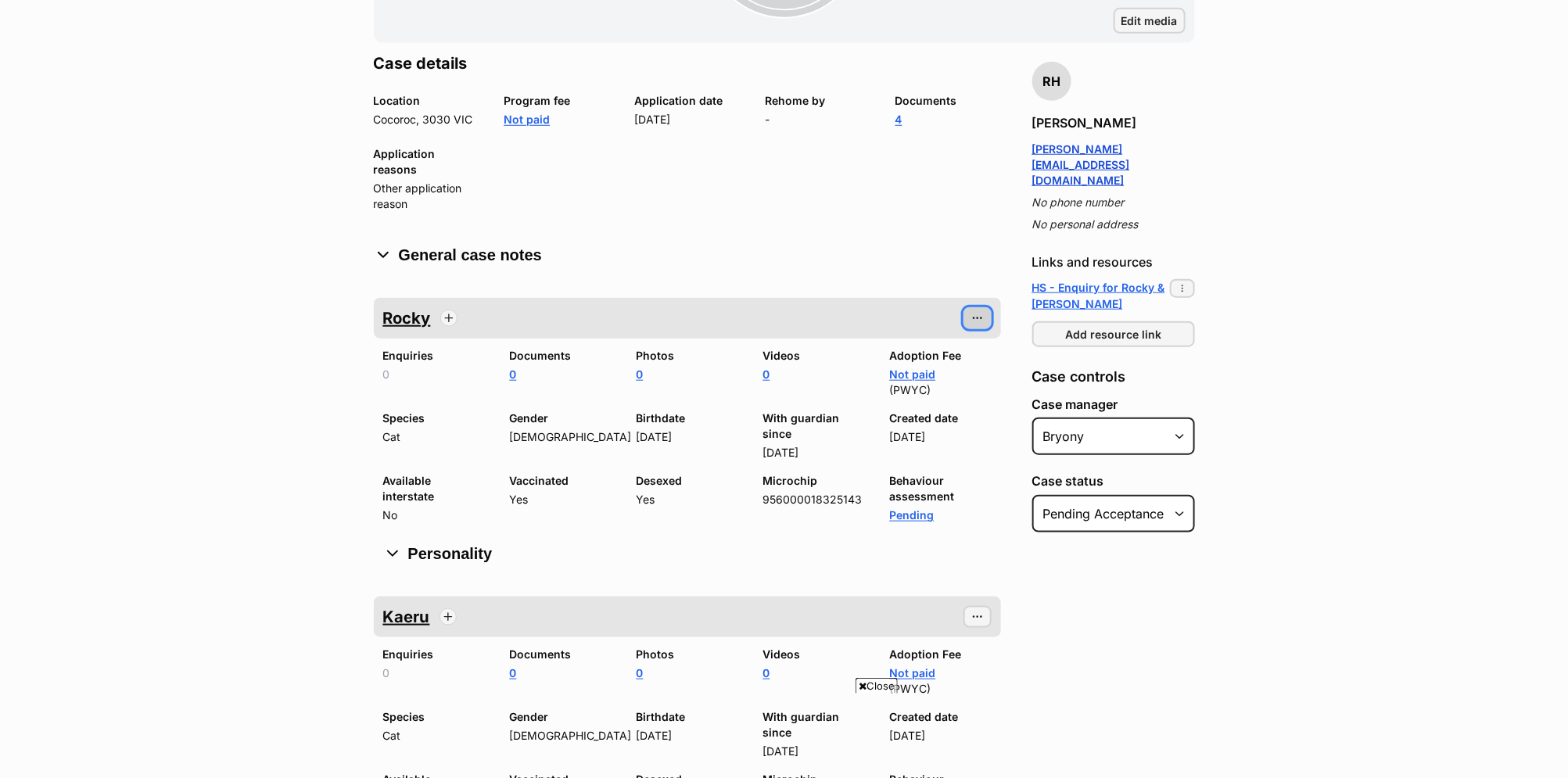
click at [976, 313] on span "button" at bounding box center [977, 318] width 13 height 13
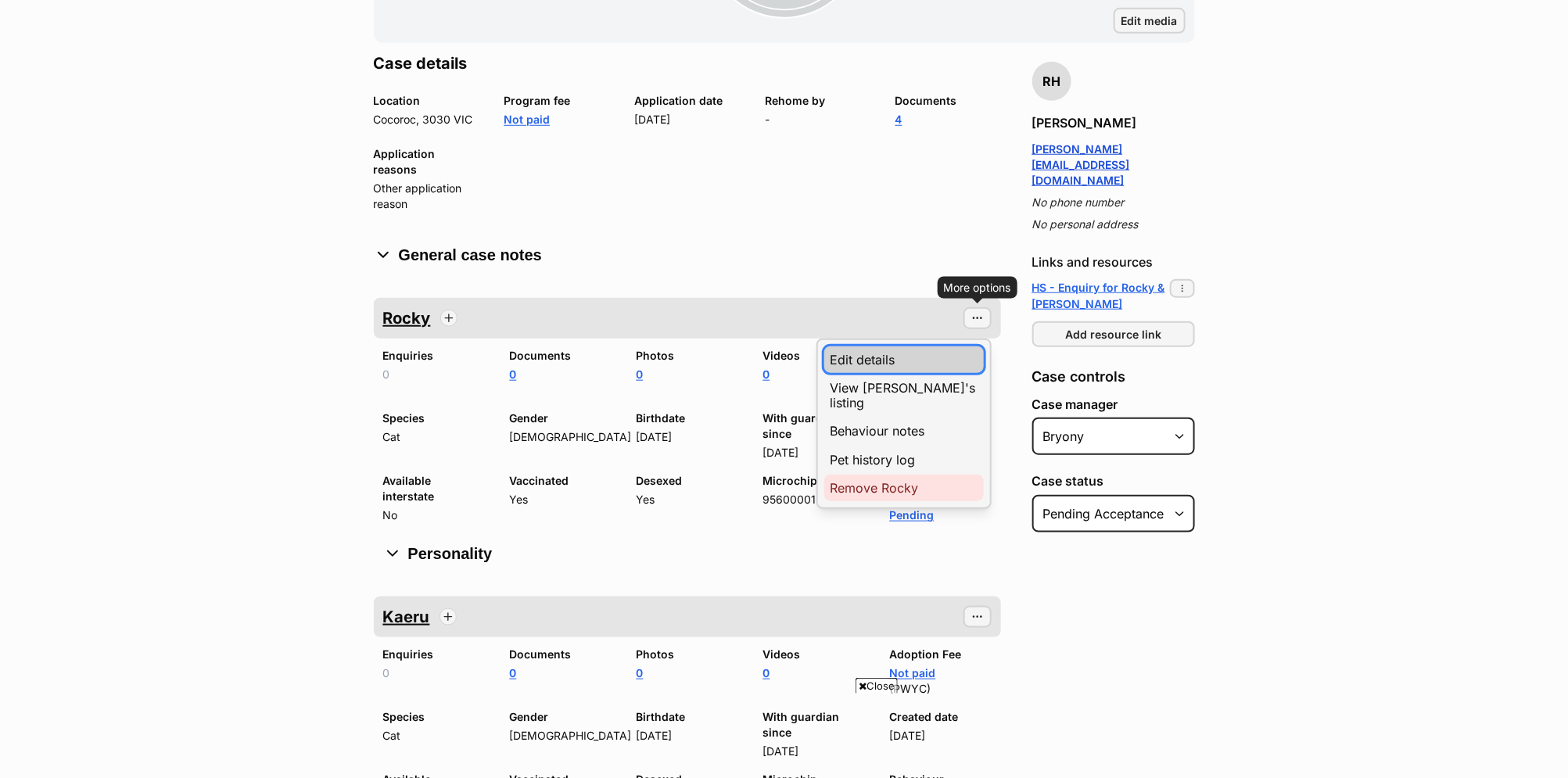
click at [887, 346] on link "Edit details" at bounding box center [904, 359] width 160 height 27
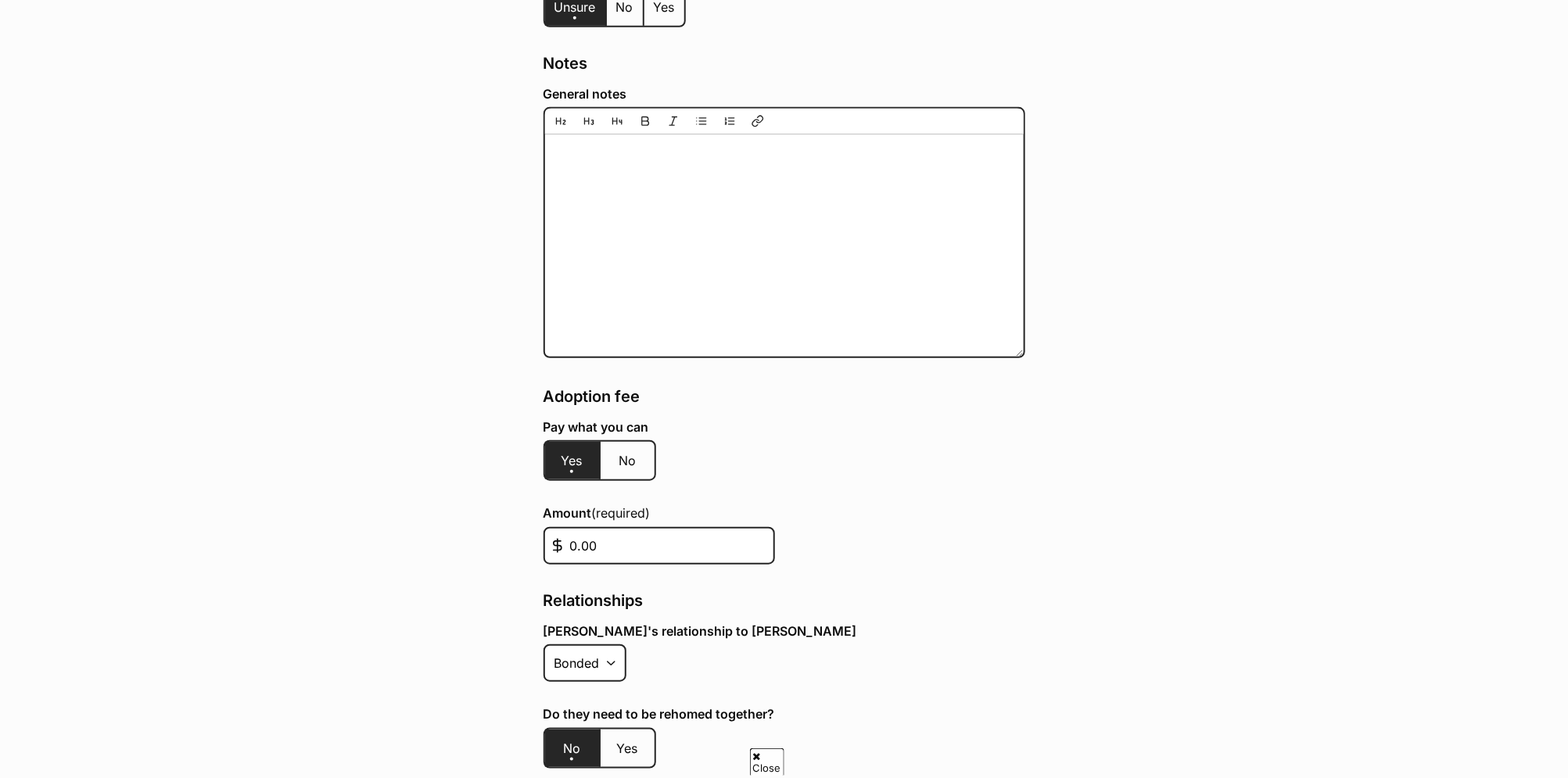
scroll to position [3170, 0]
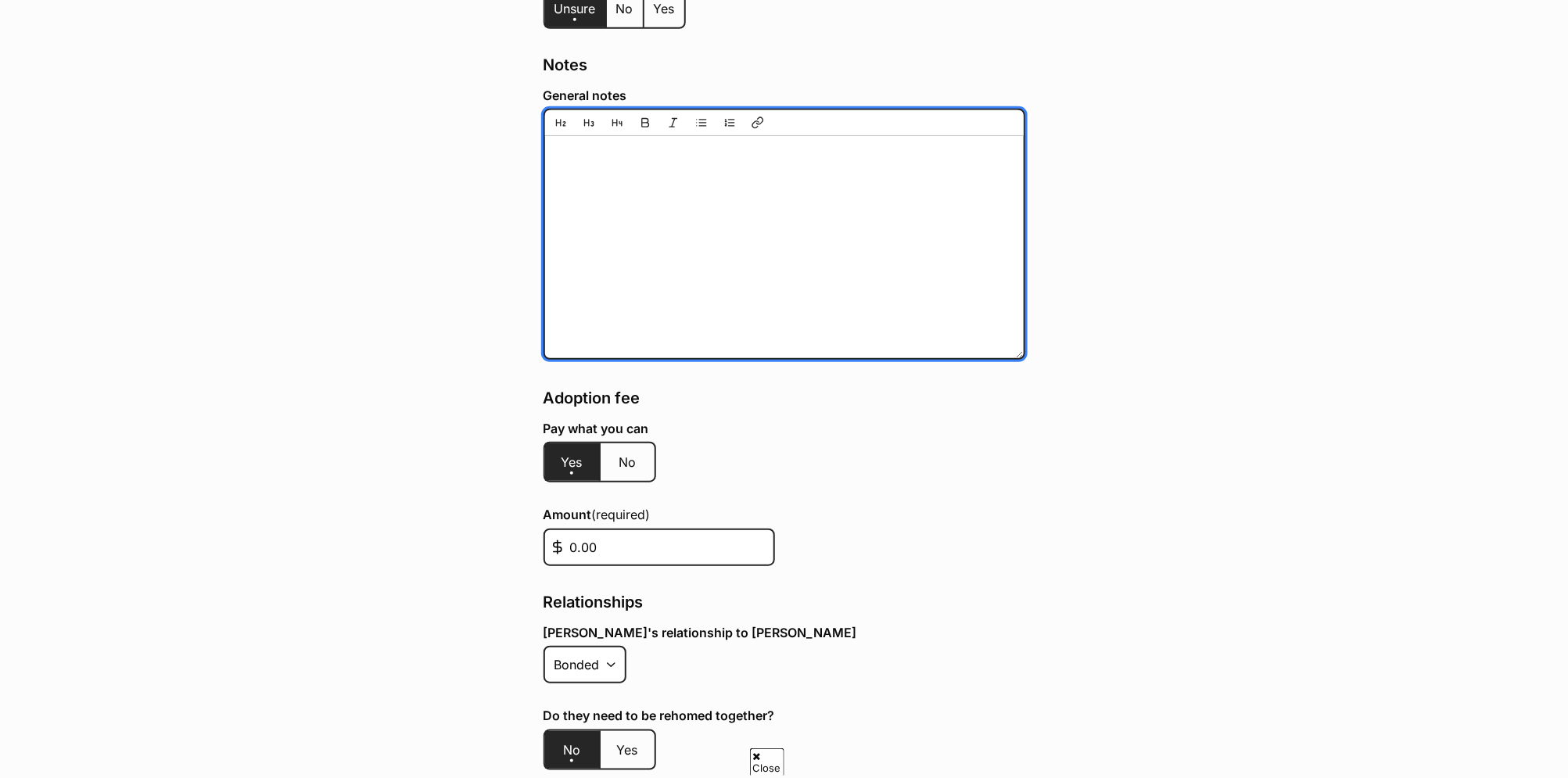
click at [658, 202] on textarea "General notes" at bounding box center [784, 234] width 482 height 250
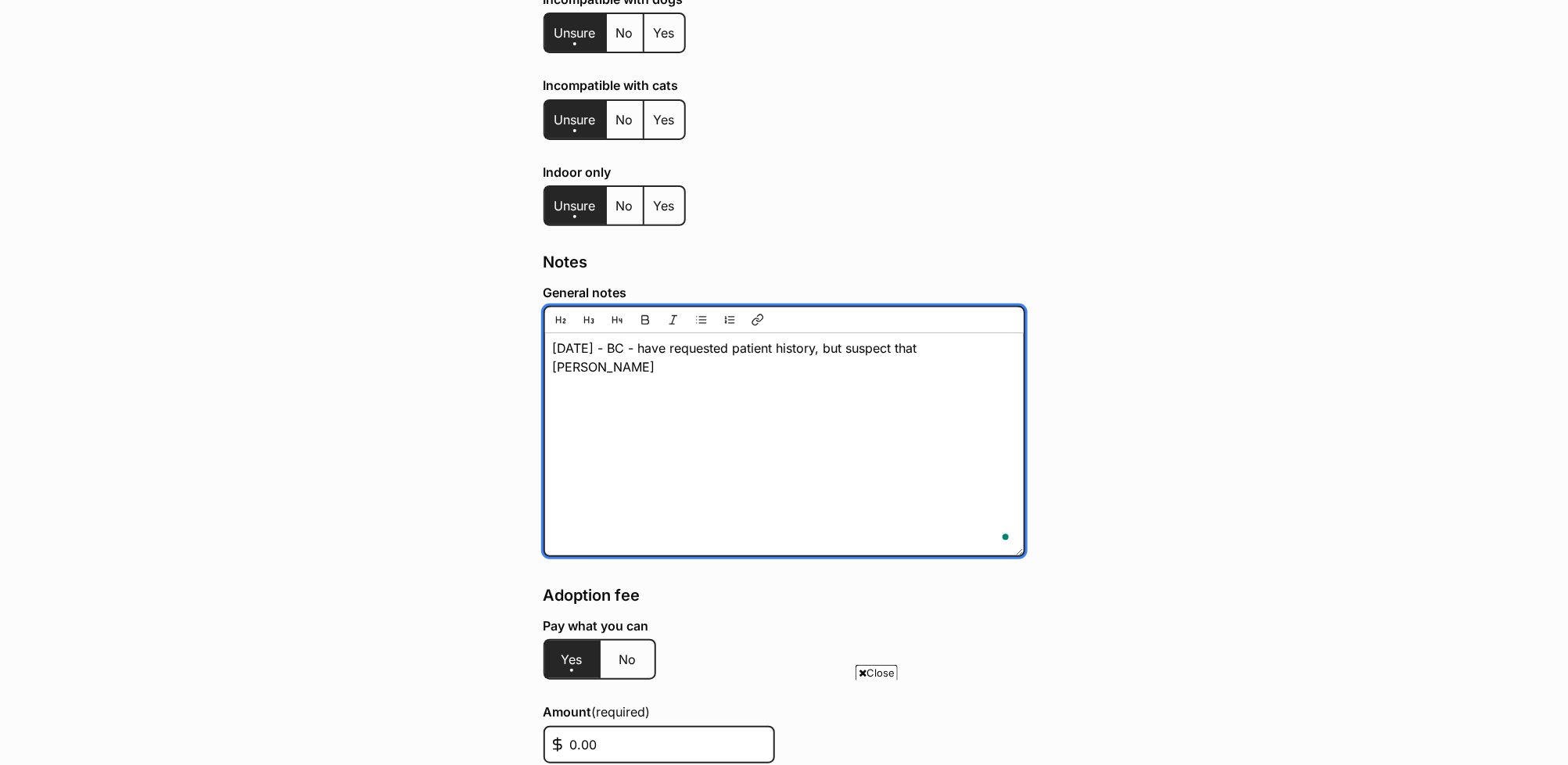
scroll to position [0, 0]
drag, startPoint x: 866, startPoint y: 346, endPoint x: 551, endPoint y: 314, distance: 316.6
click at [550, 313] on textarea "[DATE] - BC - have requested patient history, but suspect that [PERSON_NAME] ha…" at bounding box center [784, 431] width 482 height 250
type textarea "24/9/25 - BC - have requested patient history, but suspect that Rocky has only …"
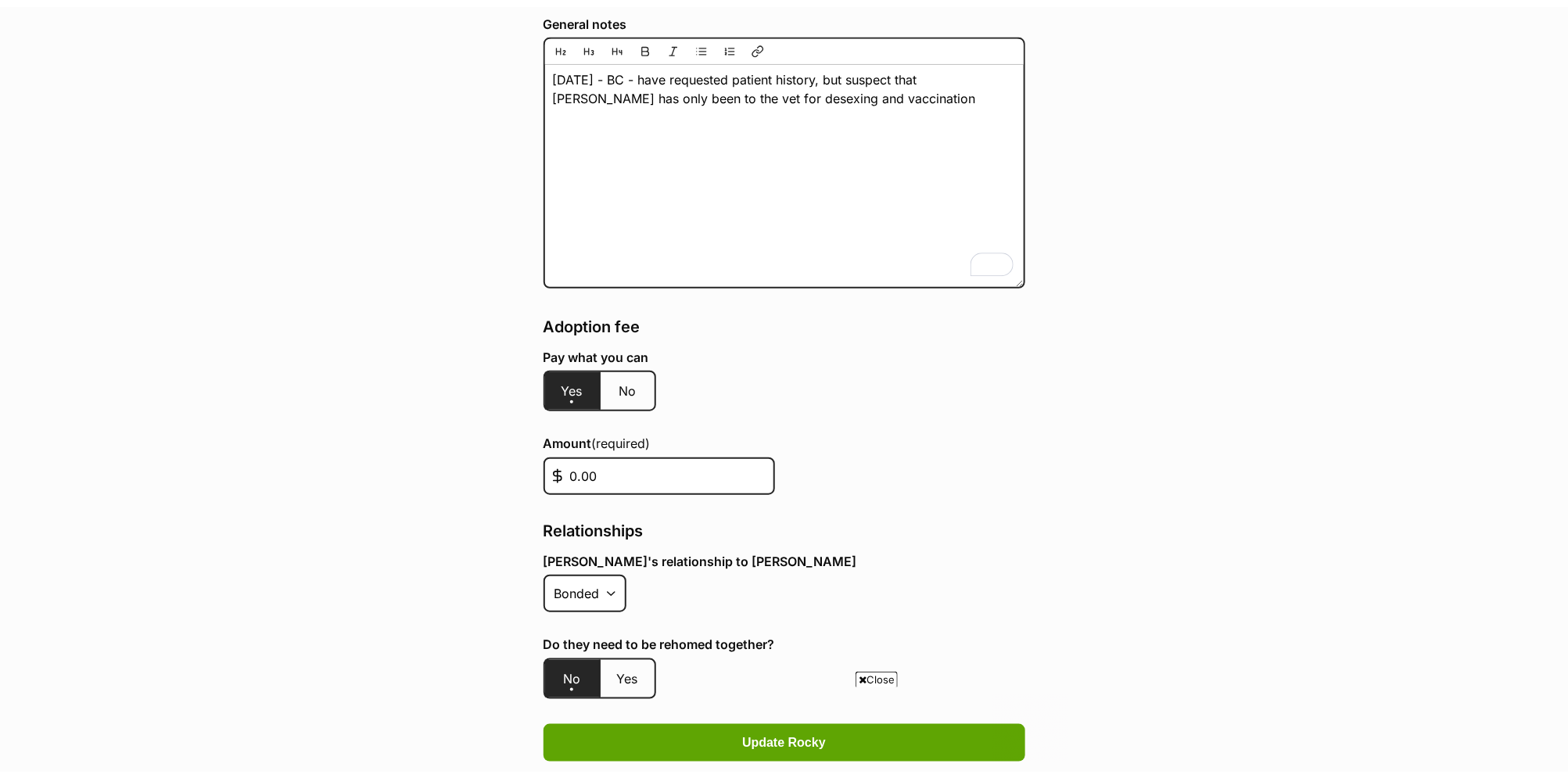
scroll to position [3522, 0]
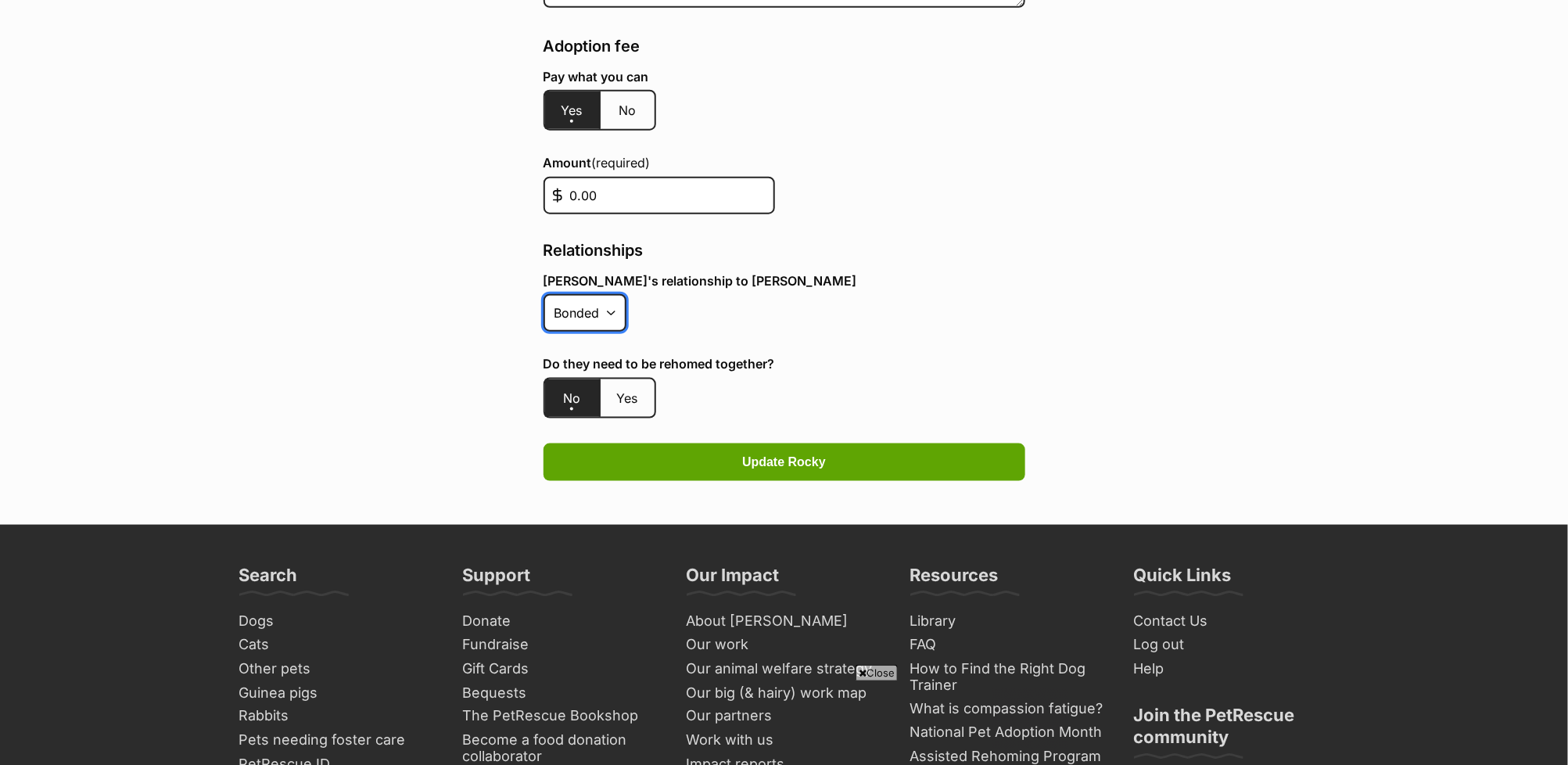
click at [591, 294] on select "Bonded Sibling None" at bounding box center [584, 313] width 83 height 37
select select
click at [543, 294] on select "Bonded Sibling None" at bounding box center [584, 313] width 83 height 37
click at [944, 297] on div "Kaeru's relationship to Rocky Bonded Sibling None" at bounding box center [784, 306] width 482 height 64
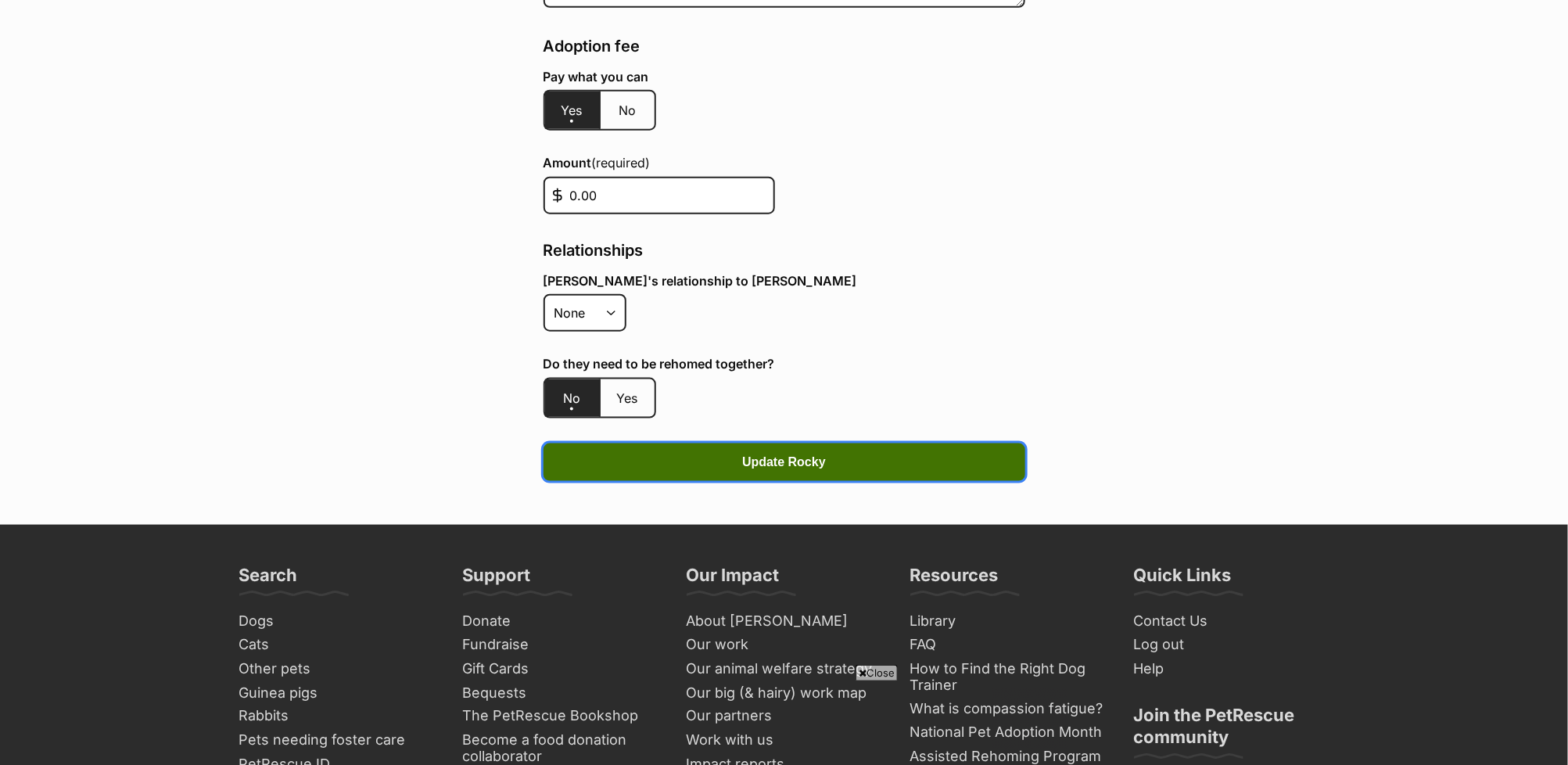
click at [883, 444] on button "Update Rocky" at bounding box center [784, 462] width 482 height 37
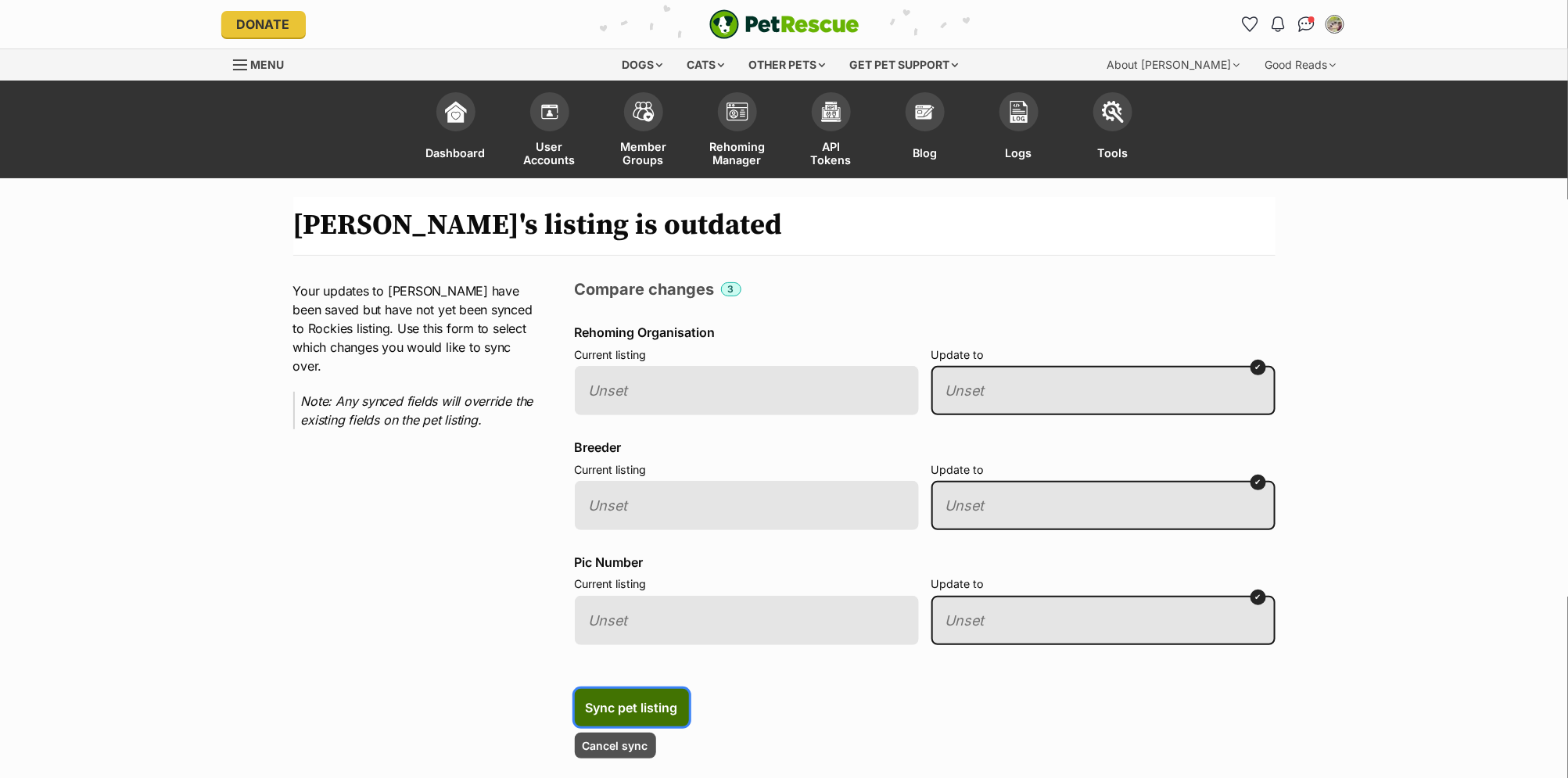
click at [637, 698] on span "Sync pet listing" at bounding box center [632, 707] width 93 height 19
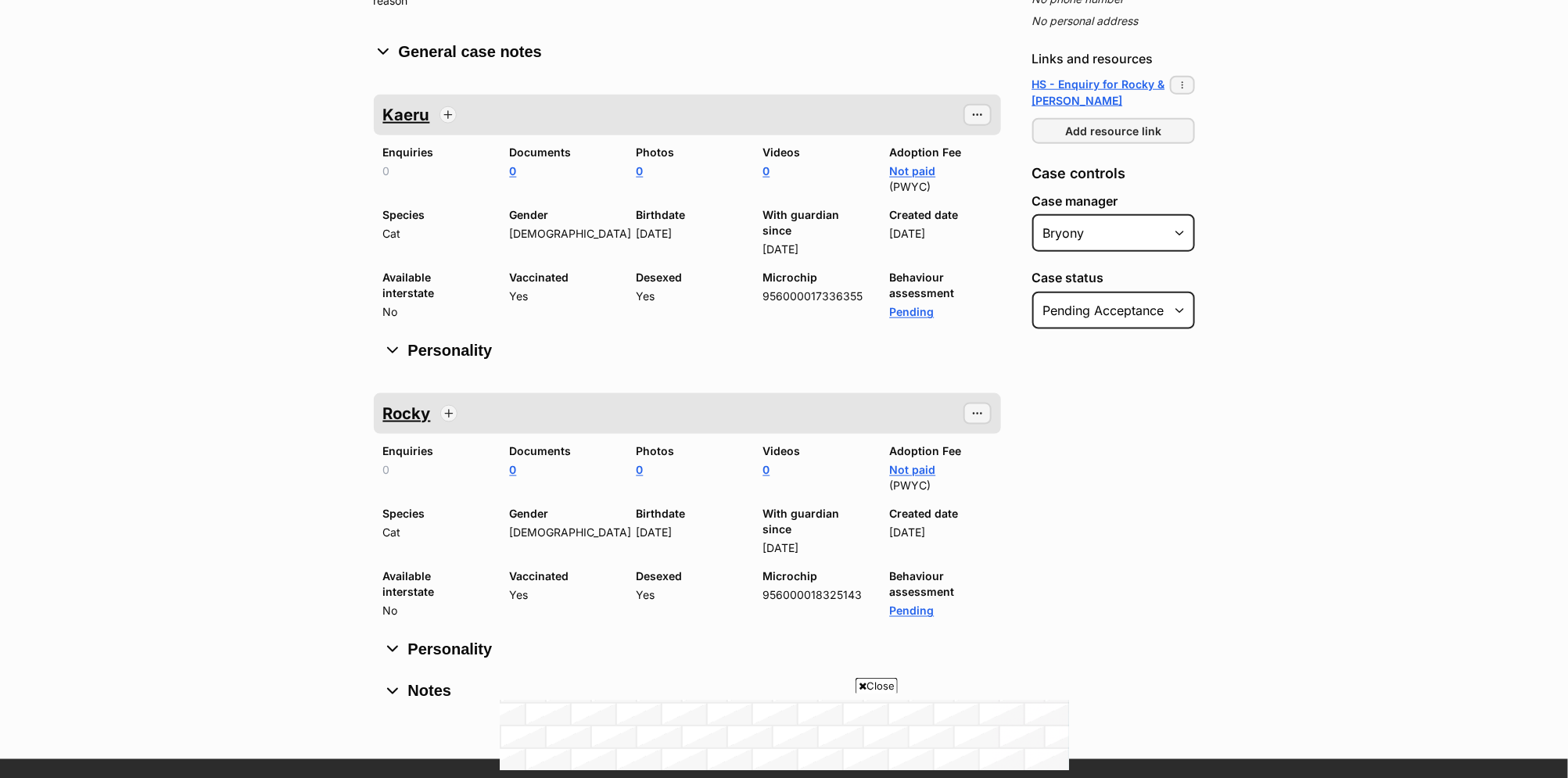
scroll to position [786, 0]
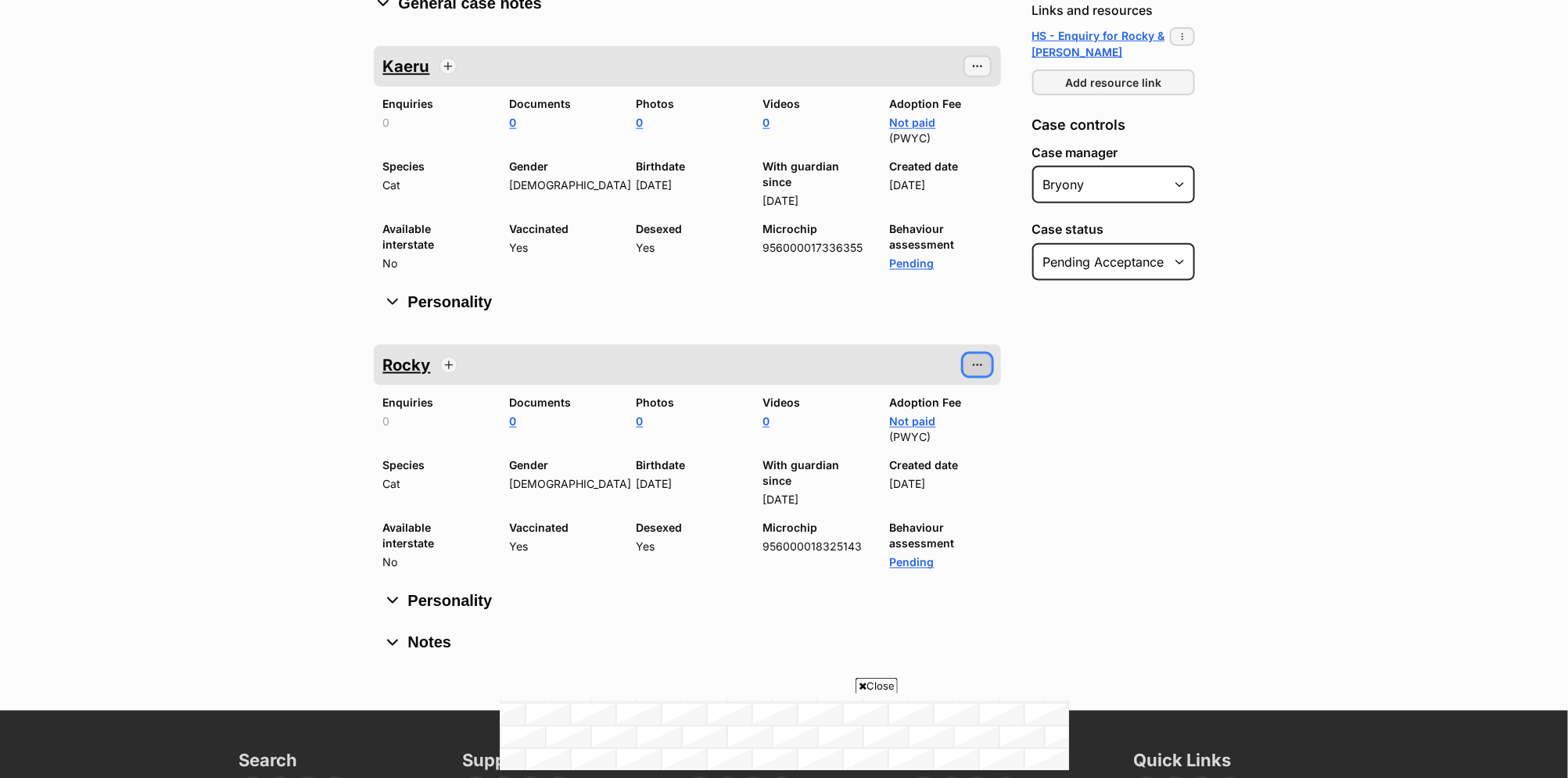
click at [978, 359] on span "button" at bounding box center [977, 365] width 13 height 13
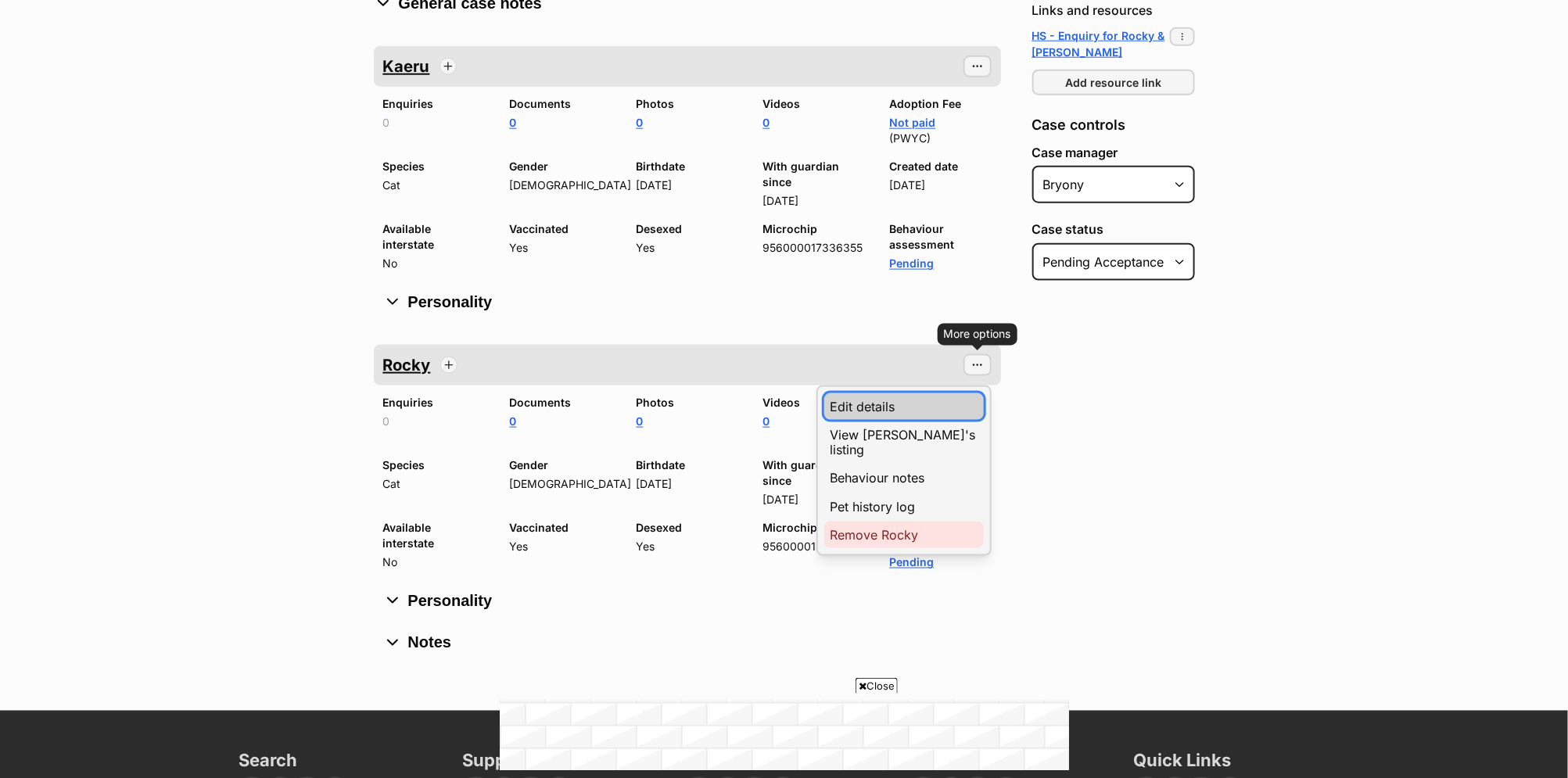
click at [896, 393] on link "Edit details" at bounding box center [904, 406] width 160 height 27
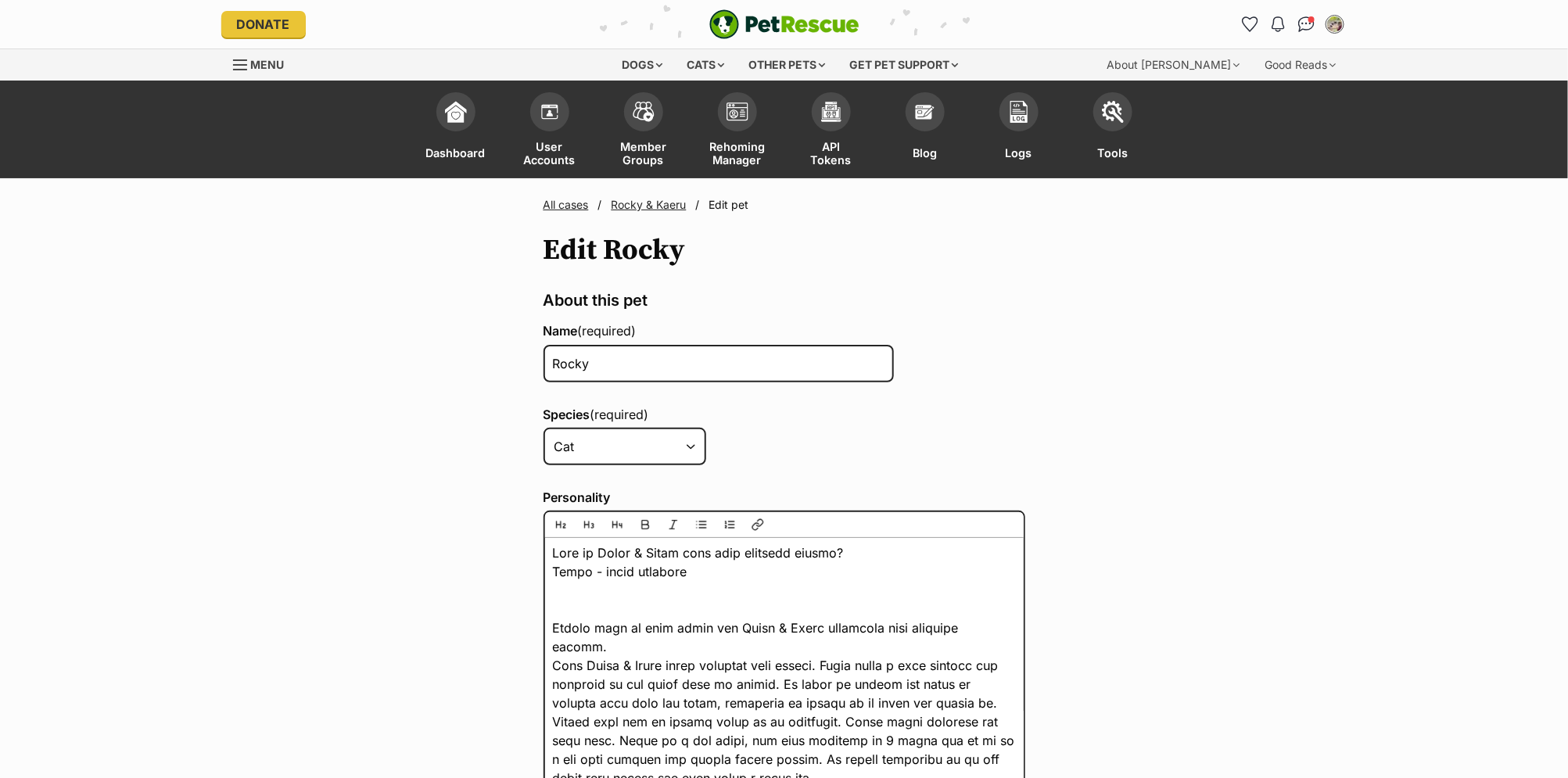
click at [646, 209] on link "Rocky & Kaeru" at bounding box center [648, 204] width 75 height 13
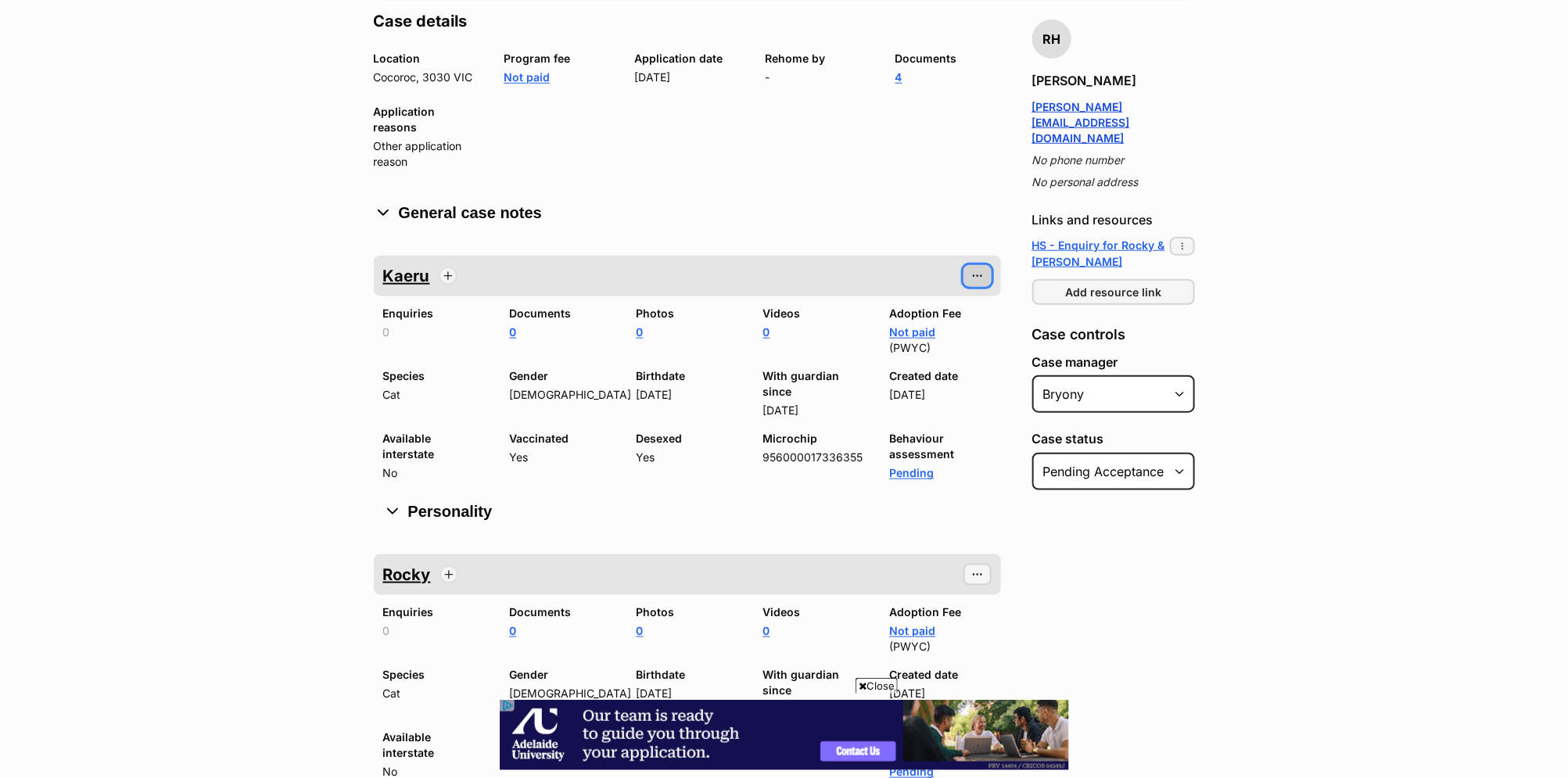
click at [985, 265] on button "More options" at bounding box center [977, 276] width 29 height 22
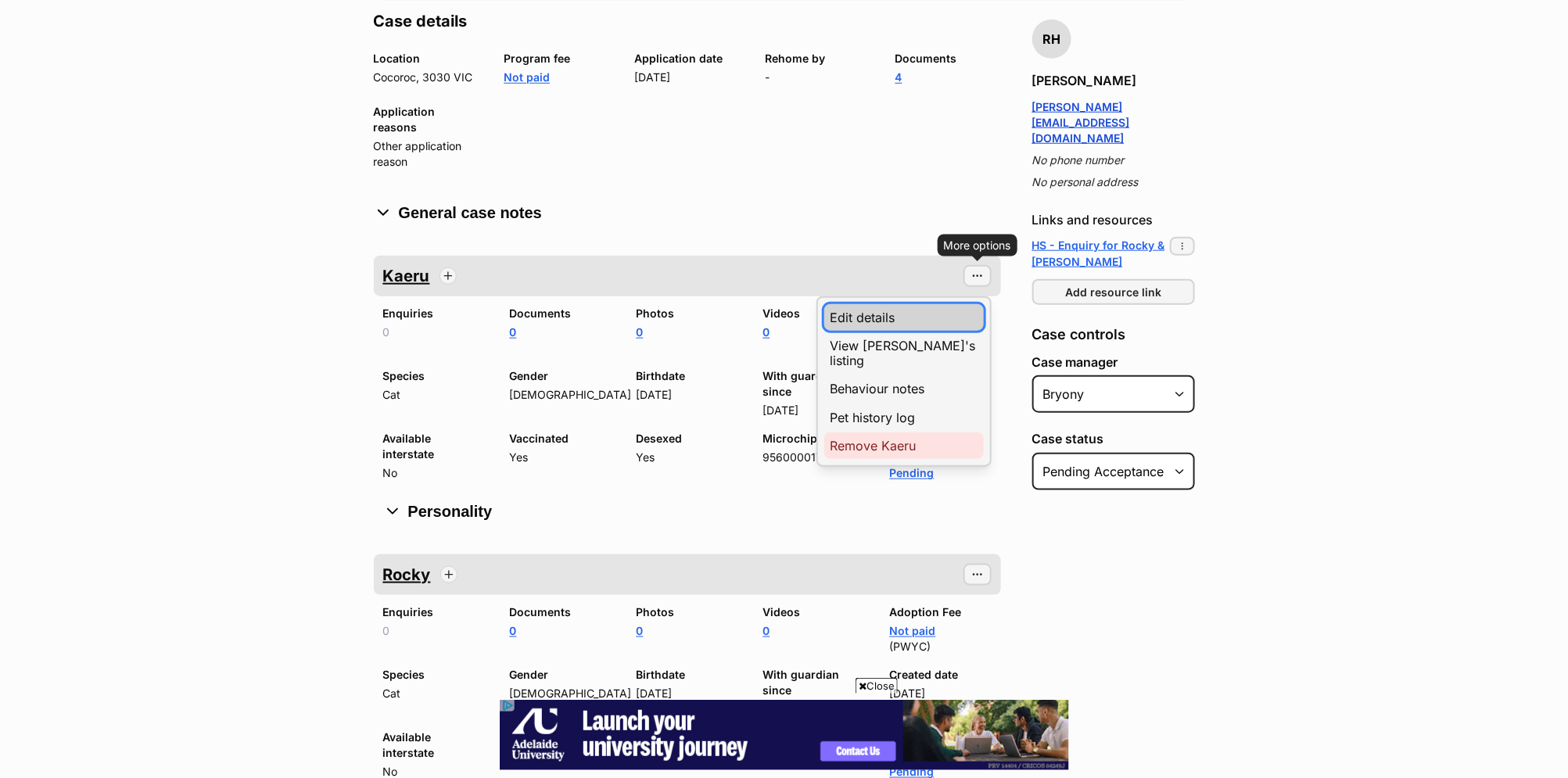
click at [900, 305] on link "Edit details" at bounding box center [904, 318] width 160 height 27
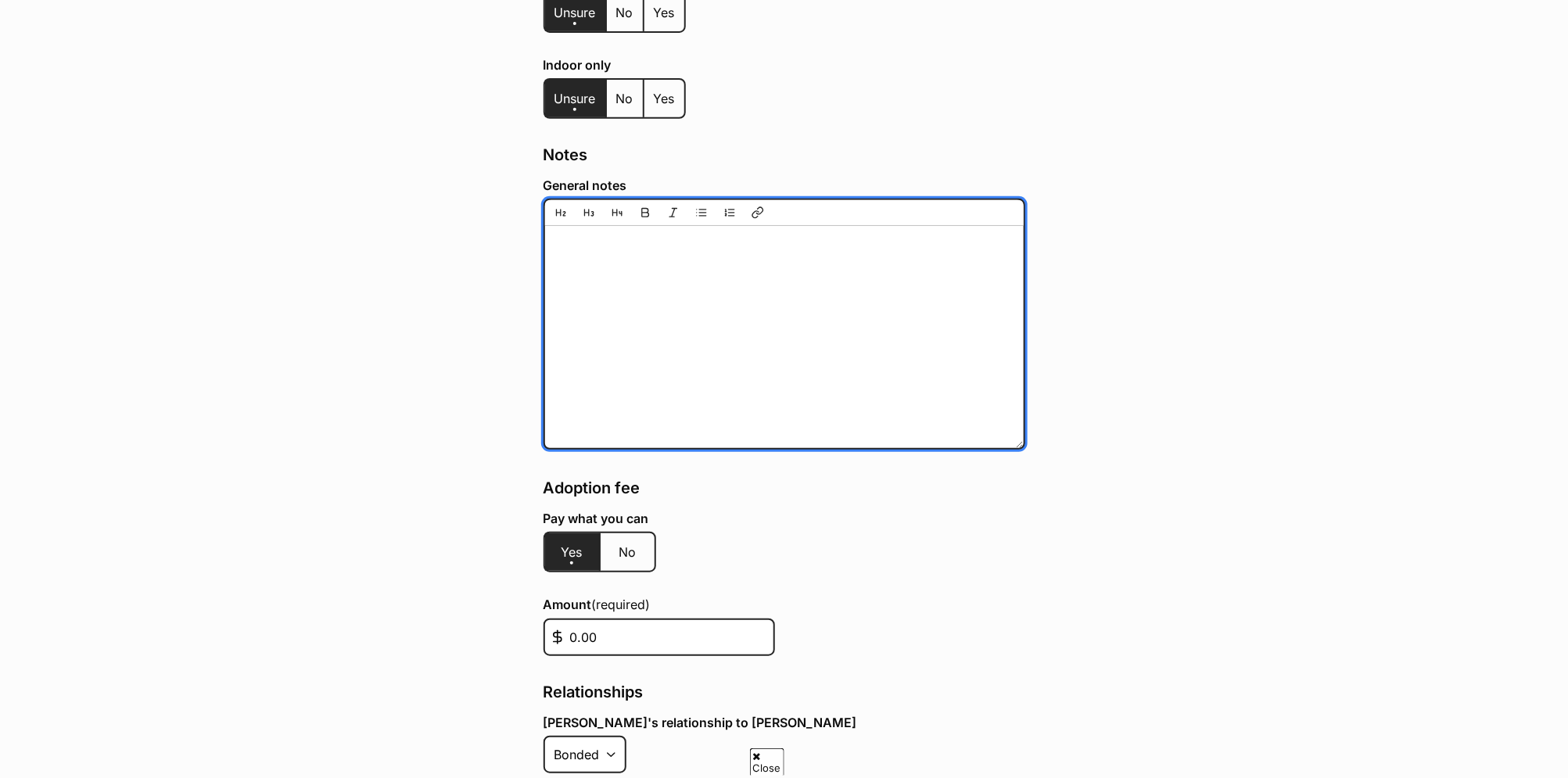
click at [659, 283] on textarea "General notes" at bounding box center [784, 324] width 482 height 250
paste textarea "[DATE] - BC - have requested patient history, but suspect that [PERSON_NAME] ha…"
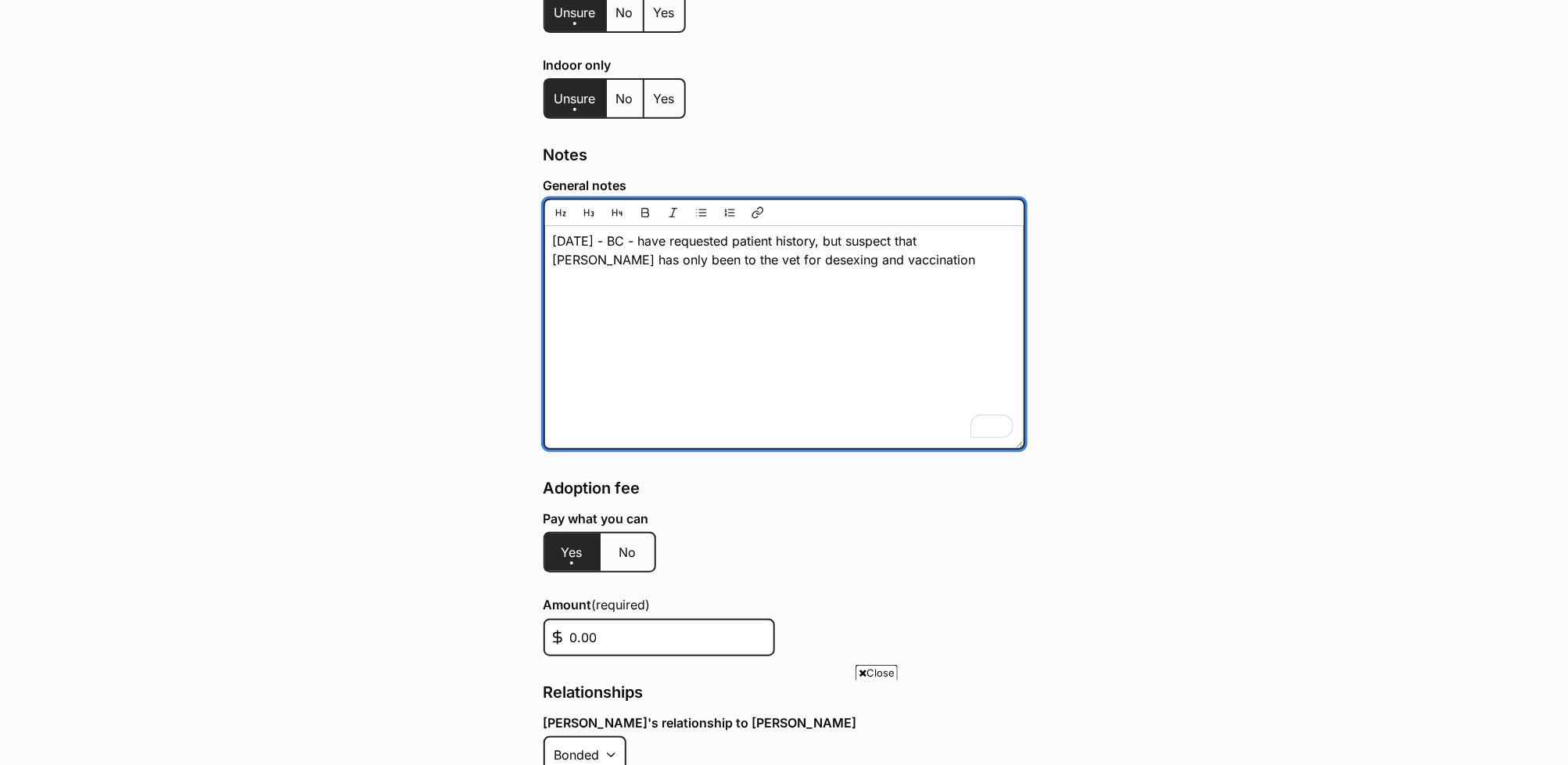
drag, startPoint x: 928, startPoint y: 206, endPoint x: 967, endPoint y: 201, distance: 39.3
click at [967, 201] on textarea "[DATE] - BC - have requested patient history, but suspect that [PERSON_NAME] ha…" at bounding box center [784, 324] width 482 height 250
click at [959, 204] on textarea "[DATE] - BC - have requested patient history, but suspect that [PERSON_NAME] ha…" at bounding box center [784, 324] width 482 height 250
drag, startPoint x: 963, startPoint y: 206, endPoint x: 929, endPoint y: 206, distance: 34.0
click at [929, 206] on textarea "[DATE] - BC - have requested patient history, but suspect that [PERSON_NAME] ha…" at bounding box center [784, 324] width 482 height 250
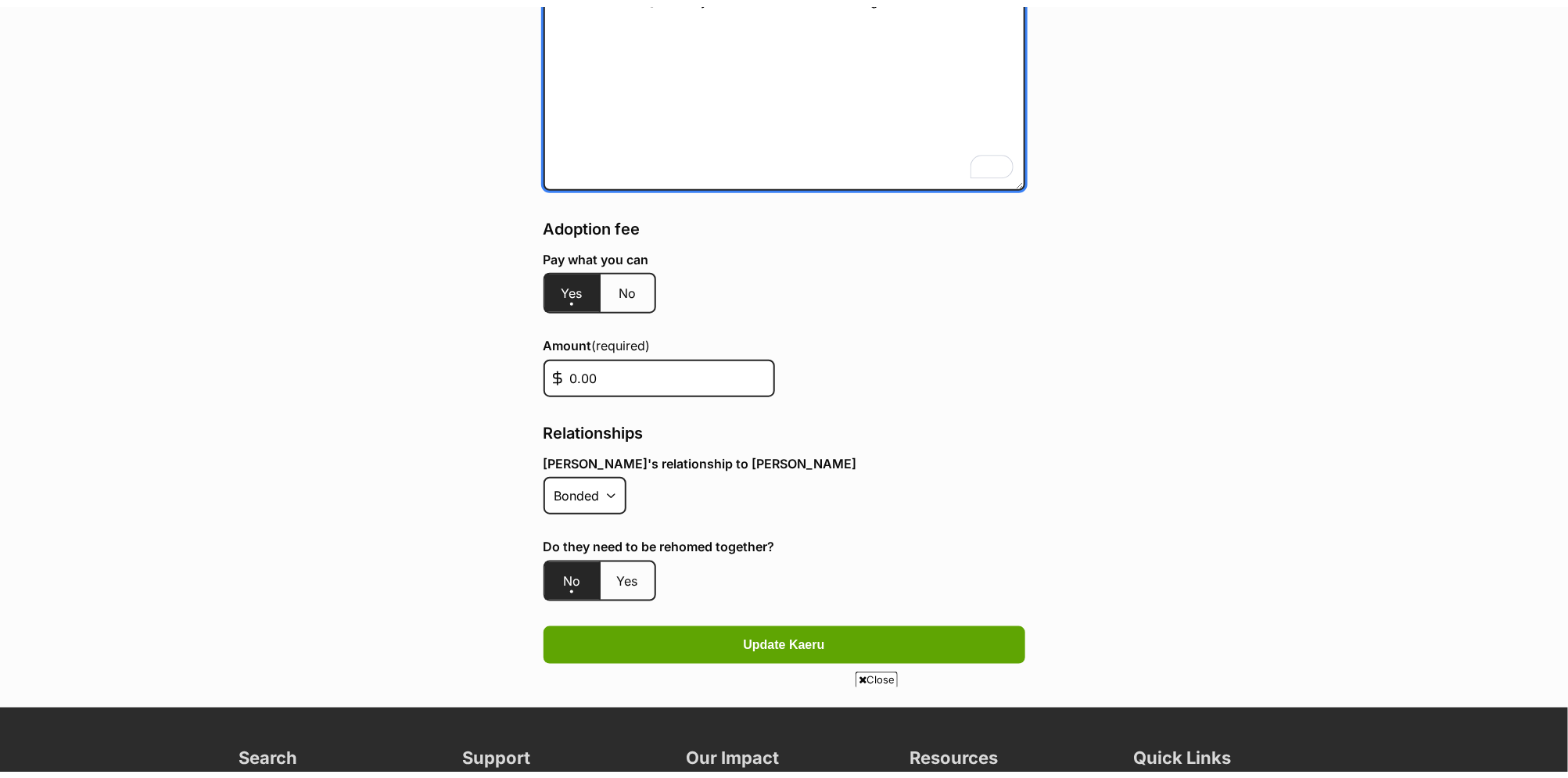
scroll to position [3629, 0]
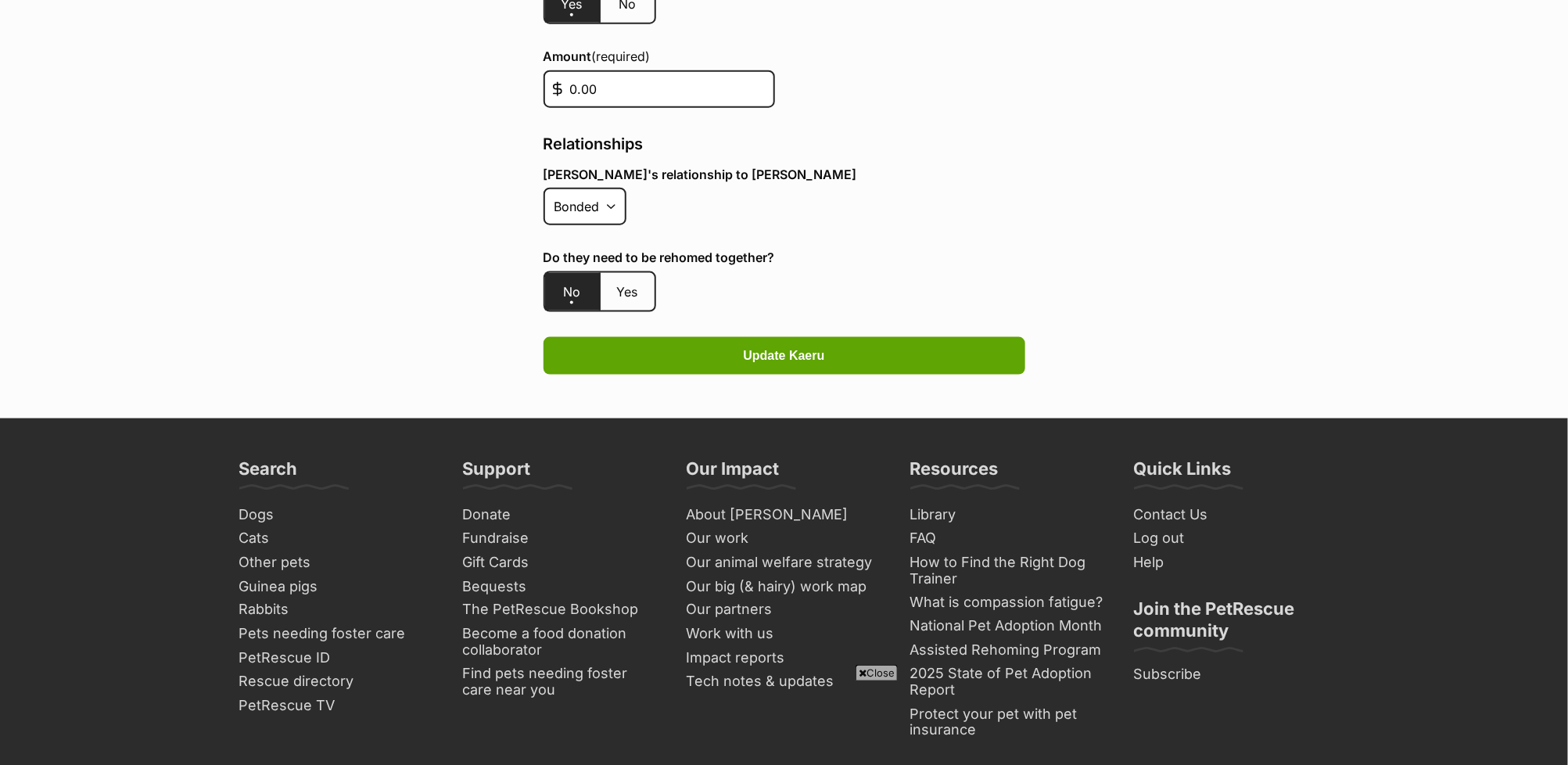
type textarea "[DATE] - BC - have requested patient history, but suspect that [PERSON_NAME] ha…"
click at [585, 187] on select "Bonded Sibling None" at bounding box center [584, 206] width 83 height 37
select select
click at [543, 187] on select "Bonded Sibling None" at bounding box center [584, 206] width 83 height 37
click at [806, 210] on div "[PERSON_NAME]'s relationship to [PERSON_NAME] Bonded Sibling None Do they need …" at bounding box center [784, 243] width 482 height 151
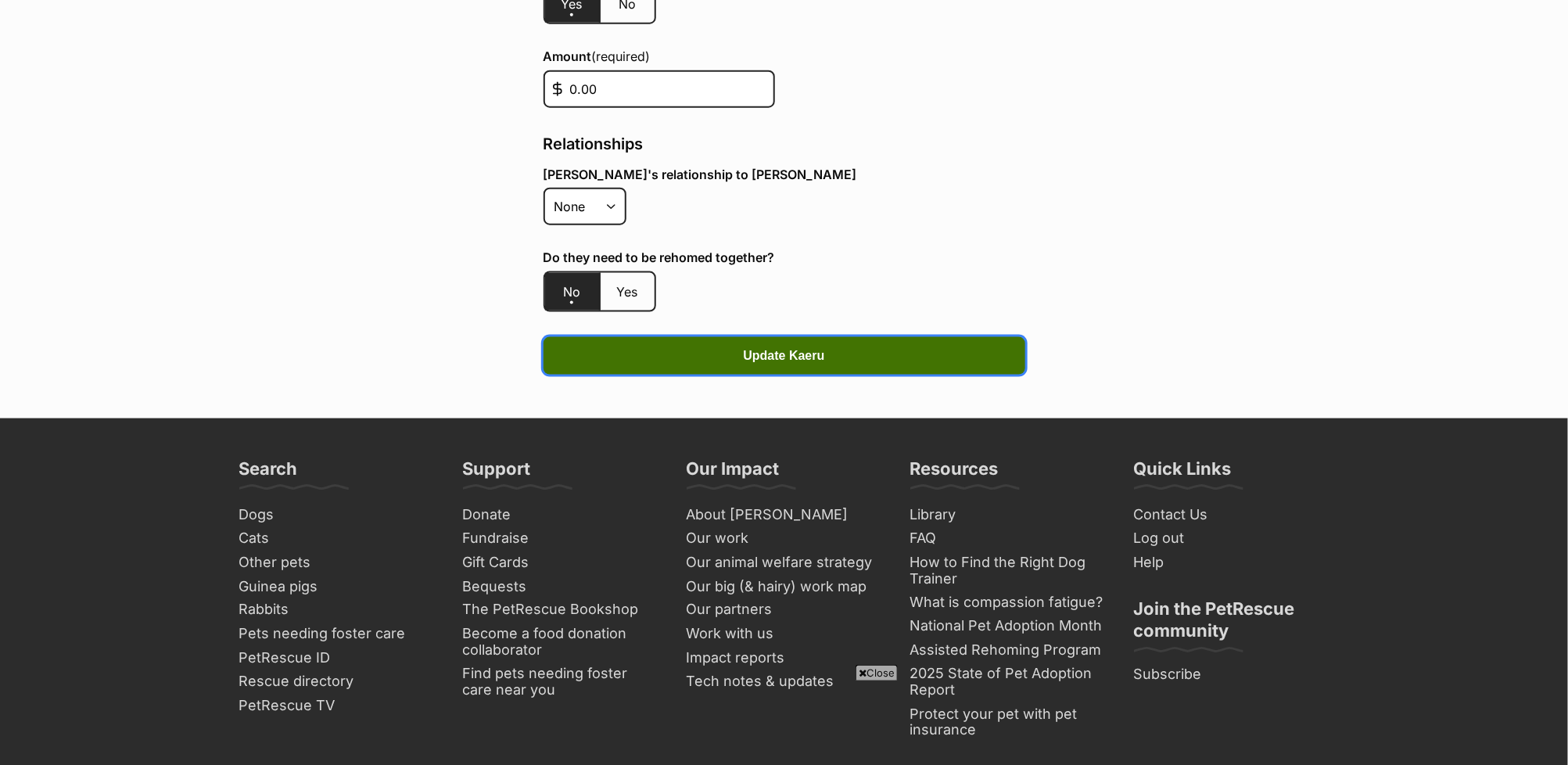
click at [812, 346] on span "Update Kaeru" at bounding box center [784, 355] width 82 height 19
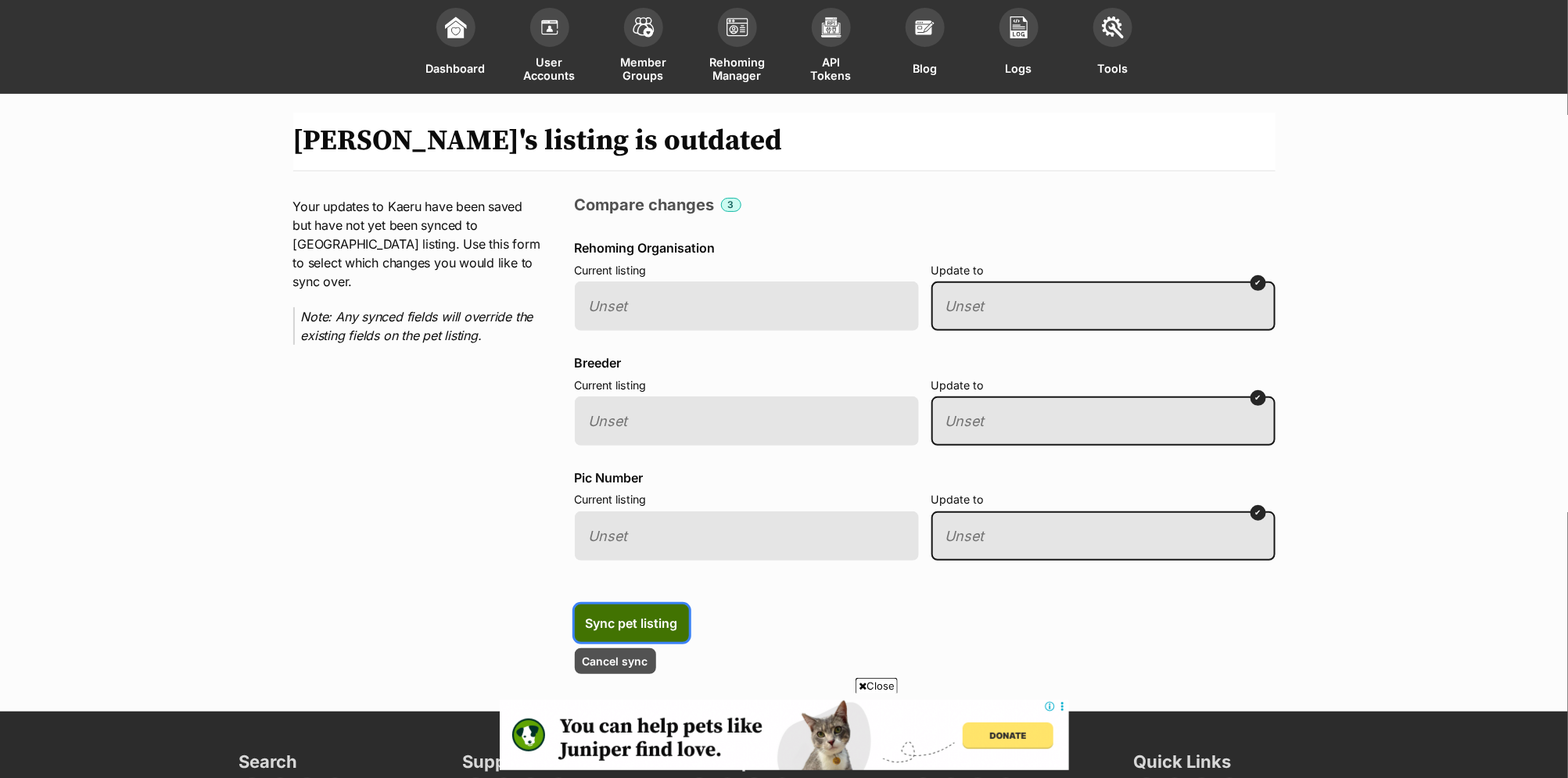
drag, startPoint x: 646, startPoint y: 614, endPoint x: 656, endPoint y: 605, distance: 13.5
click at [646, 614] on span "Sync pet listing" at bounding box center [632, 623] width 93 height 19
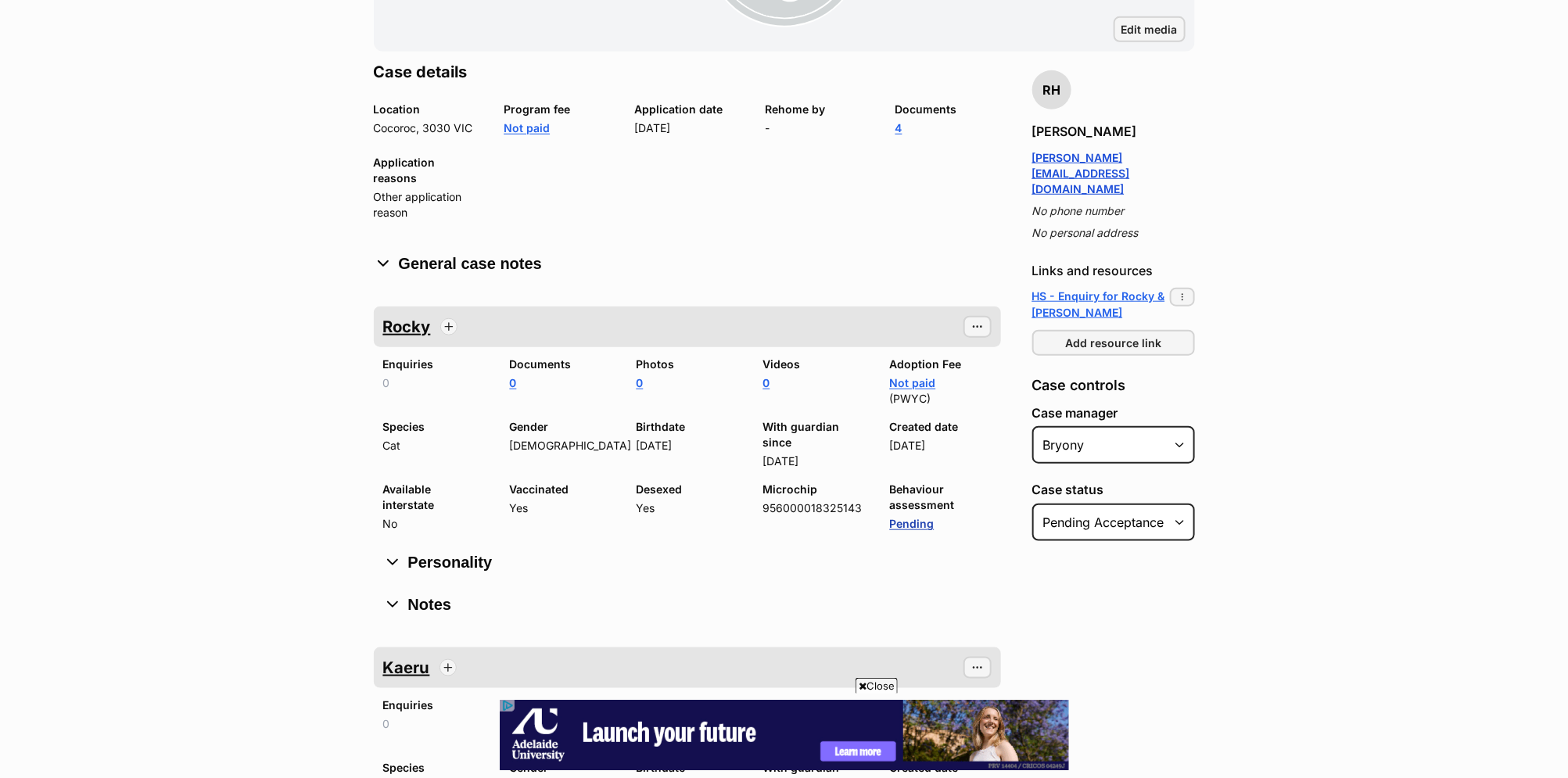
click at [918, 517] on link "Pending" at bounding box center [912, 523] width 44 height 13
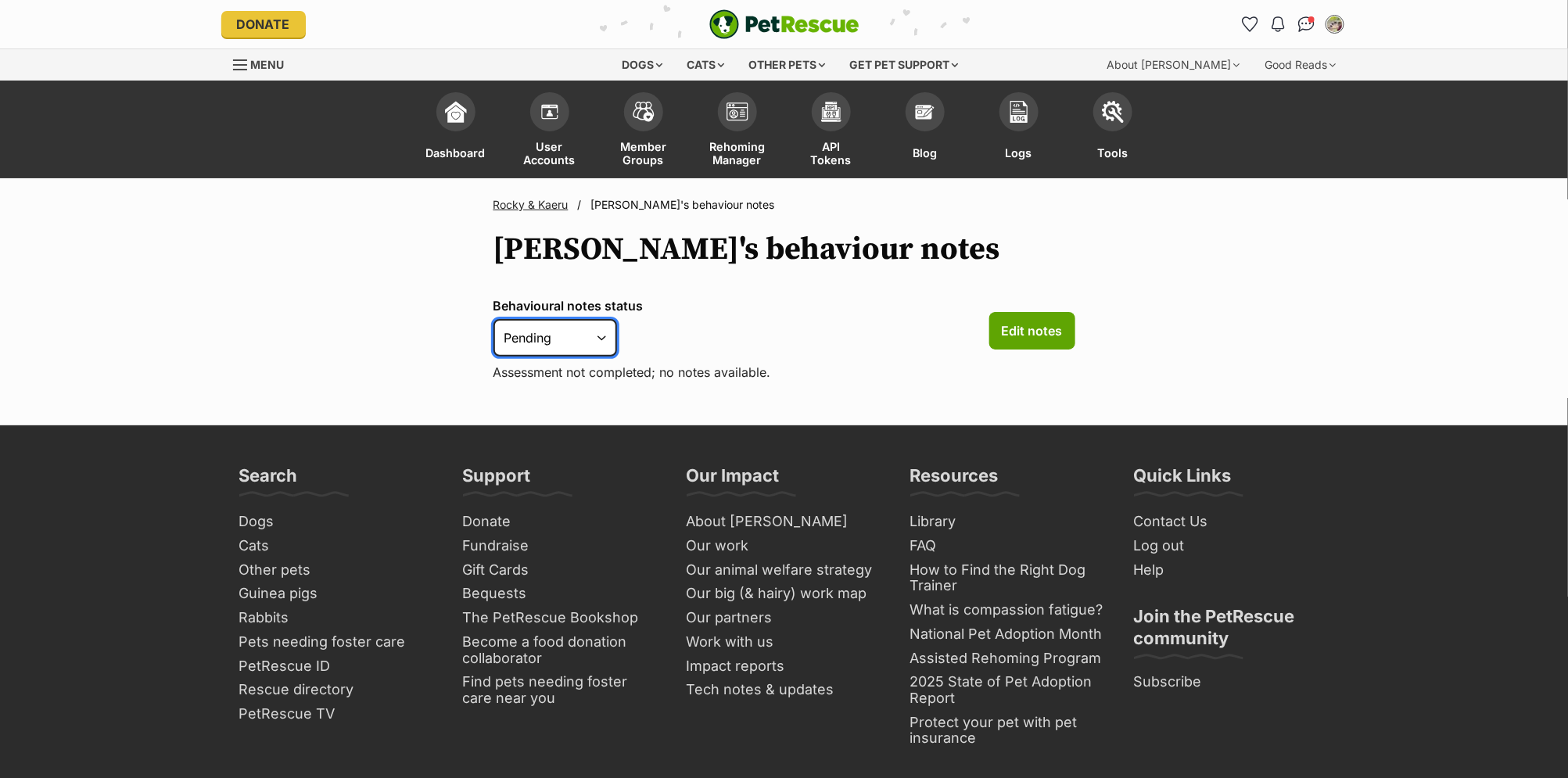
click at [590, 339] on select "Pending Scheduled Completed Not applicable" at bounding box center [555, 338] width 123 height 37
select select "not_applicable"
click at [494, 319] on select "Pending Scheduled Completed Not applicable" at bounding box center [555, 338] width 123 height 37
click at [543, 210] on link "Rocky & Kaeru" at bounding box center [531, 204] width 75 height 13
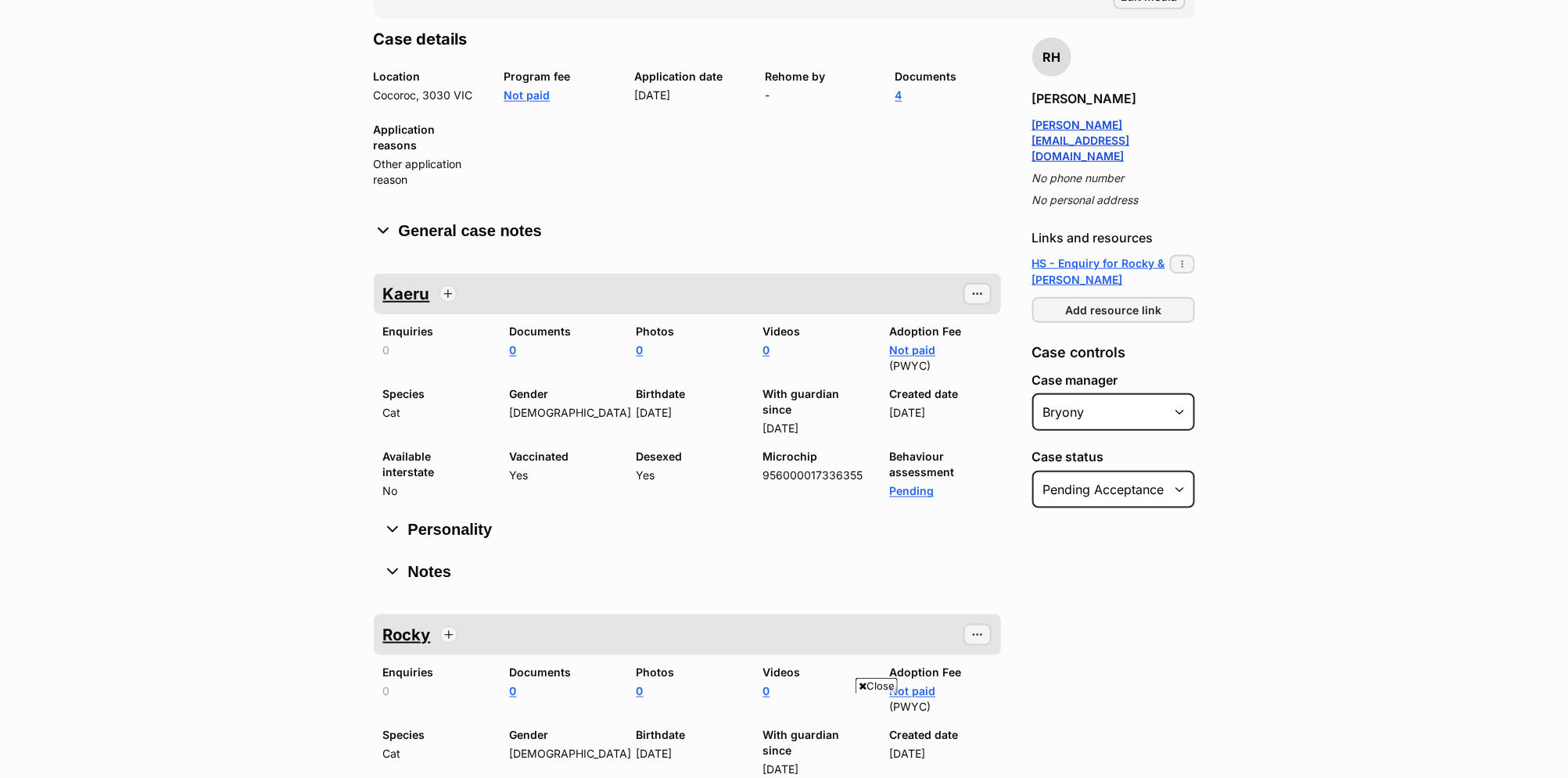
scroll to position [839, 0]
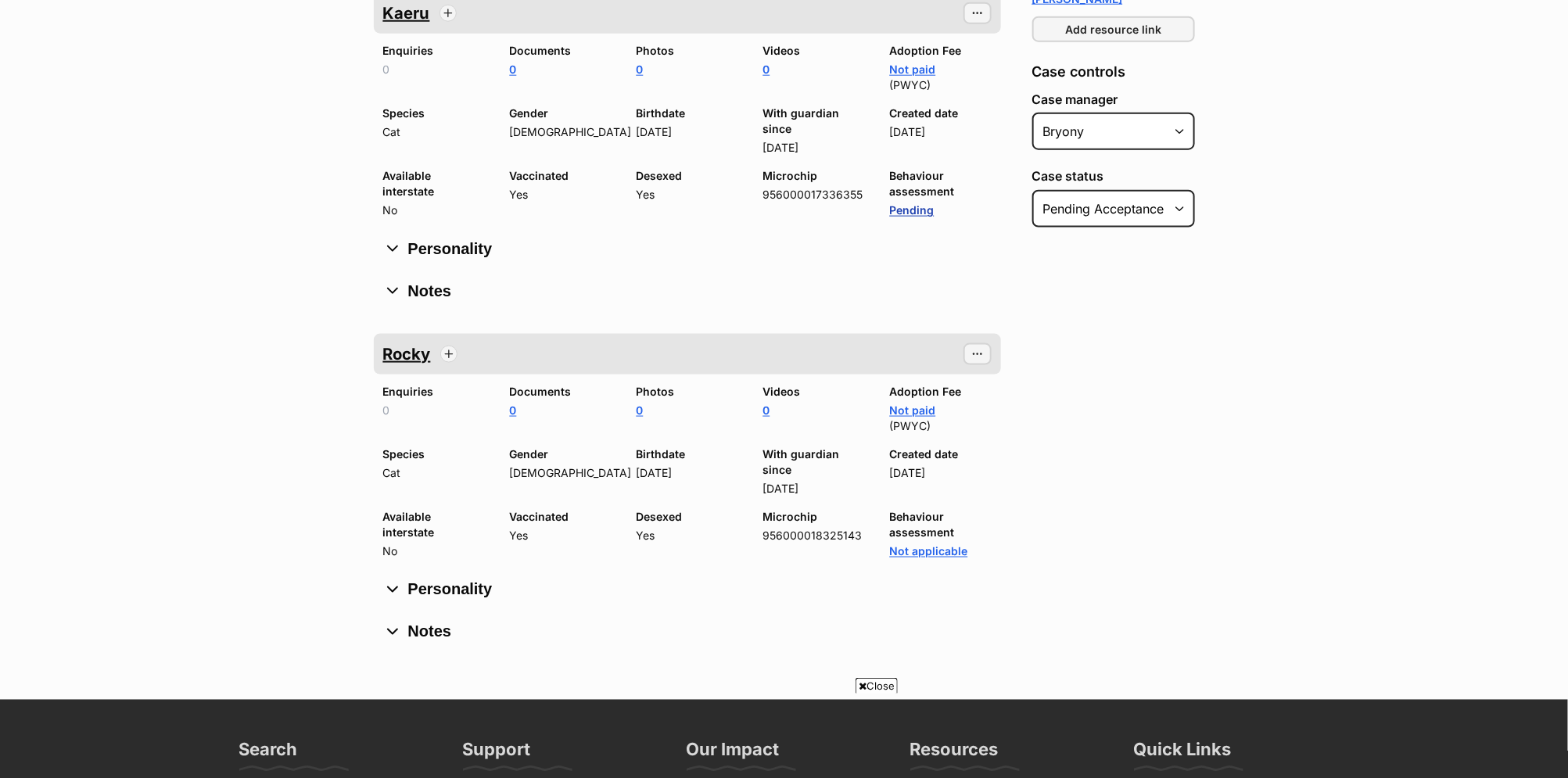
click at [913, 203] on link "Pending" at bounding box center [912, 209] width 44 height 13
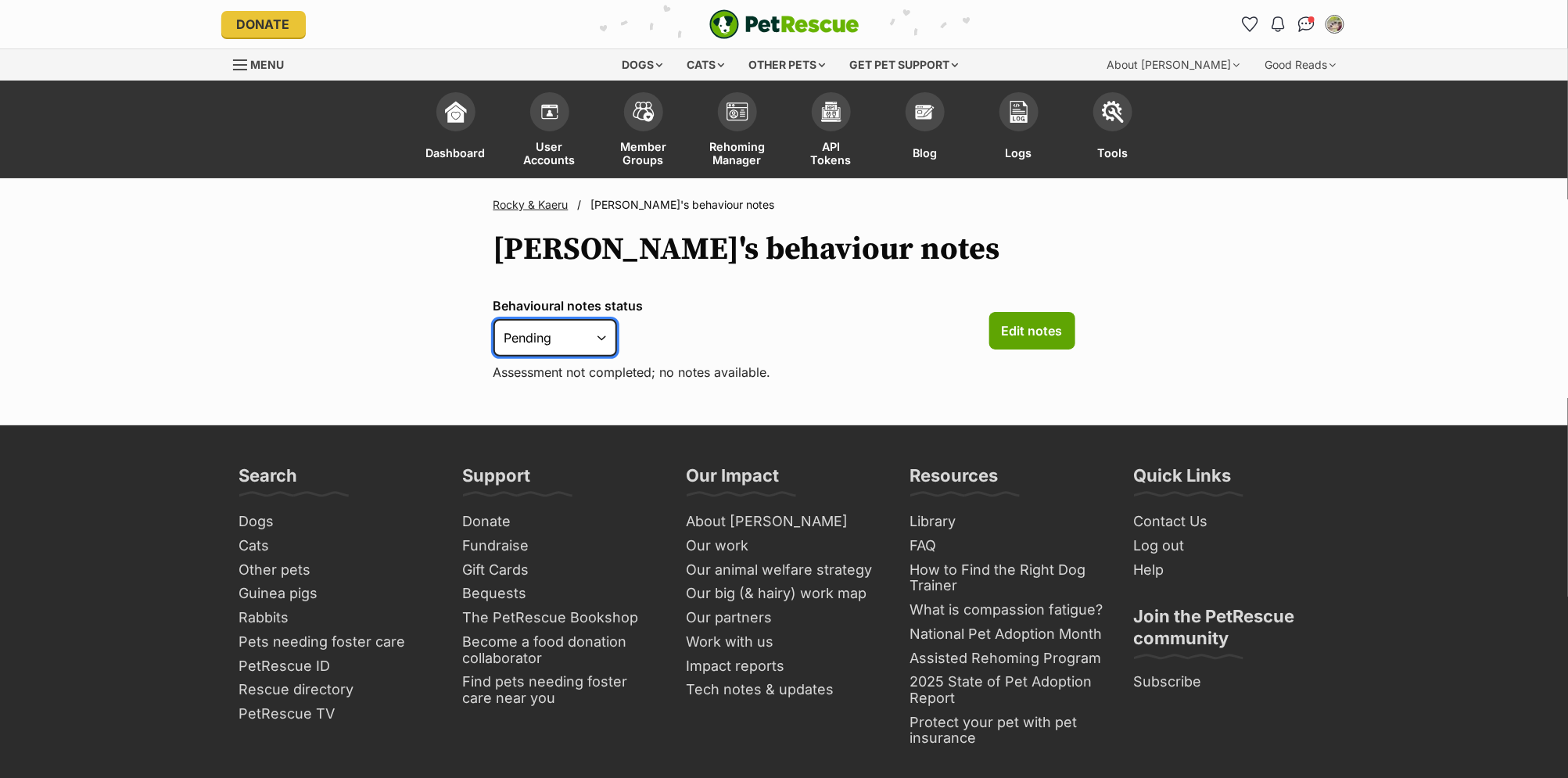
click at [572, 332] on select "Pending Scheduled Completed Not applicable" at bounding box center [555, 338] width 123 height 37
select select "not_applicable"
click at [494, 319] on select "Pending Scheduled Completed Not applicable" at bounding box center [555, 338] width 123 height 37
click at [802, 303] on div "Behavioural notes status Pending Scheduled Completed Not applicable Edit notes" at bounding box center [784, 330] width 581 height 64
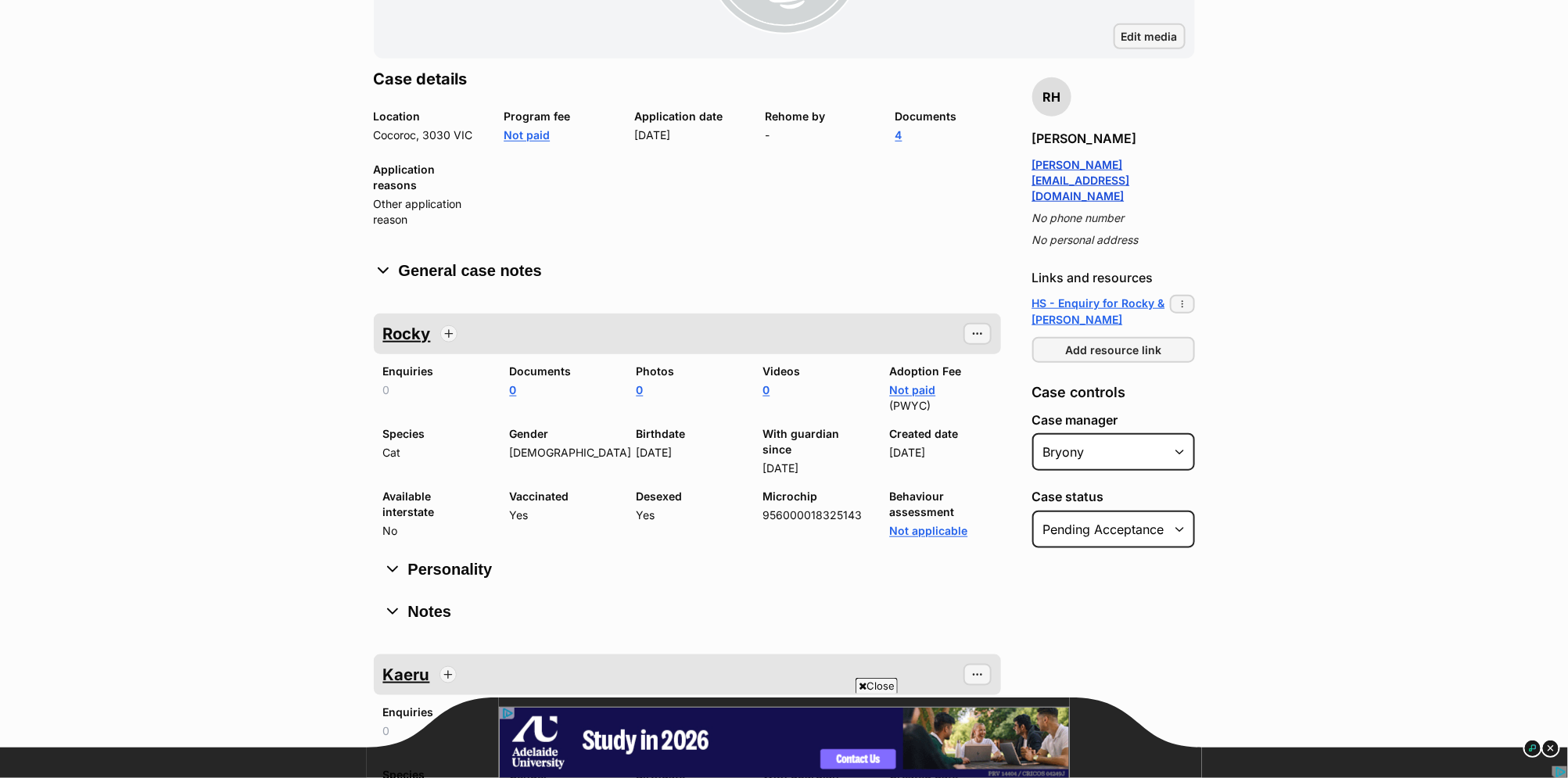
scroll to position [709, 0]
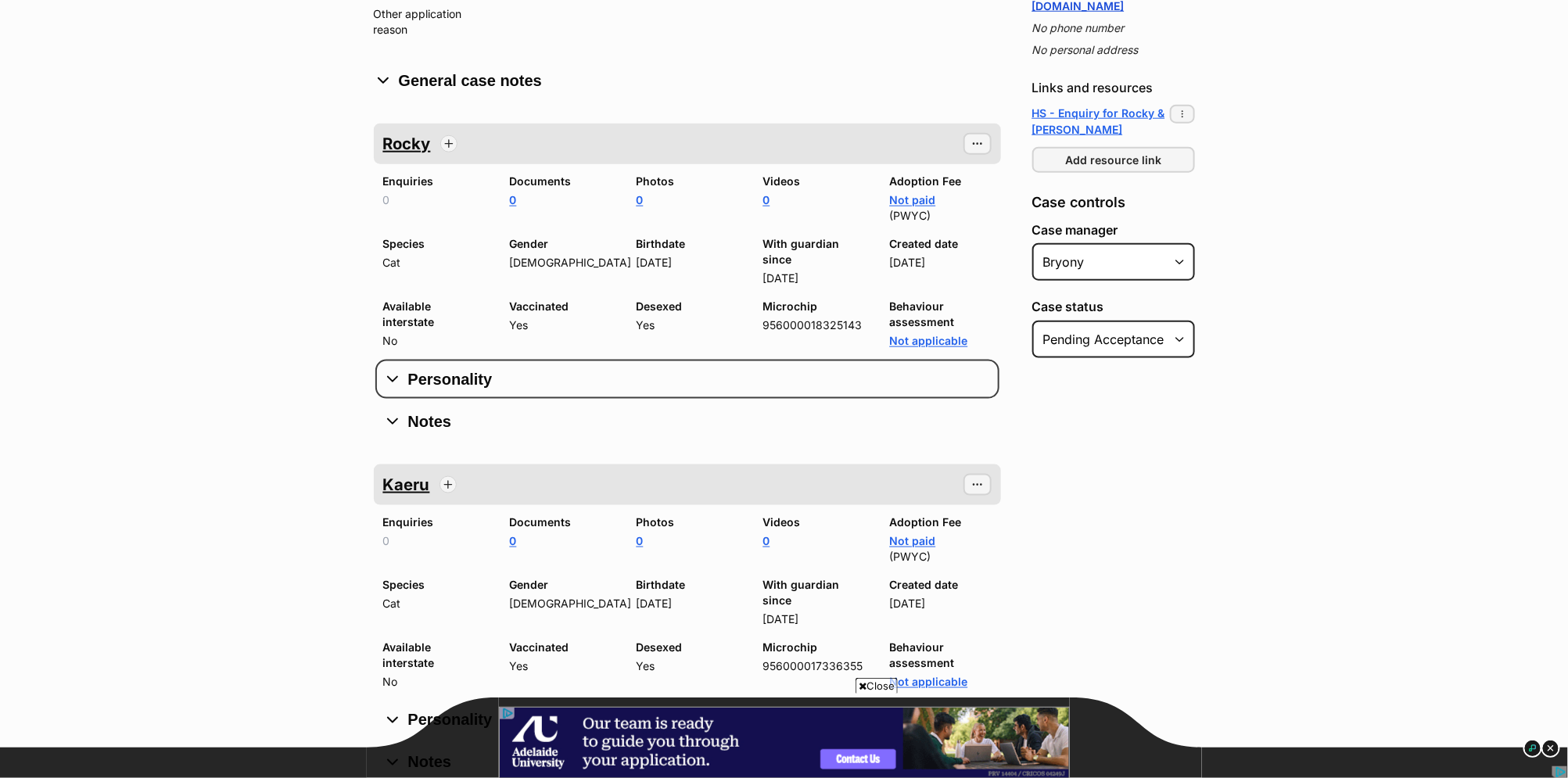
click at [438, 368] on button "Personality" at bounding box center [687, 380] width 608 height 24
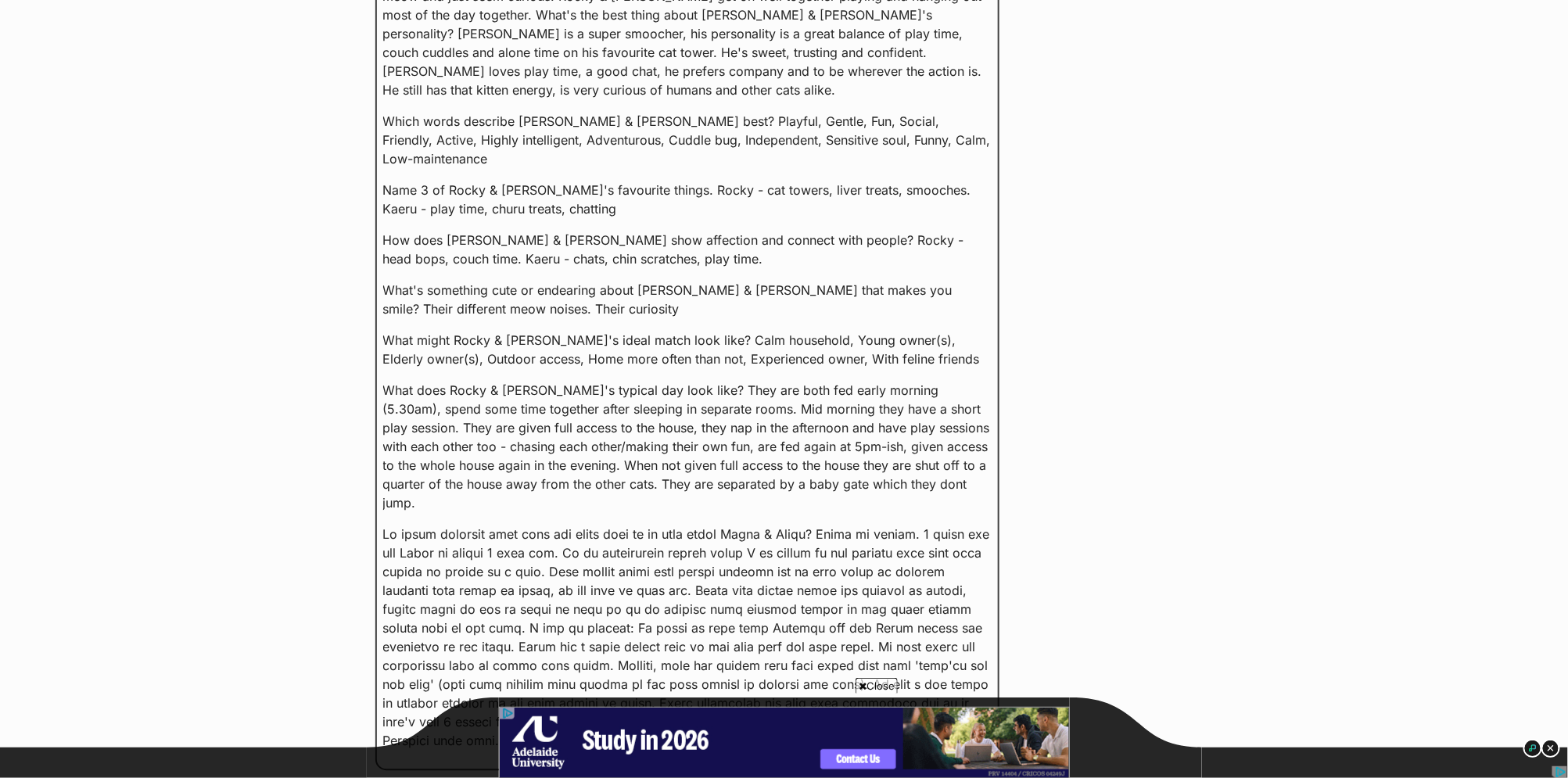
scroll to position [2035, 0]
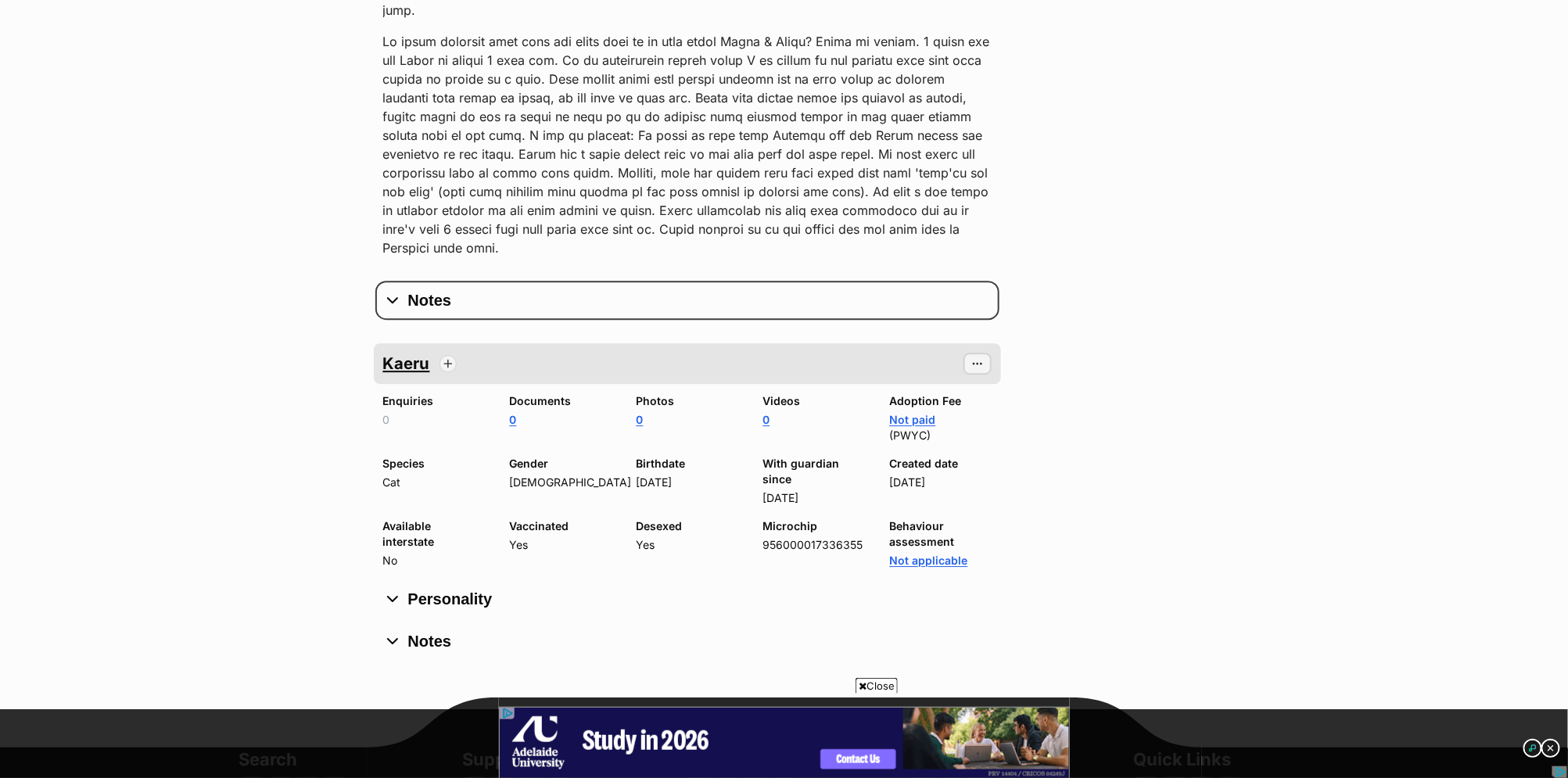
click at [434, 289] on button "Notes" at bounding box center [687, 301] width 608 height 24
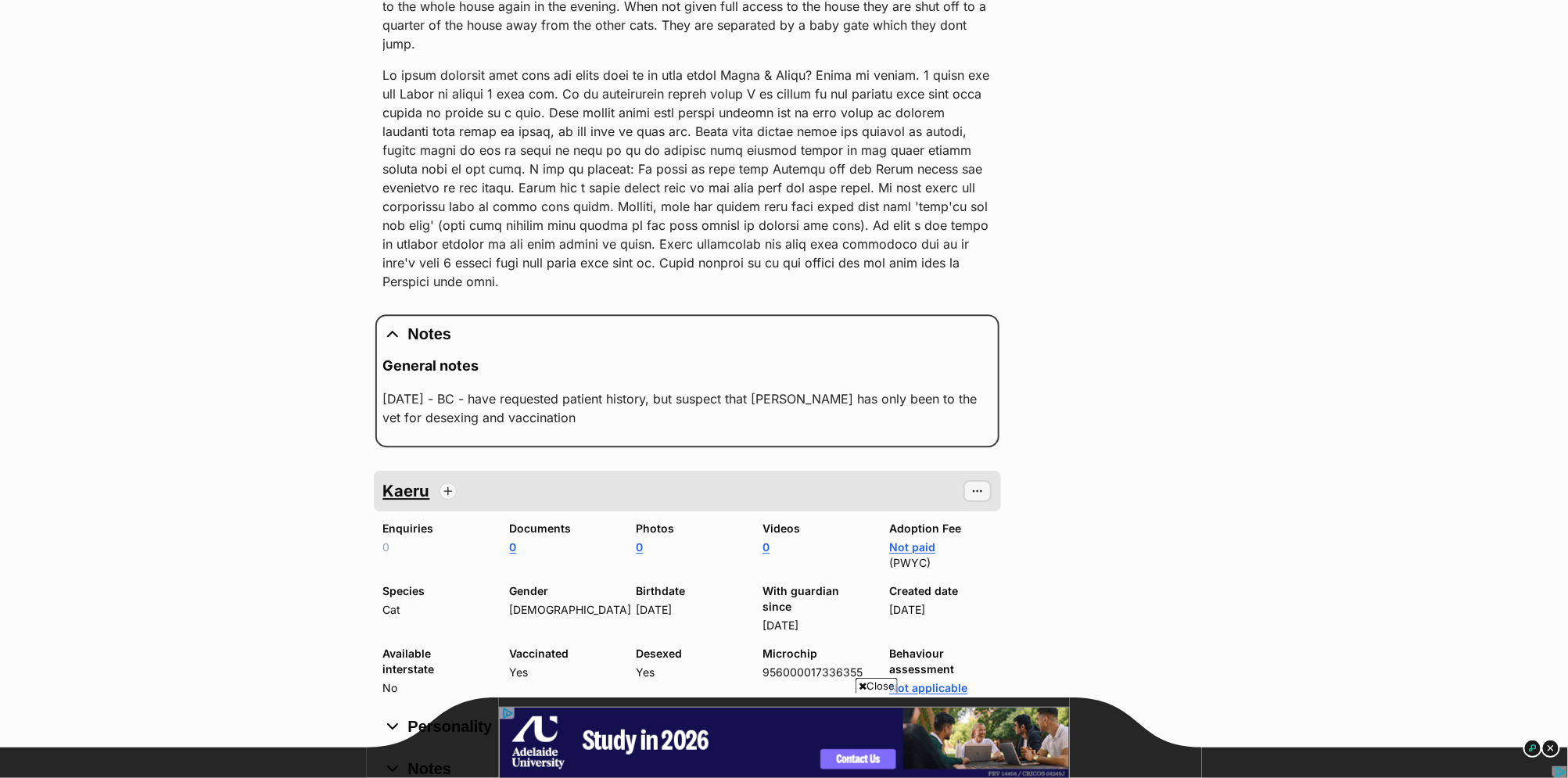
scroll to position [2005, 0]
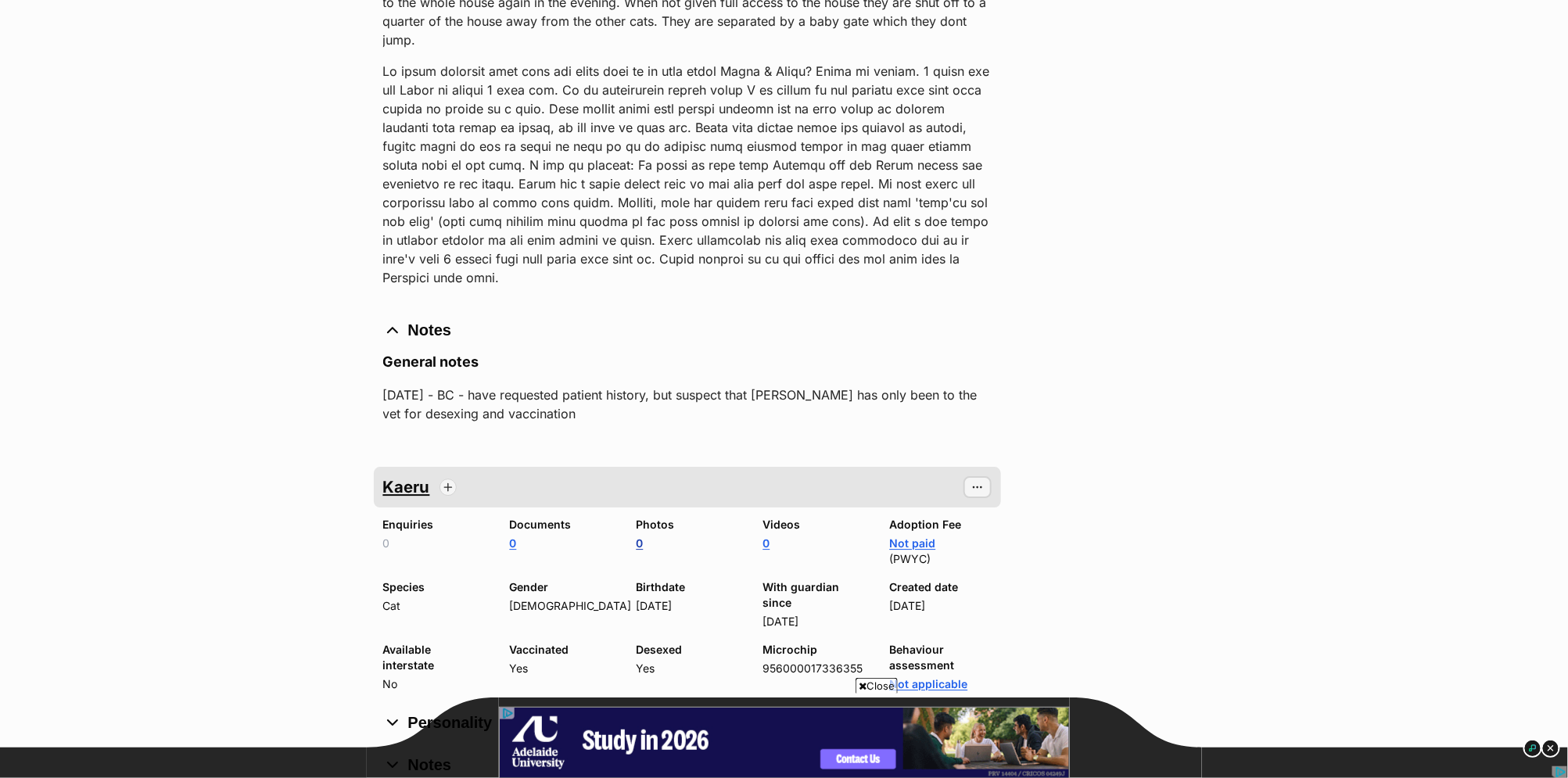
click at [639, 536] on link "0" at bounding box center [640, 542] width 7 height 13
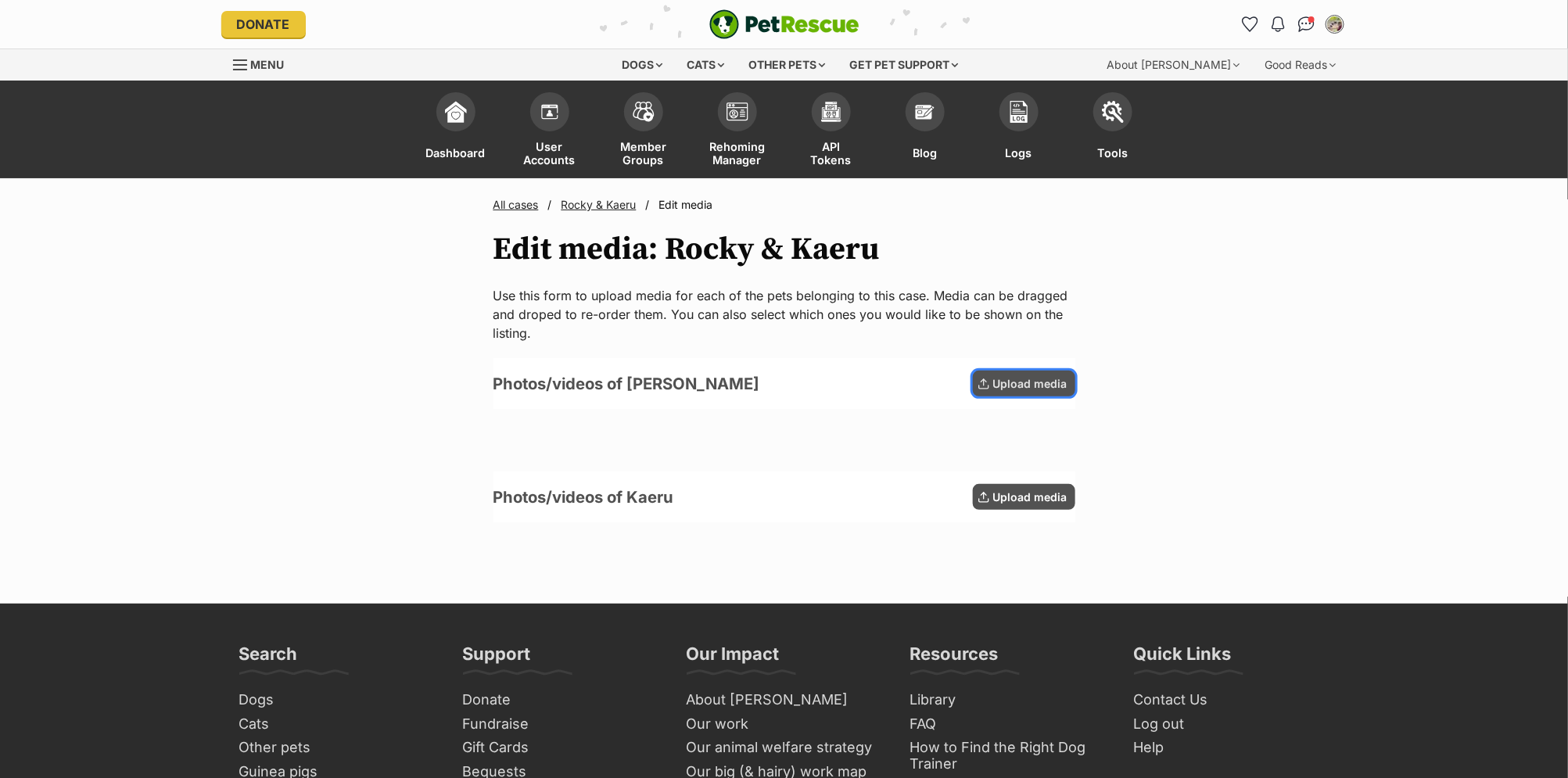
click at [1039, 377] on span "Upload media" at bounding box center [1030, 384] width 74 height 17
click at [999, 380] on span "Upload media" at bounding box center [1030, 384] width 74 height 17
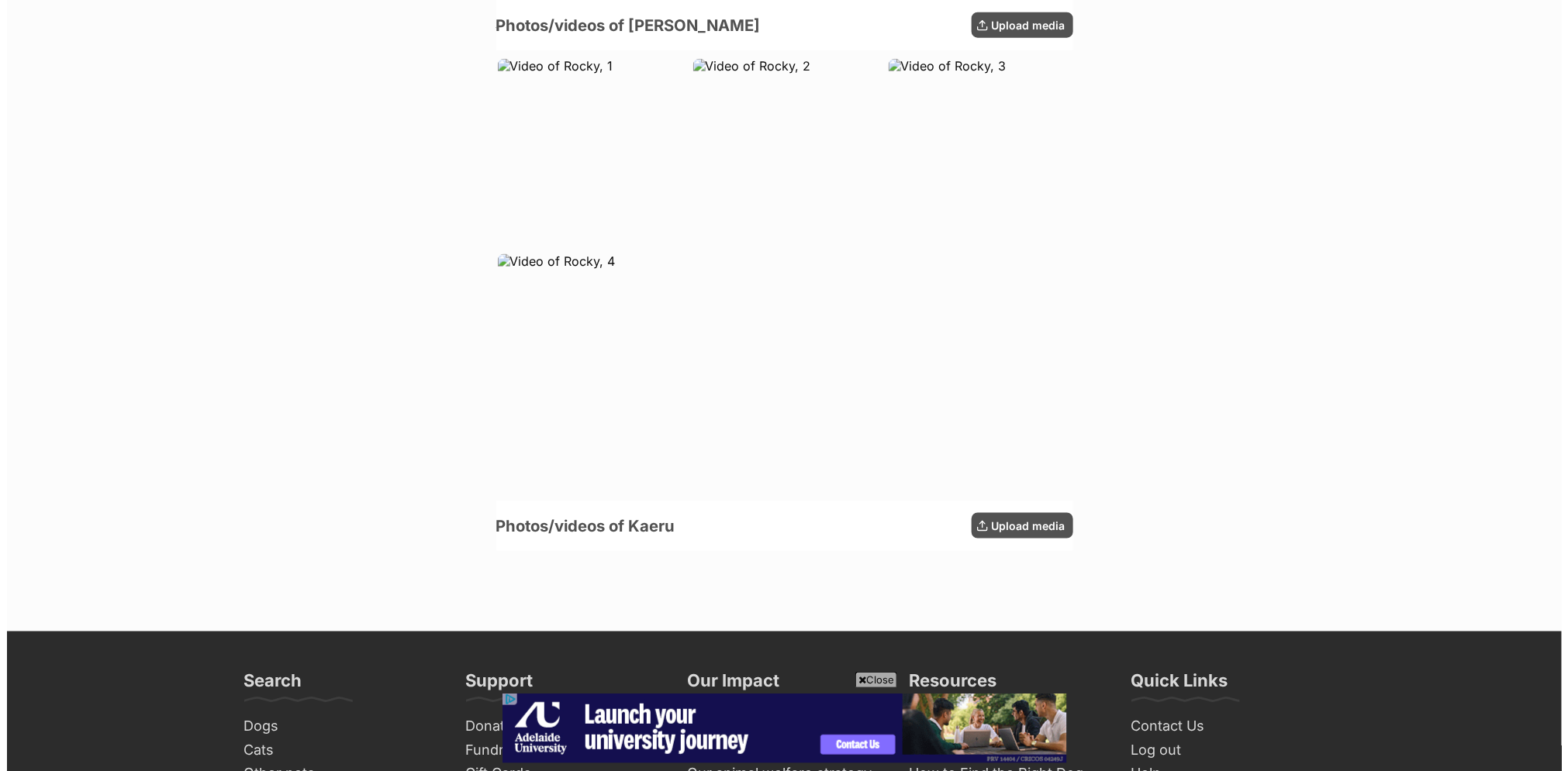
scroll to position [951, 0]
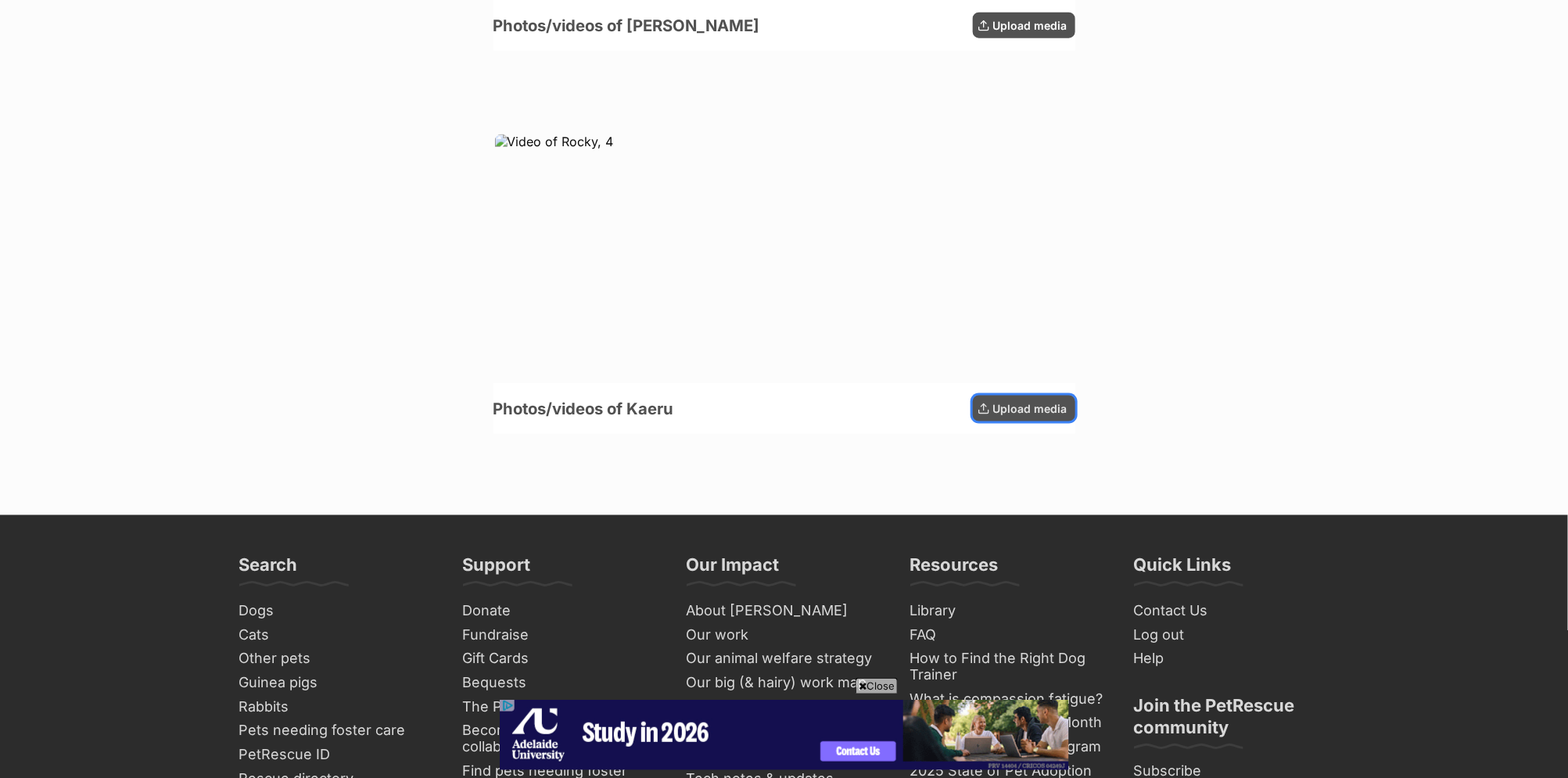
click at [1034, 411] on span "Upload media" at bounding box center [1030, 408] width 74 height 17
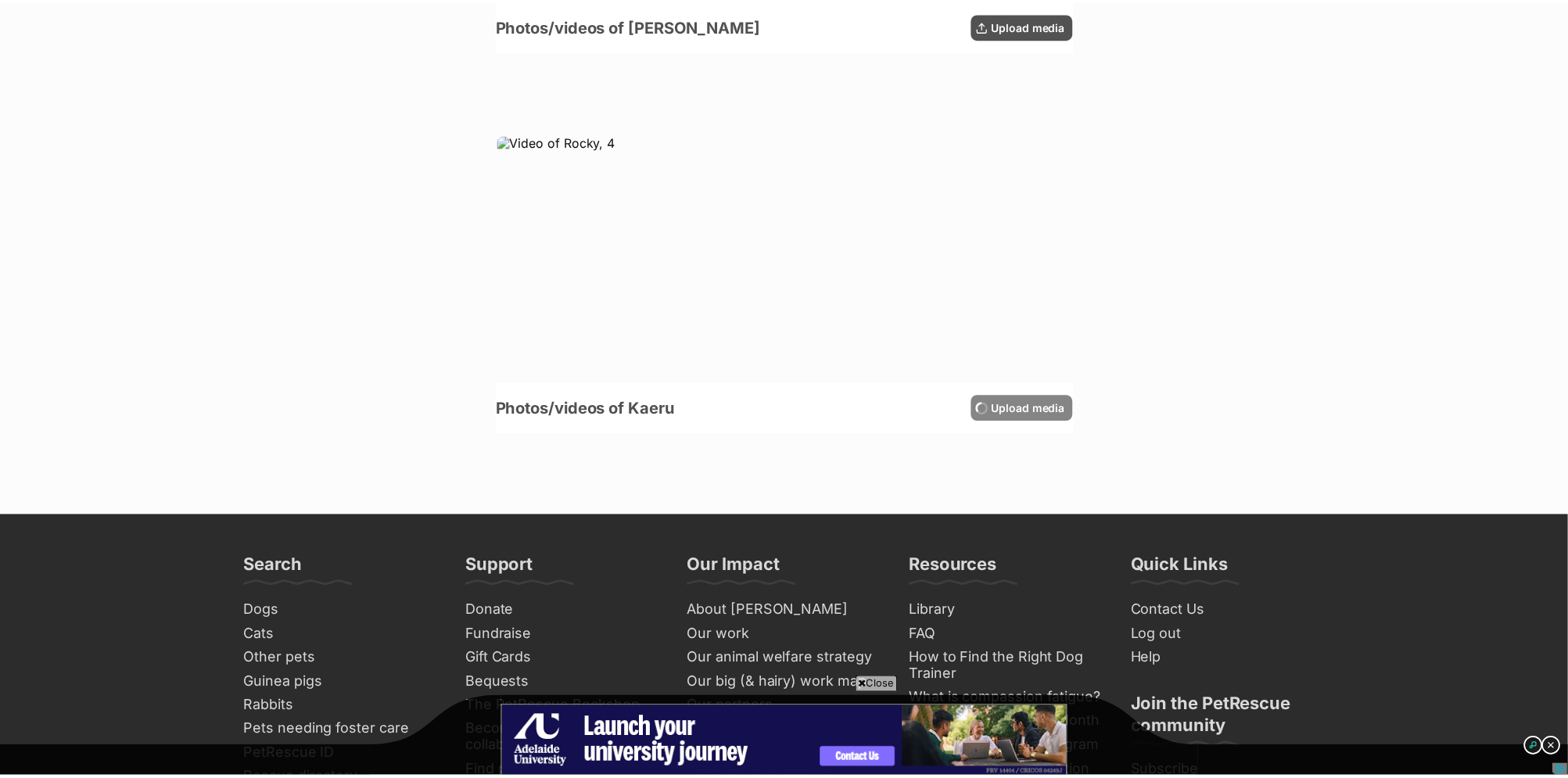
scroll to position [0, 0]
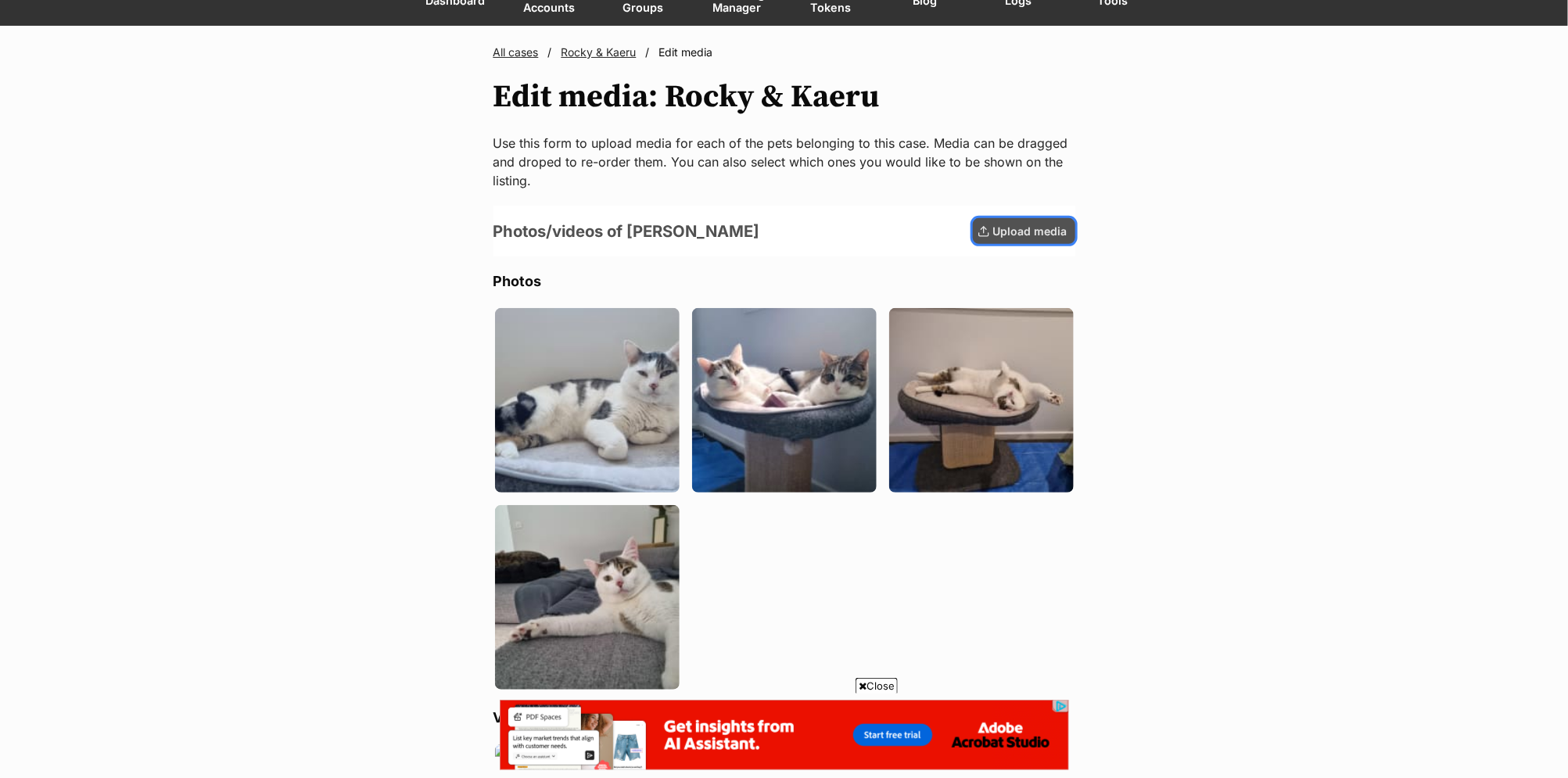
click at [1007, 227] on span "Upload media" at bounding box center [1030, 231] width 74 height 17
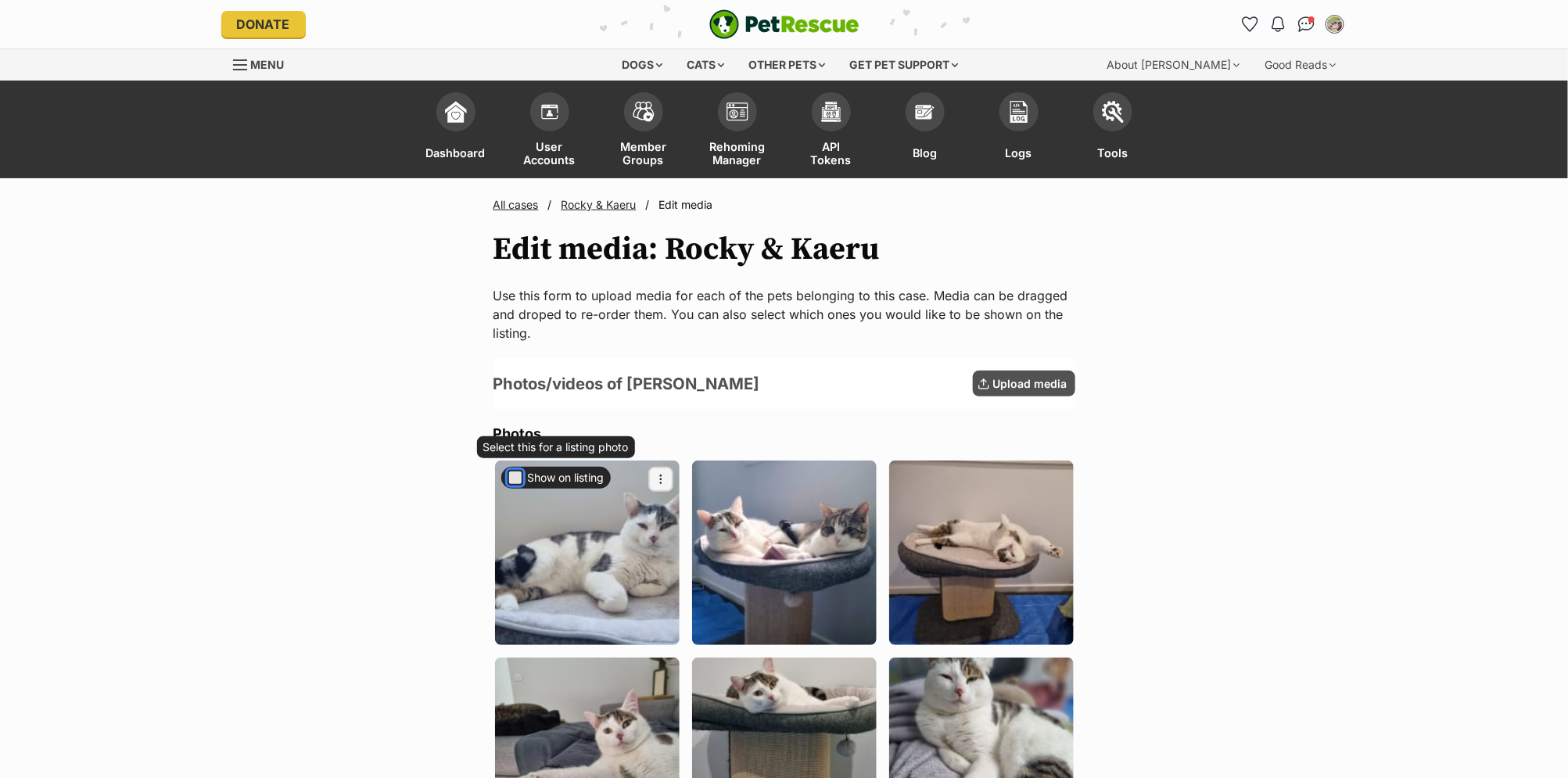
click at [515, 480] on button "Show on listing" at bounding box center [515, 478] width 16 height 16
checkbox input "true"
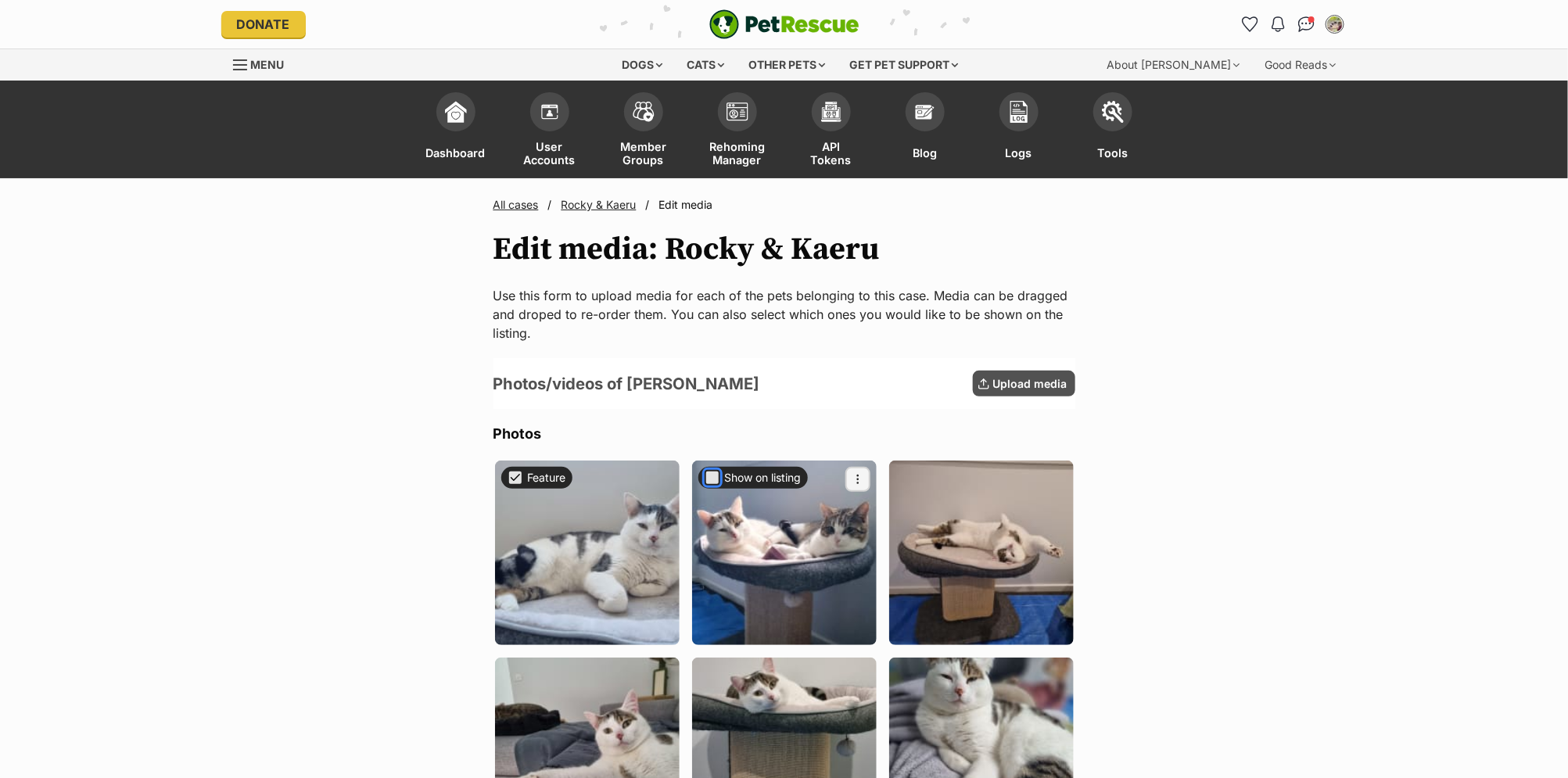
click at [710, 476] on button "Show on listing" at bounding box center [713, 478] width 16 height 16
checkbox input "true"
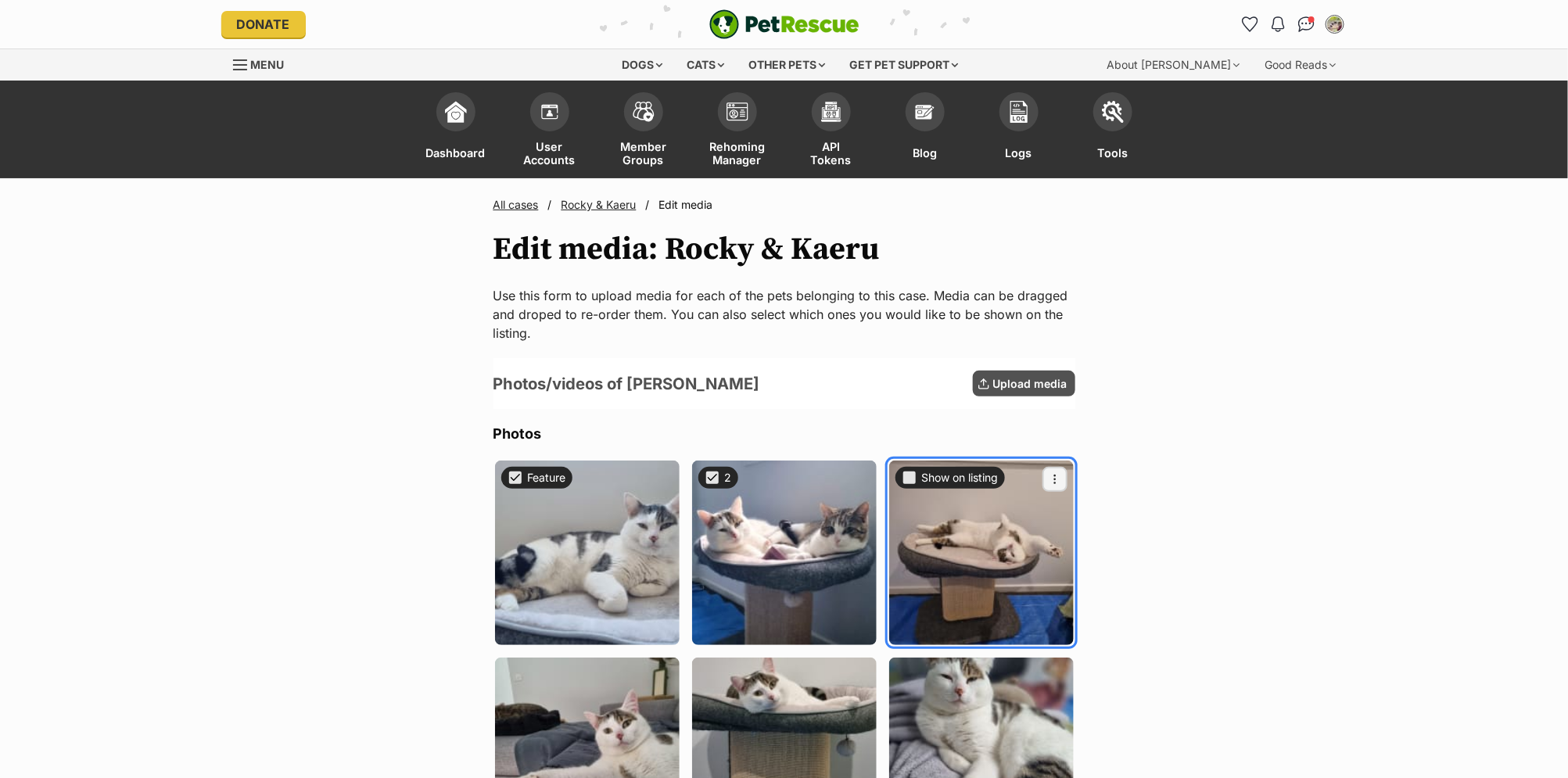
click at [914, 486] on div "Show on listing" at bounding box center [949, 478] width 109 height 22
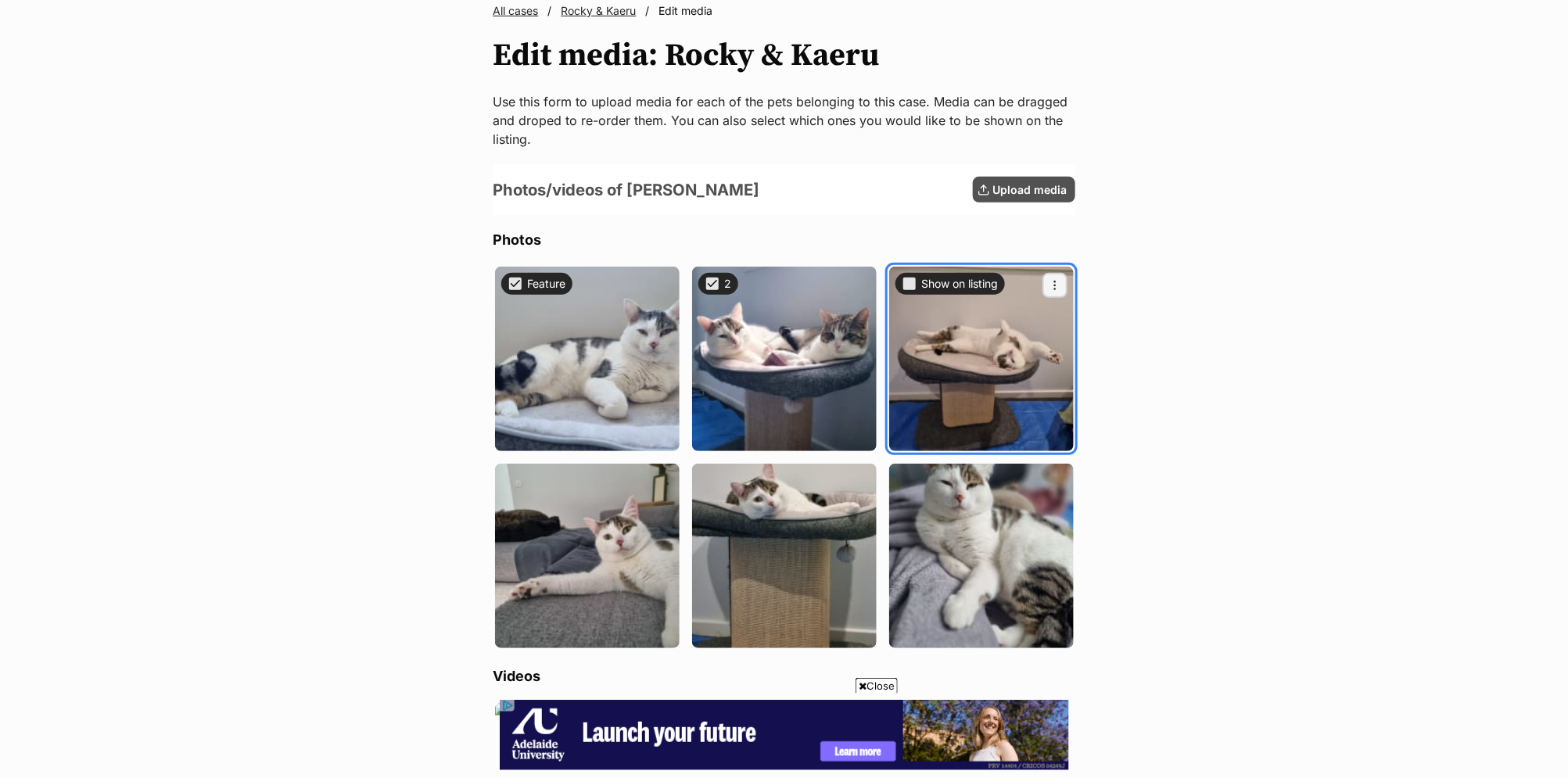
scroll to position [193, 0]
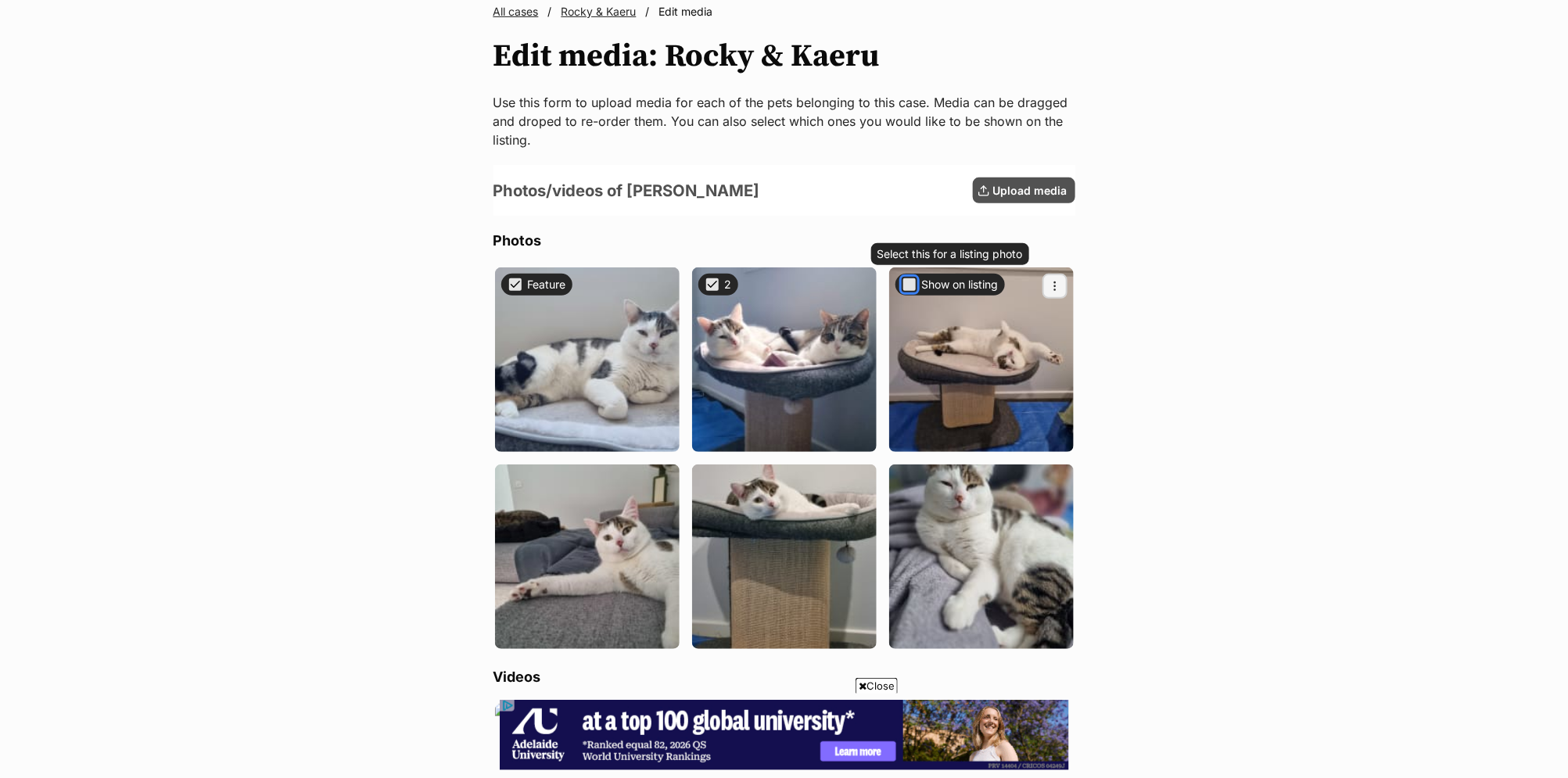
click at [903, 287] on button "Show on listing" at bounding box center [910, 285] width 16 height 16
checkbox input "true"
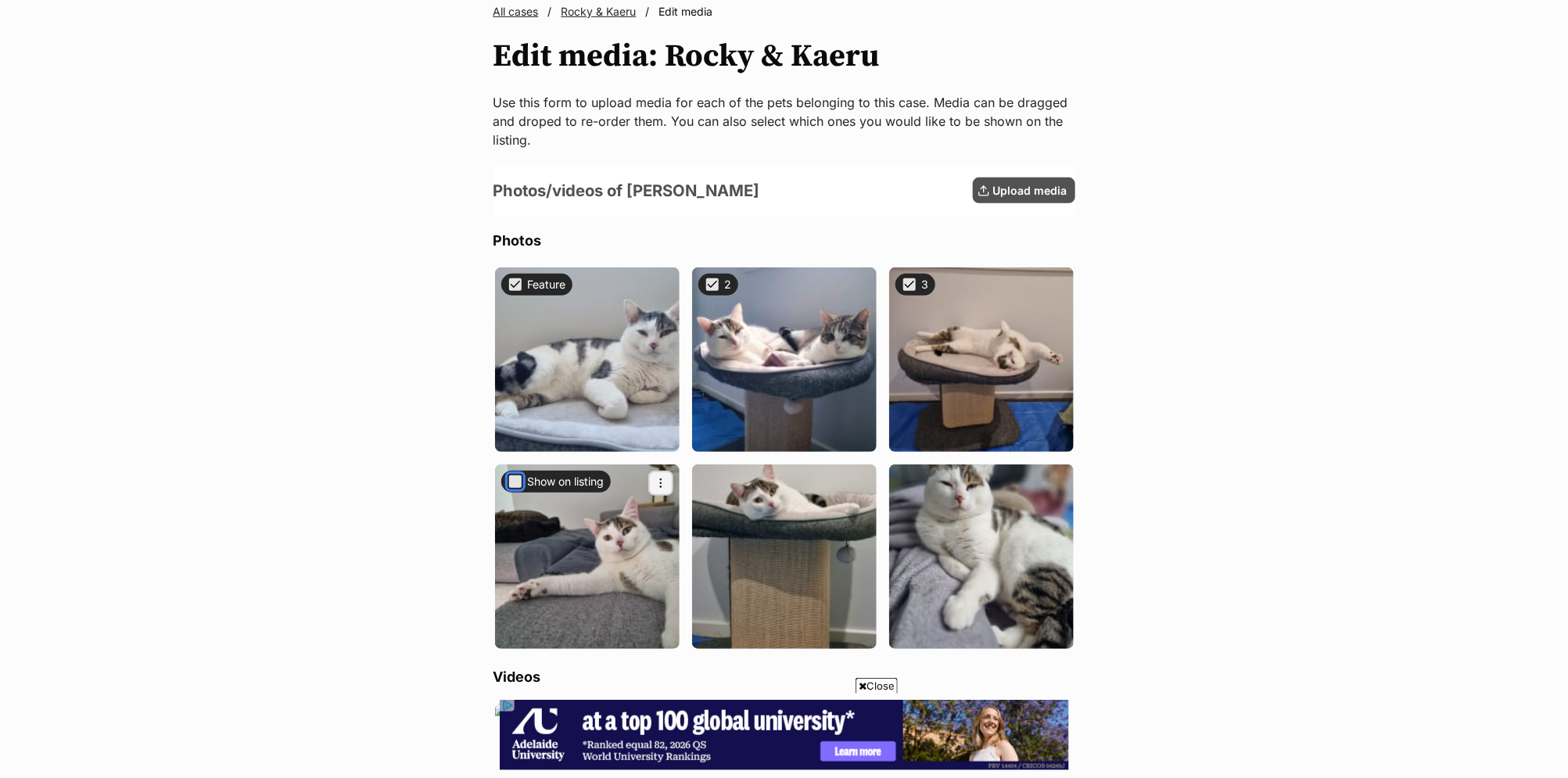
click at [511, 486] on button "Show on listing" at bounding box center [515, 482] width 16 height 16
checkbox input "true"
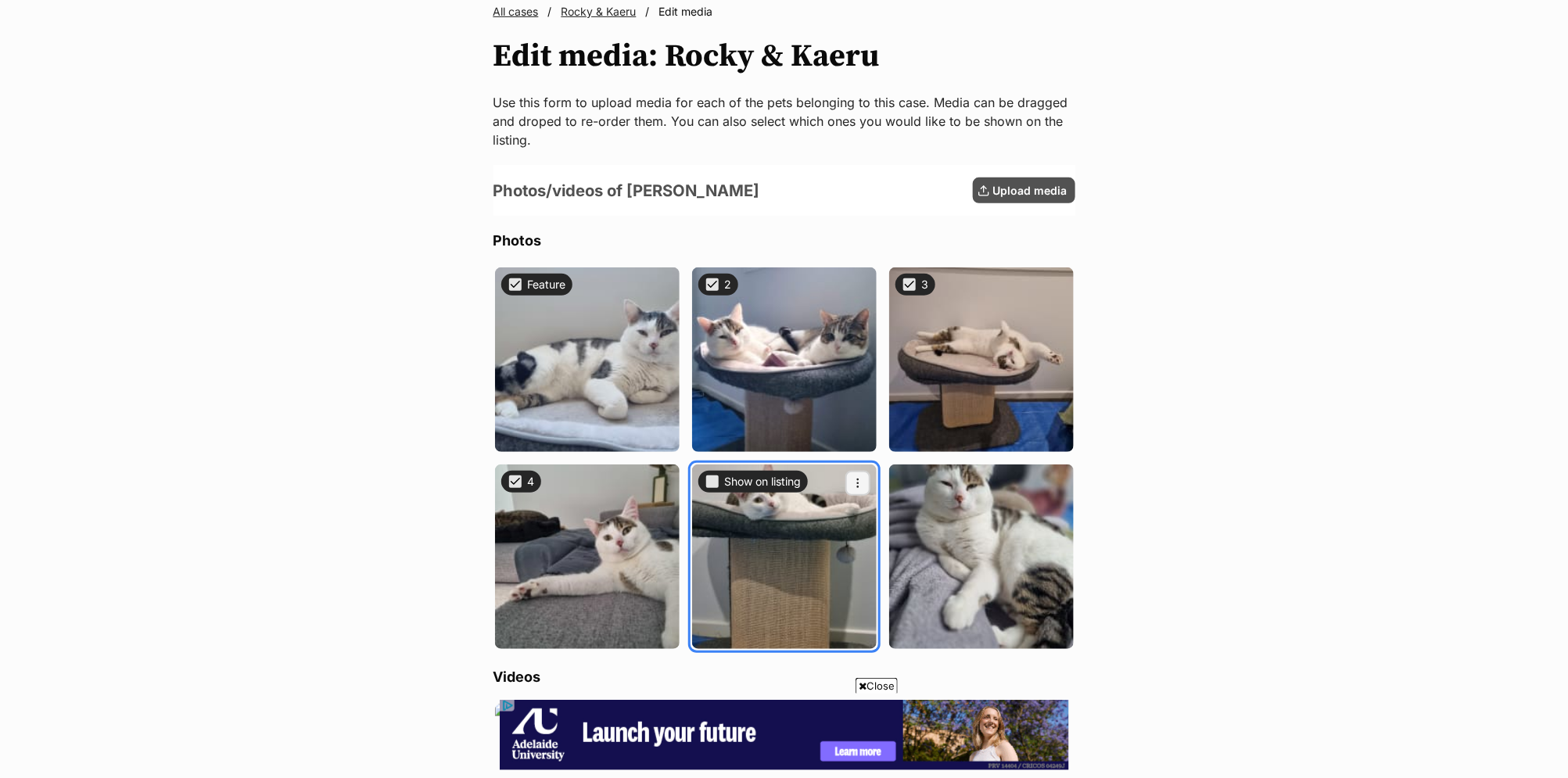
click at [717, 490] on div "Select this for a listing photo Show on listing" at bounding box center [752, 483] width 109 height 25
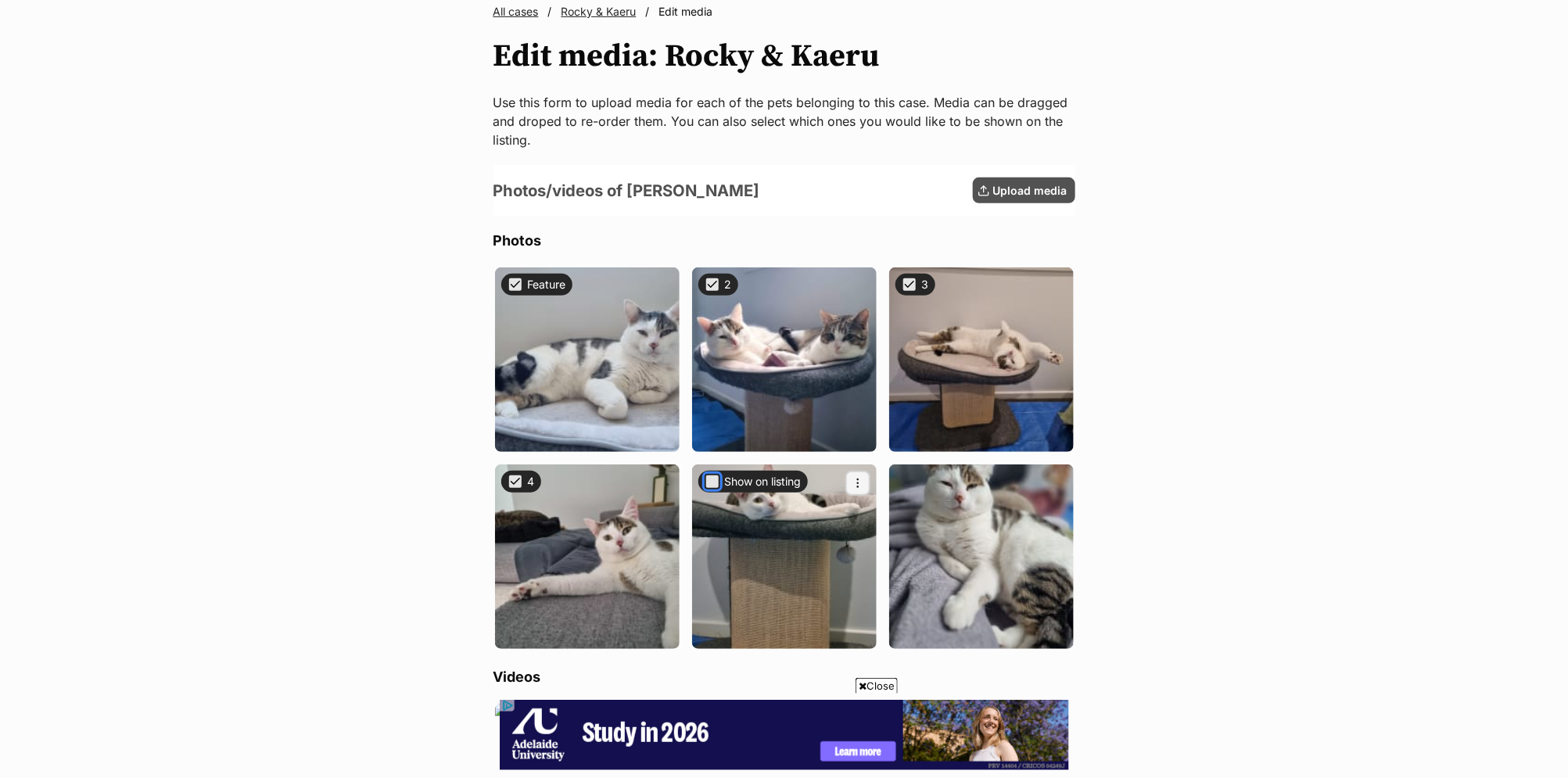
click at [712, 479] on button "Show on listing" at bounding box center [713, 482] width 16 height 16
checkbox input "true"
click at [912, 480] on button "Show on listing" at bounding box center [910, 482] width 16 height 16
checkbox input "true"
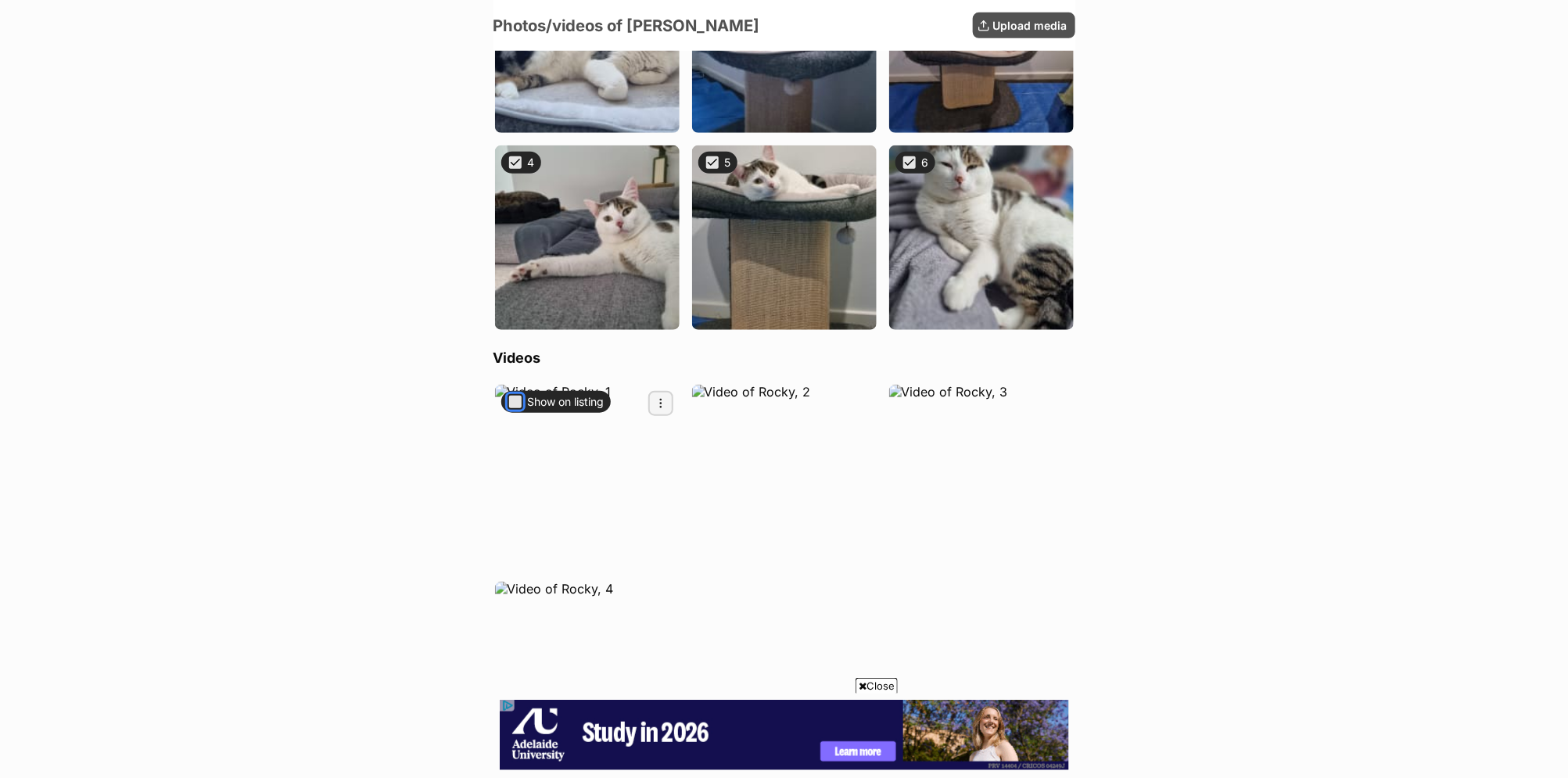
click at [509, 401] on button "Show on listing" at bounding box center [515, 402] width 16 height 16
checkbox input "true"
click at [714, 401] on button "Show on listing" at bounding box center [713, 402] width 16 height 16
checkbox input "true"
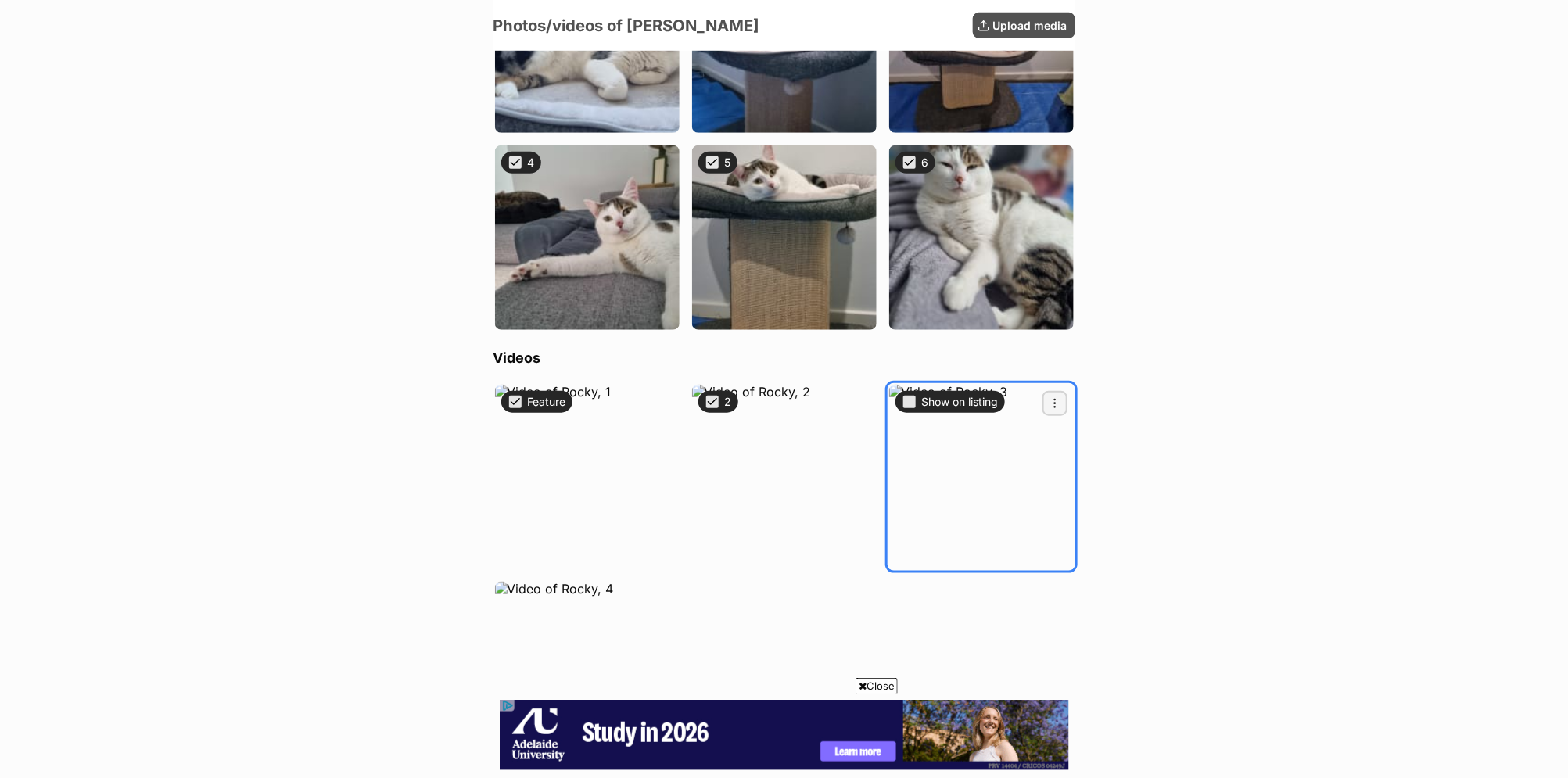
click at [912, 409] on div "Show on listing" at bounding box center [949, 402] width 109 height 22
click at [908, 399] on button "Show on listing" at bounding box center [910, 402] width 16 height 16
checkbox input "true"
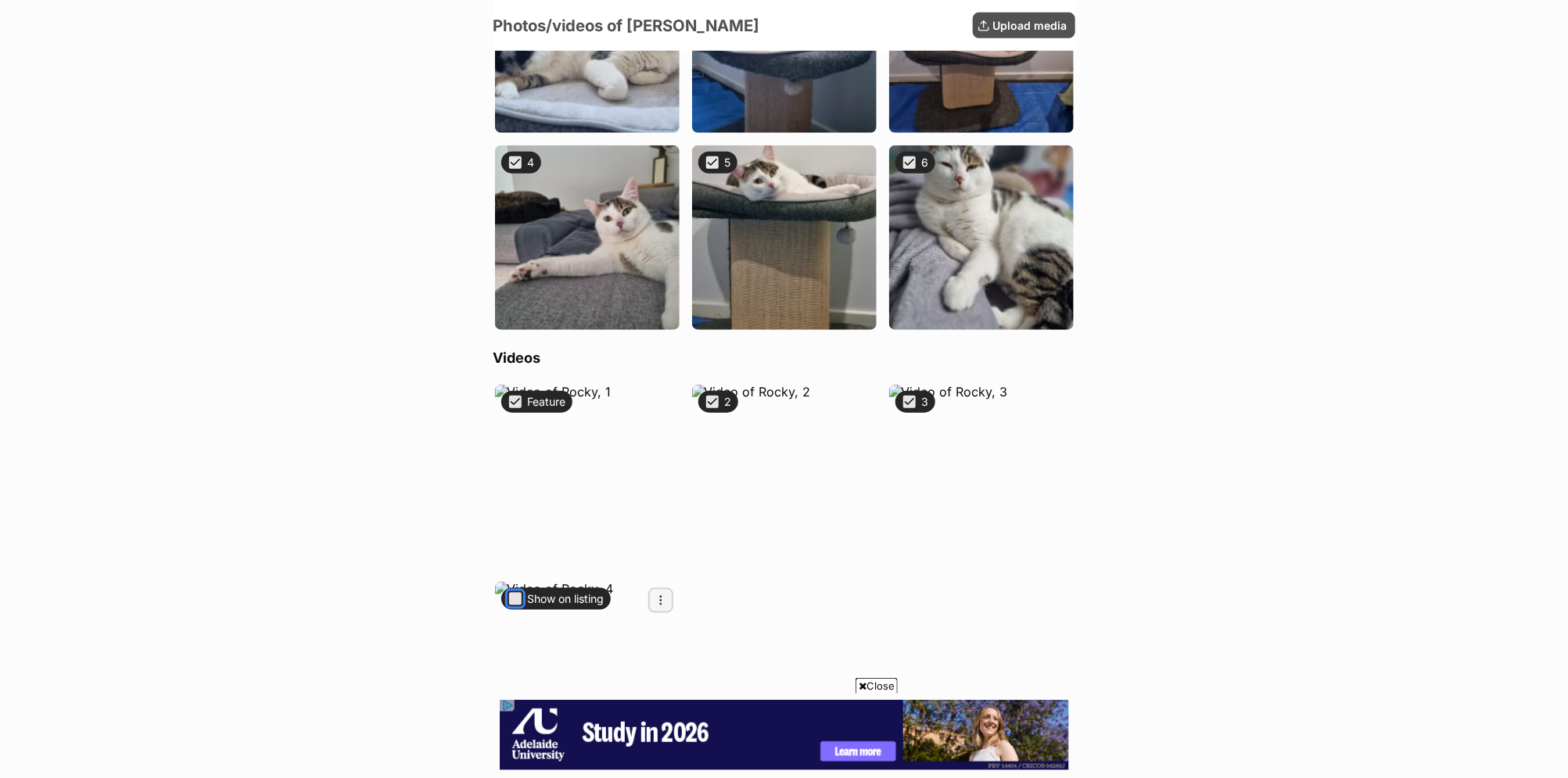
click at [511, 596] on button "Show on listing" at bounding box center [515, 600] width 16 height 16
checkbox input "true"
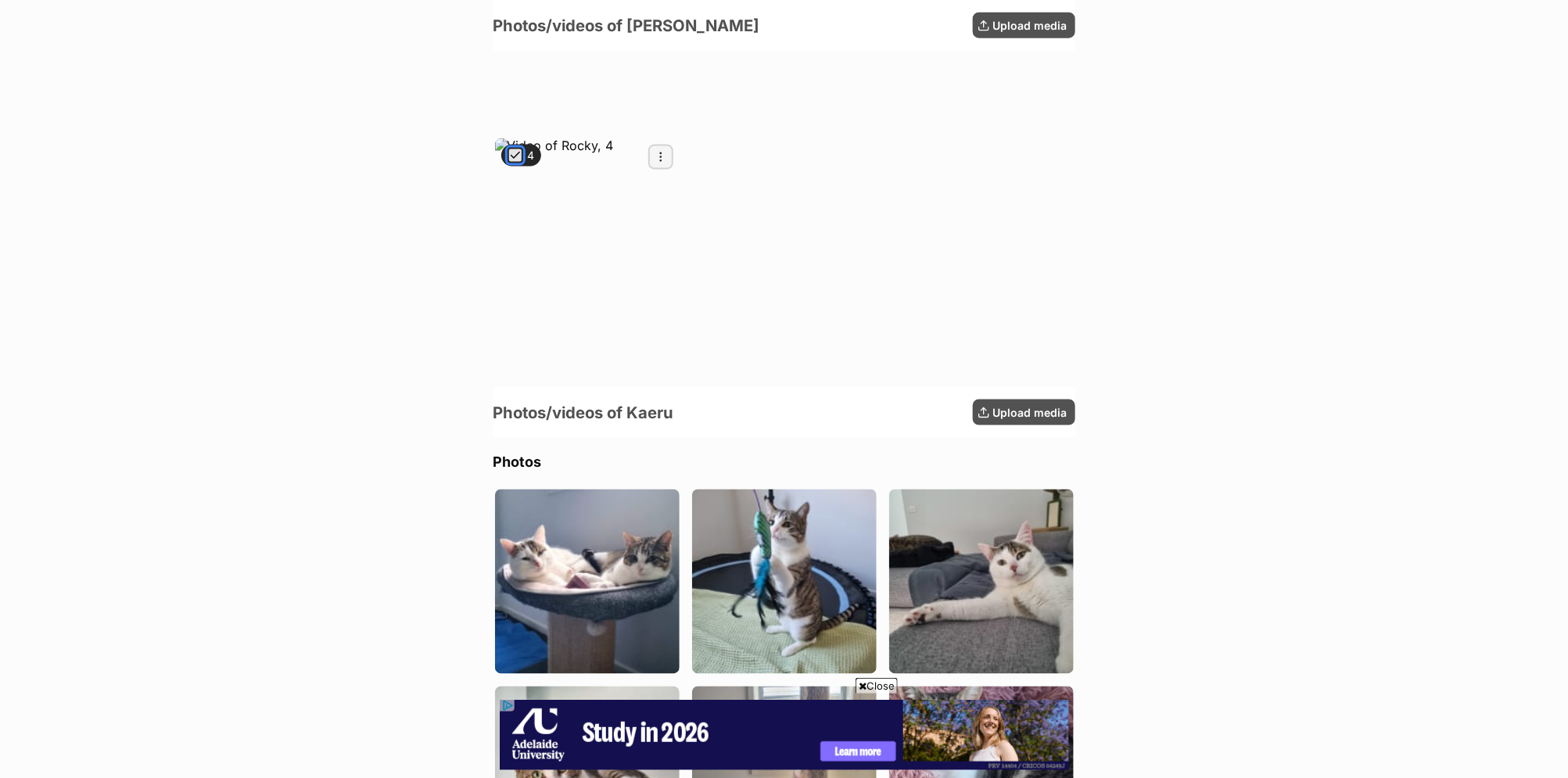
scroll to position [973, 0]
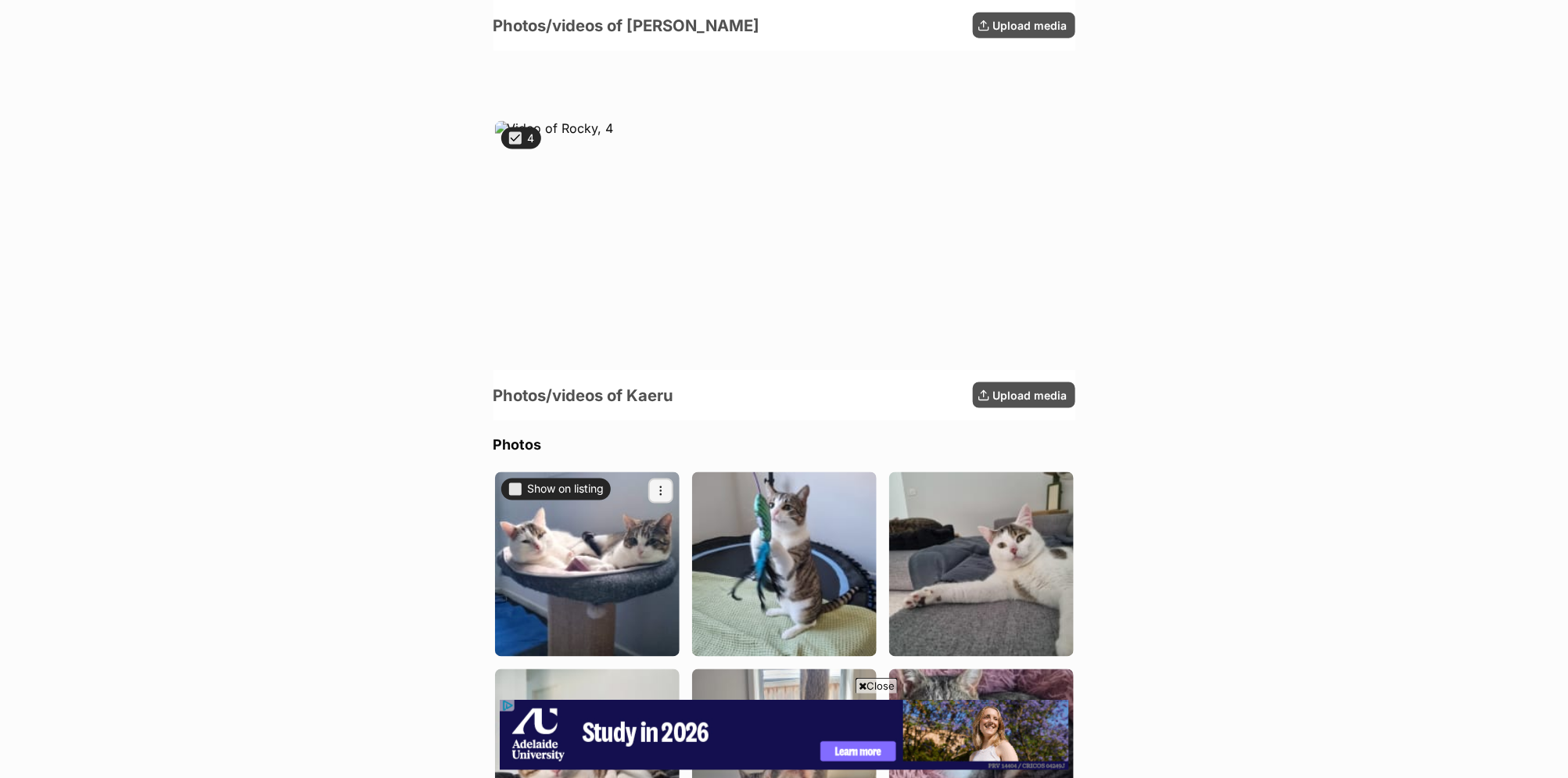
click at [506, 487] on input "Item 1" at bounding box center [503, 487] width 10 height 10
checkbox input "true"
click at [512, 487] on button "Show on listing" at bounding box center [515, 490] width 16 height 16
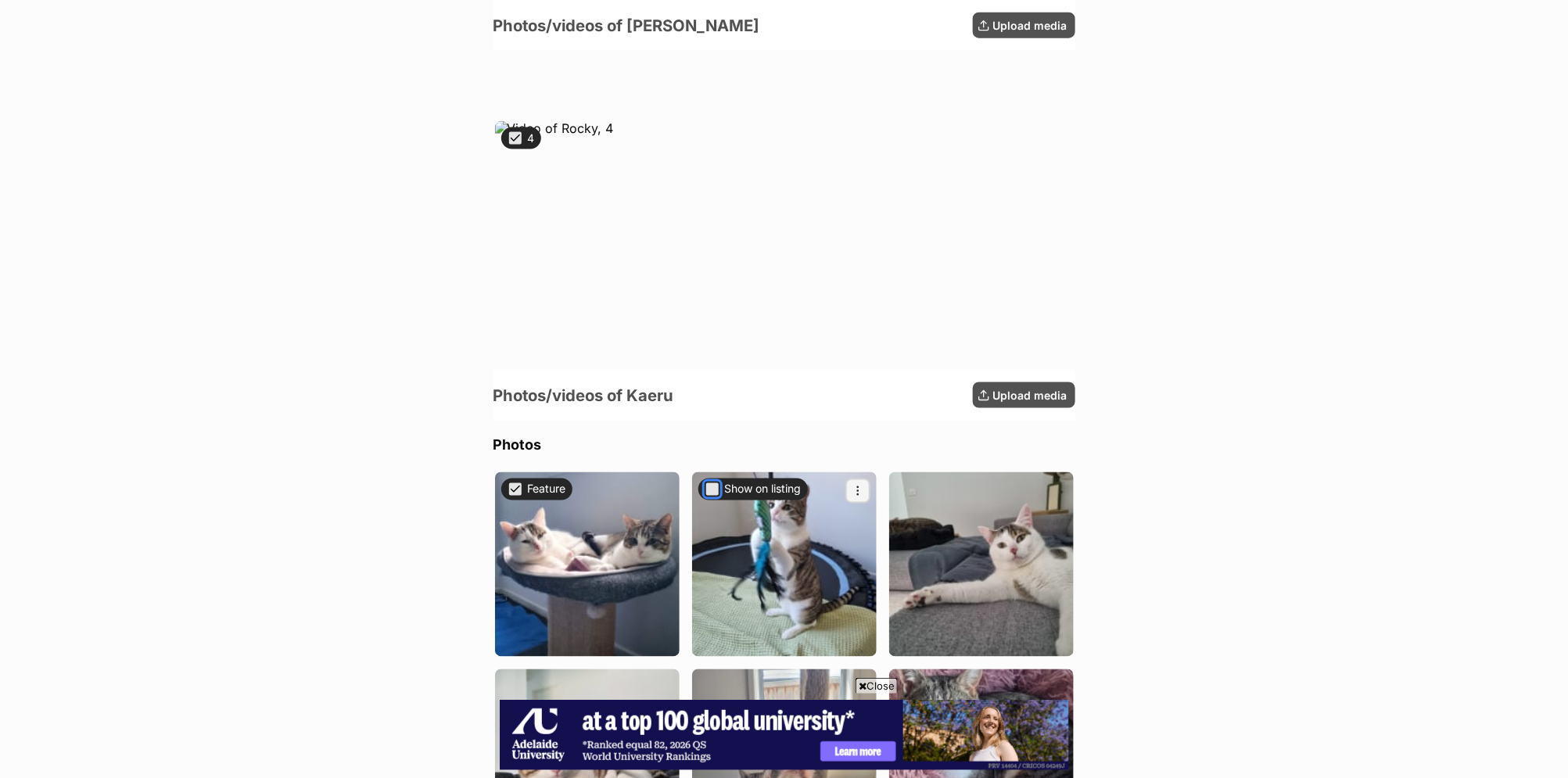
click at [708, 485] on button "Show on listing" at bounding box center [713, 490] width 16 height 16
checkbox input "true"
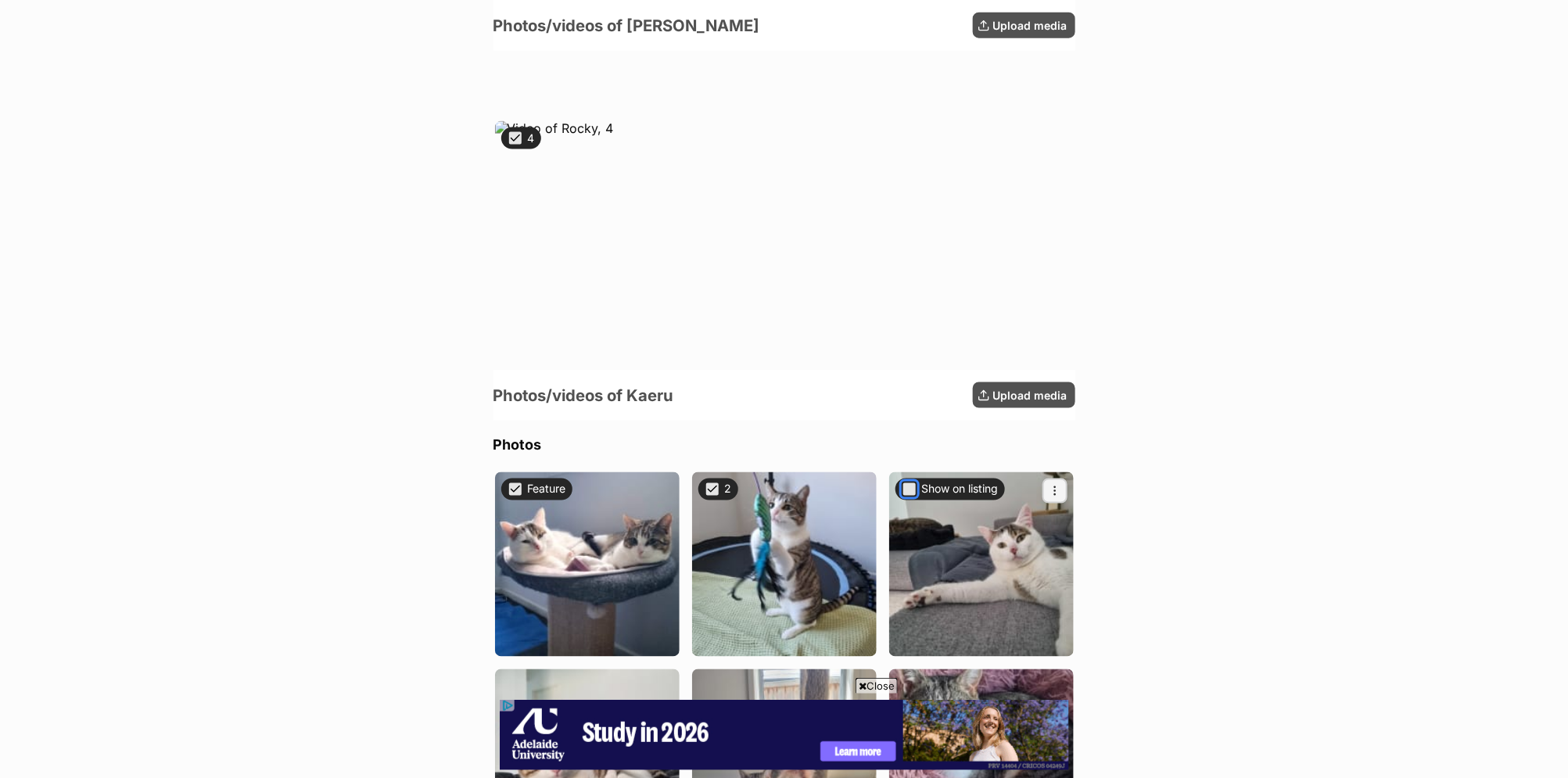
click at [906, 490] on button "Show on listing" at bounding box center [910, 490] width 16 height 16
checkbox input "true"
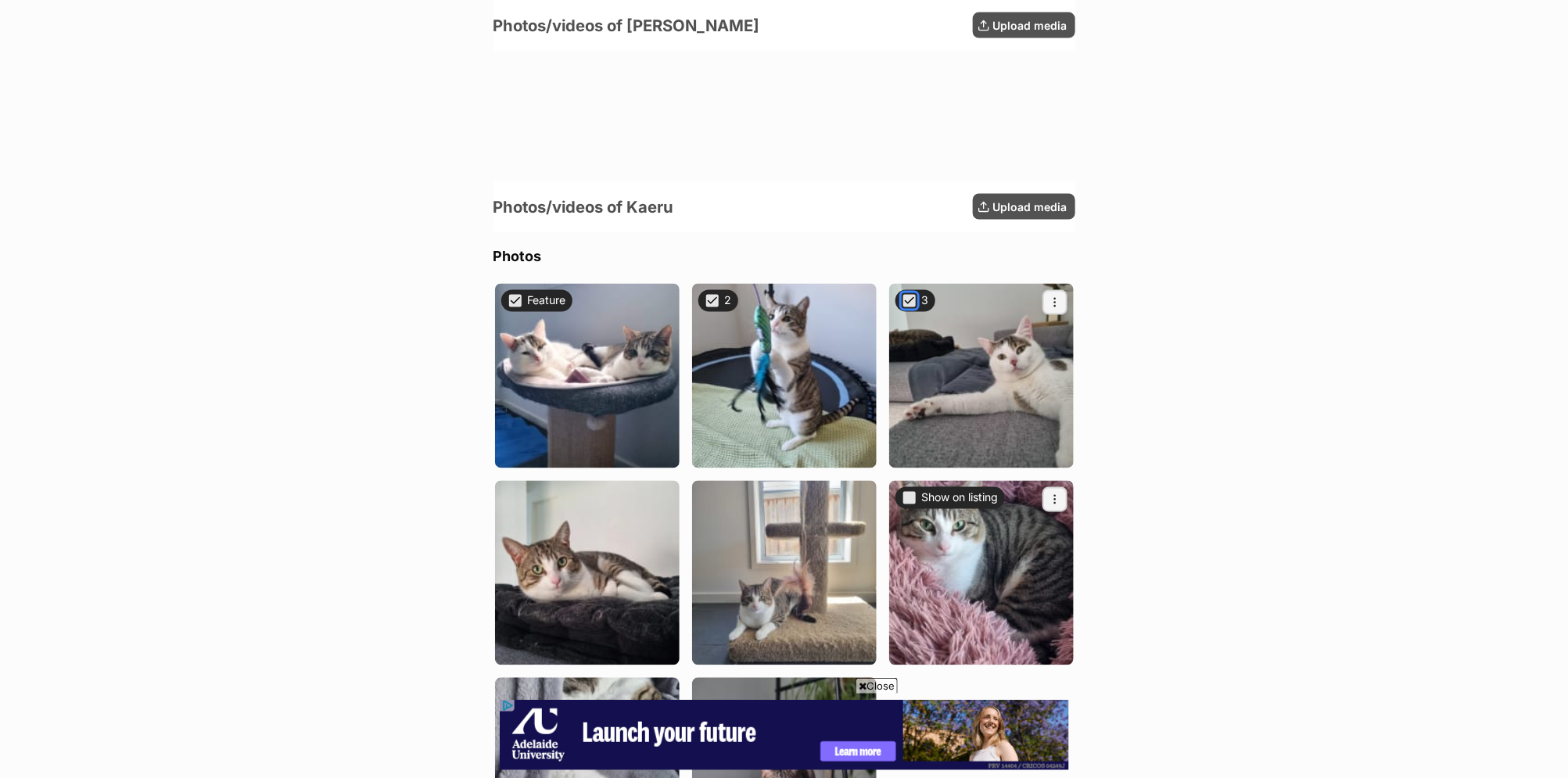
scroll to position [1171, 0]
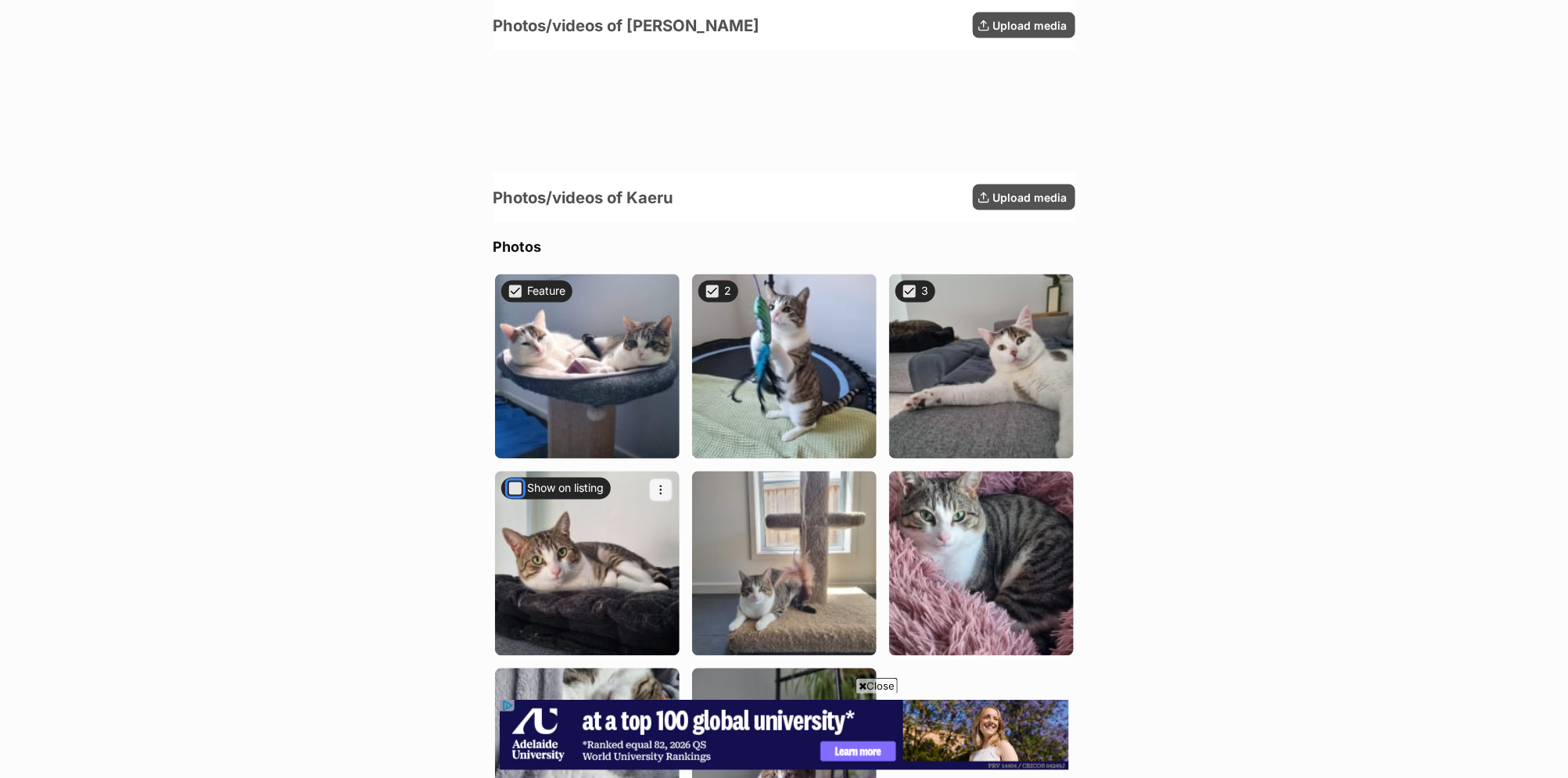
click at [513, 491] on button "Show on listing" at bounding box center [515, 489] width 16 height 16
checkbox input "true"
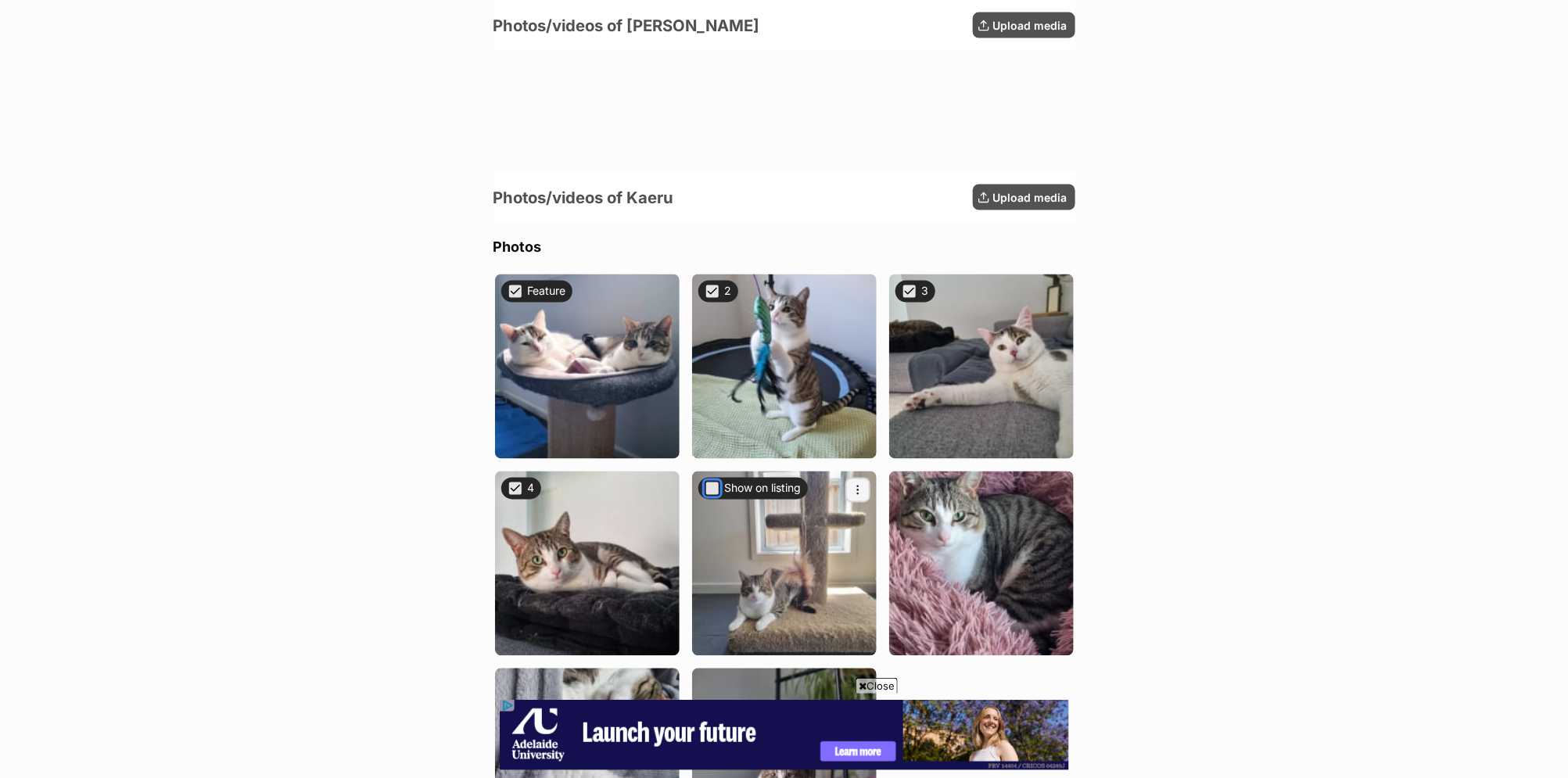
click at [717, 489] on button "Show on listing" at bounding box center [713, 489] width 16 height 16
checkbox input "true"
click at [911, 488] on button "Show on listing" at bounding box center [910, 489] width 16 height 16
checkbox input "true"
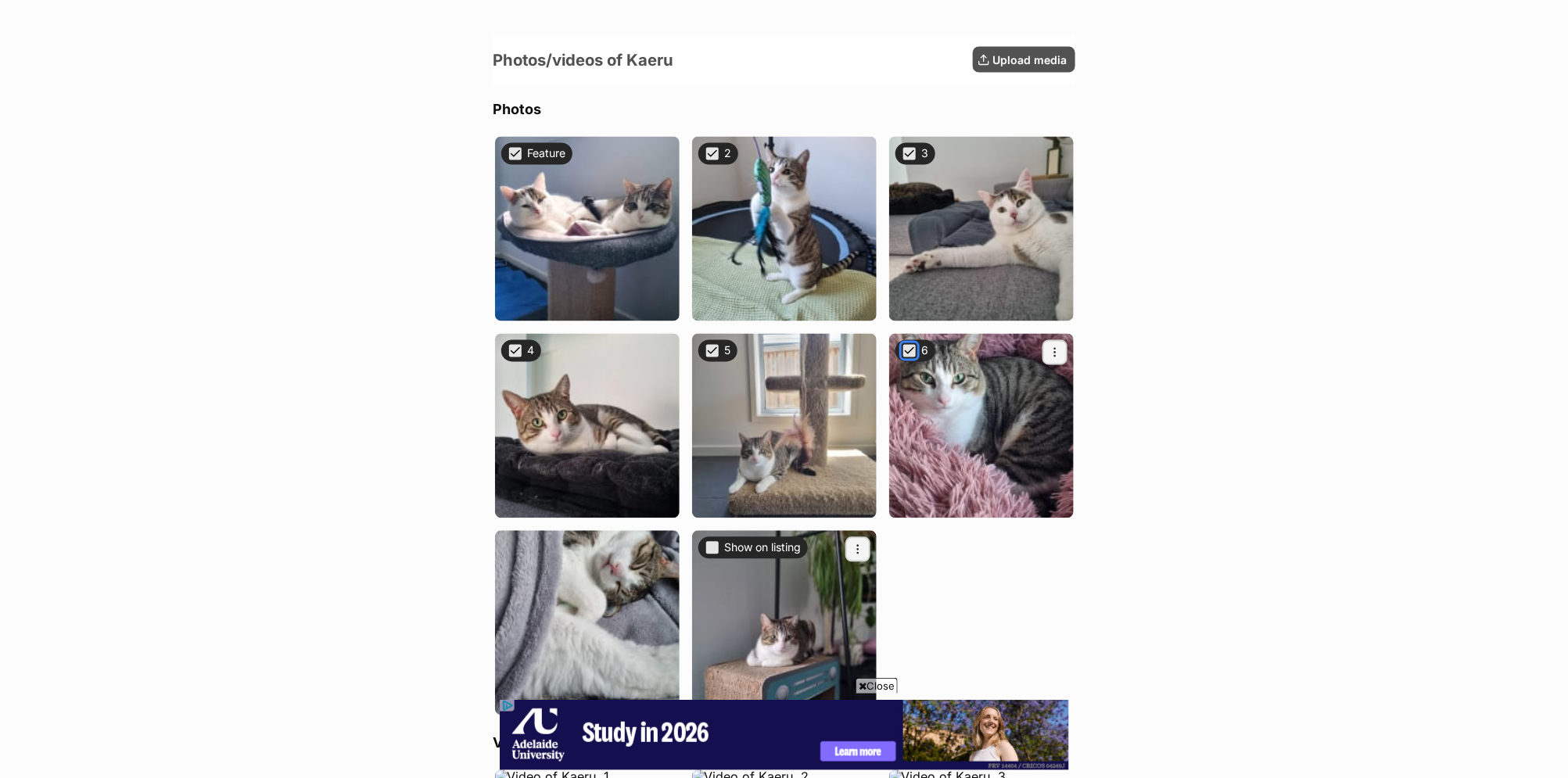
scroll to position [1422, 0]
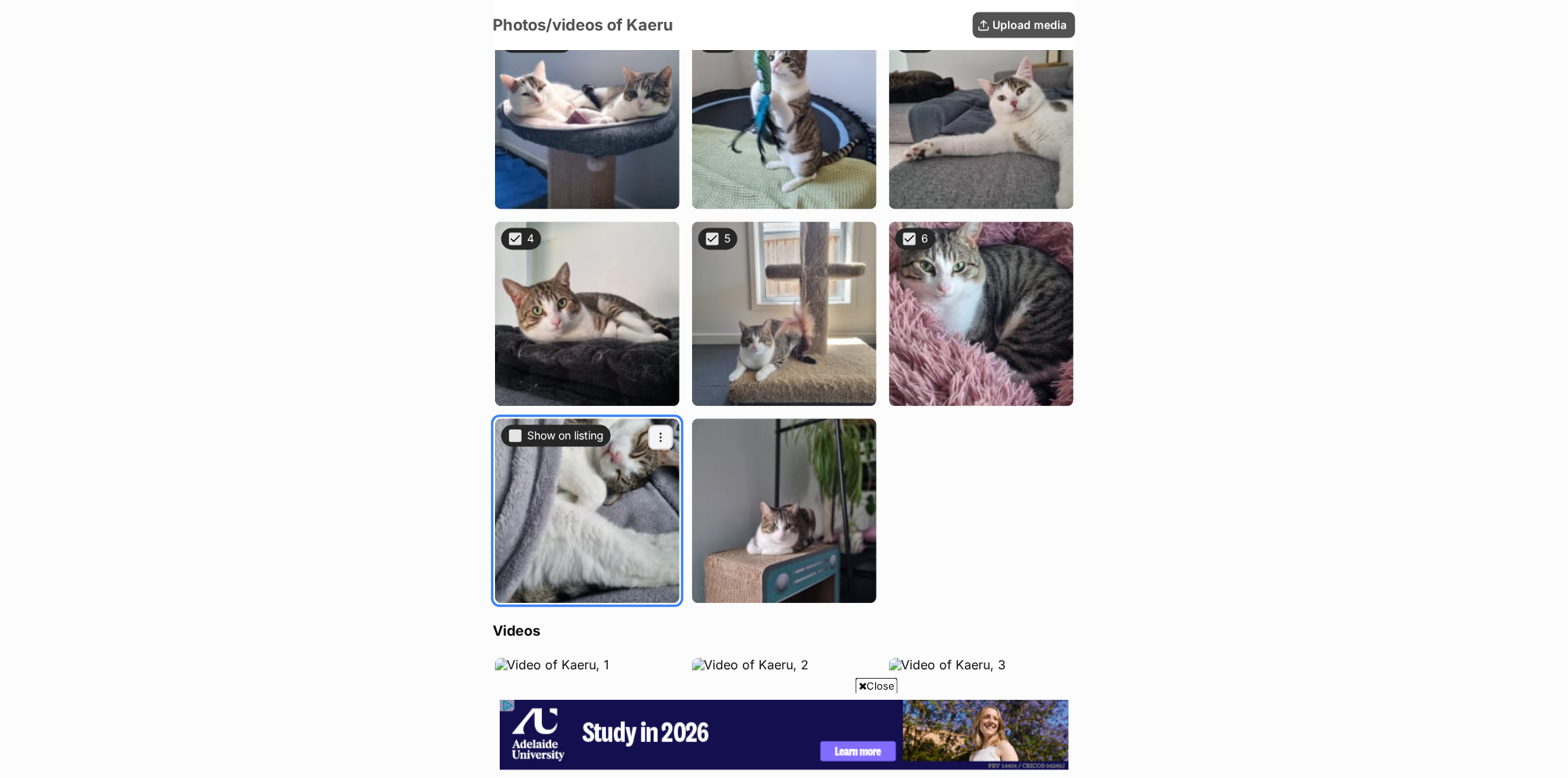
click at [512, 443] on div "Select this for a listing photo Show on listing" at bounding box center [556, 437] width 109 height 25
click at [509, 440] on div "Show on listing" at bounding box center [556, 436] width 109 height 22
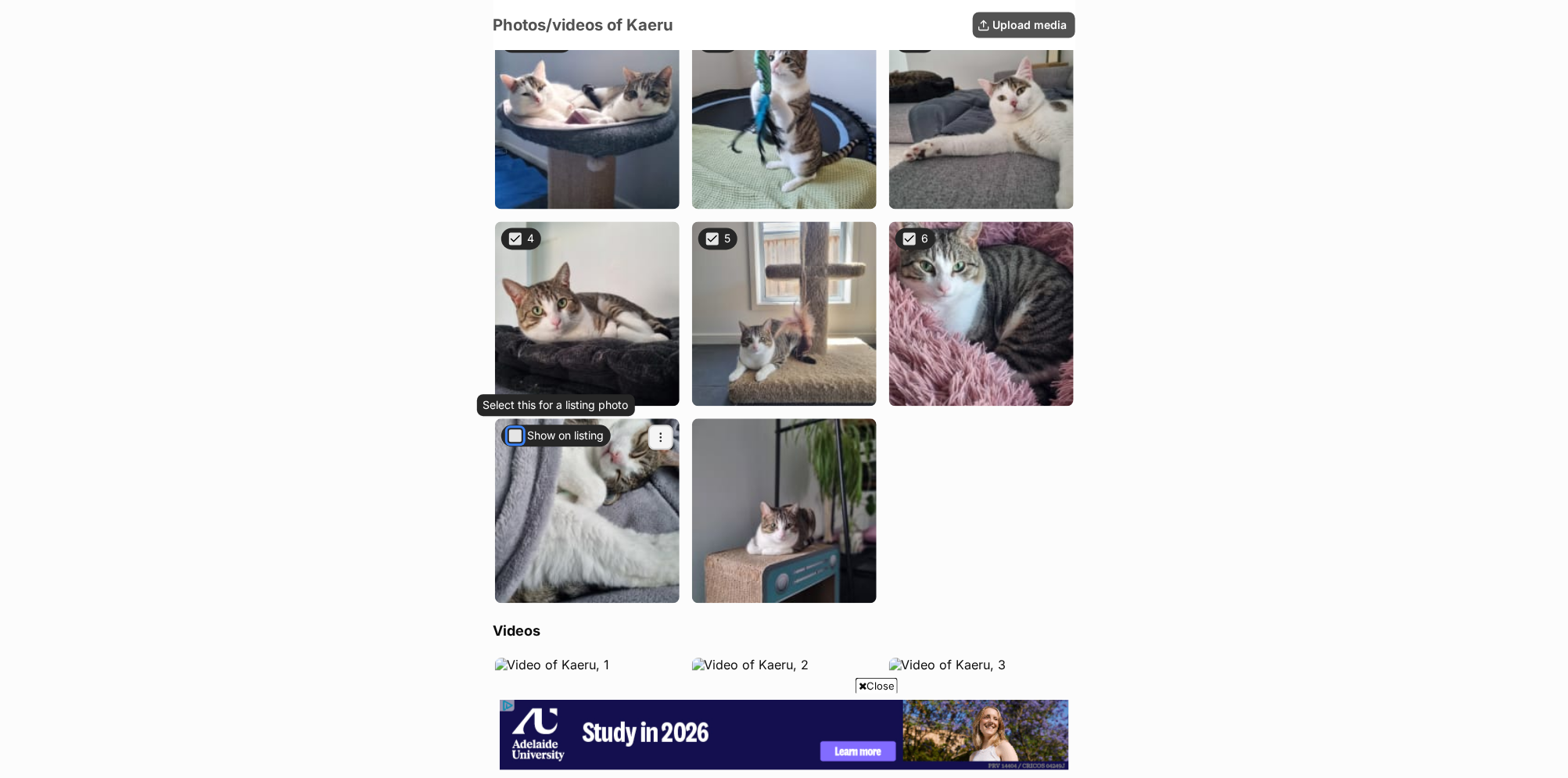
click at [519, 434] on button "Show on listing" at bounding box center [515, 436] width 16 height 16
checkbox input "true"
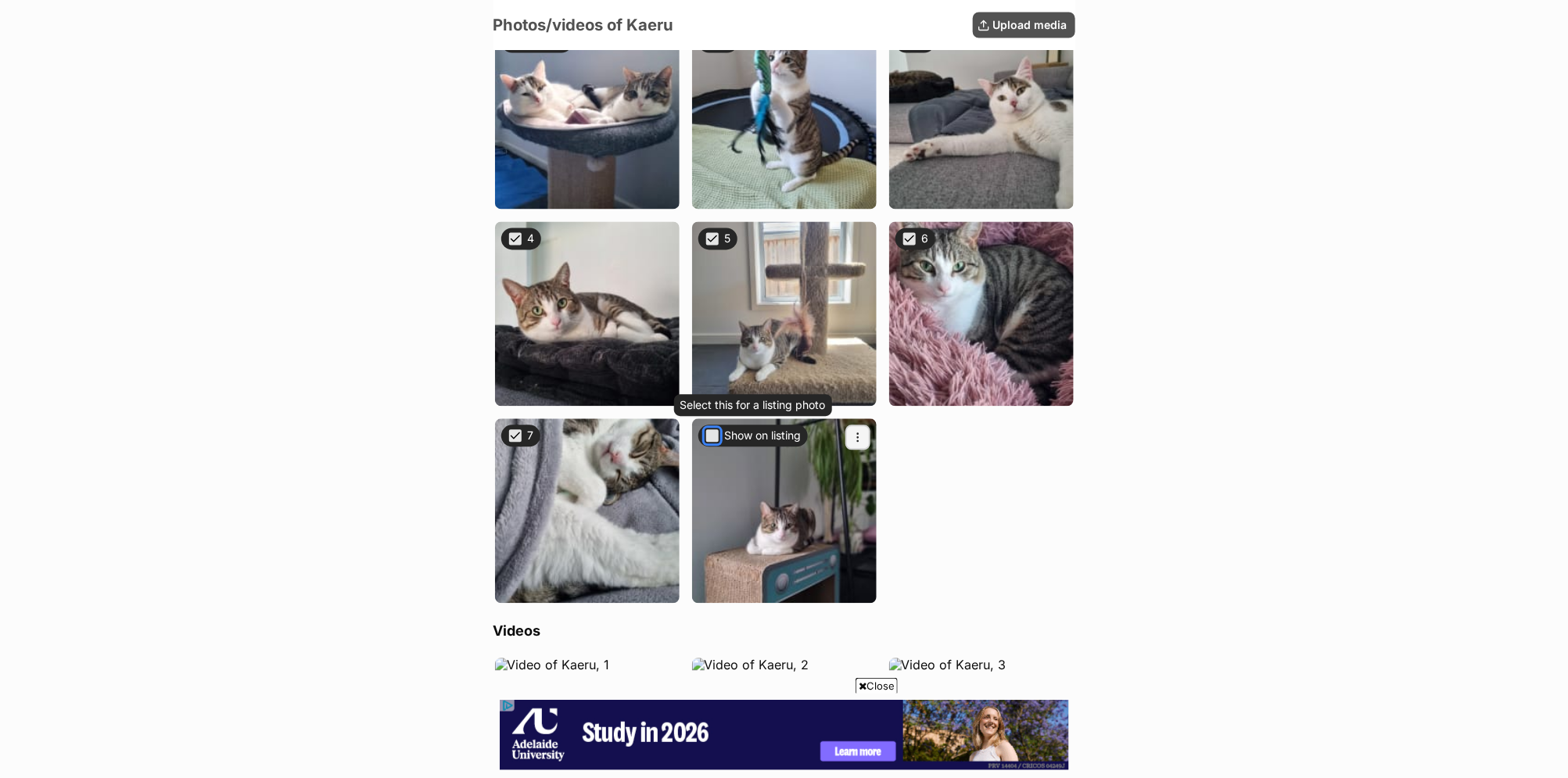
click at [714, 435] on button "Show on listing" at bounding box center [713, 436] width 16 height 16
checkbox input "true"
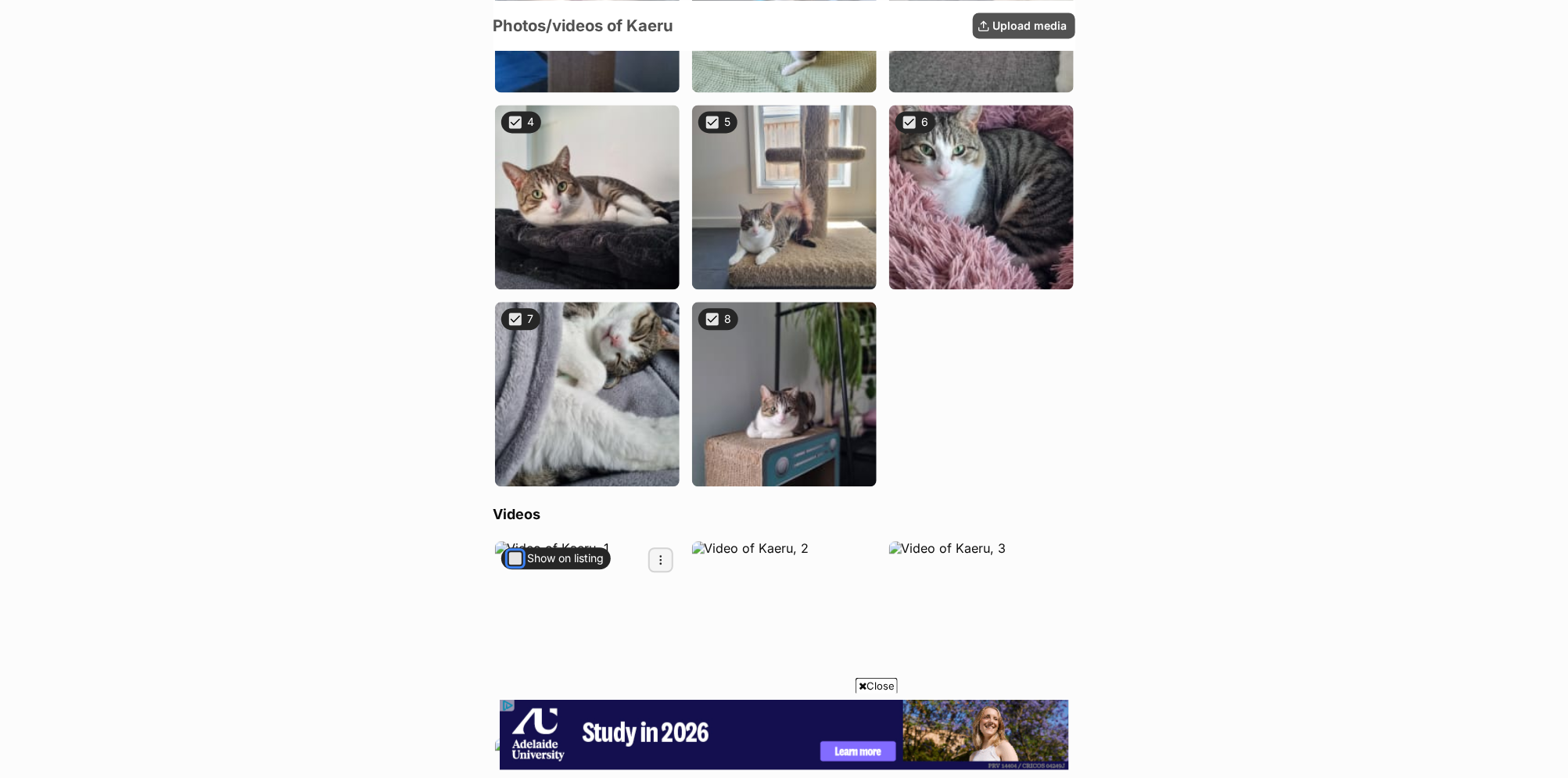
click at [515, 555] on button "Show on listing" at bounding box center [515, 559] width 16 height 16
checkbox input "true"
click at [716, 558] on button "Show on listing" at bounding box center [713, 559] width 16 height 16
checkbox input "true"
click at [903, 555] on button "Show on listing" at bounding box center [910, 559] width 16 height 16
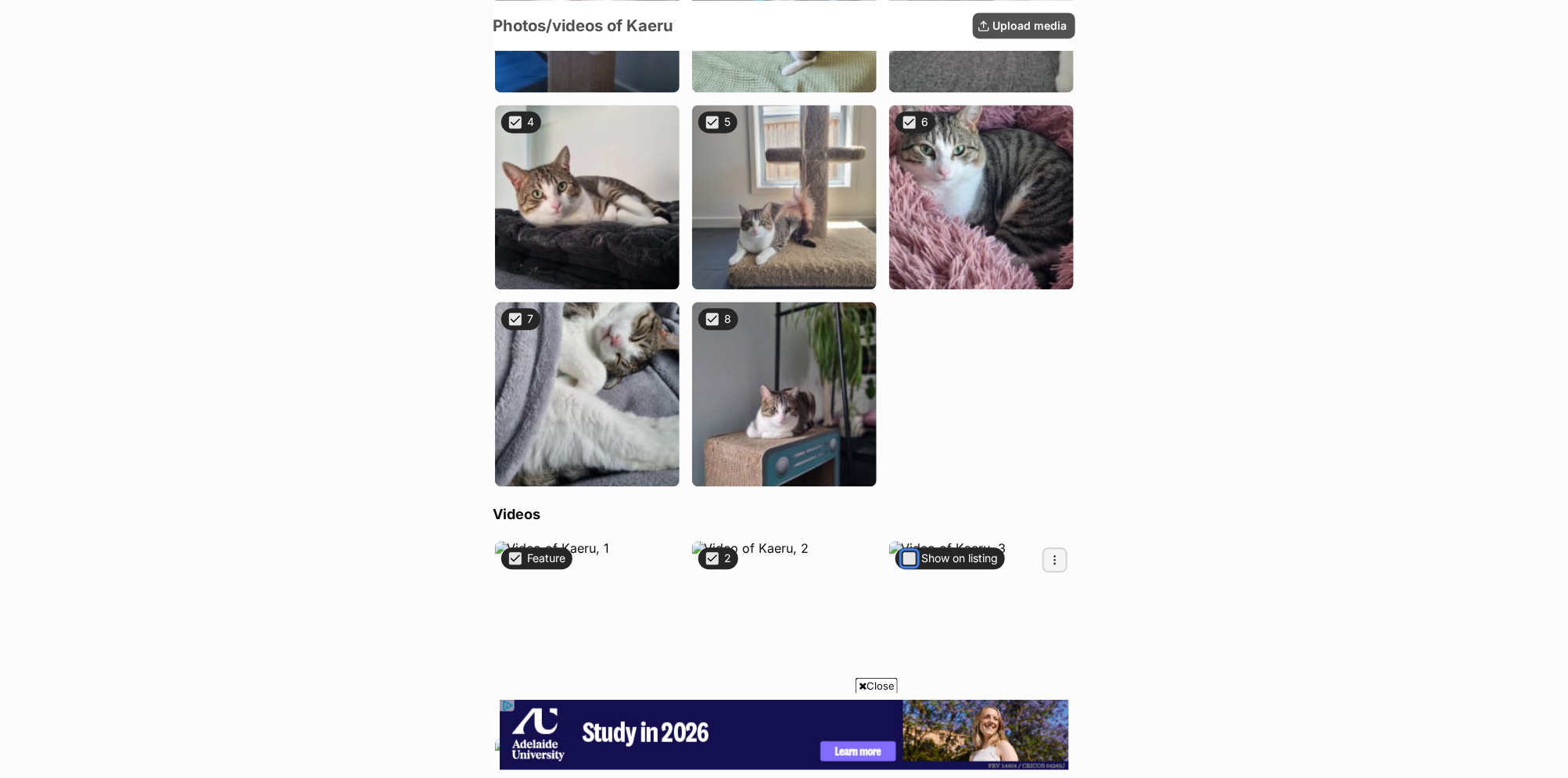
checkbox input "true"
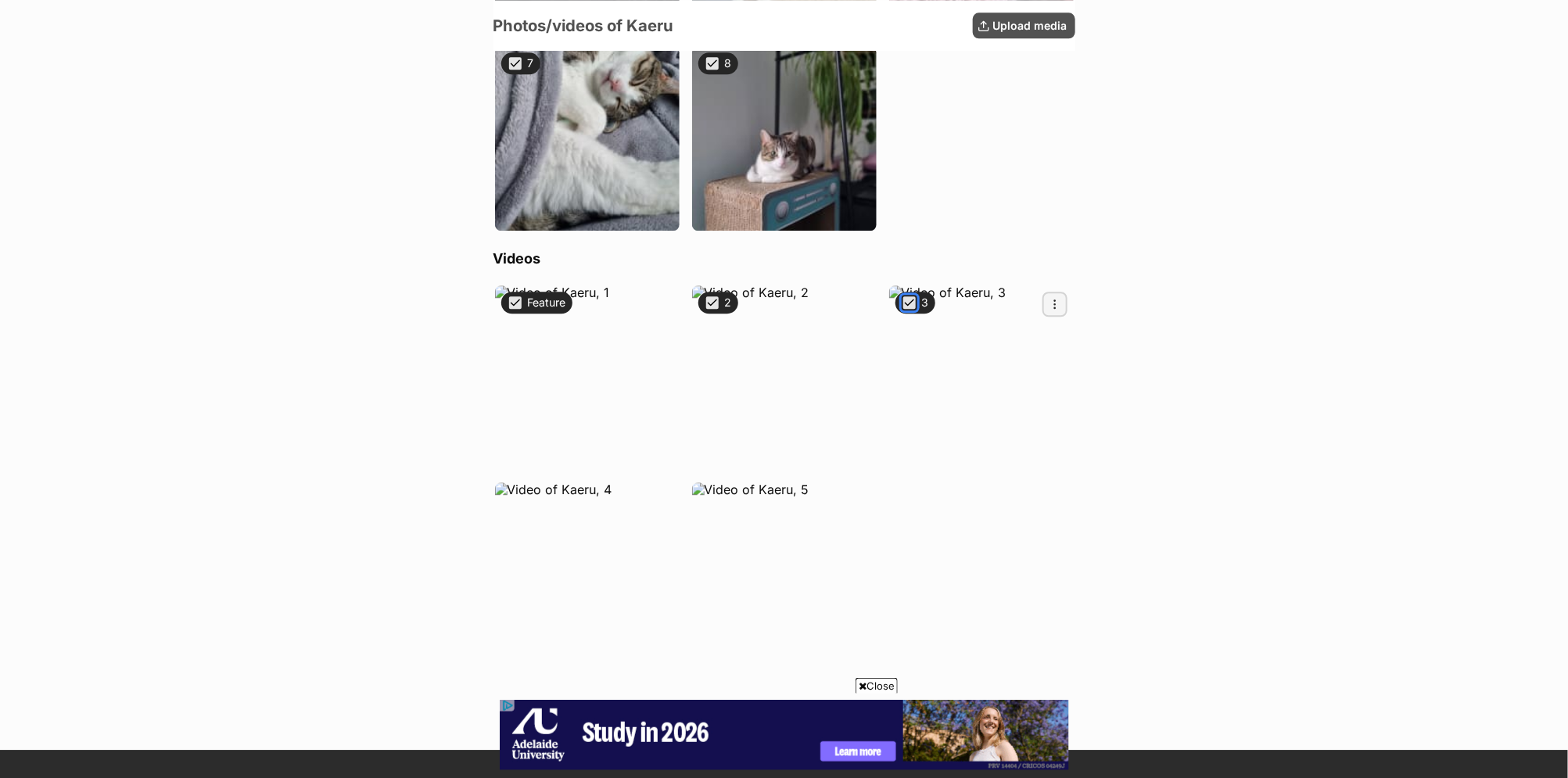
scroll to position [1817, 0]
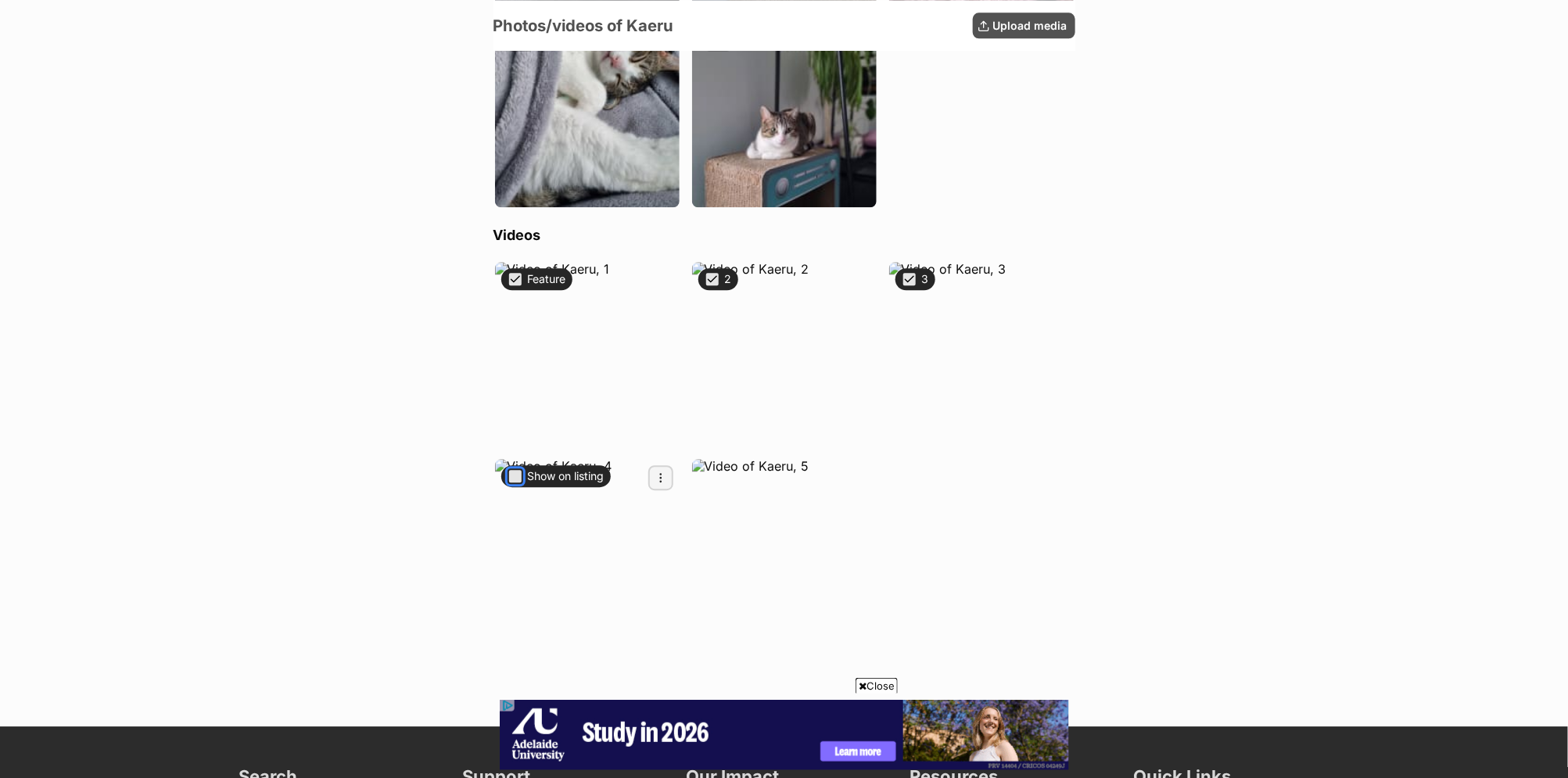
click at [511, 471] on button "Show on listing" at bounding box center [515, 476] width 16 height 16
checkbox input "true"
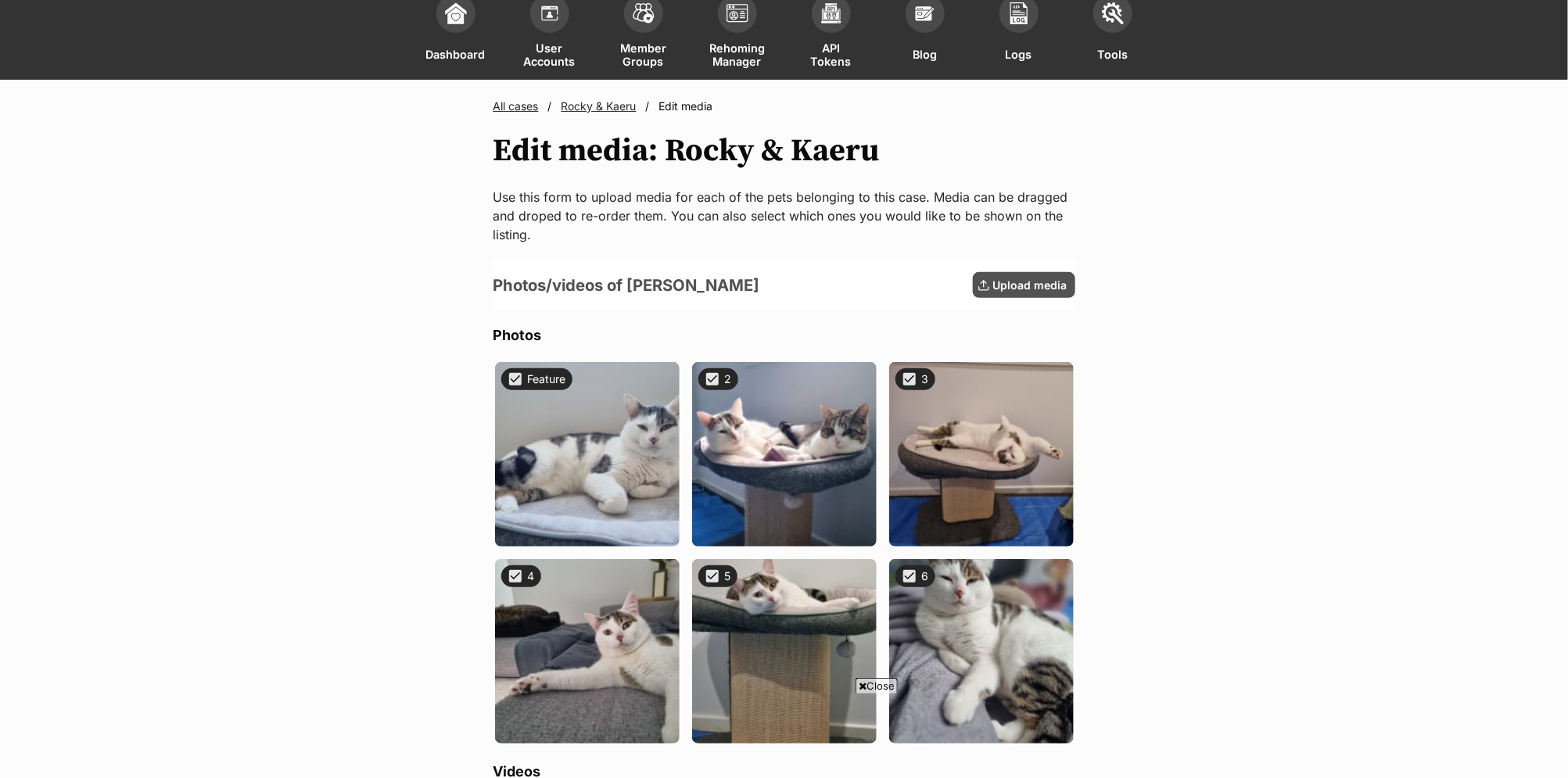
scroll to position [0, 0]
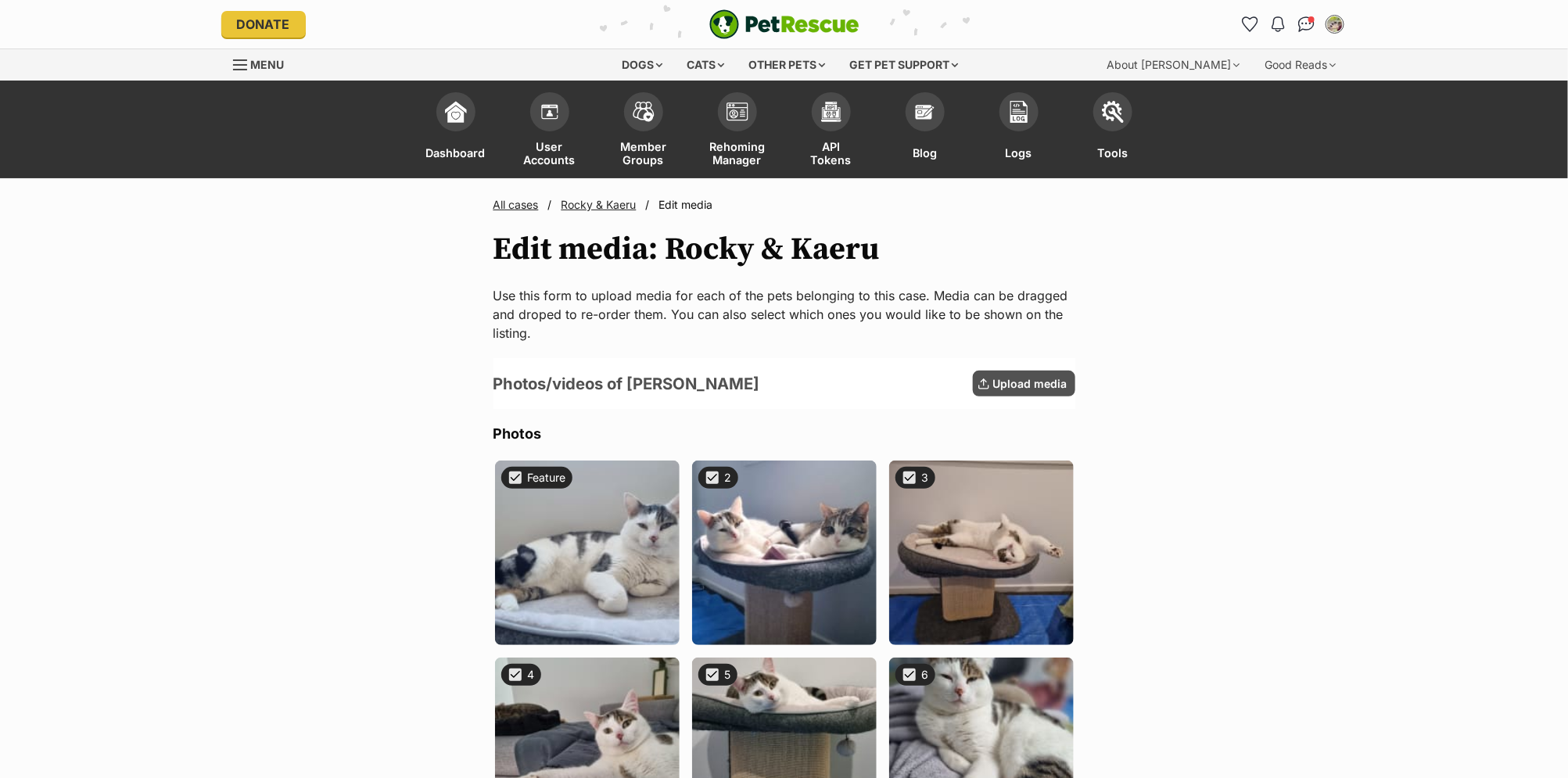
click at [607, 207] on link "Rocky & Kaeru" at bounding box center [599, 204] width 75 height 13
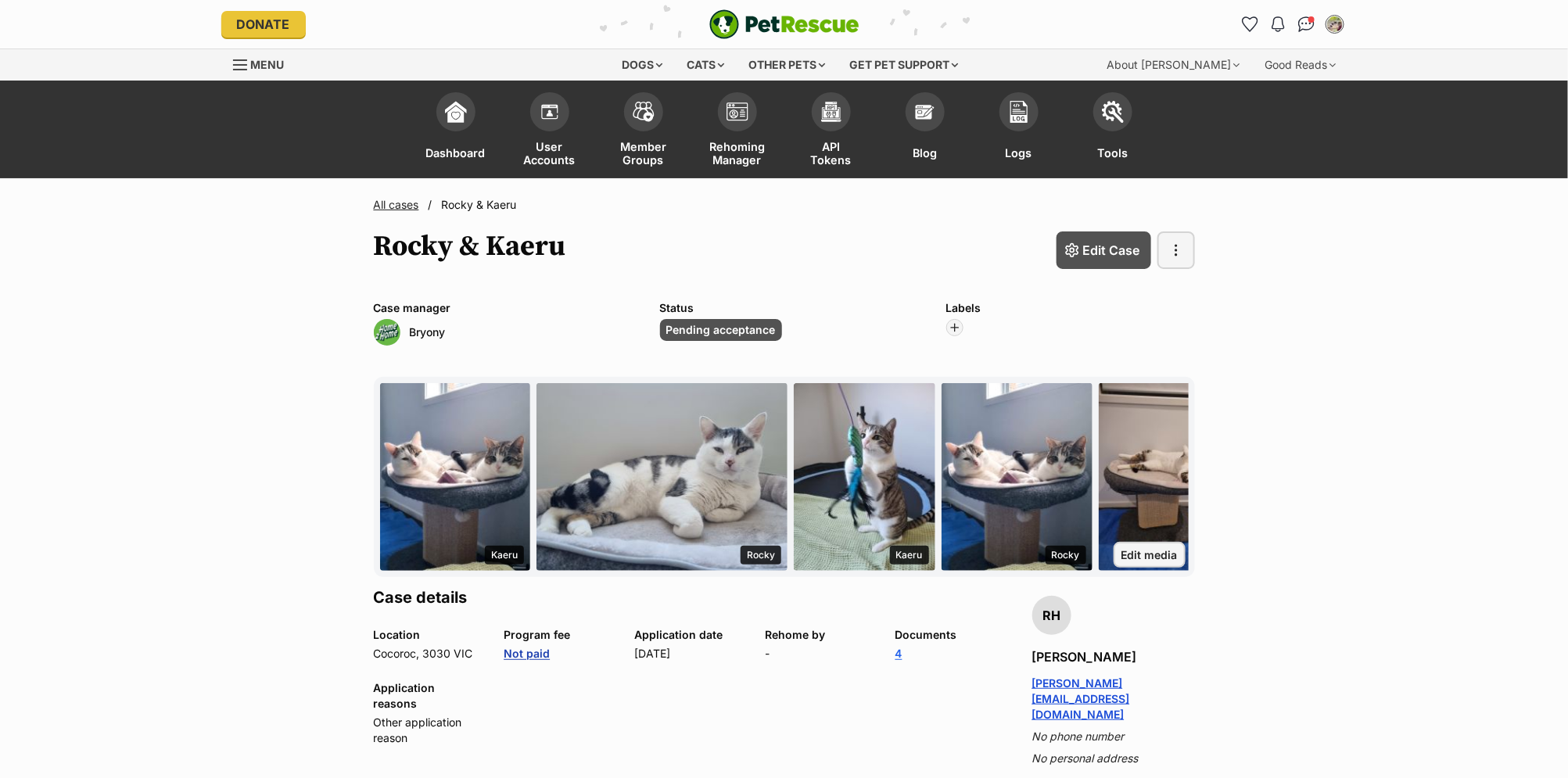
click at [526, 654] on link "Not paid" at bounding box center [526, 653] width 46 height 13
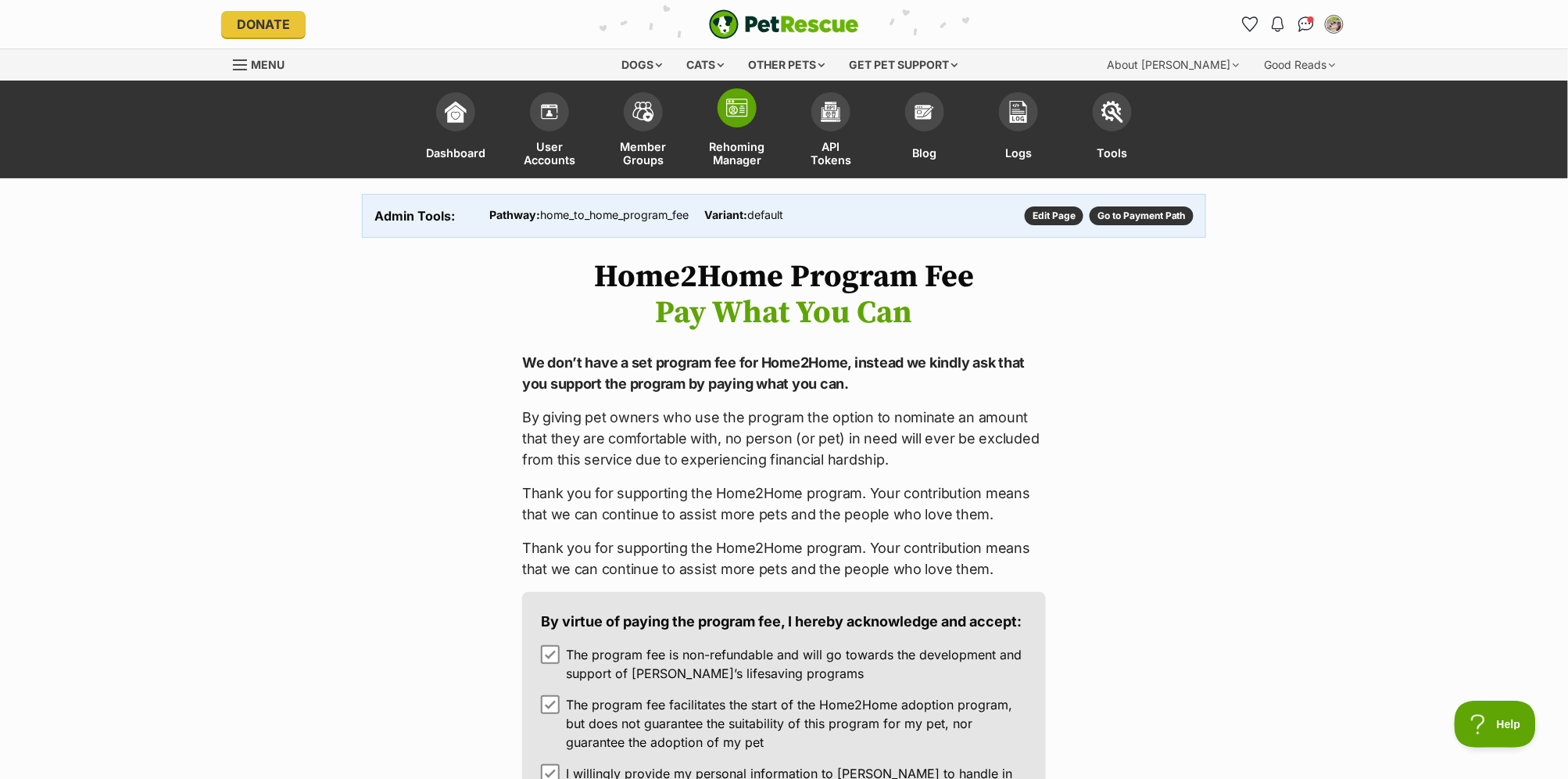
click at [737, 149] on span "Rehoming Manager" at bounding box center [737, 153] width 55 height 28
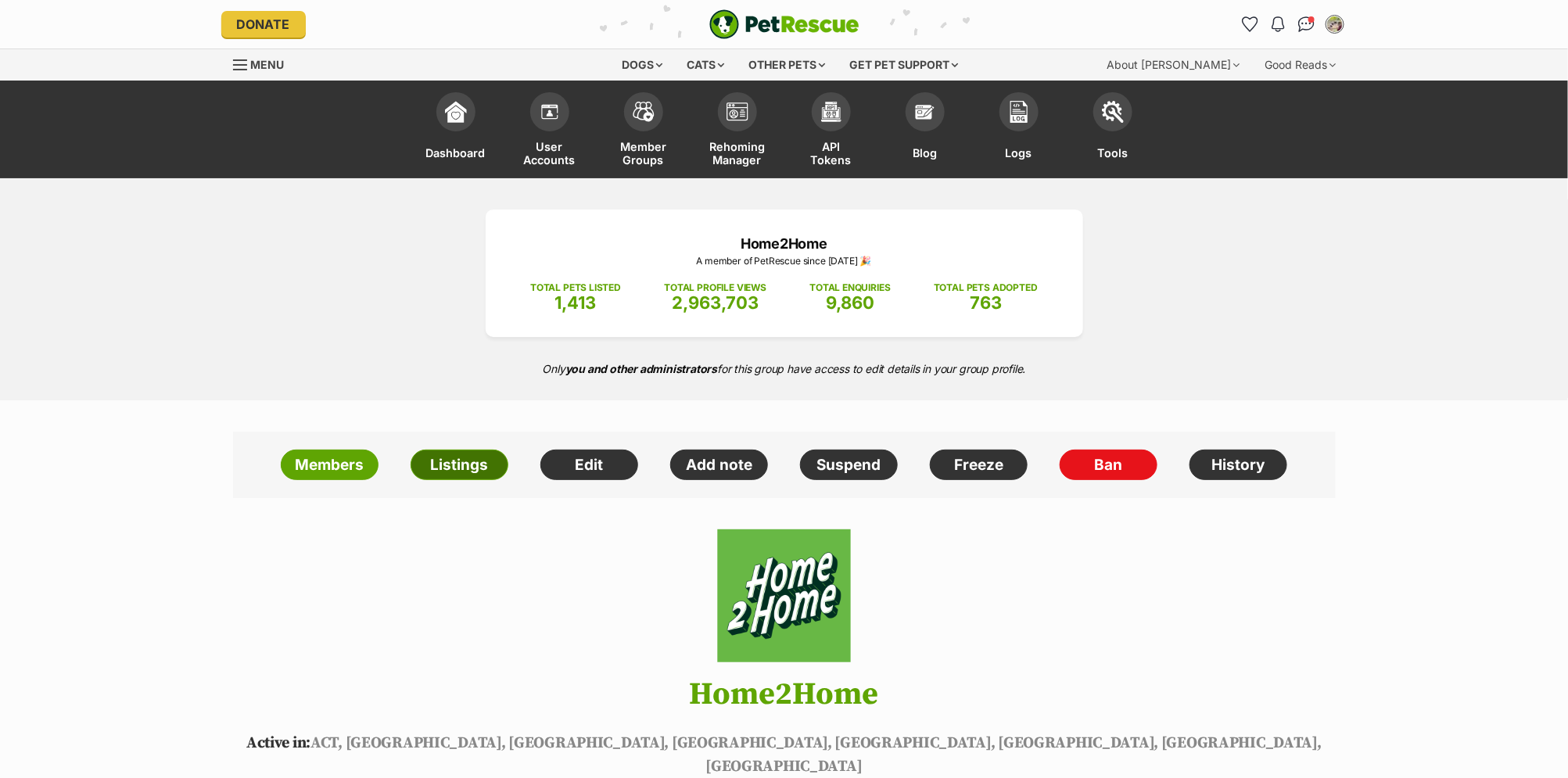
click at [463, 475] on link "Listings" at bounding box center [459, 465] width 98 height 32
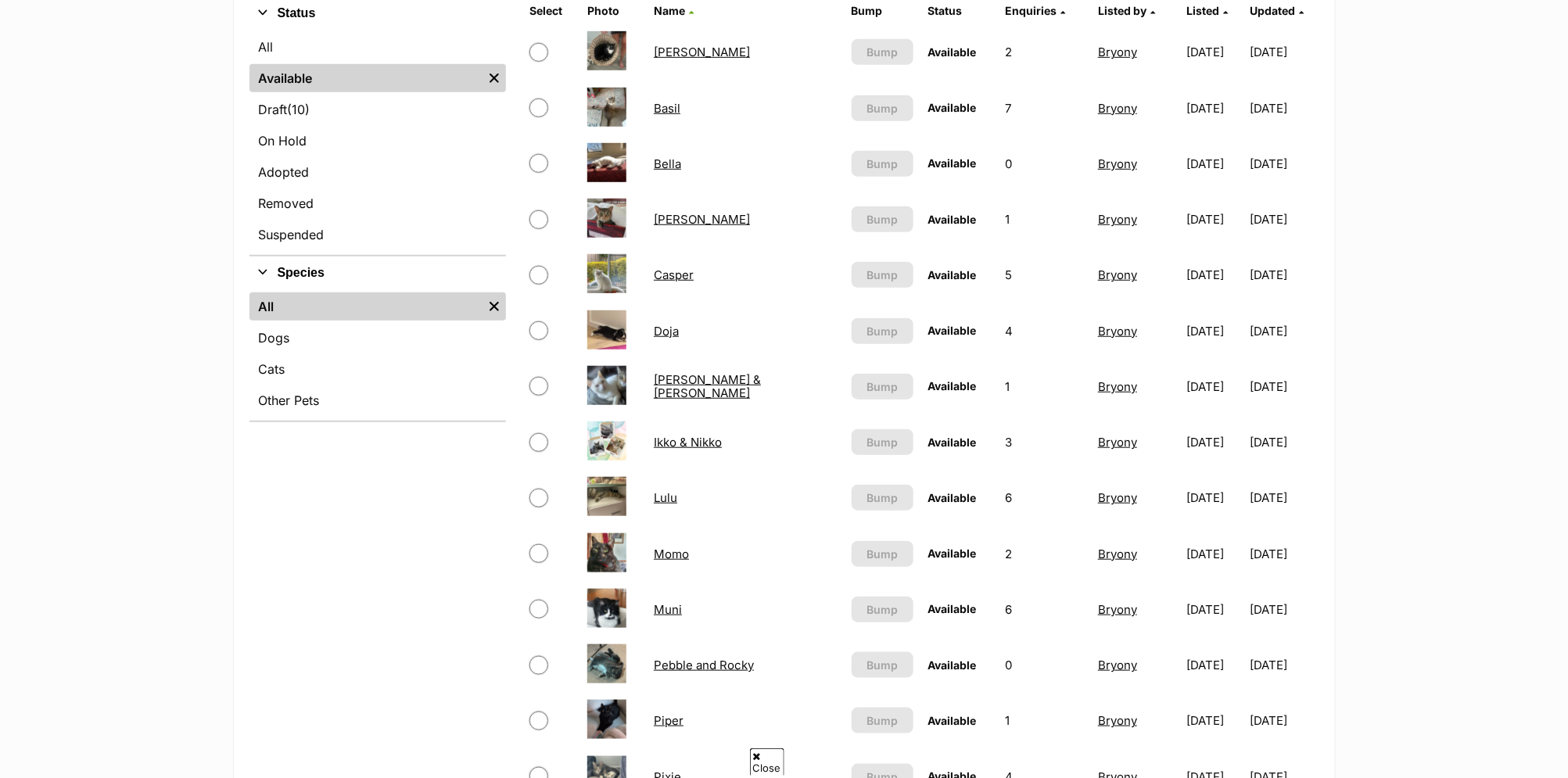
scroll to position [457, 0]
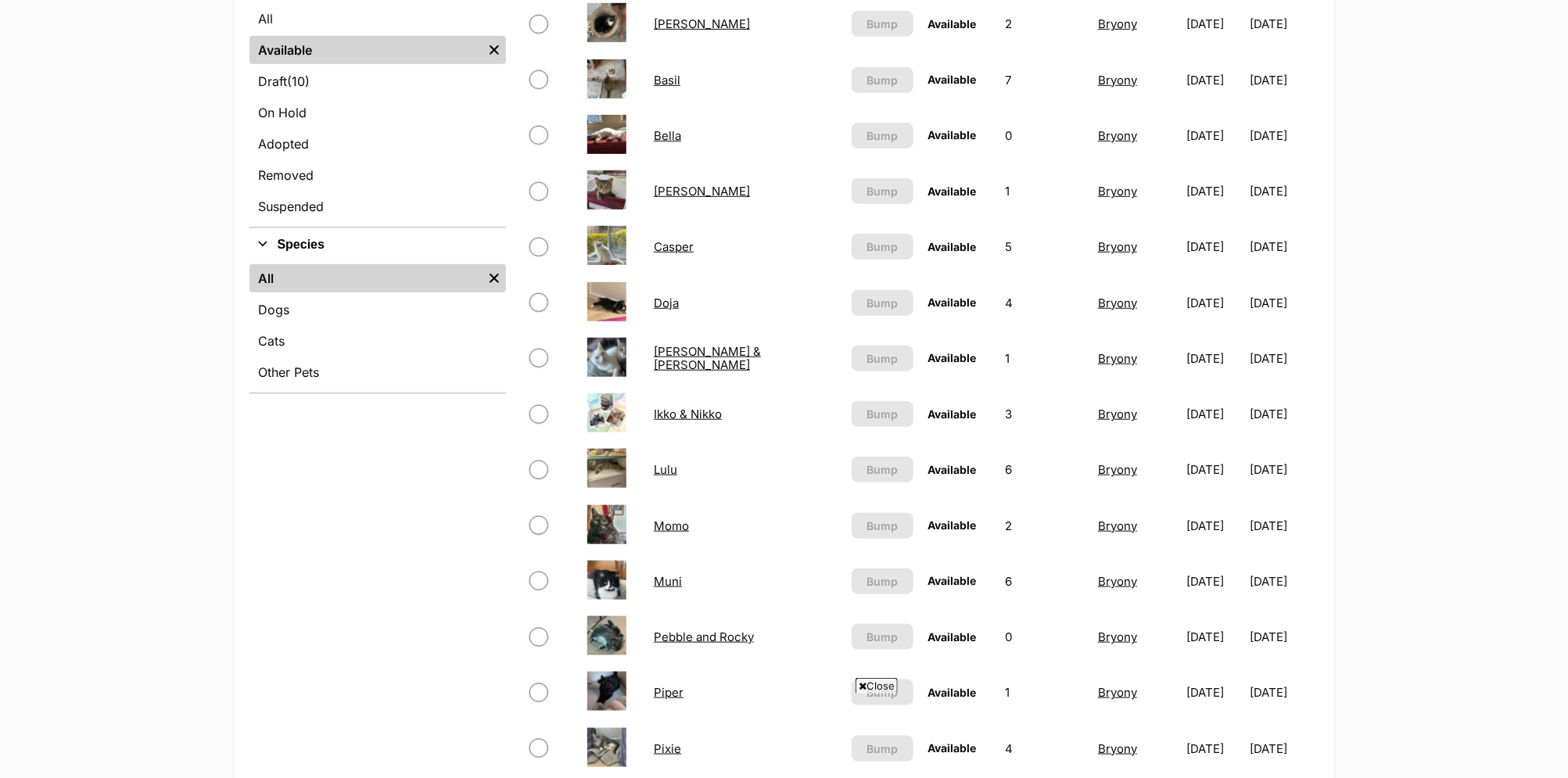
click at [685, 354] on link "[PERSON_NAME] & [PERSON_NAME]" at bounding box center [707, 358] width 107 height 29
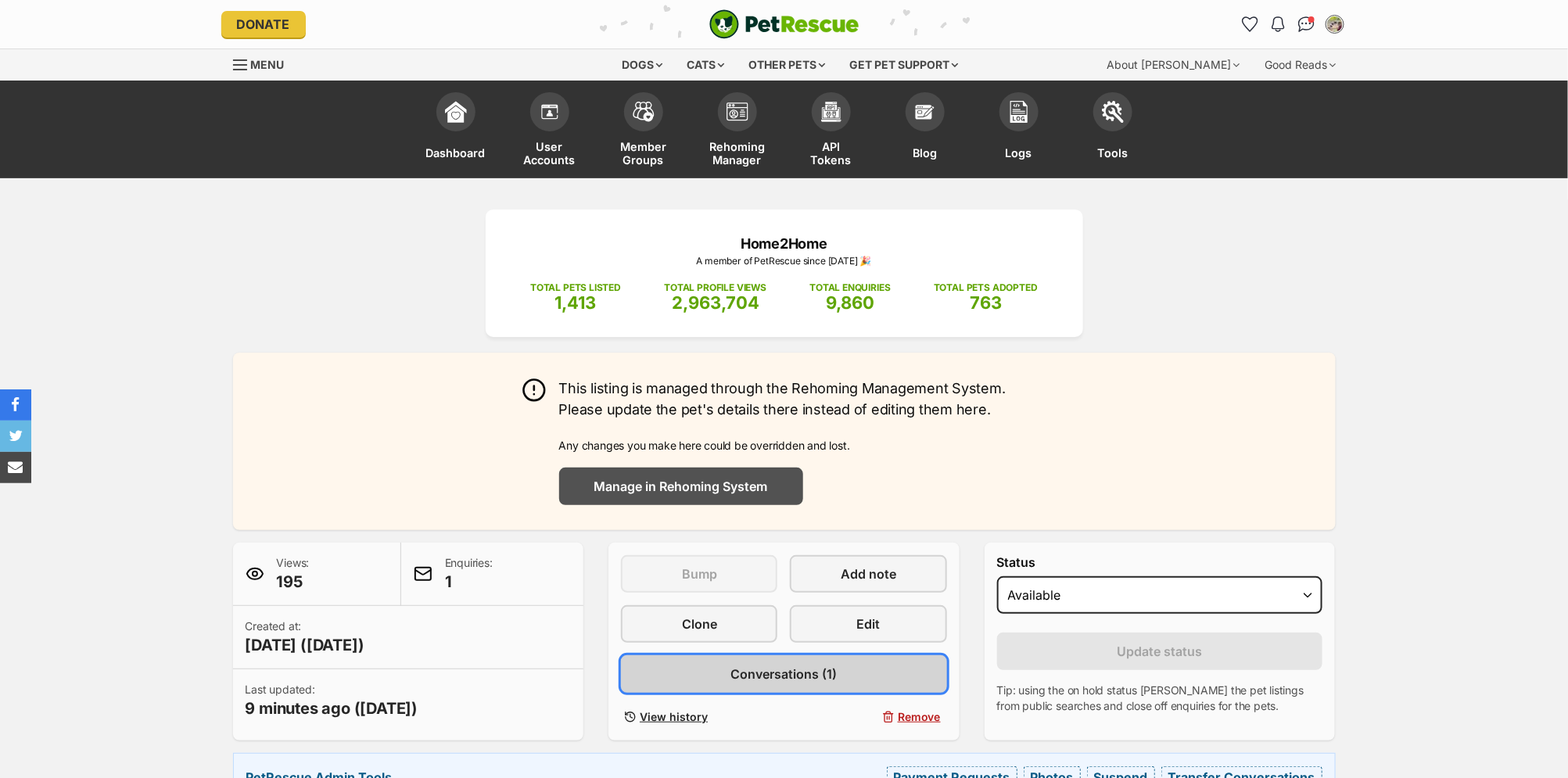
click at [860, 665] on link "Conversations (1)" at bounding box center [784, 674] width 326 height 37
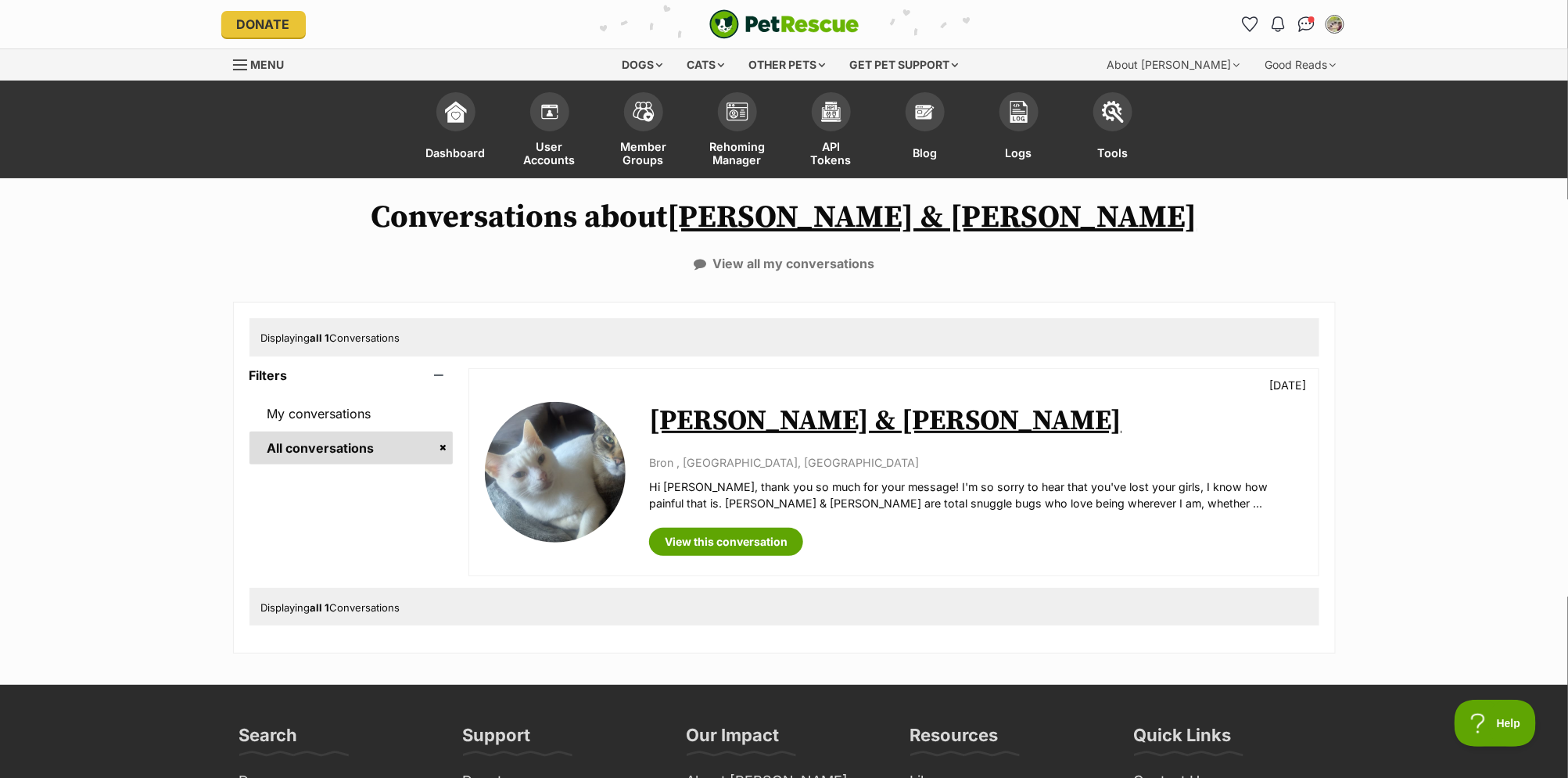
click at [747, 419] on link "[PERSON_NAME] & [PERSON_NAME]" at bounding box center [884, 421] width 472 height 35
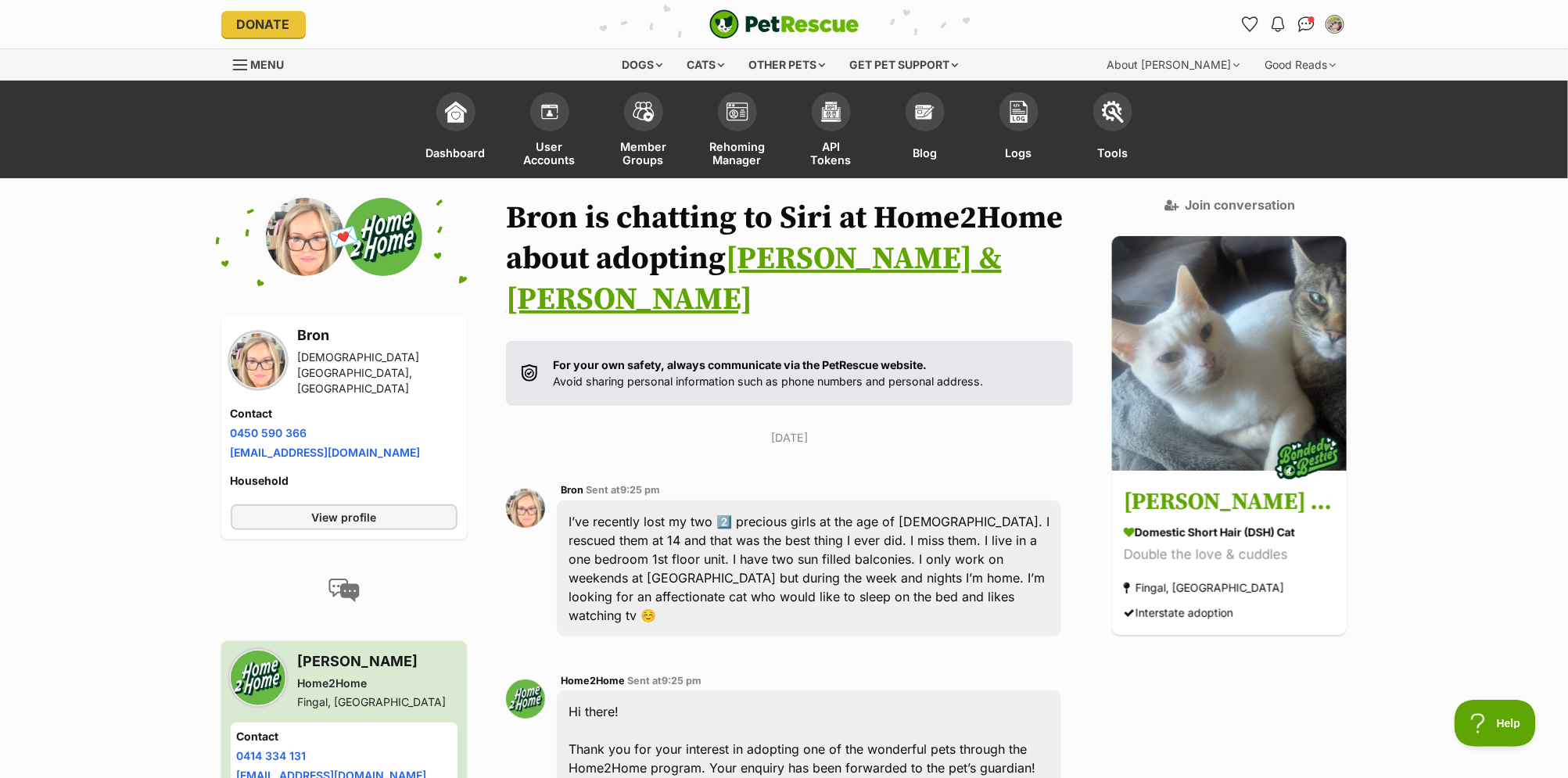
drag, startPoint x: 473, startPoint y: 53, endPoint x: 434, endPoint y: 25, distance: 48.0
click at [473, 53] on div "Menu" at bounding box center [372, 65] width 278 height 32
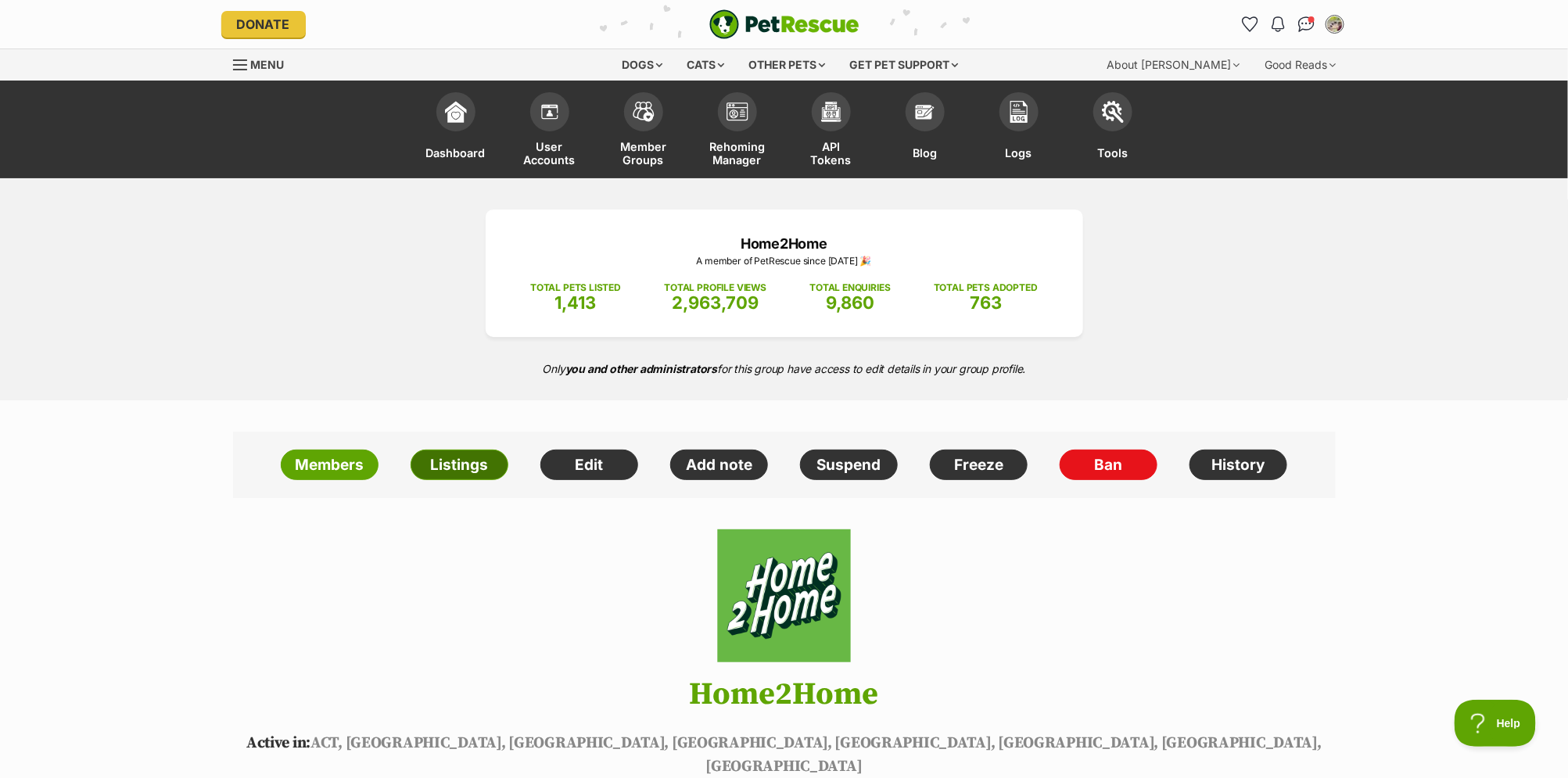
click at [467, 459] on link "Listings" at bounding box center [459, 465] width 98 height 32
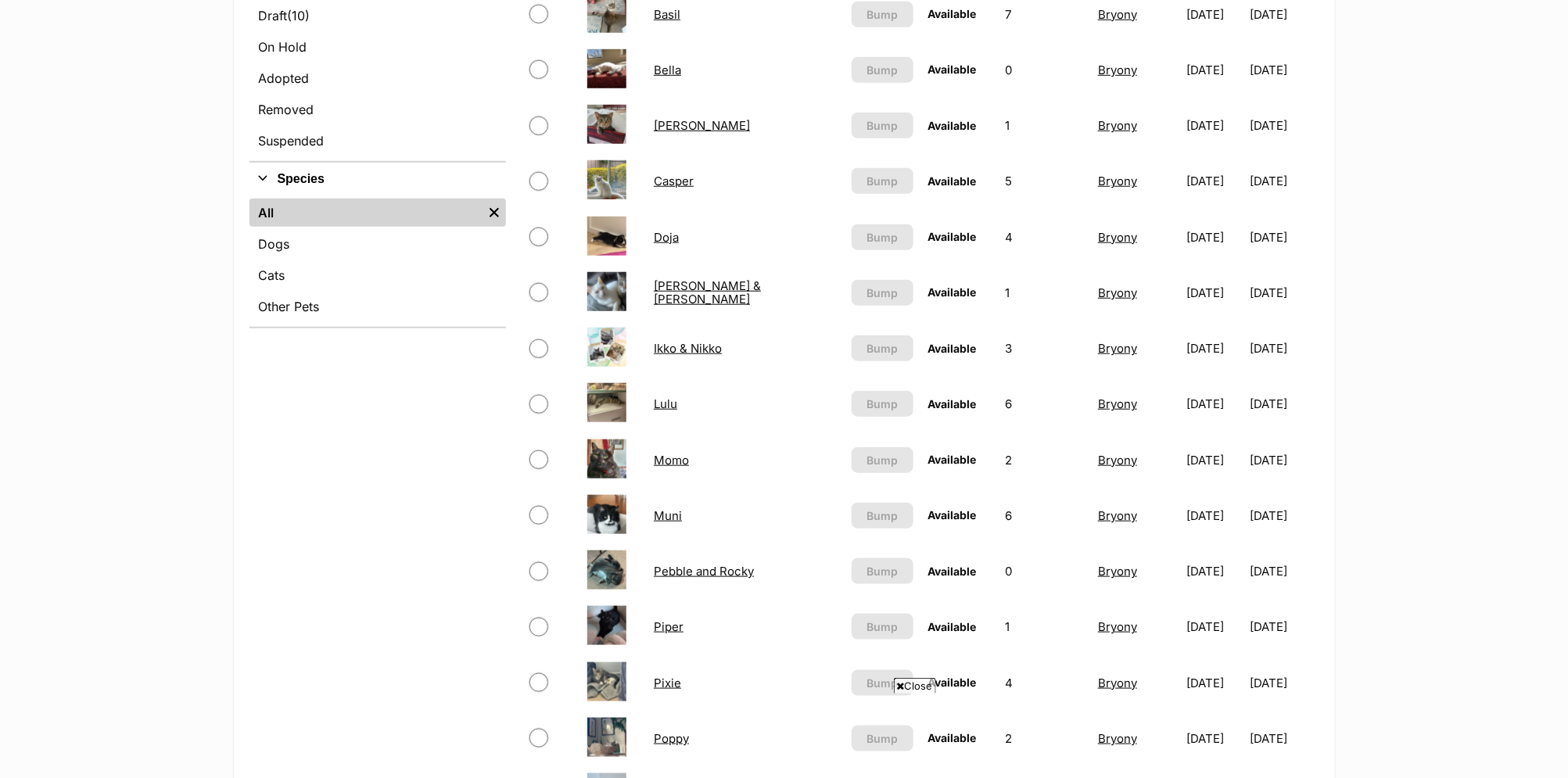
scroll to position [568, 0]
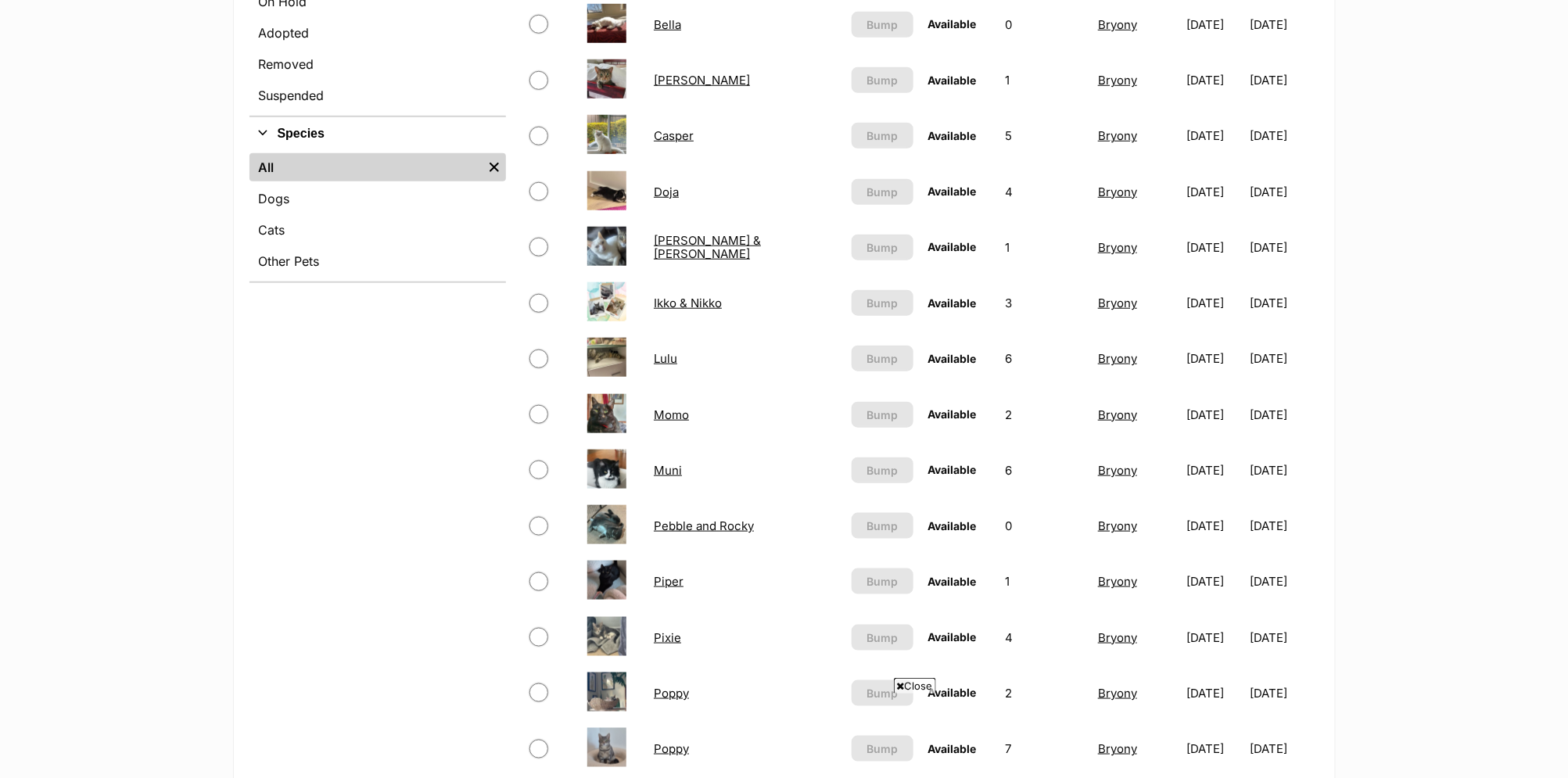
click at [673, 463] on link "Muni" at bounding box center [667, 470] width 29 height 15
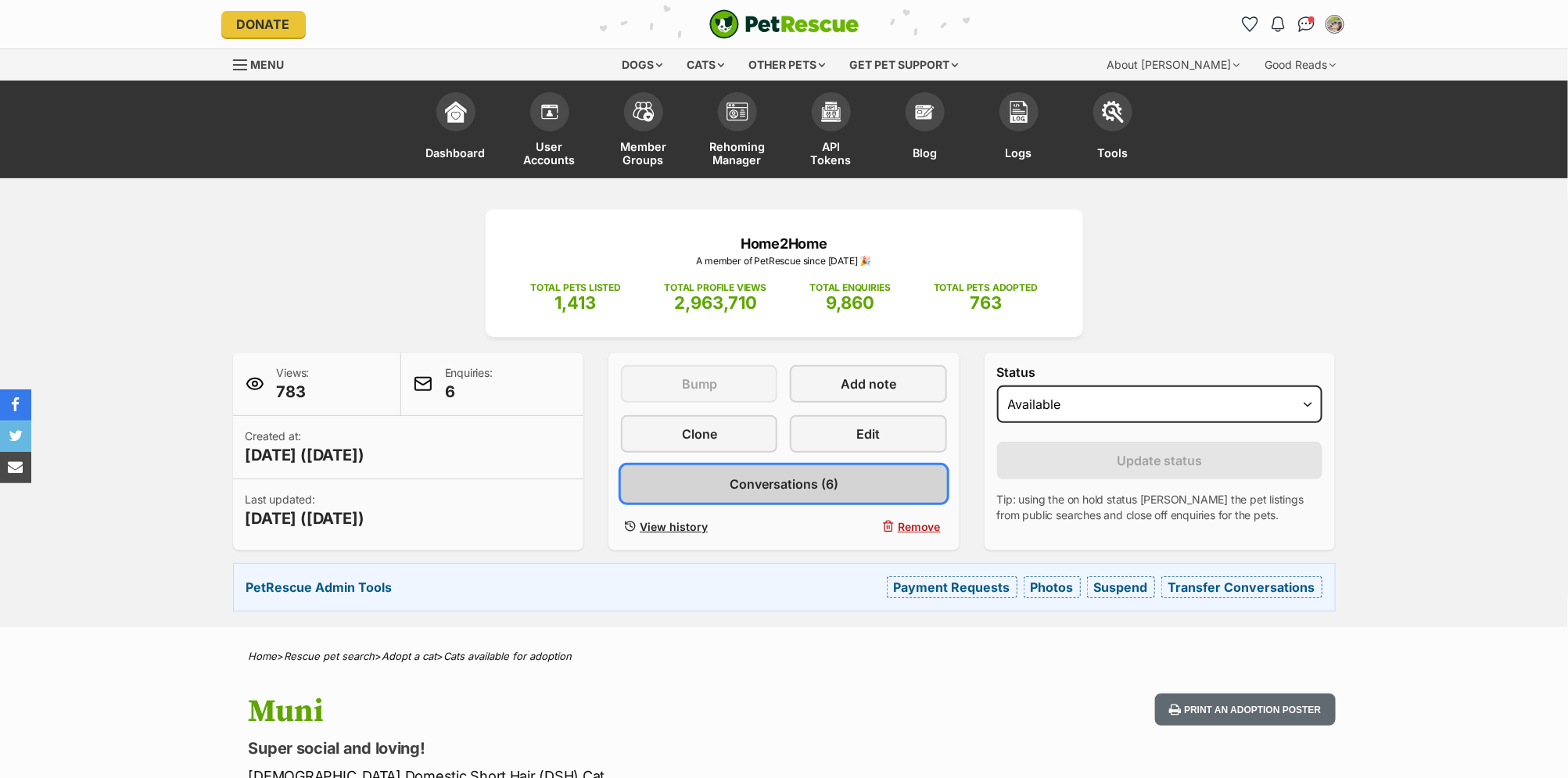
click at [732, 475] on span "Conversations (6)" at bounding box center [784, 484] width 108 height 19
